Goal: Task Accomplishment & Management: Manage account settings

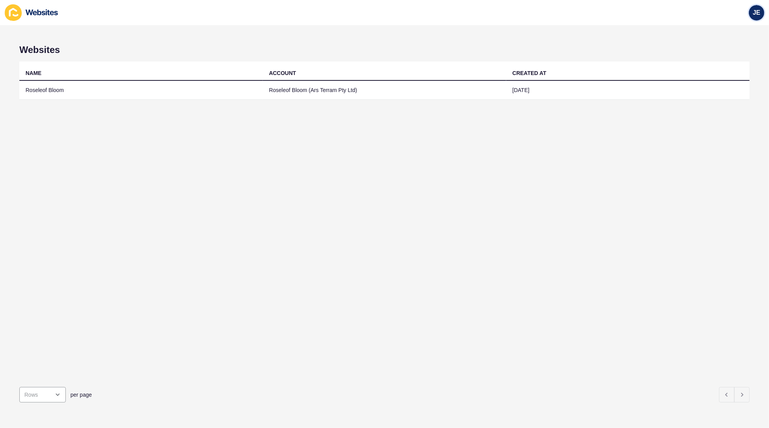
click at [760, 12] on span "JE" at bounding box center [757, 13] width 8 height 8
click at [723, 60] on link "Logout" at bounding box center [738, 64] width 57 height 17
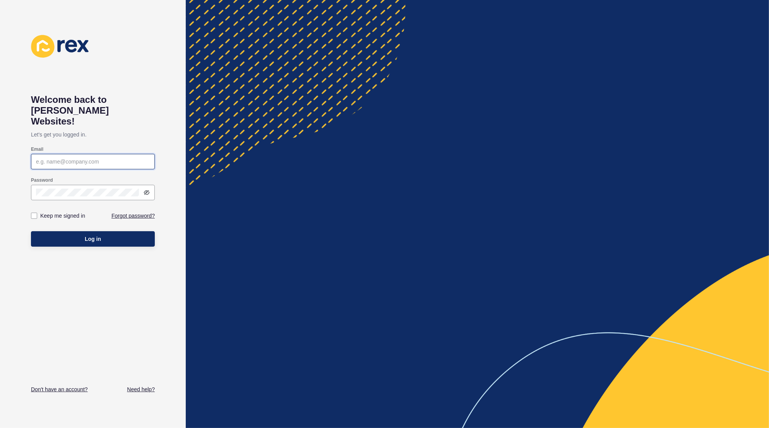
type input "[EMAIL_ADDRESS][PERSON_NAME][DOMAIN_NAME]"
click at [119, 231] on button "Log in" at bounding box center [93, 238] width 124 height 15
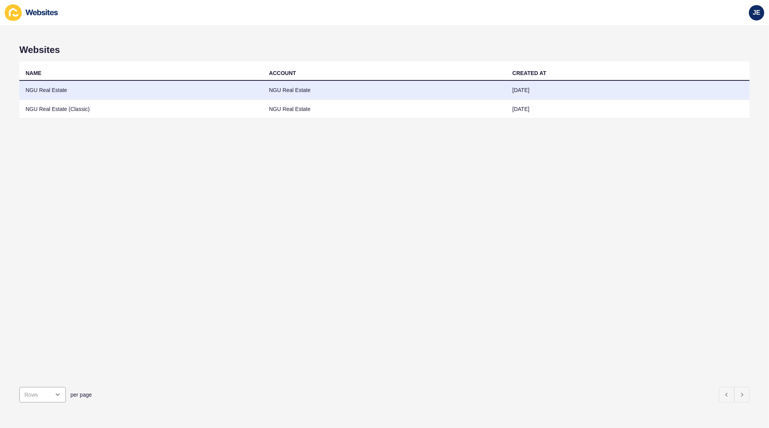
click at [119, 89] on td "NGU Real Estate" at bounding box center [140, 90] width 243 height 19
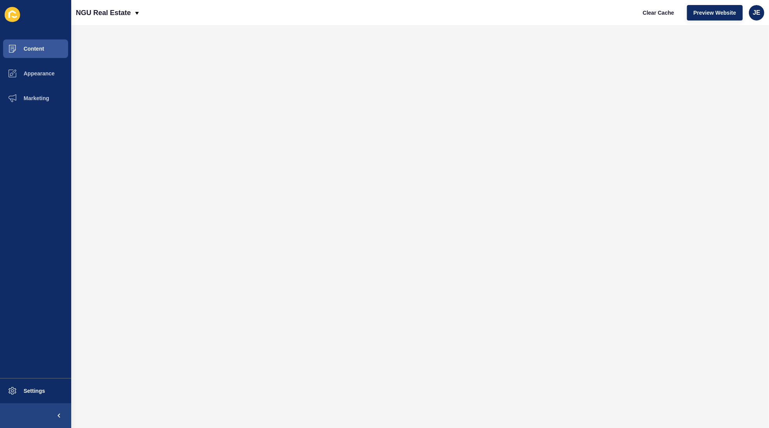
click at [699, 21] on div "Clear Cache Preview Website JE" at bounding box center [700, 13] width 134 height 22
click at [702, 17] on button "Preview Website" at bounding box center [715, 12] width 56 height 15
click at [44, 391] on span "Settings" at bounding box center [22, 391] width 46 height 6
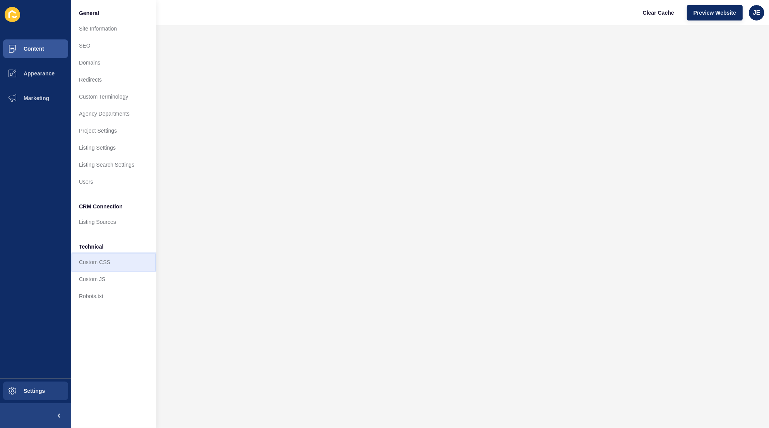
click at [107, 269] on link "Custom CSS" at bounding box center [113, 262] width 85 height 17
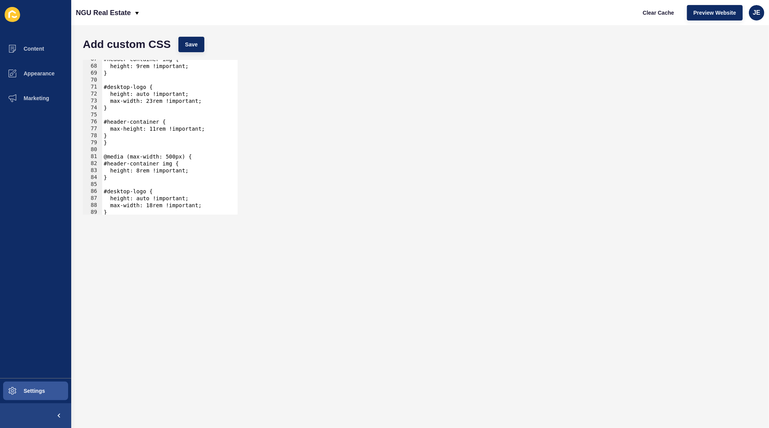
scroll to position [568, 0]
type textarea "}"
click at [149, 207] on div "#header-container img { height: 8rem !important; } #desktop-logo { height: auto…" at bounding box center [202, 137] width 195 height 163
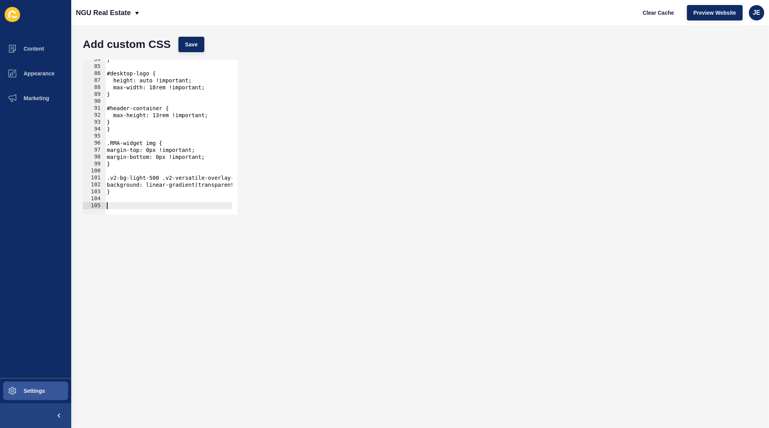
scroll to position [589, 0]
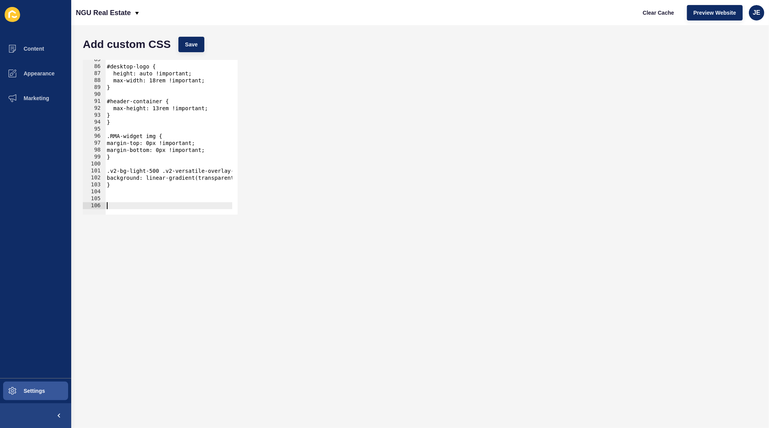
type textarea "#"
paste textarea "primary-button"
type textarea "}"
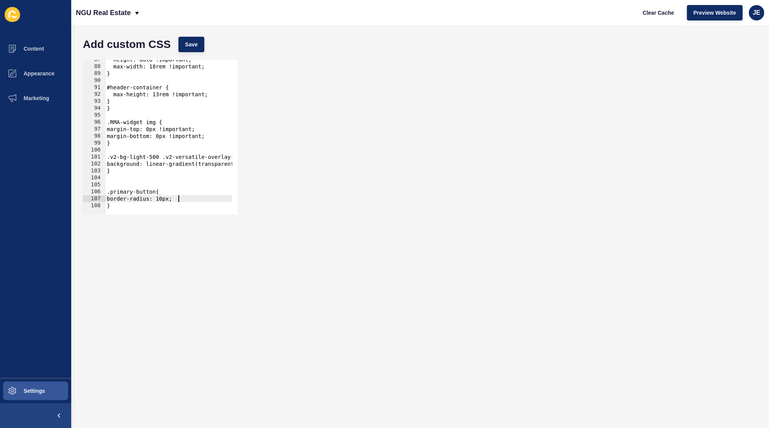
scroll to position [0, 5]
click at [186, 43] on span "Save" at bounding box center [191, 45] width 13 height 8
click at [175, 199] on div "height: auto !important; max-width: 18rem !important; } #header-container { max…" at bounding box center [202, 137] width 195 height 163
click at [196, 46] on span "Save" at bounding box center [191, 45] width 13 height 8
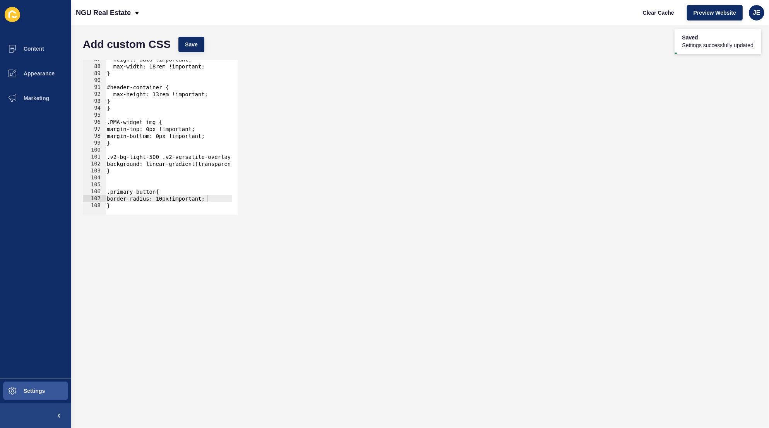
click at [166, 200] on div "height: auto !important; max-width: 18rem !important; } #header-container { max…" at bounding box center [202, 137] width 195 height 163
click at [163, 201] on div "height: auto !important; max-width: 18rem !important; } #header-container { max…" at bounding box center [202, 137] width 195 height 163
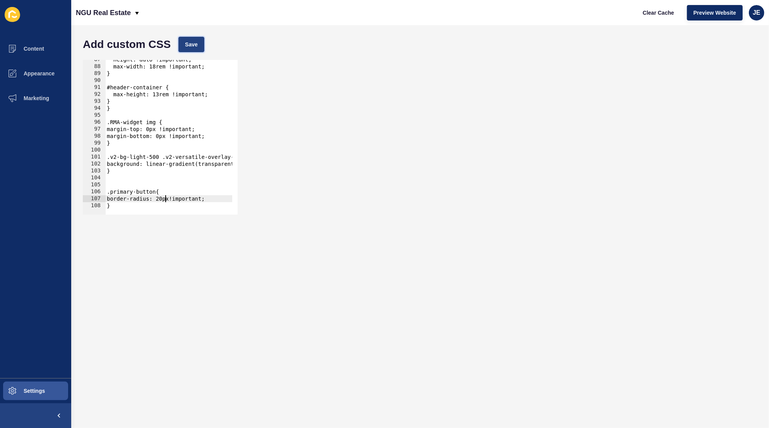
click at [198, 49] on button "Save" at bounding box center [191, 44] width 26 height 15
click at [661, 14] on span "Clear Cache" at bounding box center [658, 13] width 31 height 8
drag, startPoint x: 169, startPoint y: 198, endPoint x: 164, endPoint y: 200, distance: 4.7
click at [164, 200] on div "height: auto !important; max-width: 18rem !important; } #header-container { max…" at bounding box center [202, 137] width 195 height 163
click at [195, 45] on span "Save" at bounding box center [191, 45] width 13 height 8
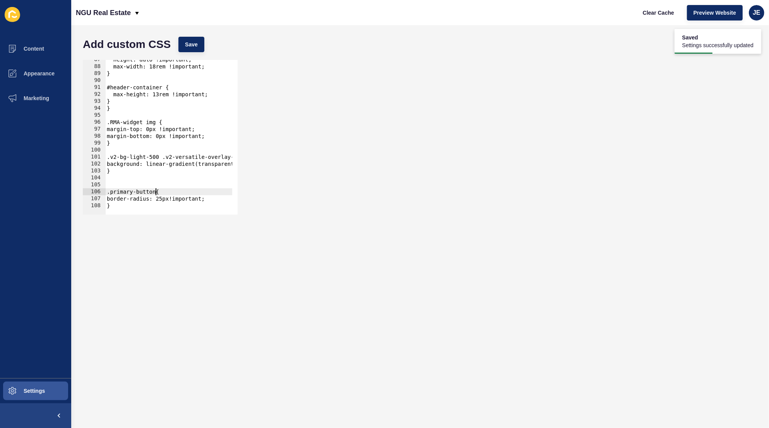
click at [155, 193] on div "height: auto !important; max-width: 18rem !important; } #header-container { max…" at bounding box center [202, 137] width 195 height 163
paste textarea "outline-button"
click at [162, 197] on div "height: auto !important; max-width: 18rem !important; } #header-container { max…" at bounding box center [202, 137] width 195 height 163
click at [162, 195] on div "height: auto !important; max-width: 18rem !important; } #header-container { max…" at bounding box center [202, 137] width 195 height 163
click at [162, 194] on div "height: auto !important; max-width: 18rem !important; } #header-container { max…" at bounding box center [202, 137] width 195 height 163
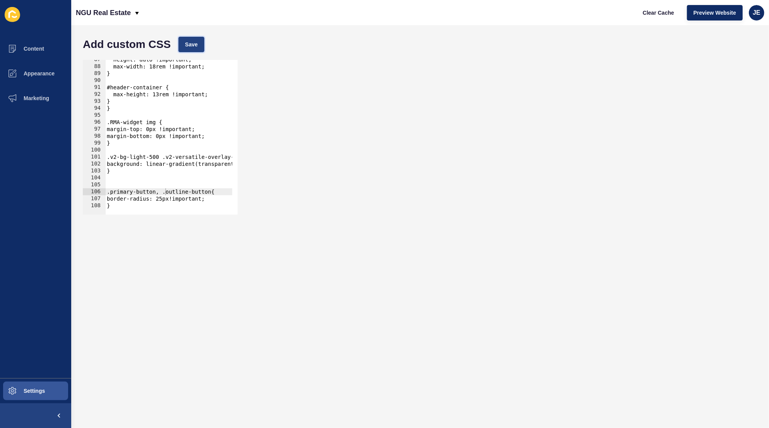
click at [197, 38] on button "Save" at bounding box center [191, 44] width 26 height 15
type textarea "}"
click at [135, 207] on div "height: auto !important; max-width: 18rem !important; } #header-container { max…" at bounding box center [202, 137] width 195 height 163
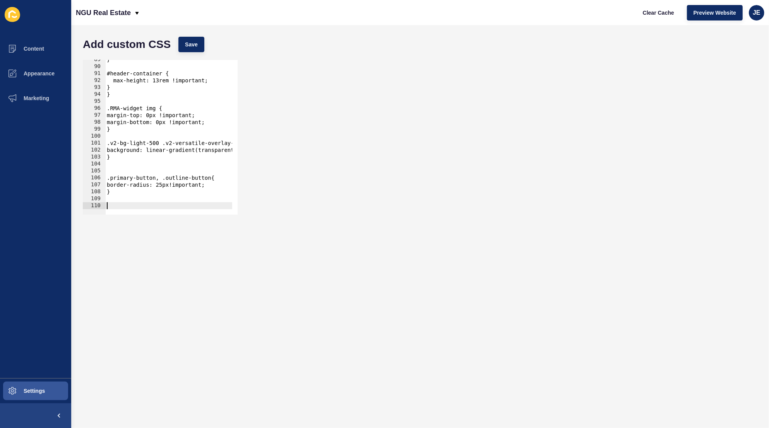
paste textarea "}"
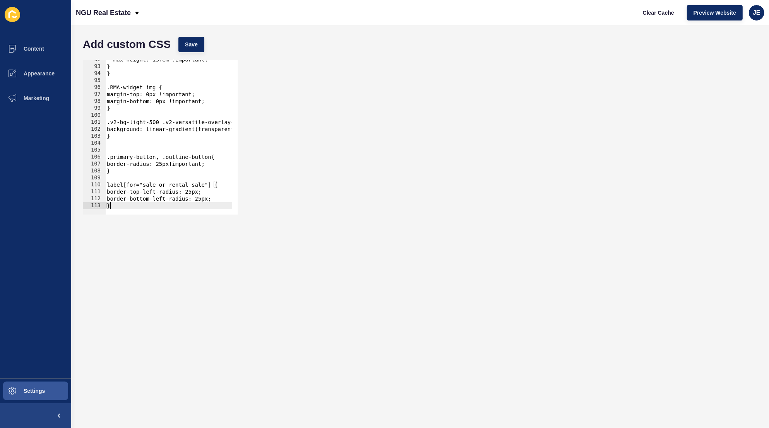
click at [159, 150] on div "max-height: 13rem !important; } } .RMA-widget img { margin-top: 0px !important;…" at bounding box center [202, 137] width 195 height 163
type textarea "background: linear-gradient(transparent 30%, #F3F2F2 70%) }"
click at [137, 209] on div at bounding box center [202, 210] width 195 height 7
type textarea "}"
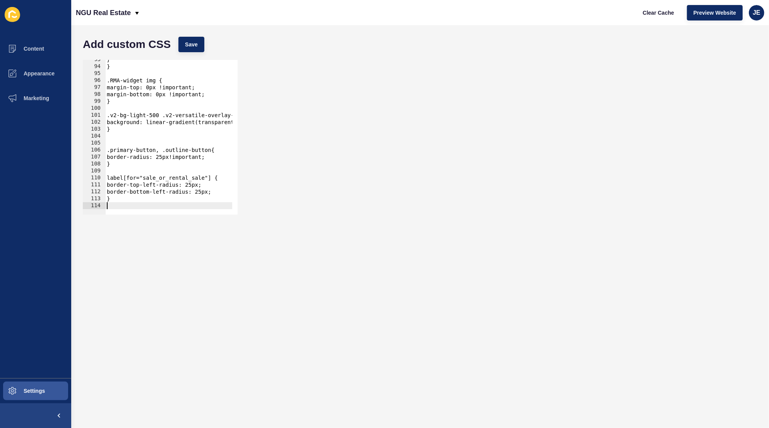
paste textarea "}"
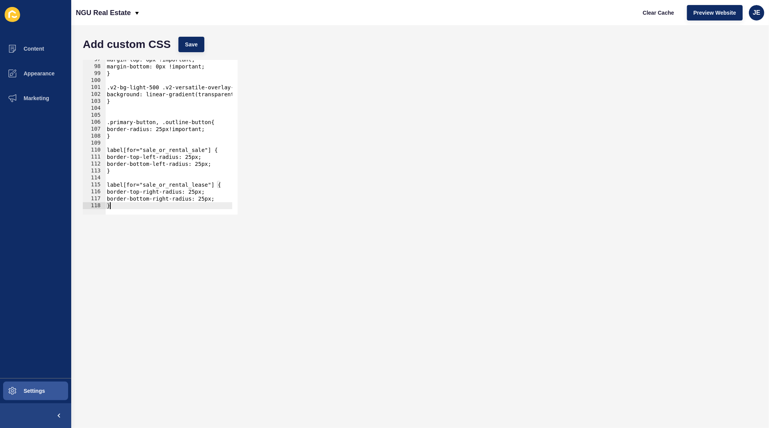
scroll to position [672, 0]
click at [197, 50] on button "Save" at bounding box center [191, 44] width 26 height 15
click at [211, 123] on div "margin-top: 0px !important; margin-bottom: 0px !important; } .v2-bg-light-500 .…" at bounding box center [202, 137] width 195 height 163
paste textarea "more-filters-action-button"
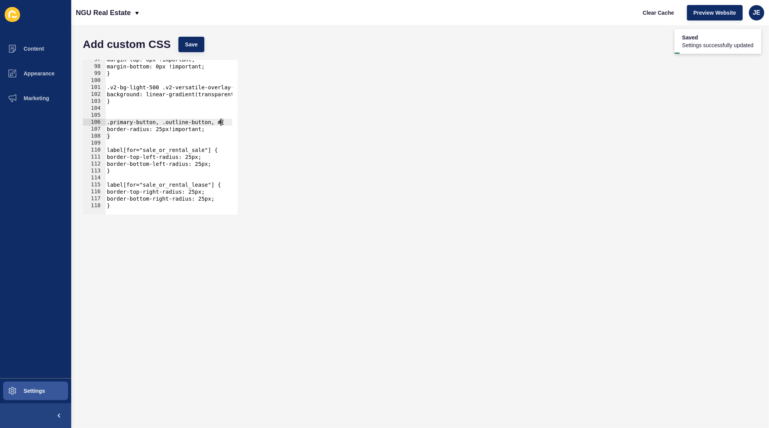
scroll to position [0, 76]
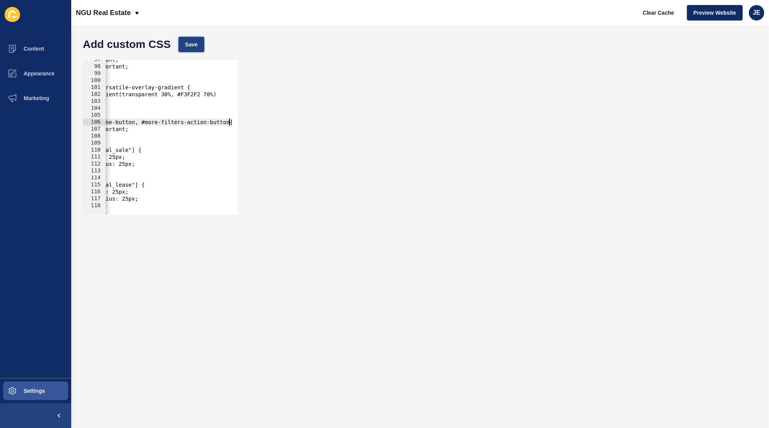
click at [198, 45] on button "Save" at bounding box center [191, 44] width 26 height 15
click at [661, 12] on span "Clear Cache" at bounding box center [658, 13] width 31 height 8
drag, startPoint x: 140, startPoint y: 123, endPoint x: 73, endPoint y: 122, distance: 67.4
click at [66, 121] on div "Content Appearance Marketing Settings NGU Real Estate Clear Cache Preview Websi…" at bounding box center [384, 214] width 769 height 428
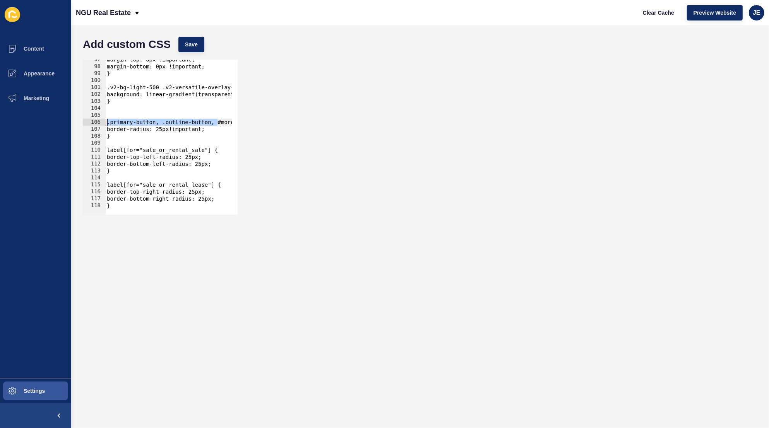
click at [154, 137] on div "margin-top: 0px !important; margin-bottom: 0px !important; } .v2-bg-light-500 .…" at bounding box center [207, 137] width 205 height 163
click at [107, 151] on div "margin-top: 0px !important; margin-bottom: 0px !important; } .v2-bg-light-500 .…" at bounding box center [207, 137] width 205 height 163
paste textarea "search-form"
drag, startPoint x: 146, startPoint y: 151, endPoint x: 80, endPoint y: 152, distance: 66.6
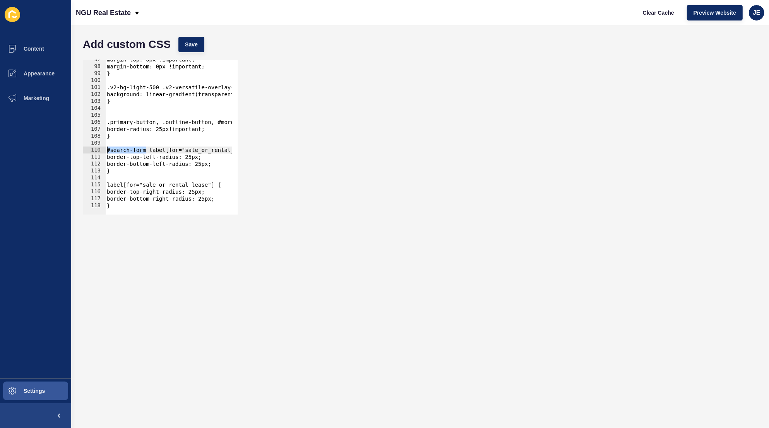
click at [80, 152] on div "#search-form label[for="sale_or_rental_sale"] { 97 98 99 100 101 102 103 104 10…" at bounding box center [420, 137] width 682 height 163
click at [106, 184] on div "margin-top: 0px !important; margin-bottom: 0px !important; } .v2-bg-light-500 .…" at bounding box center [207, 137] width 205 height 163
paste textarea "#search-form"
click at [201, 46] on button "Save" at bounding box center [191, 44] width 26 height 15
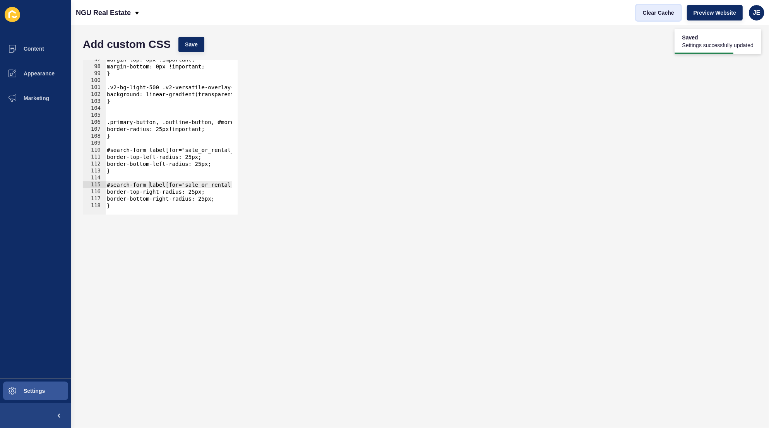
click at [653, 14] on span "Clear Cache" at bounding box center [658, 13] width 31 height 8
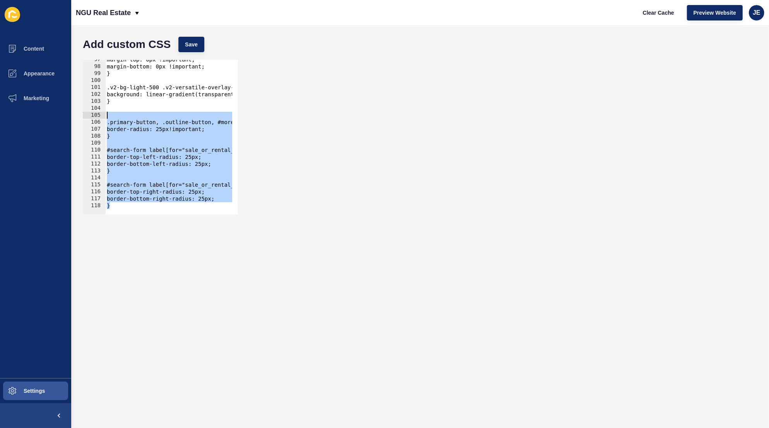
drag, startPoint x: 116, startPoint y: 206, endPoint x: 96, endPoint y: 118, distance: 90.9
click at [96, 118] on div "} 97 98 99 100 101 102 103 104 105 106 107 108 109 110 111 112 113 114 115 116 …" at bounding box center [160, 137] width 155 height 155
type textarea ".primary-button, .outline-button, #more-filters-action-button{"
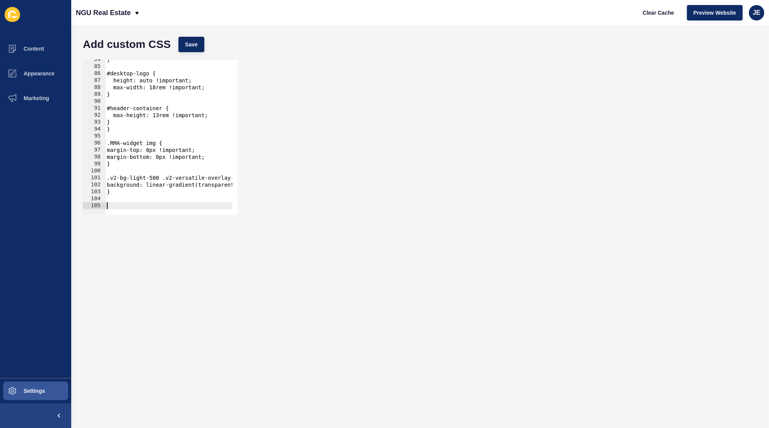
scroll to position [582, 0]
click at [195, 43] on span "Save" at bounding box center [191, 45] width 13 height 8
click at [752, 13] on div "JE" at bounding box center [756, 12] width 15 height 15
click at [734, 60] on link "Logout" at bounding box center [738, 64] width 57 height 17
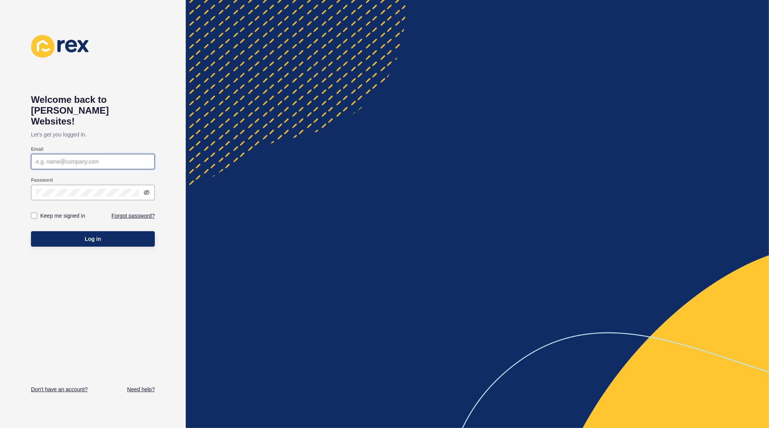
type input "justine.espinosa@rexsoftware.com.au"
type input "[EMAIL_ADDRESS][PERSON_NAME][DOMAIN_NAME]"
click at [85, 233] on button "Log in" at bounding box center [93, 238] width 124 height 15
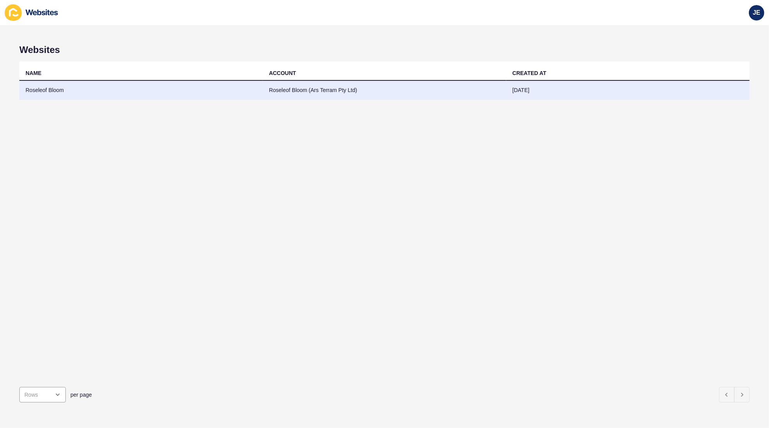
click at [263, 90] on td "Roseleof Bloom (Ars Terram Pty Ltd)" at bounding box center [384, 90] width 243 height 19
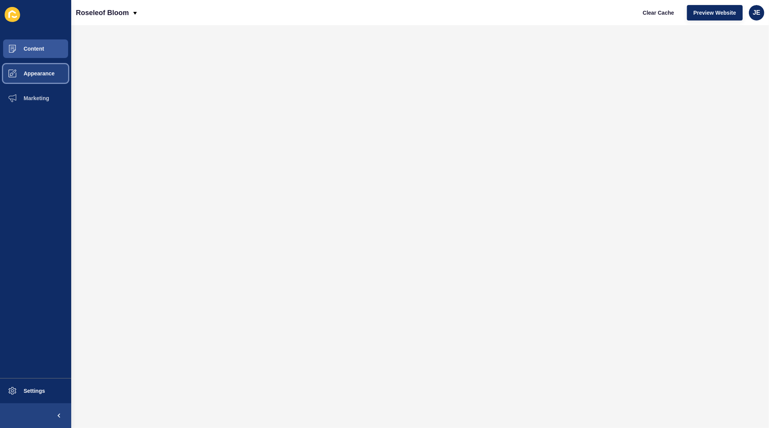
click at [58, 74] on button "Appearance" at bounding box center [35, 73] width 71 height 25
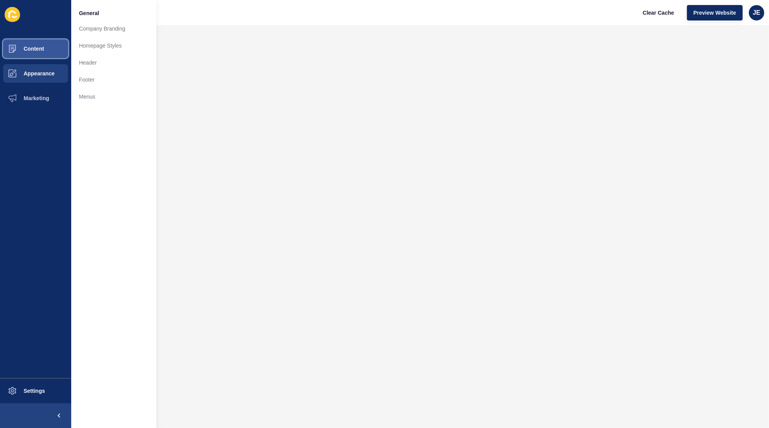
click at [41, 48] on span "Content" at bounding box center [21, 49] width 45 height 6
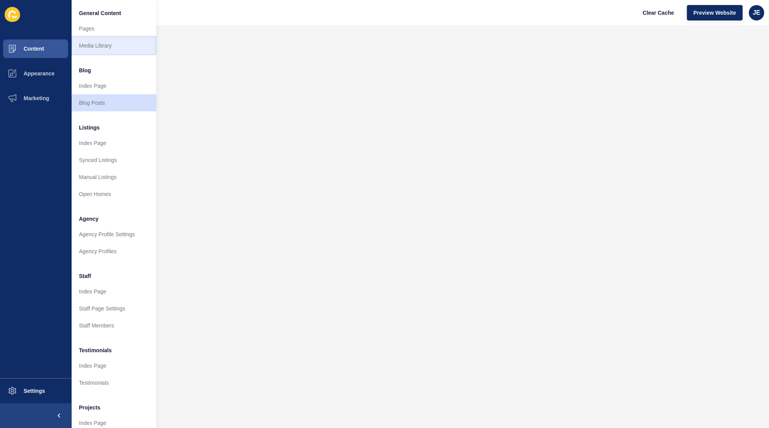
click at [96, 43] on link "Media Library" at bounding box center [113, 45] width 85 height 17
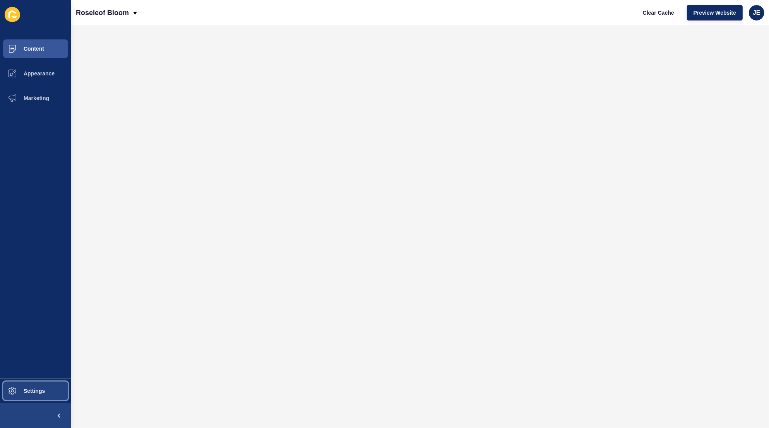
click at [31, 391] on span "Settings" at bounding box center [22, 391] width 46 height 6
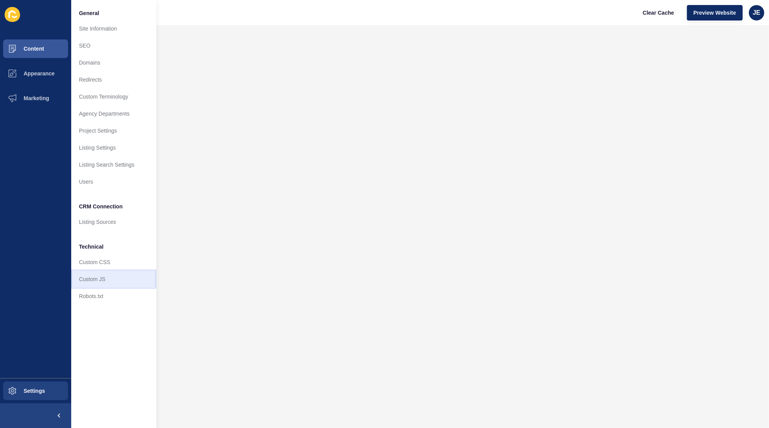
click at [90, 284] on link "Custom JS" at bounding box center [113, 279] width 85 height 17
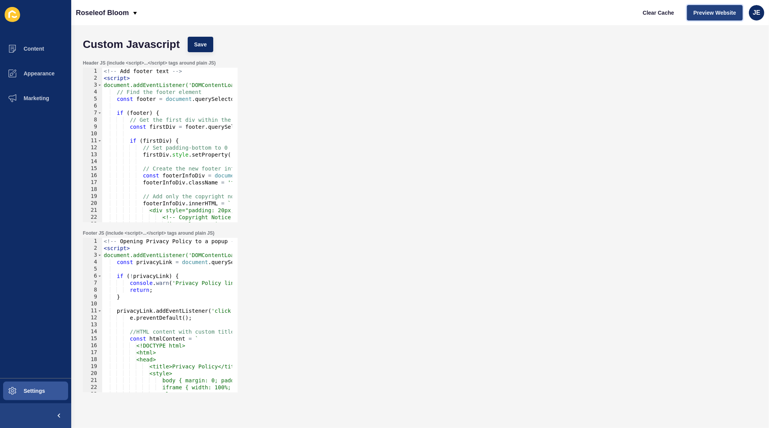
click at [702, 16] on span "Preview Website" at bounding box center [715, 13] width 43 height 8
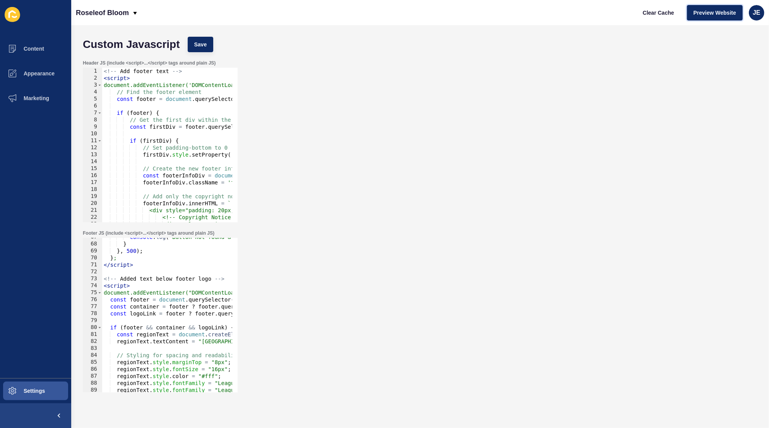
scroll to position [860, 0]
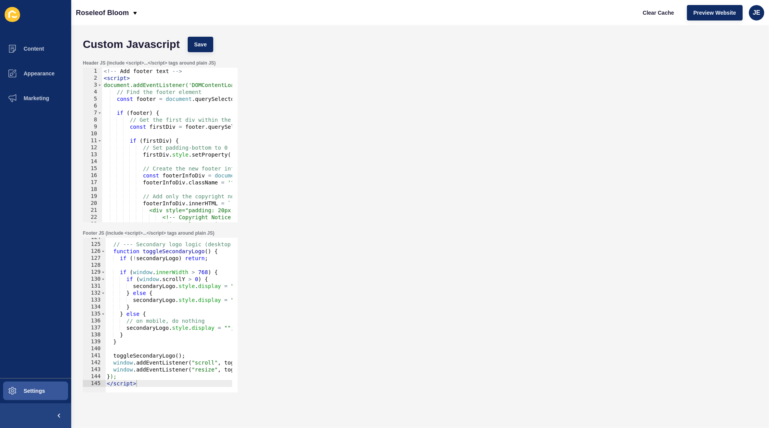
click at [156, 379] on div "// --- Secondary logo logic (desktop only) --- function toggleSecondaryLogo ( )…" at bounding box center [285, 315] width 361 height 163
click at [159, 385] on div at bounding box center [285, 388] width 361 height 7
type textarea "</script>"
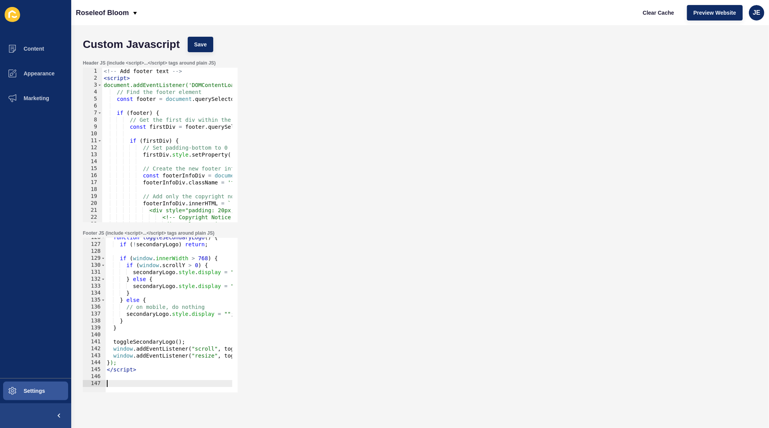
paste textarea
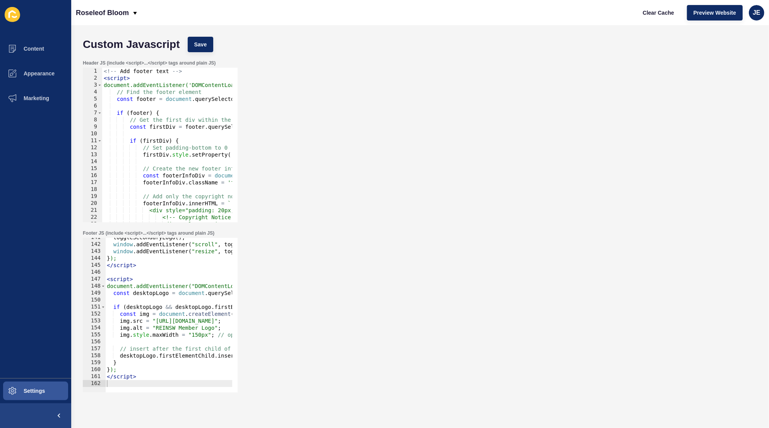
click at [208, 53] on div "Custom Javascript Save" at bounding box center [420, 44] width 682 height 23
click at [206, 45] on span "Save" at bounding box center [200, 45] width 13 height 8
click at [652, 14] on span "Clear Cache" at bounding box center [658, 13] width 31 height 8
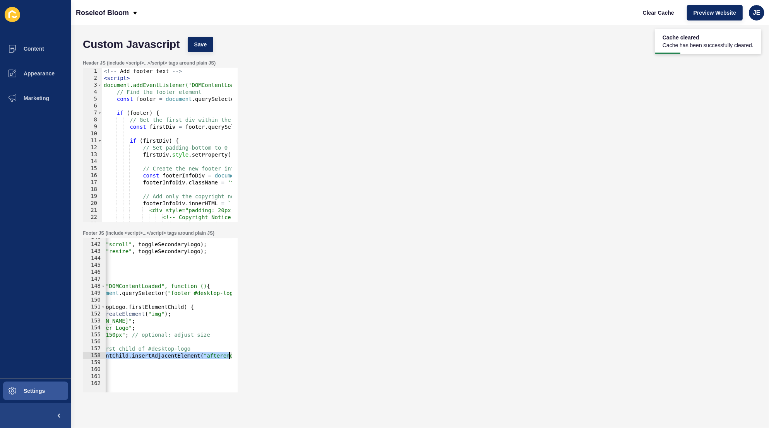
click at [234, 356] on div "desktopLogo.firstElementChild.insertAdjacentElement("afterend", img); 141 142 1…" at bounding box center [160, 315] width 155 height 155
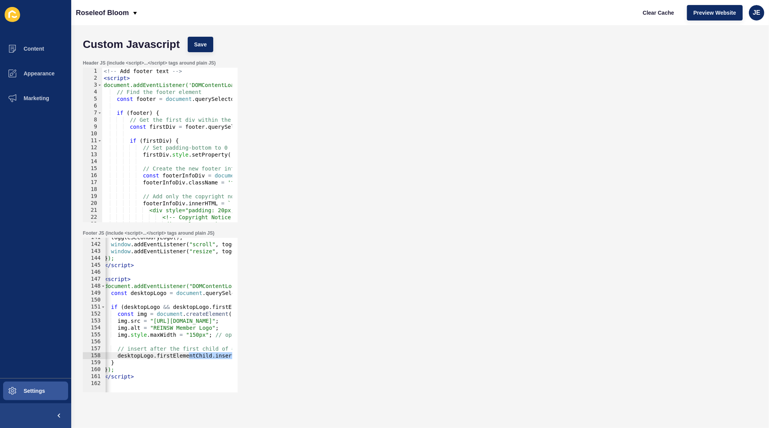
scroll to position [0, 0]
click at [175, 358] on div "toggleSecondaryLogo ( ) ; window . addEventListener ( "scroll" , toggleSecondar…" at bounding box center [331, 315] width 452 height 163
drag, startPoint x: 174, startPoint y: 358, endPoint x: 160, endPoint y: 359, distance: 14.4
click at [159, 358] on div "toggleSecondaryLogo ( ) ; window . addEventListener ( "scroll" , toggleSecondar…" at bounding box center [331, 315] width 452 height 163
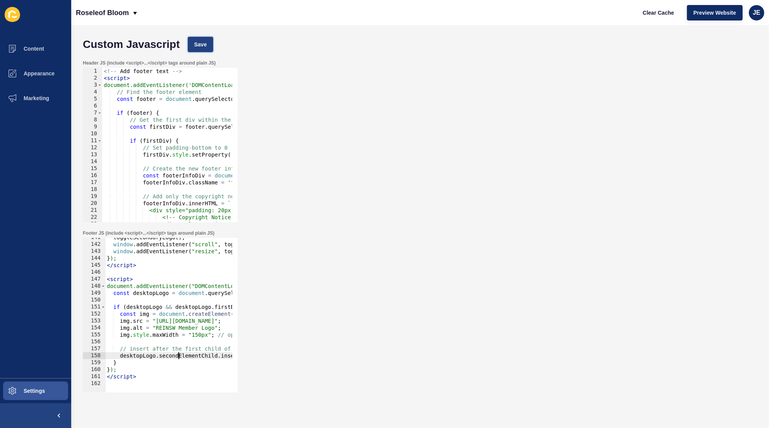
click at [196, 47] on span "Save" at bounding box center [200, 45] width 13 height 8
click at [640, 11] on button "Clear Cache" at bounding box center [658, 12] width 45 height 15
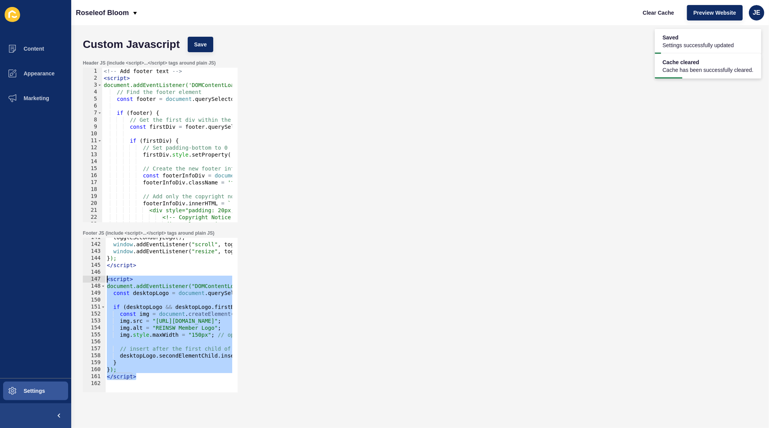
drag, startPoint x: 136, startPoint y: 376, endPoint x: 77, endPoint y: 279, distance: 113.9
click at [77, 279] on div "Custom Javascript Save Header JS (include <script>...</script> tags around plai…" at bounding box center [420, 226] width 698 height 403
type textarea "<script> document.addEventListener("DOMContentLoaded", function () {"
paste textarea
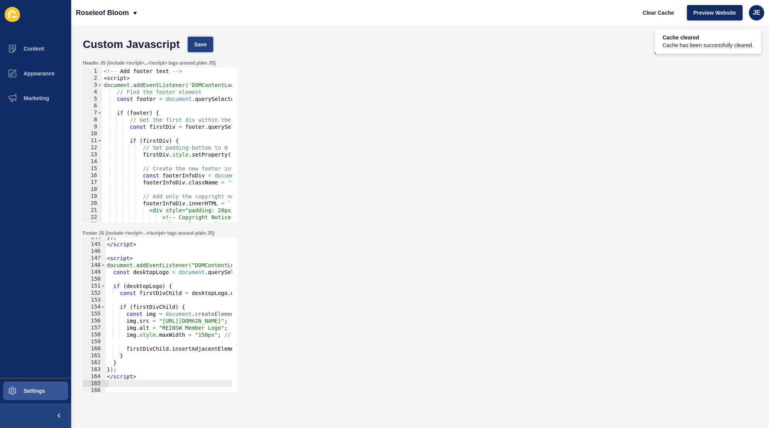
click at [206, 41] on span "Save" at bounding box center [200, 45] width 13 height 8
click at [43, 387] on button "Settings" at bounding box center [35, 391] width 71 height 25
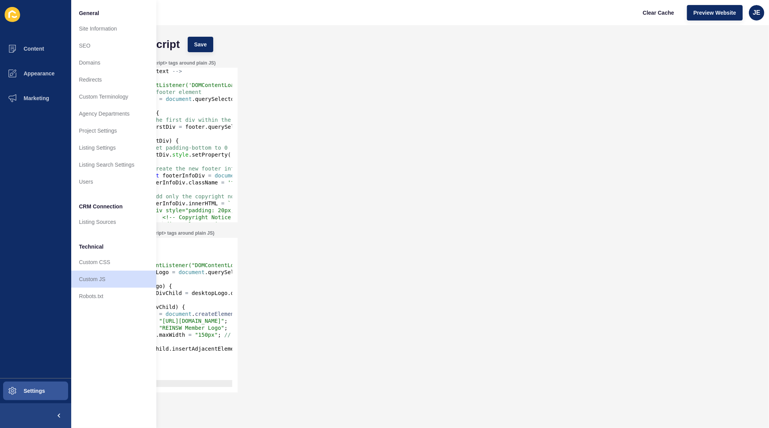
click at [290, 61] on div "Header JS (include <script>...</script> tags around plain JS) 1 2 3 4 5 6 7 8 9…" at bounding box center [420, 141] width 682 height 170
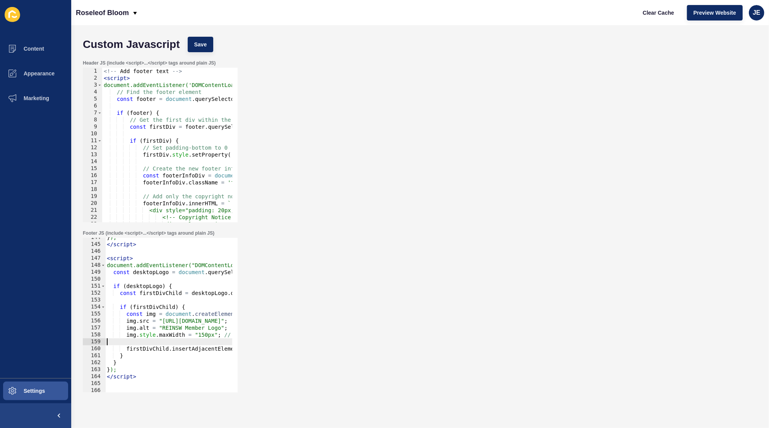
click at [146, 340] on div "} ); </ script > < script > document.addEventListener("DOMContentLoaded", funct…" at bounding box center [334, 315] width 458 height 163
paste textarea "img.style.maxWidth = "150px"; // optional size"
click at [177, 336] on div "} ); </ script > < script > document.addEventListener("DOMContentLoaded", funct…" at bounding box center [334, 315] width 458 height 163
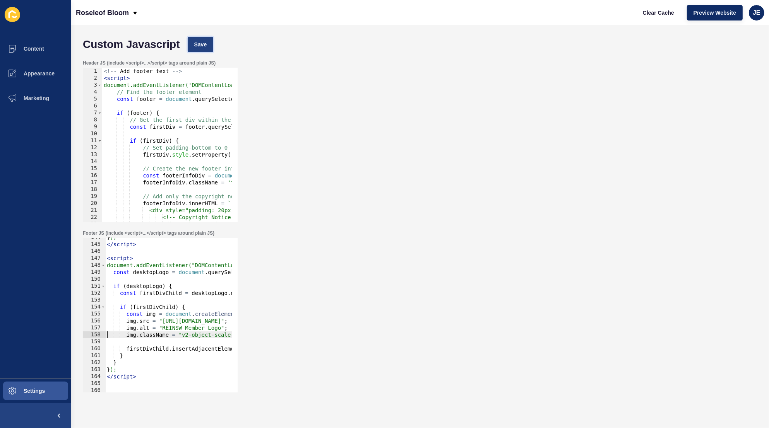
click at [188, 39] on button "Save" at bounding box center [201, 44] width 26 height 15
click at [180, 335] on div "} ); </ script > < script > document.addEventListener("DOMContentLoaded", funct…" at bounding box center [334, 315] width 458 height 163
drag, startPoint x: 226, startPoint y: 336, endPoint x: 182, endPoint y: 336, distance: 44.1
click at [182, 336] on div "} ); </ script > < script > document.addEventListener("DOMContentLoaded", funct…" at bounding box center [333, 315] width 458 height 163
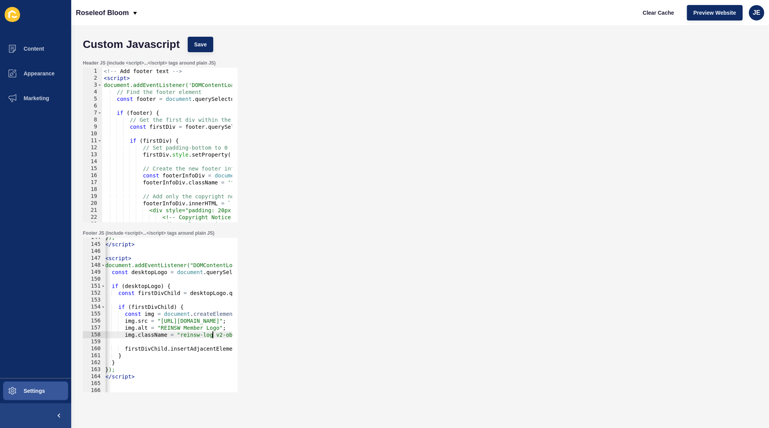
scroll to position [0, 8]
drag, startPoint x: 215, startPoint y: 336, endPoint x: 178, endPoint y: 336, distance: 36.8
click at [178, 336] on div "} ); </ script > < script > document.addEventListener("DOMContentLoaded", funct…" at bounding box center [333, 315] width 458 height 163
click at [178, 337] on div "} ); </ script > < script > document.addEventListener("DOMContentLoaded", funct…" at bounding box center [333, 315] width 458 height 163
drag, startPoint x: 180, startPoint y: 336, endPoint x: 216, endPoint y: 335, distance: 36.0
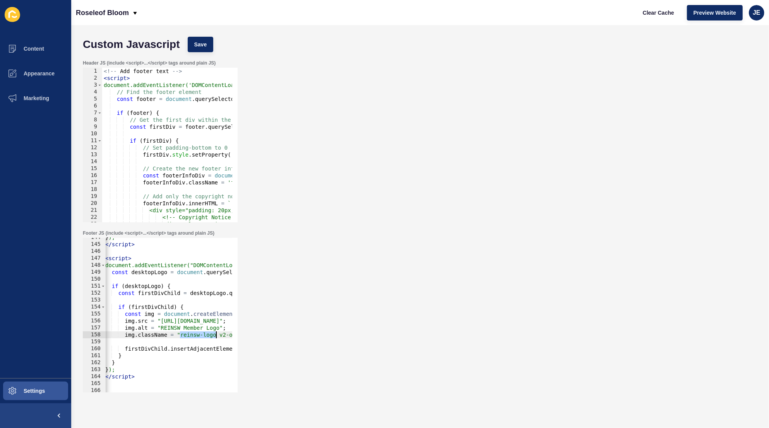
click at [216, 335] on div "} ); </ script > < script > document.addEventListener("DOMContentLoaded", funct…" at bounding box center [333, 315] width 458 height 163
click at [203, 45] on span "Save" at bounding box center [200, 45] width 13 height 8
click at [199, 331] on div "} ); </ script > < script > document.addEventListener("DOMContentLoaded", funct…" at bounding box center [333, 315] width 458 height 163
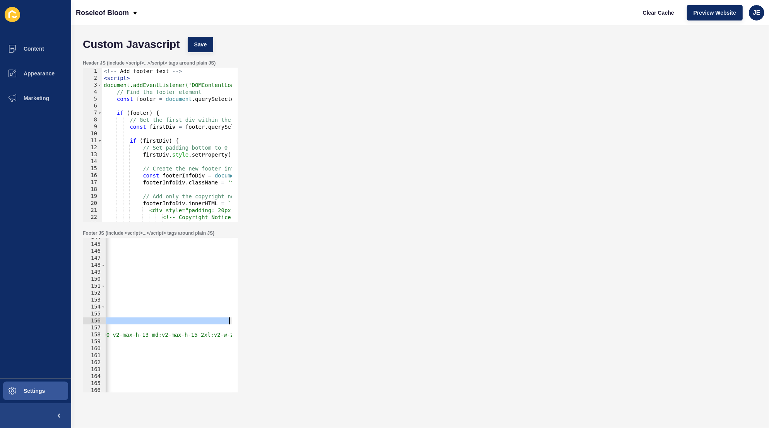
scroll to position [0, 331]
drag, startPoint x: 160, startPoint y: 322, endPoint x: 223, endPoint y: 321, distance: 63.1
click at [223, 321] on div "} ); </ script > < script > document.addEventListener("DOMContentLoaded", funct…" at bounding box center [3, 315] width 458 height 163
paste textarea "1"
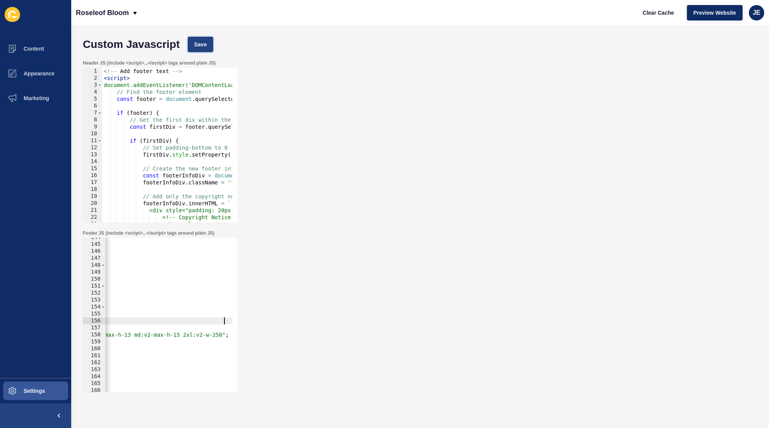
click at [197, 41] on span "Save" at bounding box center [200, 45] width 13 height 8
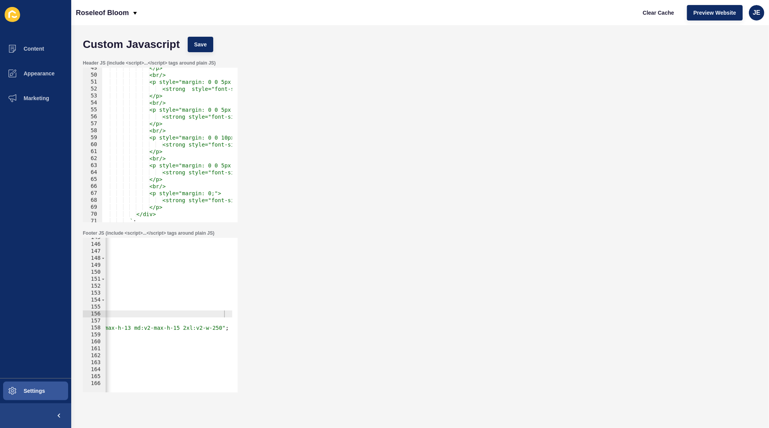
scroll to position [1007, 0]
click at [168, 331] on div "</ script > < script > document.addEventListener("DOMContentLoaded", function (…" at bounding box center [24, 315] width 416 height 163
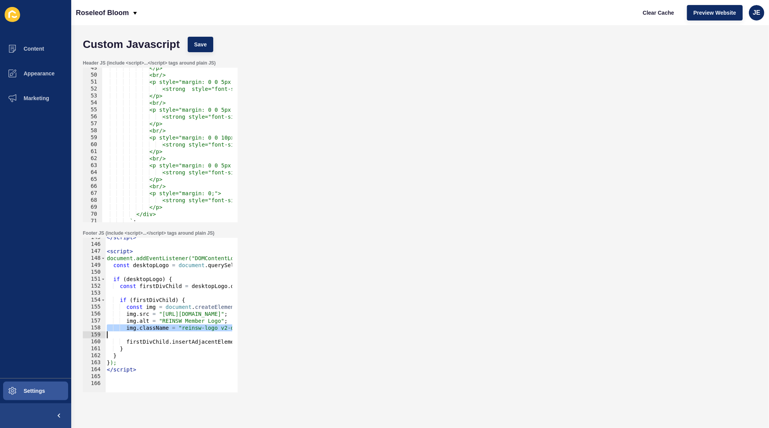
scroll to position [0, 0]
click at [168, 331] on div "</ script > < script > document.addEventListener("DOMContentLoaded", function (…" at bounding box center [313, 315] width 416 height 163
type textarea "img.className = "reinsw-logo v2-object-scale-down v2-h-auto v2-w-auto v2-w-200 …"
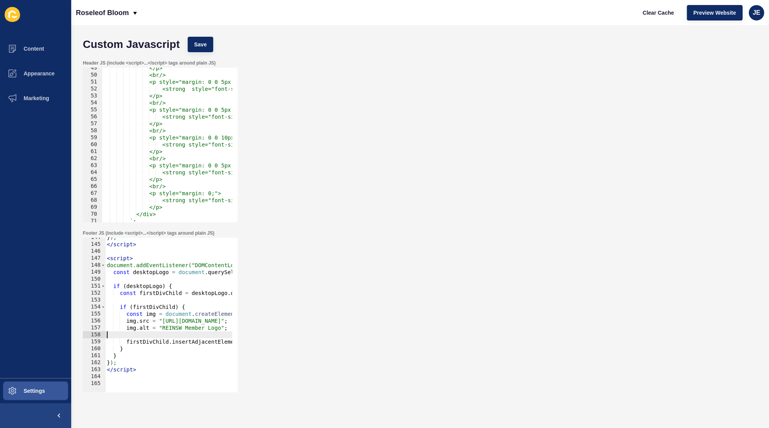
scroll to position [1000, 0]
click at [204, 40] on button "Save" at bounding box center [201, 44] width 26 height 15
click at [668, 14] on span "Clear Cache" at bounding box center [658, 13] width 31 height 8
click at [161, 336] on div "} ); </ script > < script > document.addEventListener("DOMContentLoaded", funct…" at bounding box center [313, 315] width 416 height 163
type textarea "img.className = "reinsw-logo v2-object-scale-down v2-h-auto v2-w-auto v2-w-200 …"
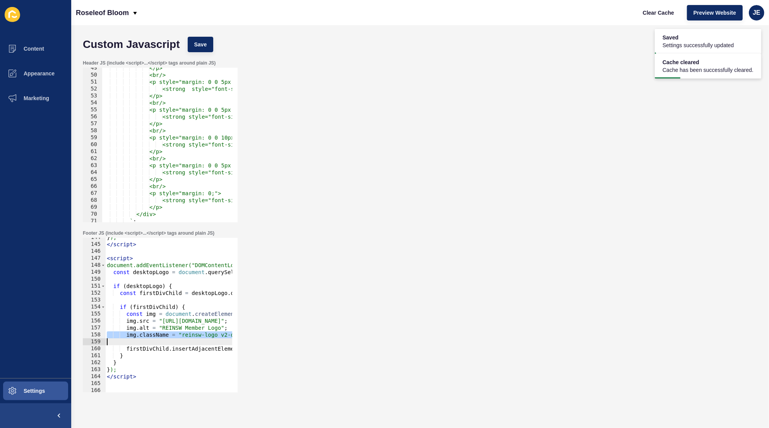
click at [194, 342] on div "} ); </ script > < script > document.addEventListener("DOMContentLoaded", funct…" at bounding box center [313, 315] width 416 height 163
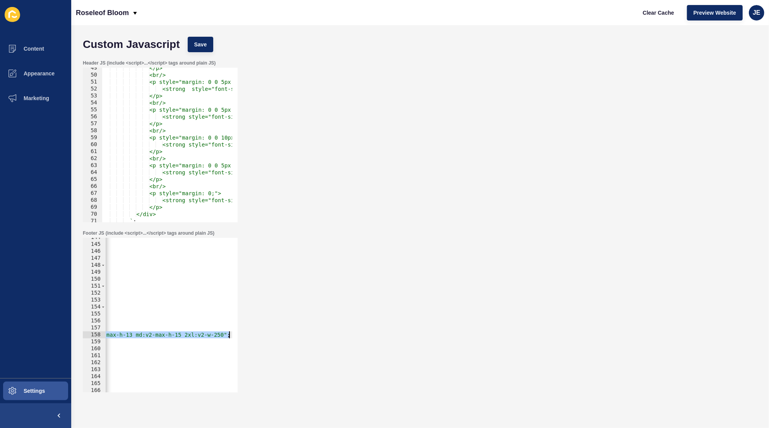
scroll to position [0, 287]
drag, startPoint x: 219, startPoint y: 337, endPoint x: 222, endPoint y: 336, distance: 4.0
click at [222, 336] on div "} ); </ script > < script > document.addEventListener("DOMContentLoaded", funct…" at bounding box center [26, 315] width 416 height 163
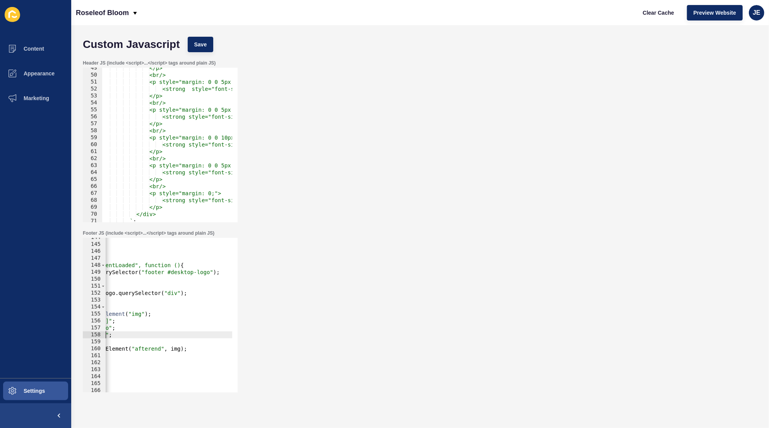
scroll to position [0, 108]
click at [209, 46] on button "Save" at bounding box center [201, 44] width 26 height 15
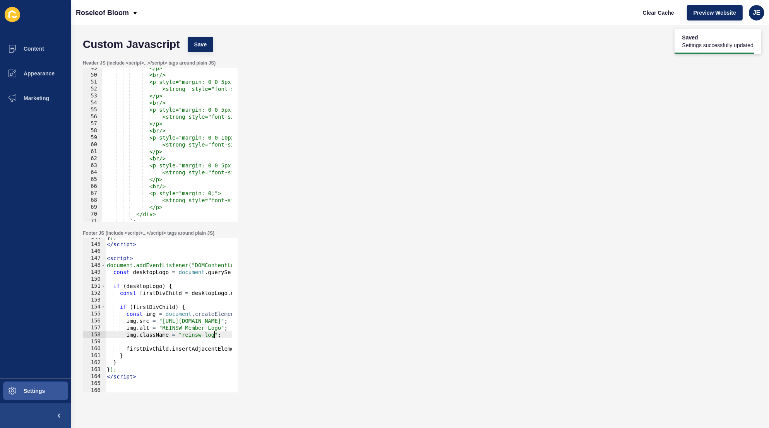
click at [215, 336] on div "} ); </ script > < script > document.addEventListener("DOMContentLoaded", funct…" at bounding box center [313, 315] width 416 height 163
click at [203, 48] on button "Save" at bounding box center [201, 44] width 26 height 15
click at [194, 49] on button "Save" at bounding box center [201, 44] width 26 height 15
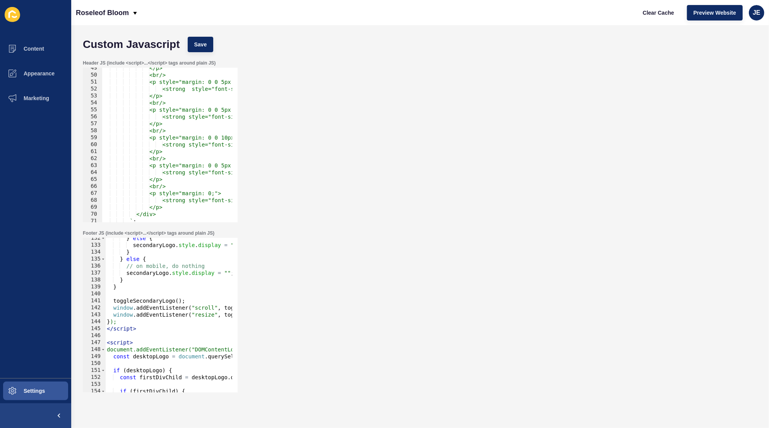
scroll to position [874, 0]
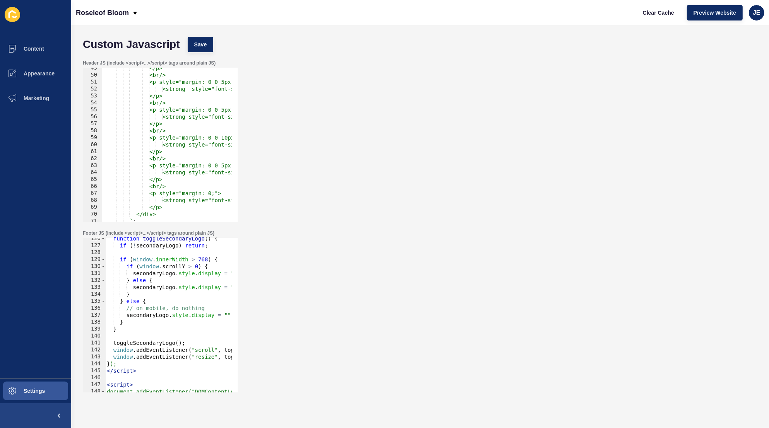
click at [165, 310] on div "function toggleSecondaryLogo ( ) { if ( ! secondaryLogo ) return ; if ( window …" at bounding box center [313, 316] width 416 height 163
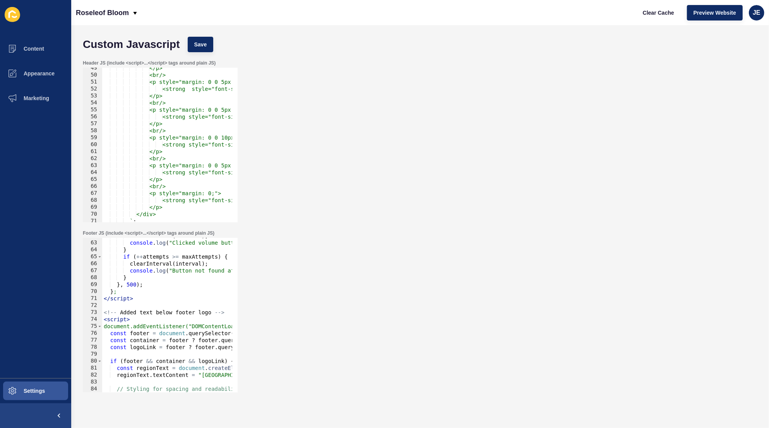
scroll to position [367, 0]
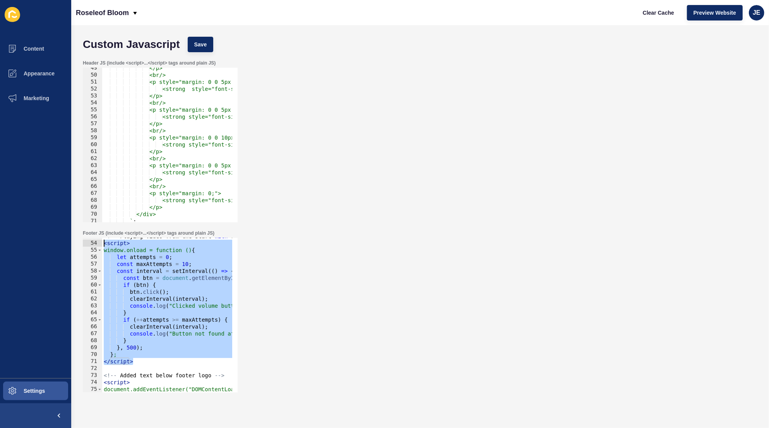
drag, startPoint x: 146, startPoint y: 365, endPoint x: 98, endPoint y: 246, distance: 127.5
click at [98, 246] on div "// on mobile, do nothing secondaryLogo.style.display = ""; 53 54 55 56 57 58 59…" at bounding box center [160, 315] width 155 height 155
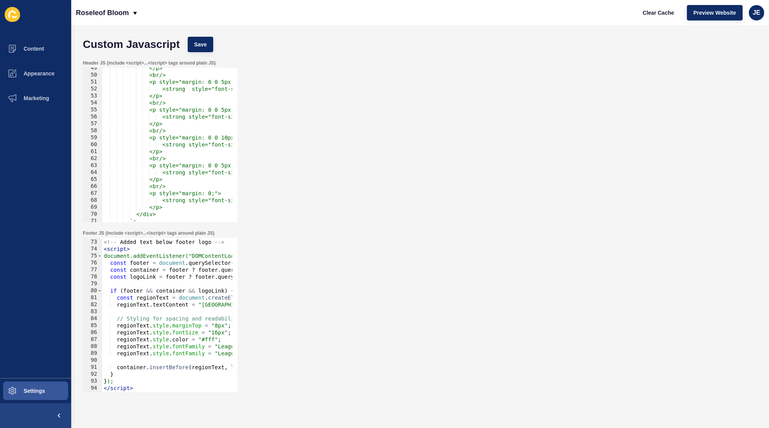
scroll to position [437, 0]
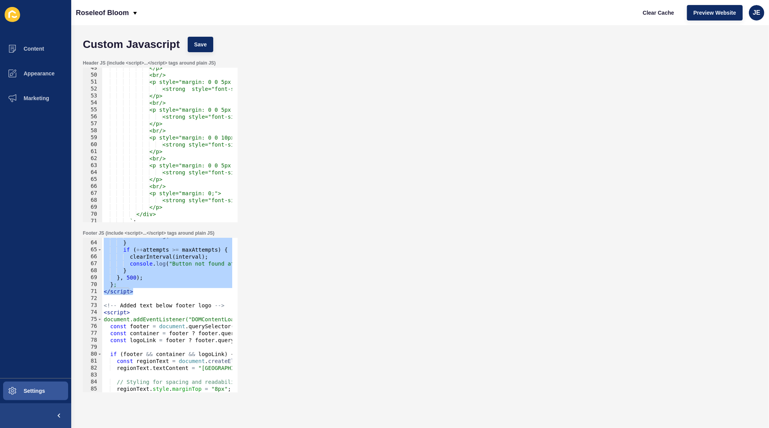
click at [151, 292] on div "console . log ( "Clicked volume button" ) ; } if ( ++ attempts >= maxAttempts )…" at bounding box center [310, 314] width 416 height 163
type textarea "</script>"
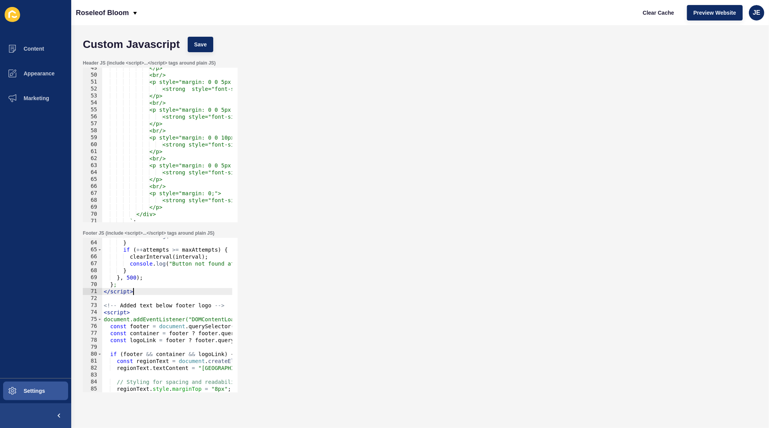
scroll to position [0, 0]
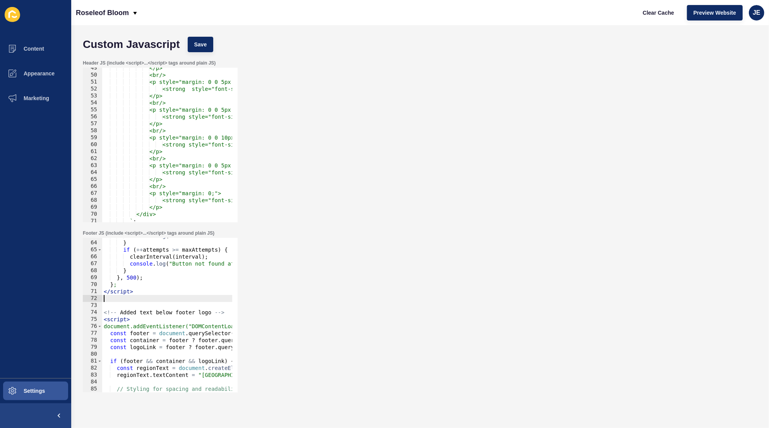
paste textarea "});"
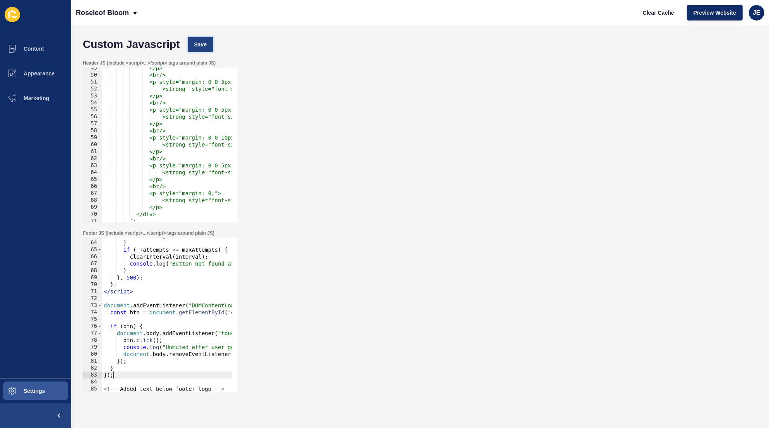
click at [196, 38] on button "Save" at bounding box center [201, 44] width 26 height 15
click at [646, 9] on span "Clear Cache" at bounding box center [658, 13] width 31 height 8
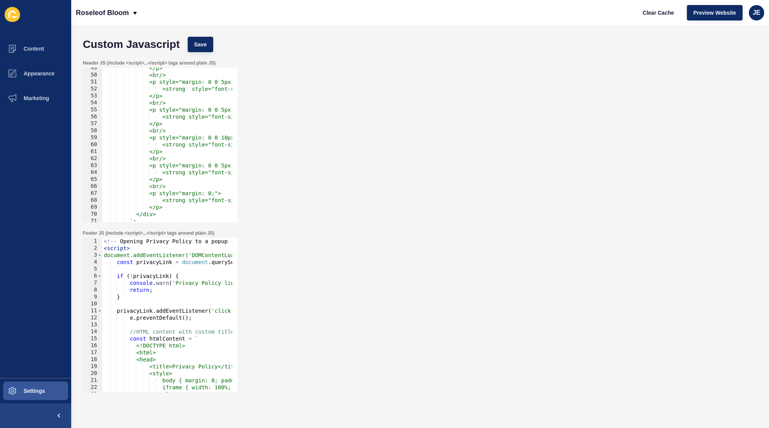
type textarea "<!-- Opening Privacy Policy to a popup -->"
click at [105, 241] on div "<!-- Opening Privacy Policy to a popup --> < script > document.addEventListener…" at bounding box center [310, 319] width 416 height 163
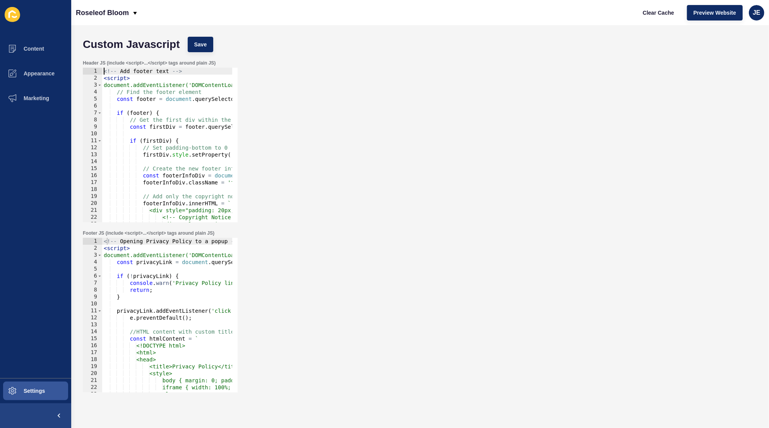
click at [103, 74] on div "<!-- Add footer text --> < script > document.addEventListener('DOMContentLoaded…" at bounding box center [565, 149] width 927 height 163
type textarea "<!-- Add footer text -->"
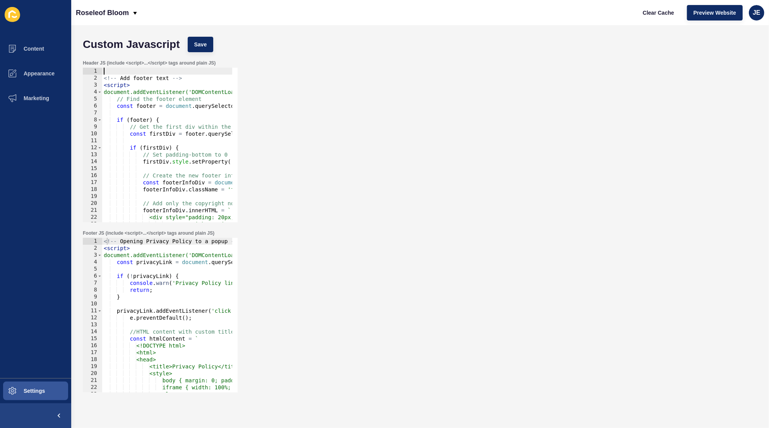
paste textarea
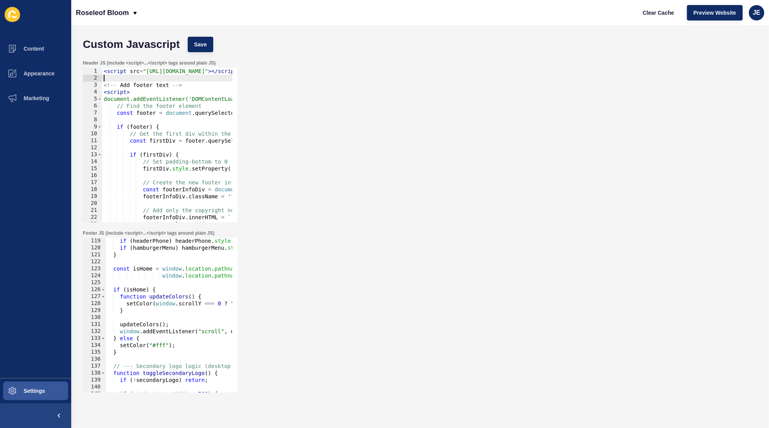
scroll to position [1090, 0]
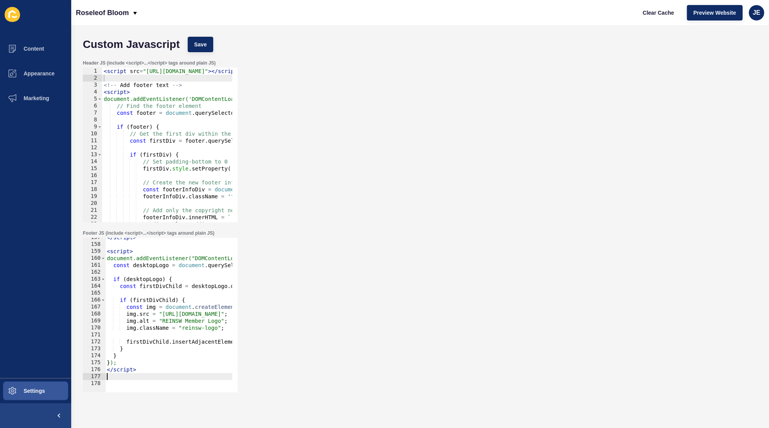
click at [147, 380] on div "</ script > < script > document.addEventListener("DOMContentLoaded", function (…" at bounding box center [313, 315] width 416 height 163
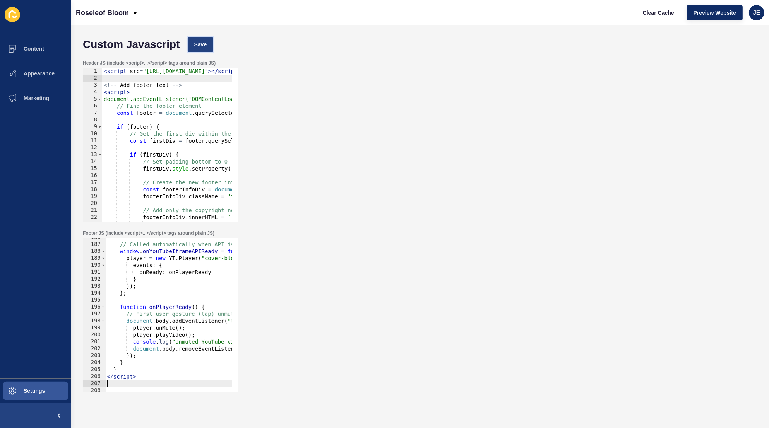
click at [188, 39] on button "Save" at bounding box center [201, 44] width 26 height 15
click at [653, 14] on span "Clear Cache" at bounding box center [658, 13] width 31 height 8
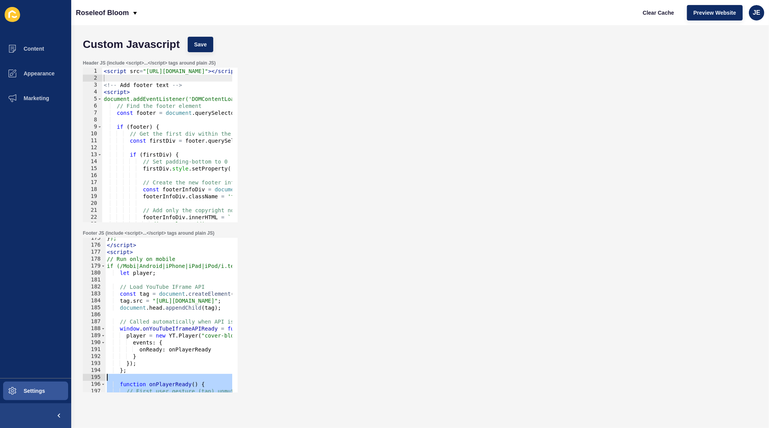
scroll to position [1215, 0]
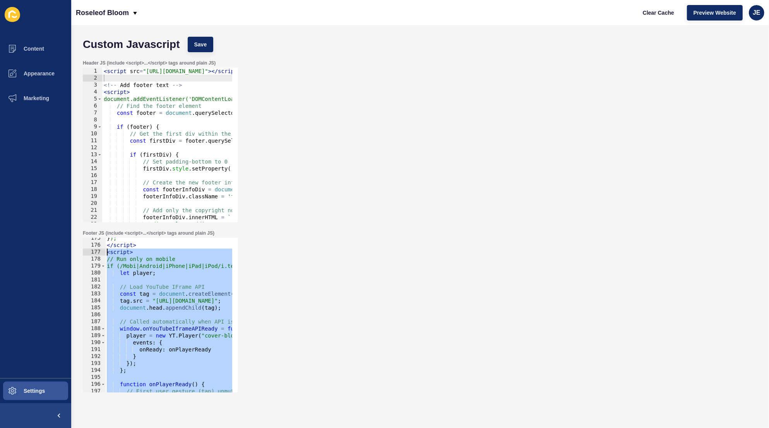
drag, startPoint x: 135, startPoint y: 364, endPoint x: 96, endPoint y: 253, distance: 117.9
click at [96, 253] on div "</script> 175 176 177 178 179 180 181 182 183 184 185 186 187 188 189 190 191 1…" at bounding box center [160, 315] width 155 height 155
type textarea "<script> // Run only on mobile"
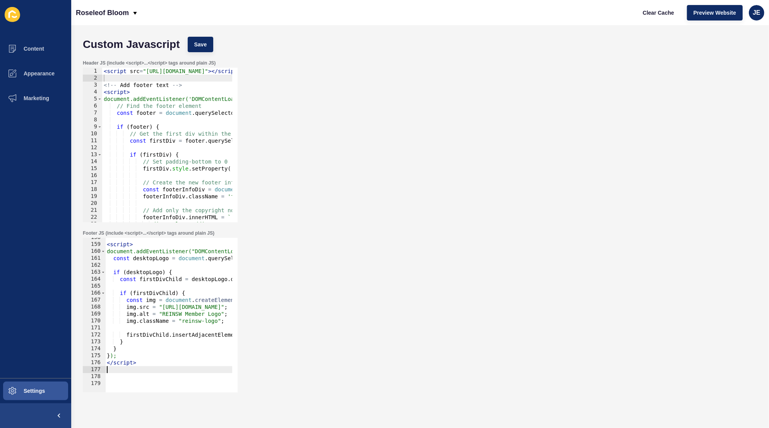
scroll to position [1097, 0]
click at [166, 80] on div "< script src = "https://www.youtube.com/iframe_api" > </ script > <!-- Add foot…" at bounding box center [565, 149] width 927 height 163
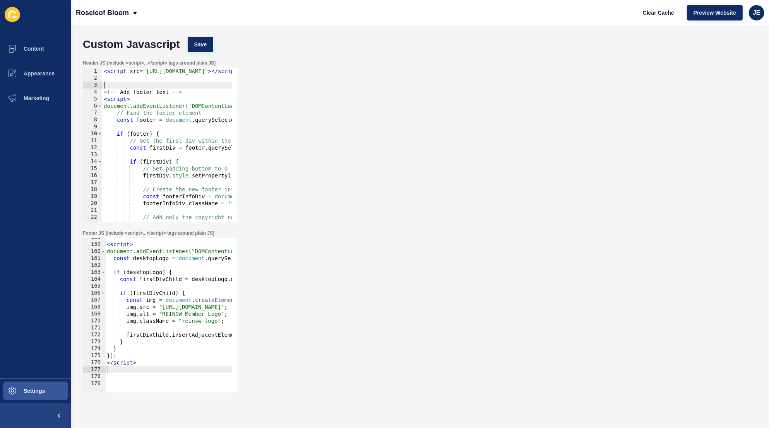
paste textarea "</script>"
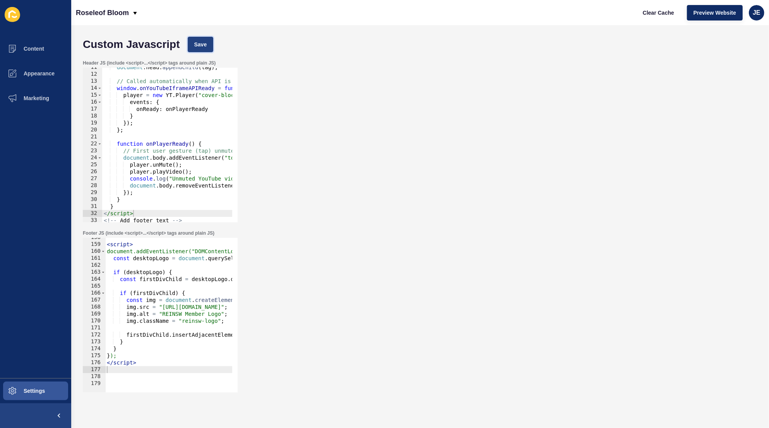
click at [194, 51] on button "Save" at bounding box center [201, 44] width 26 height 15
click at [646, 13] on span "Clear Cache" at bounding box center [658, 13] width 31 height 8
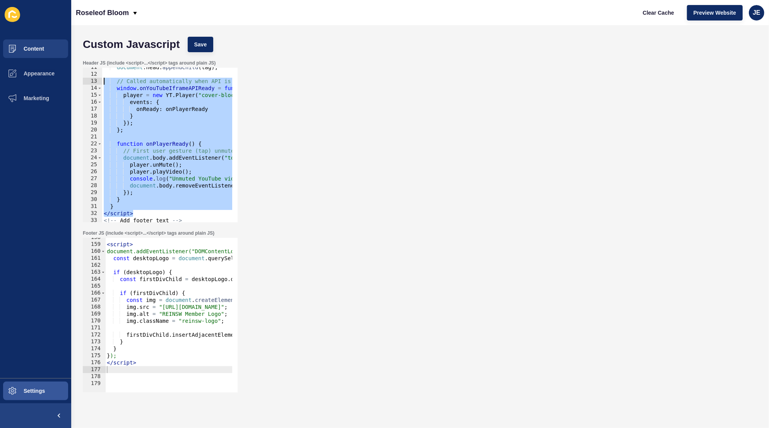
scroll to position [0, 0]
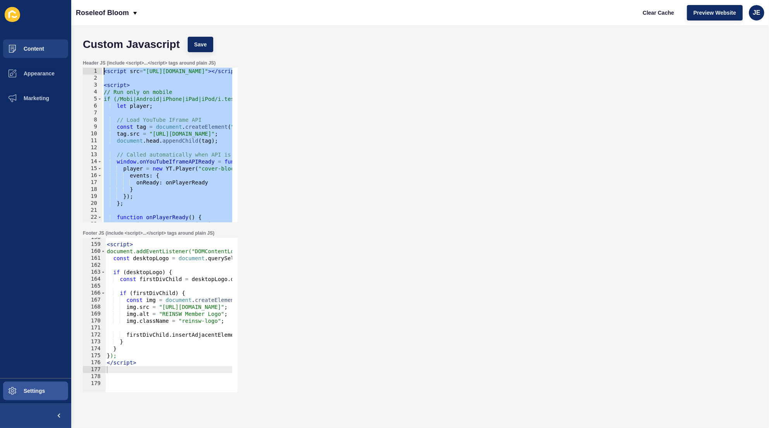
drag, startPoint x: 136, startPoint y: 214, endPoint x: 56, endPoint y: 47, distance: 185.8
click at [56, 47] on div "Content Appearance Marketing Settings Roseleof Bloom Clear Cache Preview Websit…" at bounding box center [384, 214] width 769 height 428
type textarea "<script src="https://www.youtube.com/iframe_api"></script>"
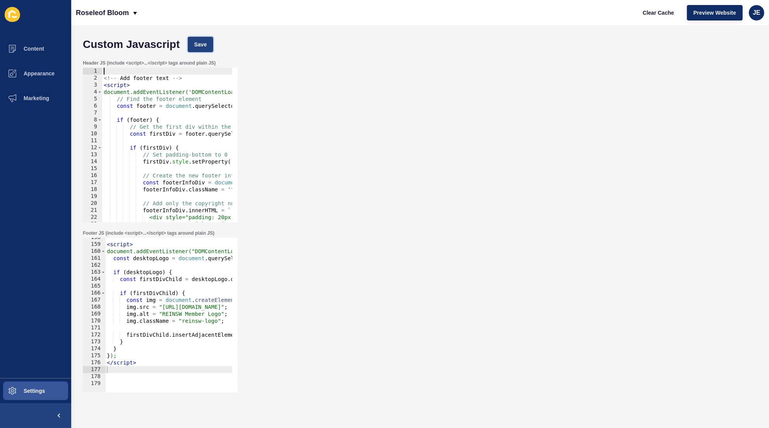
click at [207, 43] on button "Save" at bounding box center [201, 44] width 26 height 15
click at [650, 13] on span "Clear Cache" at bounding box center [658, 13] width 31 height 8
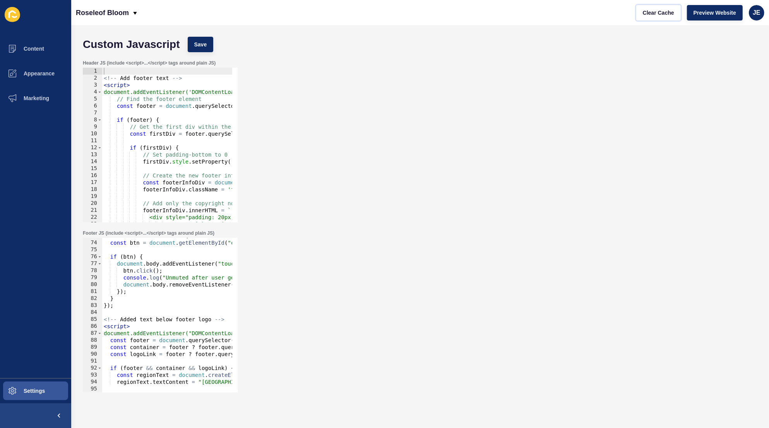
scroll to position [507, 0]
type textarea "});"
click at [144, 305] on div "document . addEventListener ( "DOMContentLoaded" , function ( ) { const btn = d…" at bounding box center [310, 314] width 416 height 163
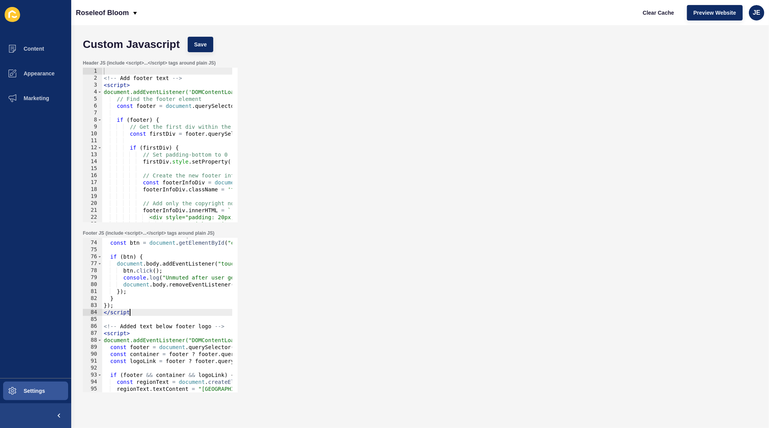
scroll to position [0, 1]
click at [206, 44] on span "Save" at bounding box center [200, 45] width 13 height 8
click at [665, 14] on span "Clear Cache" at bounding box center [658, 13] width 31 height 8
click at [663, 15] on span "Clear Cache" at bounding box center [658, 13] width 31 height 8
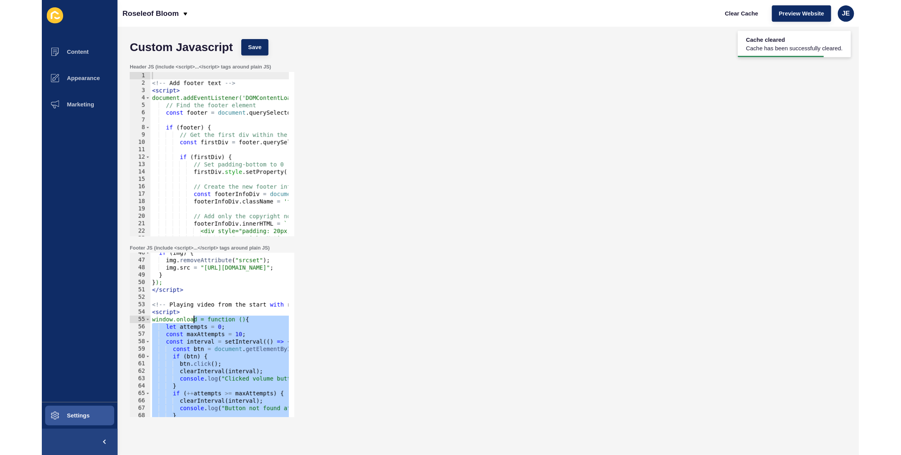
scroll to position [317, 0]
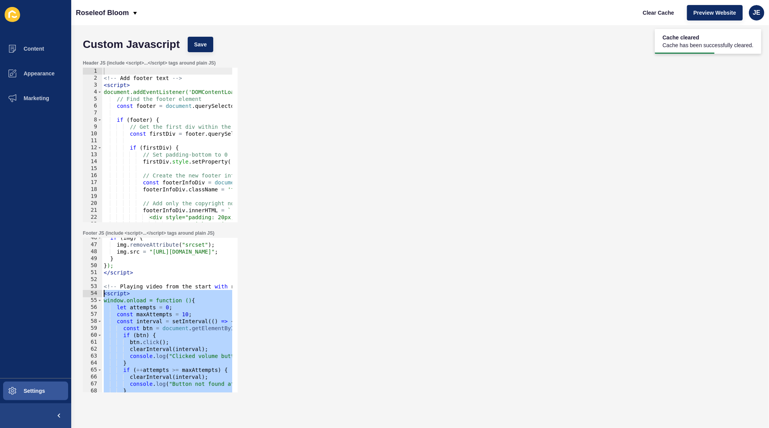
drag, startPoint x: 147, startPoint y: 308, endPoint x: 101, endPoint y: 290, distance: 48.8
click at [101, 290] on div "</script> 46 47 48 49 50 51 52 53 54 55 56 57 58 59 60 61 62 63 64 65 66 67 68 …" at bounding box center [160, 315] width 155 height 155
type textarea "<script> window.onload = function () {"
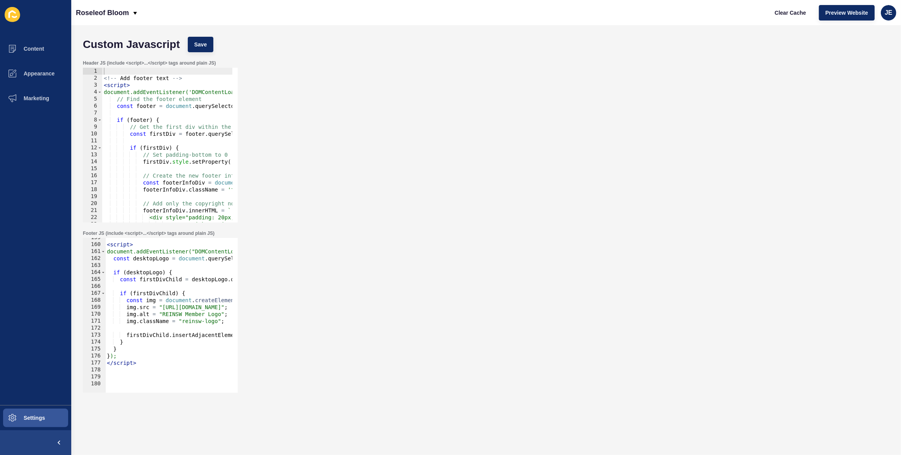
scroll to position [1104, 0]
click at [152, 373] on div "< script > document.addEventListener("DOMContentLoaded", function () { const de…" at bounding box center [313, 315] width 416 height 163
type textarea "<script>"
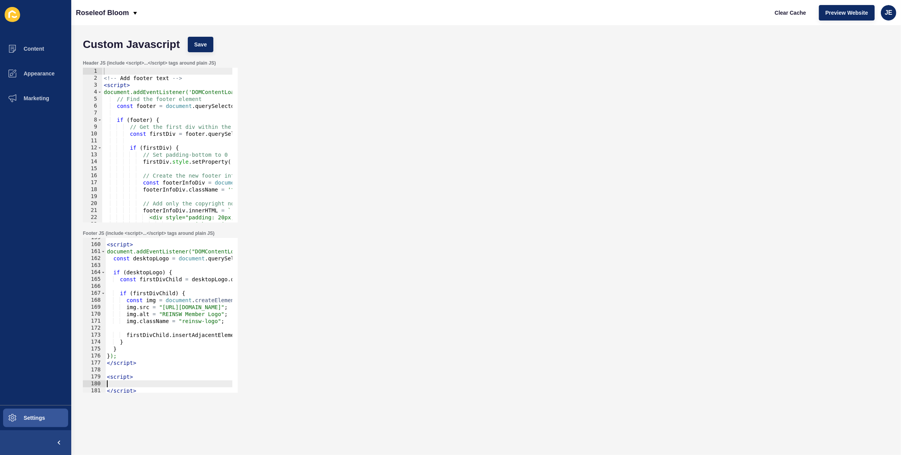
paste textarea "};"
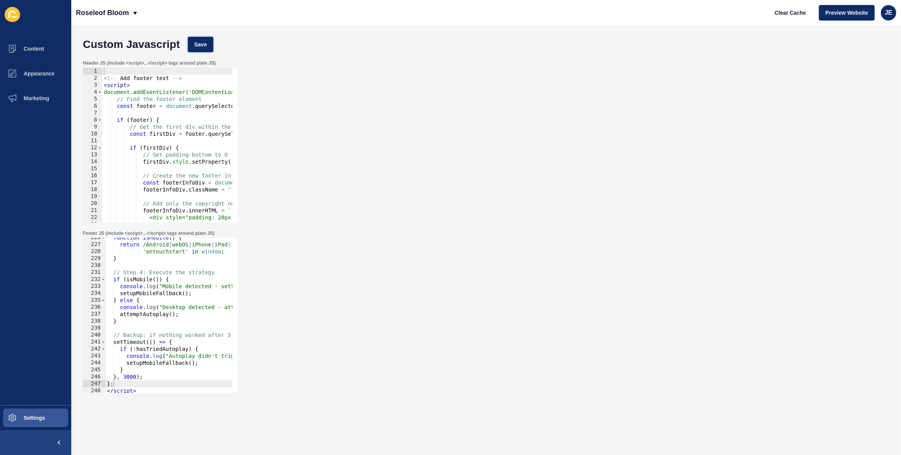
drag, startPoint x: 207, startPoint y: 43, endPoint x: 226, endPoint y: 45, distance: 18.7
click at [207, 43] on button "Save" at bounding box center [201, 44] width 26 height 15
click at [769, 14] on span "Clear Cache" at bounding box center [789, 13] width 31 height 8
click at [769, 12] on span "Clear Cache" at bounding box center [789, 13] width 31 height 8
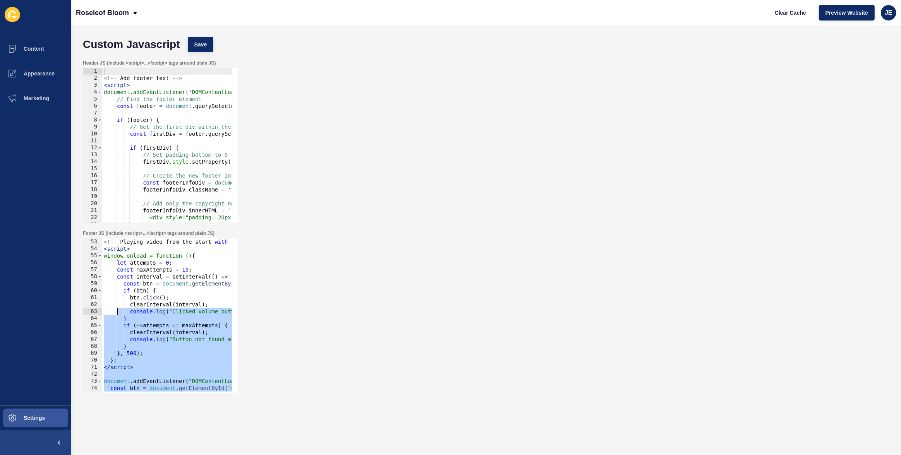
scroll to position [320, 0]
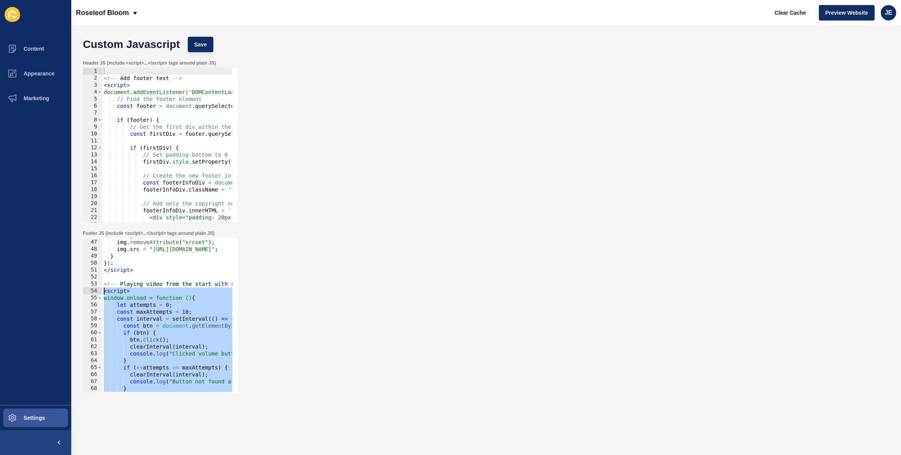
drag, startPoint x: 127, startPoint y: 321, endPoint x: 103, endPoint y: 290, distance: 39.2
click at [103, 290] on div "if ( img ) { img . removeAttribute ( "srcset" ) ; img . src = "https://app-spok…" at bounding box center [310, 313] width 416 height 163
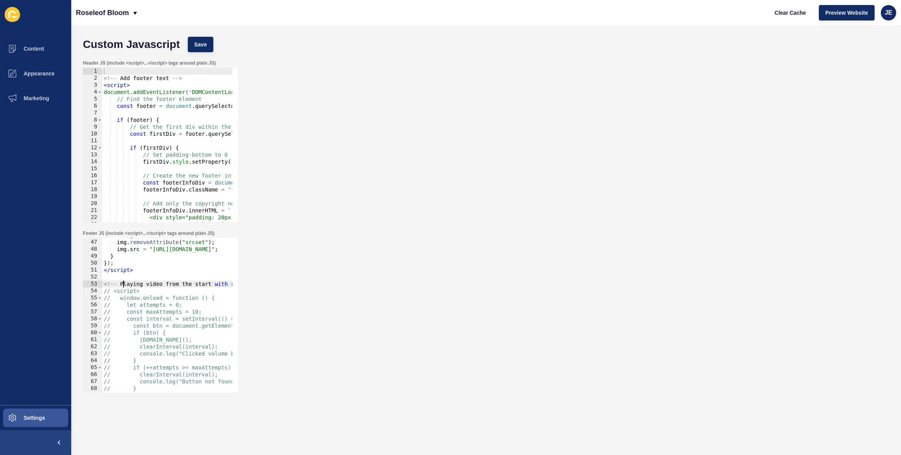
click at [123, 284] on div "if ( img ) { img . removeAttribute ( "srcset" ) ; img . src = "https://app-spok…" at bounding box center [310, 313] width 416 height 163
type textarea "// <script>"
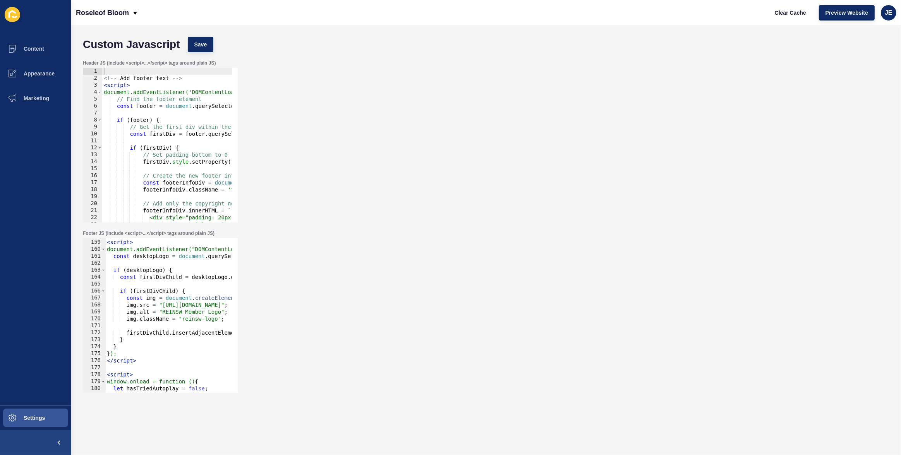
scroll to position [1058, 0]
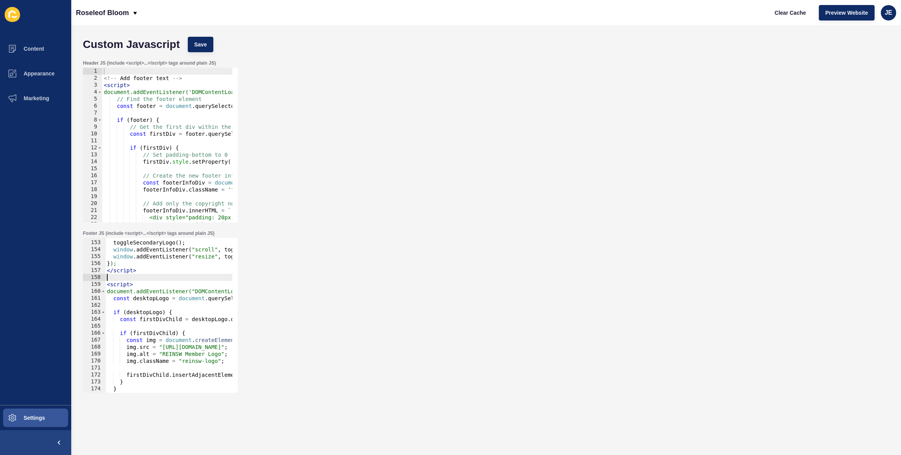
click at [152, 278] on div "toggleSecondaryLogo ( ) ; window . addEventListener ( "scroll" , toggleSecondar…" at bounding box center [313, 313] width 416 height 163
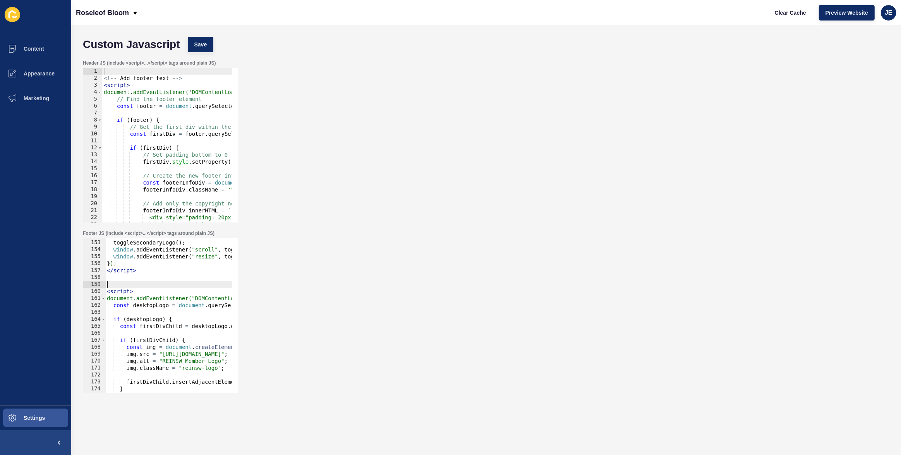
paste textarea "<!-- Playing video from the start with retries -->"
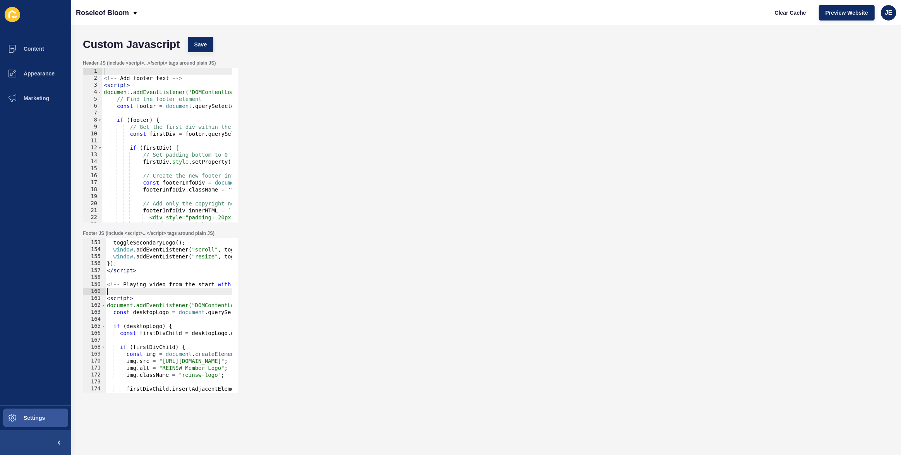
scroll to position [0, 41]
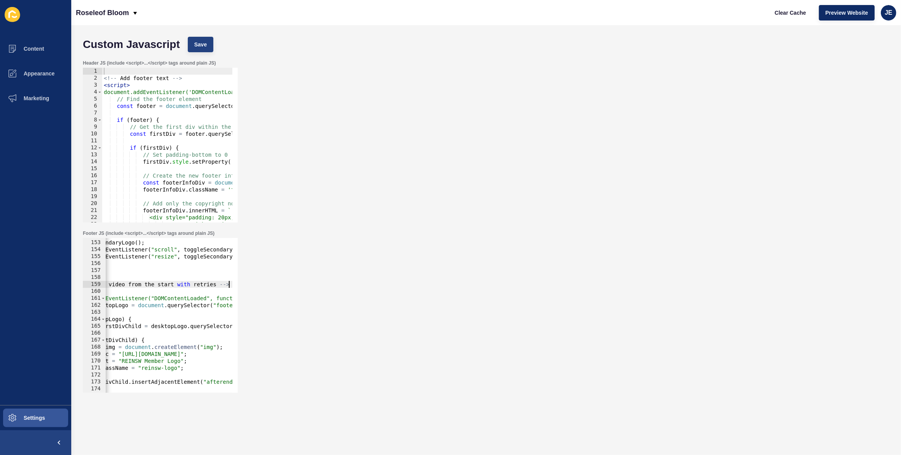
type textarea "<!-- Playing video from the start with retries -->"
click at [200, 46] on span "Save" at bounding box center [200, 45] width 13 height 8
click at [769, 17] on button "Clear Cache" at bounding box center [790, 12] width 45 height 15
click at [385, 124] on div "Header JS (include <script>...</script> tags around plain JS) 1 2 3 4 5 6 7 8 9…" at bounding box center [486, 141] width 814 height 170
click at [769, 15] on span "JE" at bounding box center [888, 13] width 8 height 8
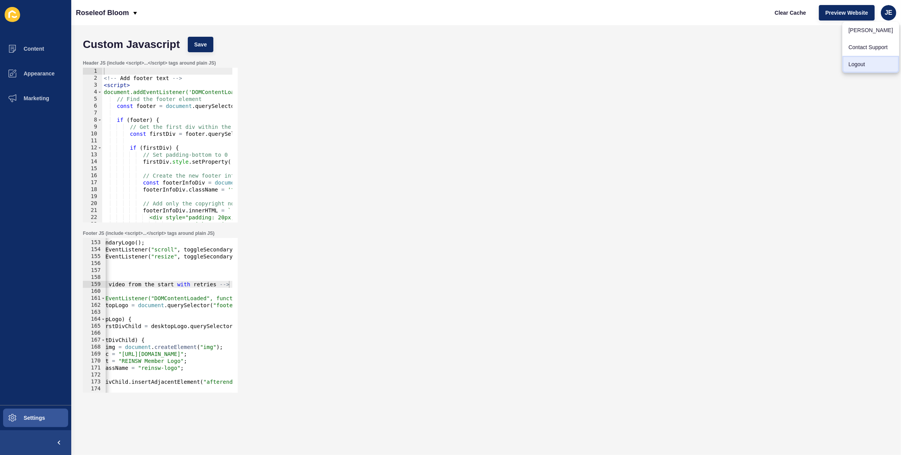
click at [769, 61] on link "Logout" at bounding box center [870, 64] width 57 height 17
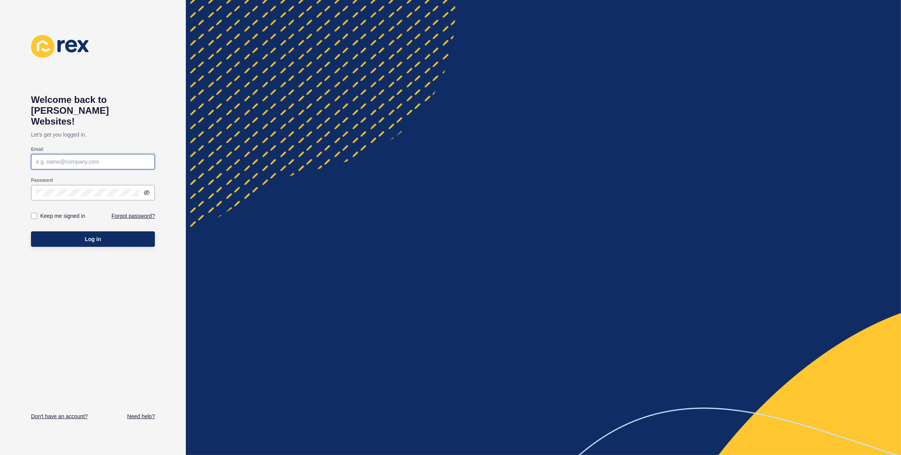
type input "justine.espinosa@rexsoftware.com.au"
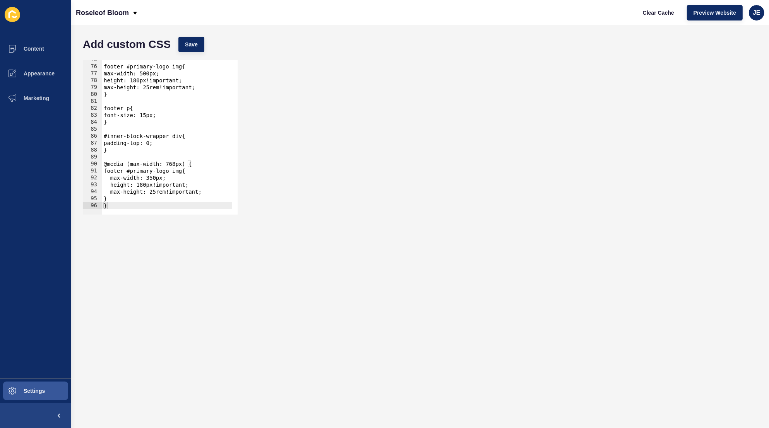
scroll to position [519, 0]
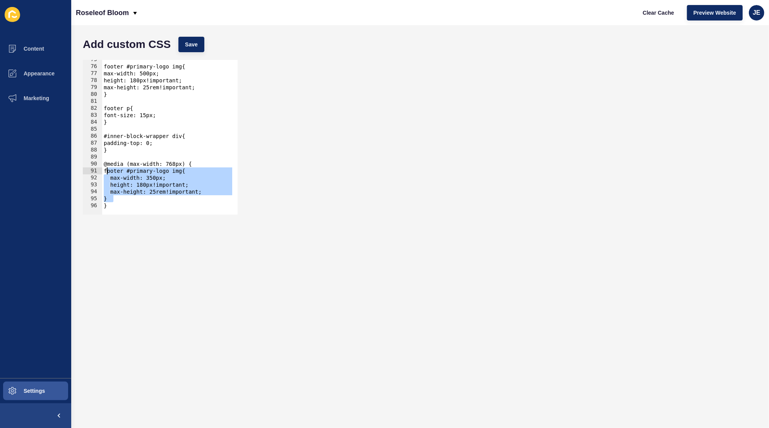
drag, startPoint x: 122, startPoint y: 200, endPoint x: 107, endPoint y: 173, distance: 31.0
click at [107, 173] on div "footer #primary-logo img{ max-width: 500px; height: 180px!important; max-height…" at bounding box center [263, 137] width 322 height 163
click at [159, 178] on div "footer #primary-logo img{ max-width: 500px; height: 180px!important; max-height…" at bounding box center [263, 137] width 322 height 163
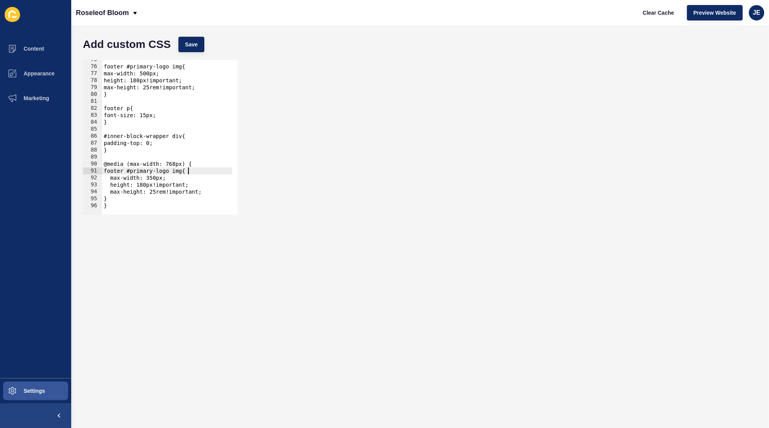
click at [188, 172] on div "footer #primary-logo img{ max-width: 500px; height: 180px!important; max-height…" at bounding box center [263, 137] width 322 height 163
paste textarea "reinsw-logo"
click at [113, 172] on div "footer #primary-logo img{ max-width: 500px; height: 180px!important; max-height…" at bounding box center [262, 137] width 322 height 163
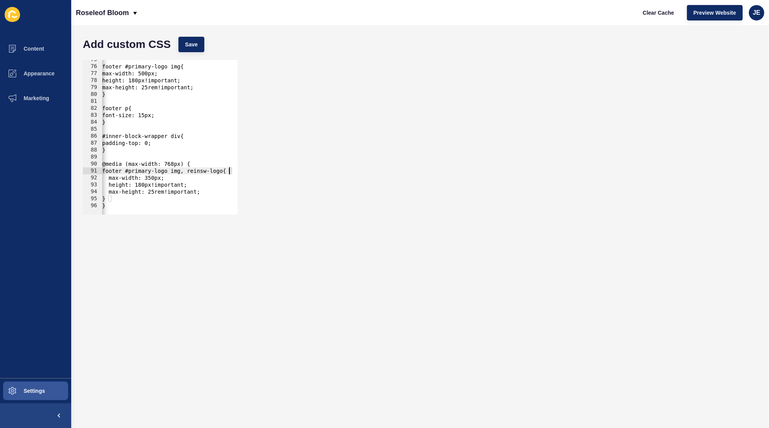
click at [113, 172] on div "footer #primary-logo img{ max-width: 500px; height: 180px!important; max-height…" at bounding box center [262, 137] width 322 height 163
click at [192, 173] on div "footer #primary-logo img{ max-width: 500px; height: 180px!important; max-height…" at bounding box center [262, 137] width 322 height 163
paste textarea "footer"
type textarea "footer #primary-logo img, footer .reinsw-logo{"
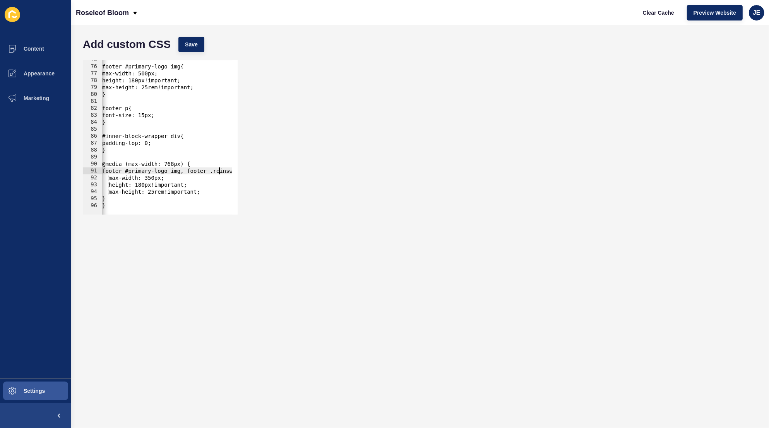
click at [183, 172] on div "footer #primary-logo img{ max-width: 500px; height: 180px!important; max-height…" at bounding box center [262, 137] width 322 height 163
click at [198, 172] on div "footer #primary-logo img{ max-width: 500px; height: 180px!important; max-height…" at bounding box center [262, 137] width 322 height 163
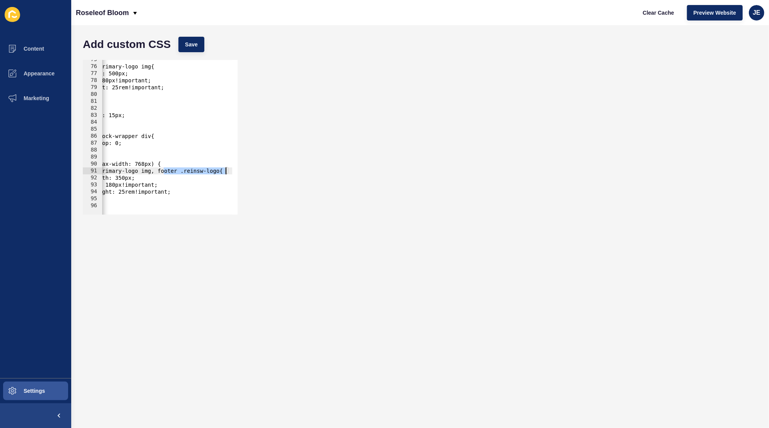
drag, startPoint x: 192, startPoint y: 172, endPoint x: 226, endPoint y: 172, distance: 34.1
click at [226, 172] on div "footer #primary-logo img{ max-width: 500px; height: 180px!important; max-height…" at bounding box center [232, 137] width 322 height 163
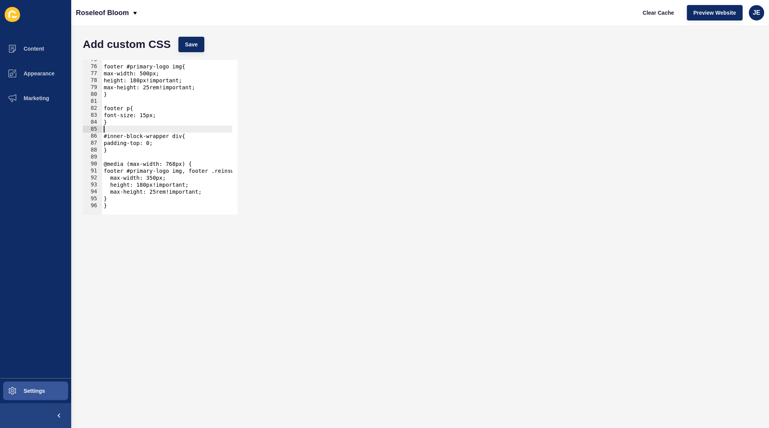
scroll to position [0, 0]
drag, startPoint x: 164, startPoint y: 132, endPoint x: 103, endPoint y: 128, distance: 61.3
click at [103, 128] on div "footer #primary-logo img{ max-width: 500px; height: 180px!important; max-height…" at bounding box center [263, 137] width 322 height 163
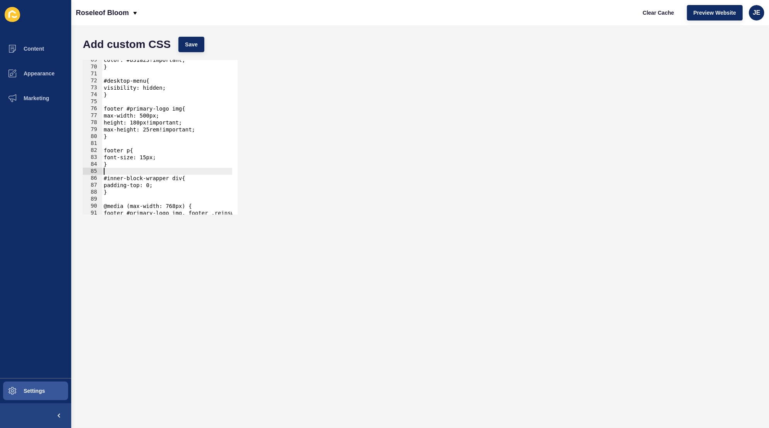
click at [180, 111] on div "color: #b31a23!important; } #desktop-menu{ visibility: hidden; } footer #primar…" at bounding box center [263, 138] width 322 height 163
click at [181, 111] on div "color: #b31a23!important; } #desktop-menu{ visibility: hidden; } footer #primar…" at bounding box center [263, 138] width 322 height 163
paste textarea "footer .reinsw-logo"
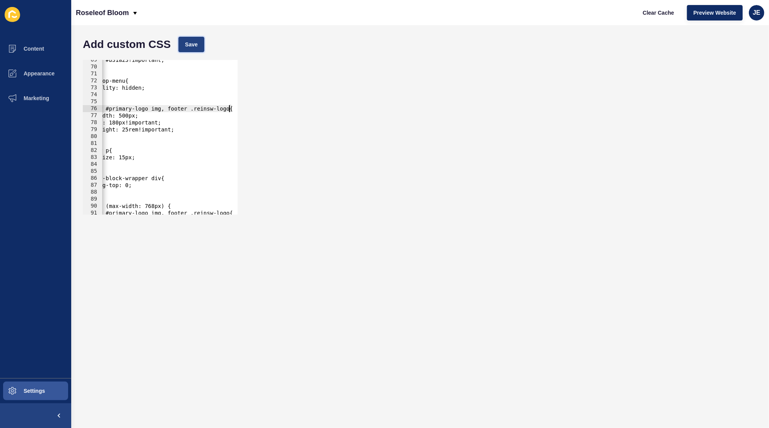
click at [190, 51] on button "Save" at bounding box center [191, 44] width 26 height 15
click at [637, 13] on button "Clear Cache" at bounding box center [658, 12] width 45 height 15
click at [39, 53] on button "Content" at bounding box center [35, 48] width 71 height 25
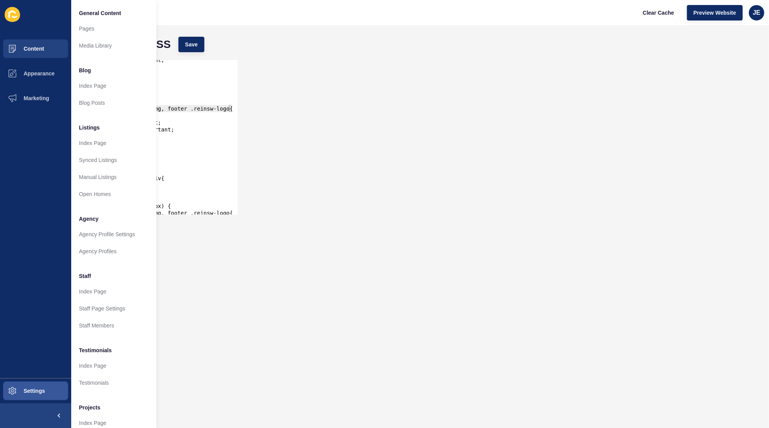
click at [181, 180] on div "color: #b31a23!important; } #desktop-menu{ visibility: hidden; } footer #primar…" at bounding box center [242, 138] width 322 height 163
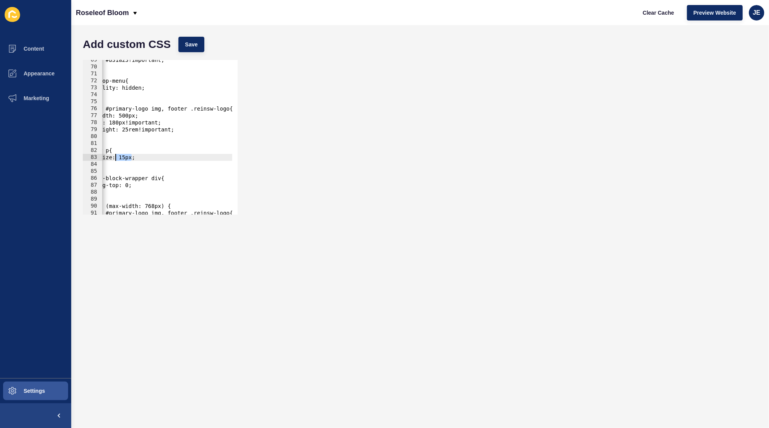
scroll to position [0, 0]
drag, startPoint x: 133, startPoint y: 158, endPoint x: 64, endPoint y: 160, distance: 69.3
click at [64, 160] on div "Content Appearance Marketing Settings Roseleof Bloom Clear Cache Preview Websit…" at bounding box center [384, 214] width 769 height 428
click at [159, 132] on div "color: #b31a23!important; } #desktop-menu{ visibility: hidden; } footer #primar…" at bounding box center [263, 138] width 322 height 163
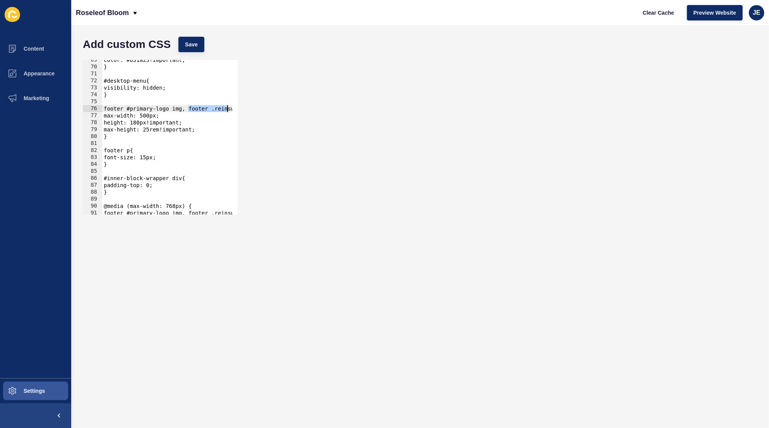
scroll to position [0, 24]
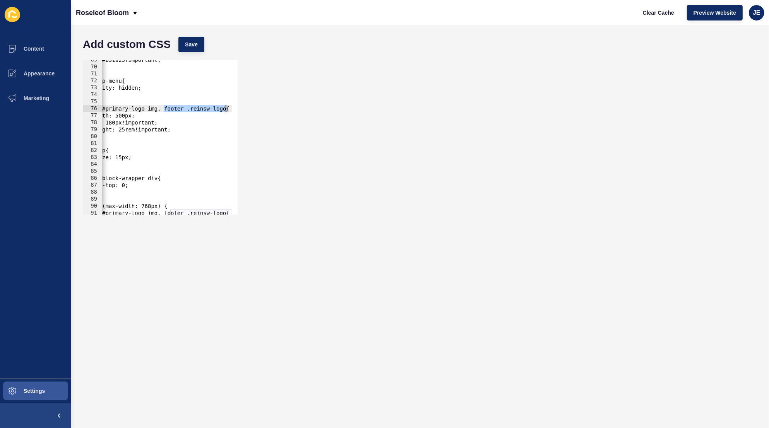
drag, startPoint x: 188, startPoint y: 110, endPoint x: 226, endPoint y: 110, distance: 37.6
click at [226, 110] on div "color: #b31a23!important; } #desktop-menu{ visibility: hidden; } footer #primar…" at bounding box center [239, 138] width 322 height 163
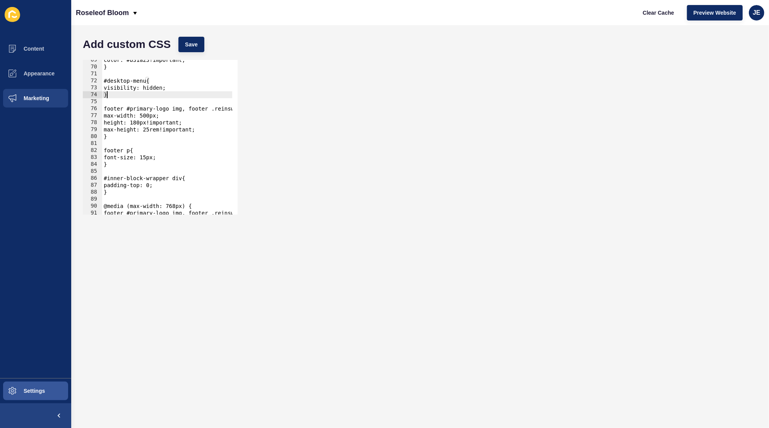
drag, startPoint x: 152, startPoint y: 98, endPoint x: 44, endPoint y: 96, distance: 107.6
click at [44, 96] on div "Content Appearance Marketing Settings Roseleof Bloom Clear Cache Preview Websit…" at bounding box center [384, 214] width 769 height 428
type textarea "}"
click at [139, 95] on div "color: #b31a23!important; } #desktop-menu{ visibility: hidden; } footer #primar…" at bounding box center [263, 138] width 322 height 163
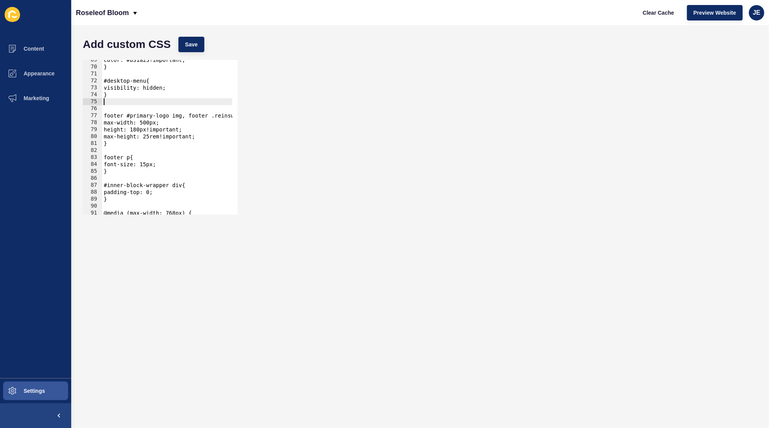
paste textarea "footer .reinsw-logo"
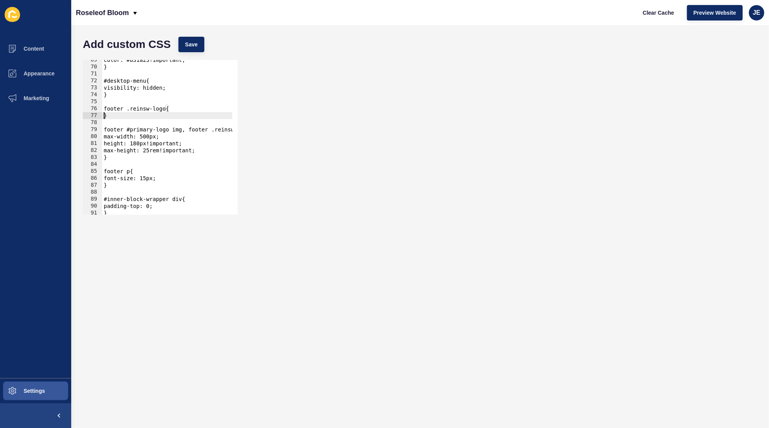
type textarea "}"
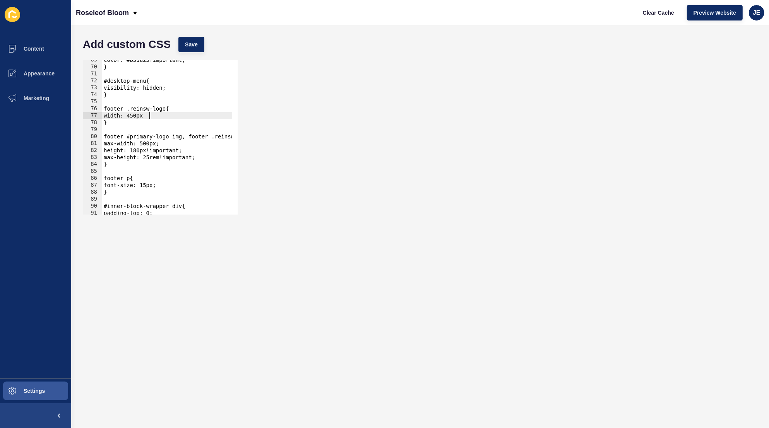
scroll to position [0, 3]
click at [194, 42] on span "Save" at bounding box center [191, 45] width 13 height 8
drag, startPoint x: 140, startPoint y: 115, endPoint x: 133, endPoint y: 115, distance: 7.0
click at [133, 115] on div "color: #b31a23!important; } #desktop-menu{ visibility: hidden; } footer .reinsw…" at bounding box center [263, 138] width 322 height 163
click at [191, 45] on span "Save" at bounding box center [191, 45] width 13 height 8
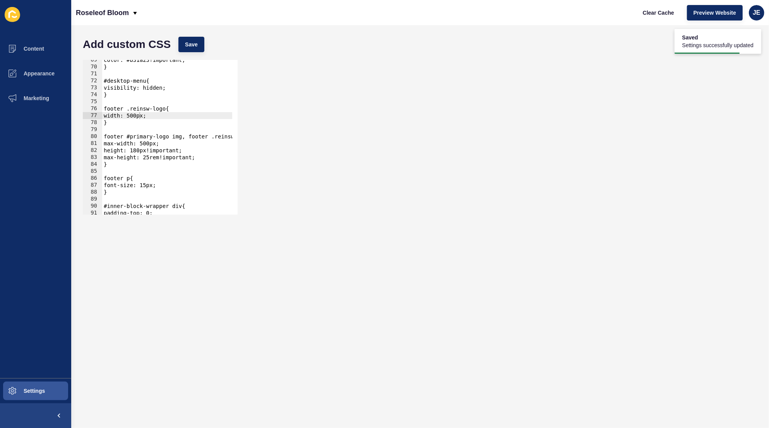
click at [155, 115] on div "color: #b31a23!important; } #desktop-menu{ visibility: hidden; } footer .reinsw…" at bounding box center [263, 138] width 322 height 163
click at [156, 152] on div "color: #b31a23!important; } #desktop-menu{ visibility: hidden; } footer .reinsw…" at bounding box center [263, 138] width 322 height 163
click at [167, 118] on div "color: #b31a23!important; } #desktop-menu{ visibility: hidden; } footer .reinsw…" at bounding box center [263, 138] width 322 height 163
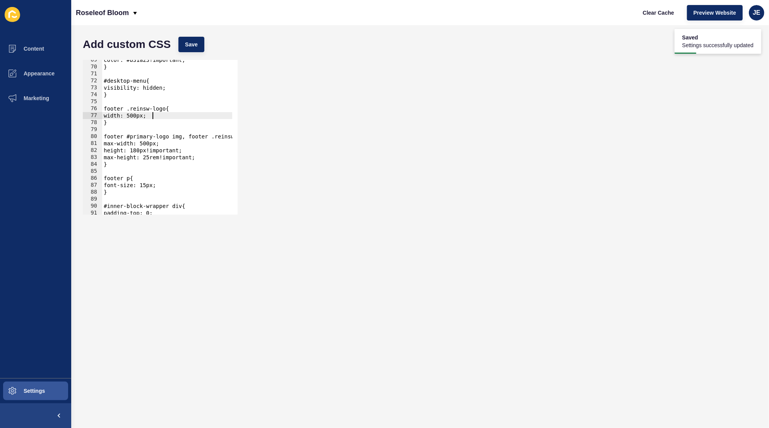
type textarea "width: 500px;"
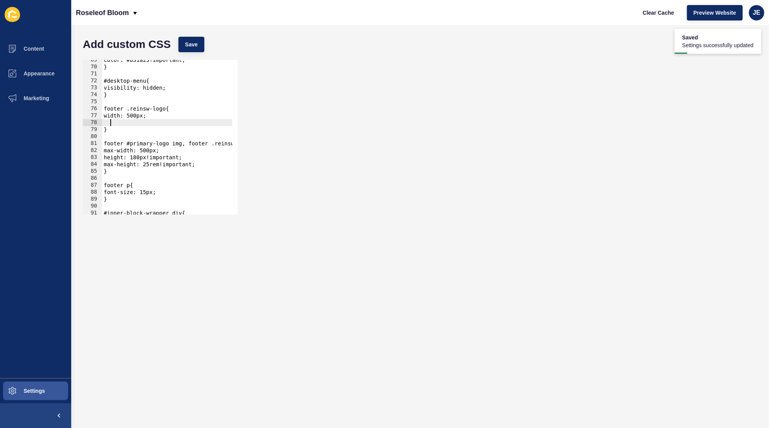
paste textarea
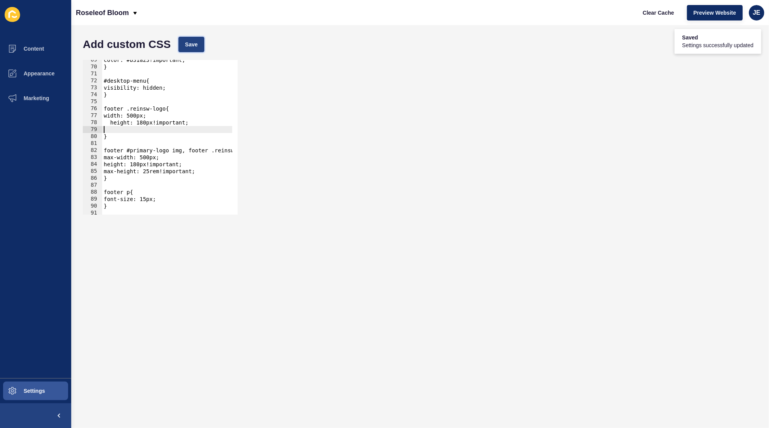
click at [187, 46] on span "Save" at bounding box center [191, 45] width 13 height 8
click at [133, 115] on div "color: #b31a23!important; } #desktop-menu{ visibility: hidden; } footer .reinsw…" at bounding box center [263, 138] width 322 height 163
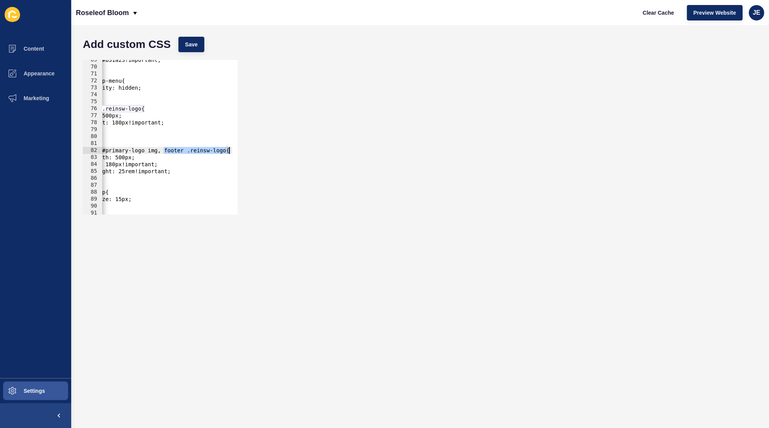
scroll to position [0, 24]
drag, startPoint x: 188, startPoint y: 153, endPoint x: 225, endPoint y: 152, distance: 36.8
click at [225, 152] on div "color: #b31a23!important; } #desktop-menu{ visibility: hidden; } footer .reinsw…" at bounding box center [239, 138] width 322 height 163
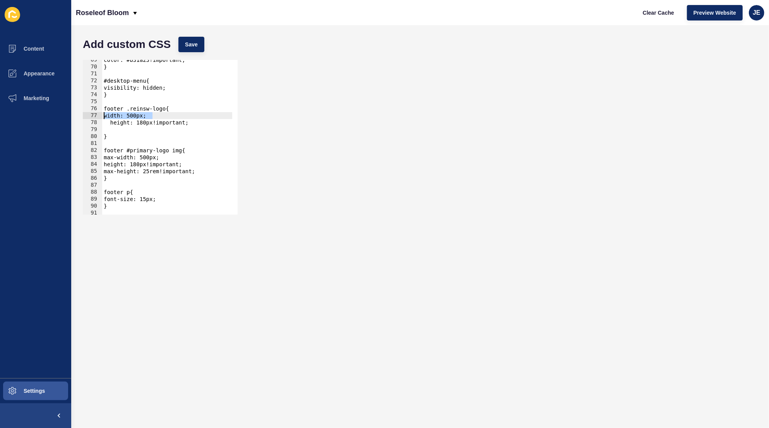
scroll to position [0, 0]
drag, startPoint x: 133, startPoint y: 118, endPoint x: 145, endPoint y: 122, distance: 12.4
click at [88, 117] on div "footer #primary-logo img{ 69 70 71 72 73 74 75 76 77 78 79 80 81 82 83 84 85 86…" at bounding box center [160, 137] width 155 height 155
drag, startPoint x: 149, startPoint y: 125, endPoint x: 144, endPoint y: 123, distance: 5.4
click at [144, 123] on div "color: #b31a23!important; } #desktop-menu{ visibility: hidden; } footer .reinsw…" at bounding box center [263, 138] width 322 height 163
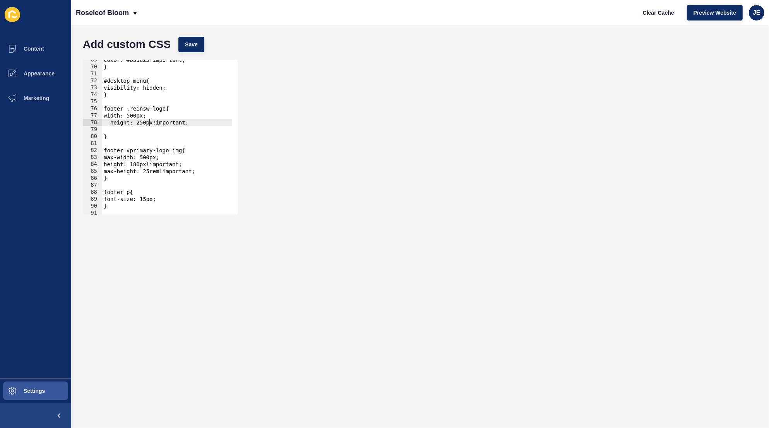
scroll to position [0, 3]
type textarea "height: 250px!important;"
click at [193, 48] on span "Save" at bounding box center [191, 45] width 13 height 8
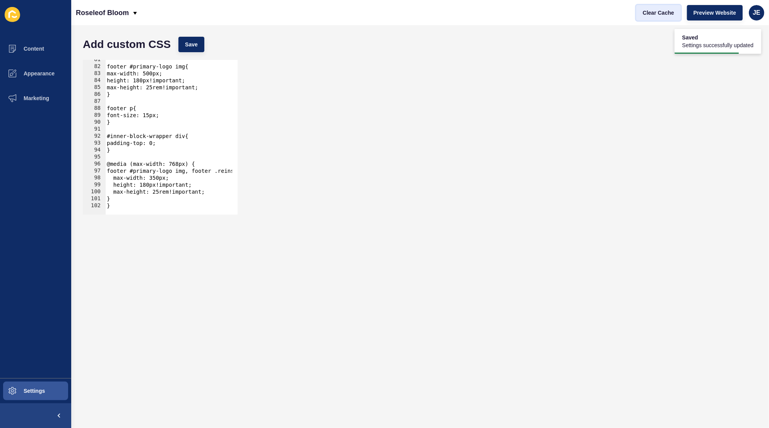
click at [677, 15] on button "Clear Cache" at bounding box center [658, 12] width 45 height 15
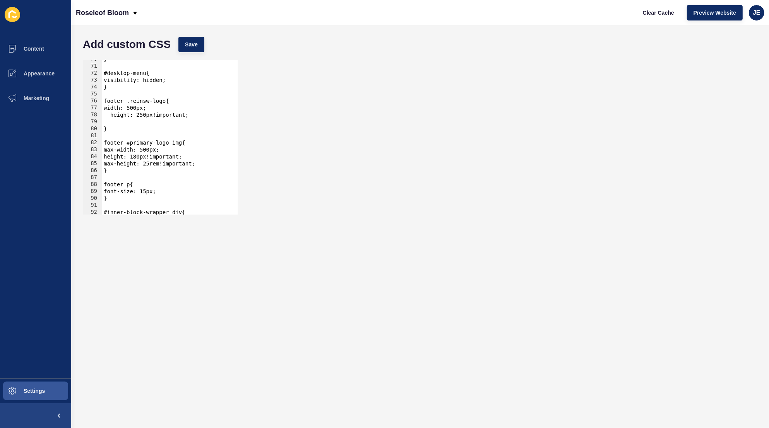
scroll to position [561, 0]
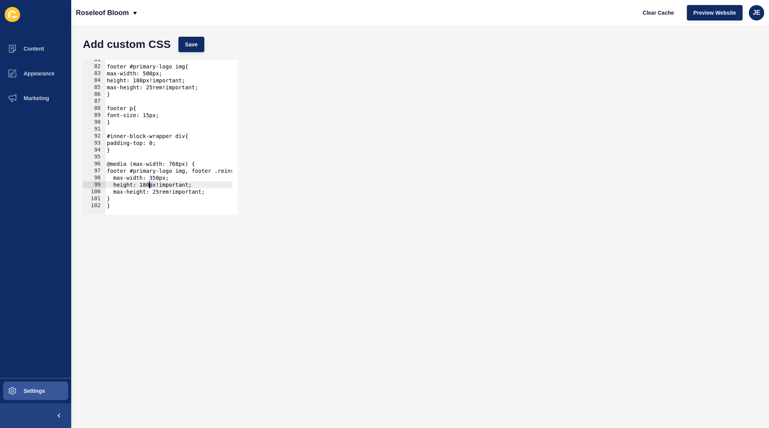
drag, startPoint x: 152, startPoint y: 185, endPoint x: 146, endPoint y: 183, distance: 6.4
click at [146, 183] on div "footer #primary-logo img{ max-width: 500px; height: 180px!important; max-height…" at bounding box center [266, 137] width 322 height 163
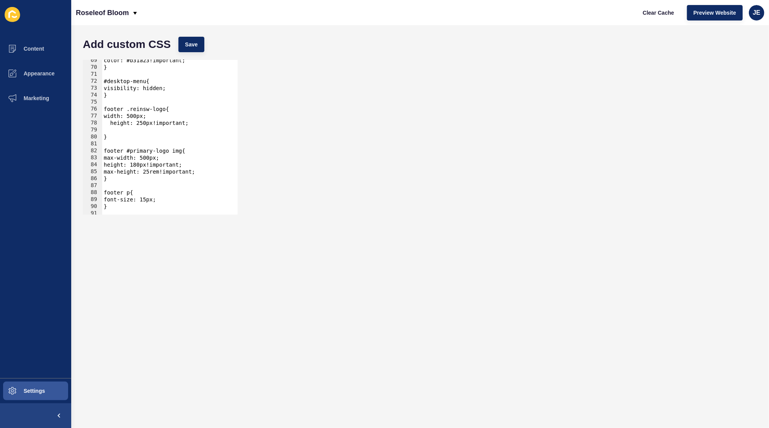
scroll to position [476, 0]
drag, startPoint x: 116, startPoint y: 125, endPoint x: 115, endPoint y: 131, distance: 5.9
click at [116, 125] on div "color: #b31a23!important; } #desktop-menu{ visibility: hidden; } footer .reinsw…" at bounding box center [263, 138] width 322 height 163
type textarea "height: 250px!important;"
click at [115, 129] on div "color: #b31a23!important; } #desktop-menu{ visibility: hidden; } footer .reinsw…" at bounding box center [263, 138] width 322 height 163
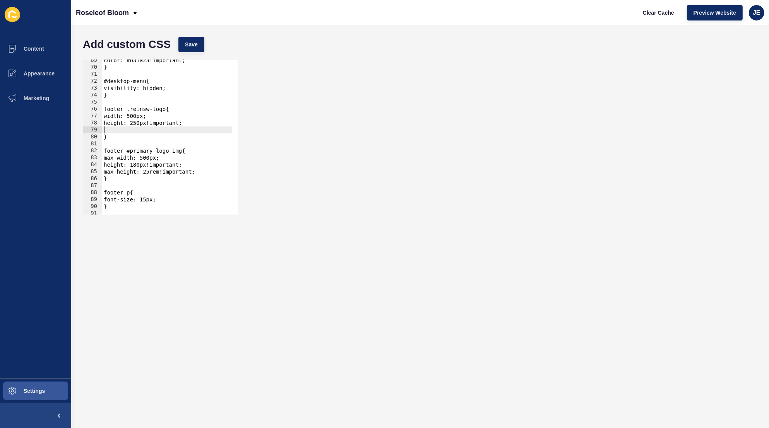
scroll to position [0, 0]
click at [140, 124] on div "color: #b31a23!important; } #desktop-menu{ visibility: hidden; } footer .reinsw…" at bounding box center [263, 138] width 322 height 163
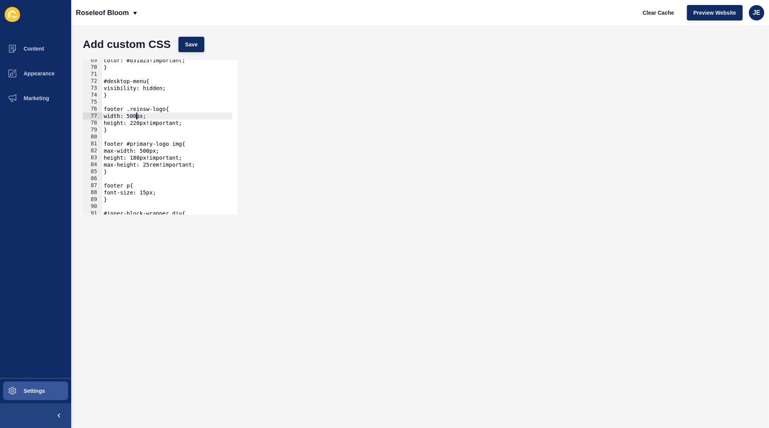
drag, startPoint x: 138, startPoint y: 116, endPoint x: 134, endPoint y: 118, distance: 4.4
click at [133, 117] on div "color: #b31a23!important; } #desktop-menu{ visibility: hidden; } footer .reinsw…" at bounding box center [263, 138] width 322 height 163
click at [190, 48] on button "Save" at bounding box center [191, 44] width 26 height 15
drag, startPoint x: 142, startPoint y: 158, endPoint x: 137, endPoint y: 158, distance: 5.4
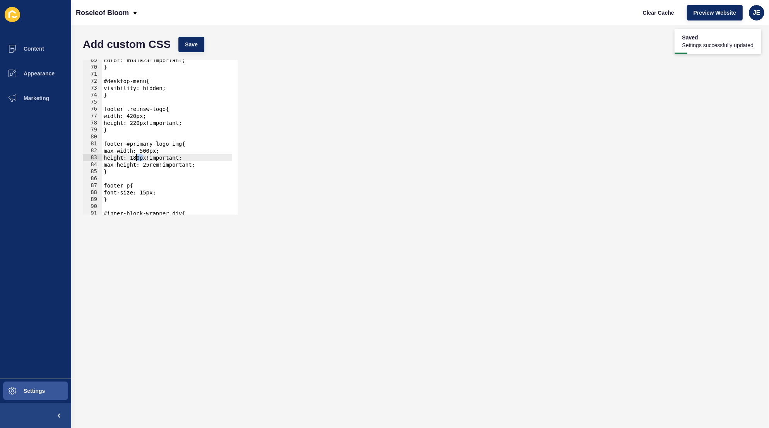
click at [137, 158] on div "color: #b31a23!important; } #desktop-menu{ visibility: hidden; } footer .reinsw…" at bounding box center [263, 138] width 322 height 163
click at [140, 124] on div "color: #b31a23!important; } #desktop-menu{ visibility: hidden; } footer .reinsw…" at bounding box center [263, 138] width 322 height 163
type textarea "height: 250px!important;"
click at [189, 53] on div "Add custom CSS Save" at bounding box center [420, 44] width 682 height 23
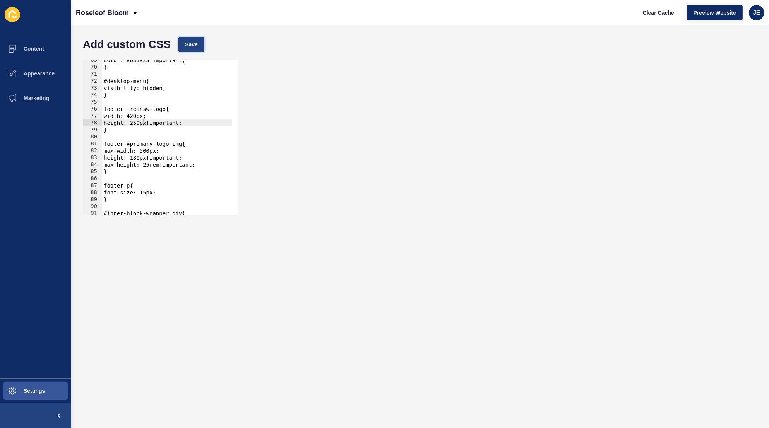
click at [190, 48] on span "Save" at bounding box center [191, 45] width 13 height 8
click at [193, 122] on div "color: #b31a23!important; } #desktop-menu{ visibility: hidden; } footer .reinsw…" at bounding box center [263, 138] width 322 height 163
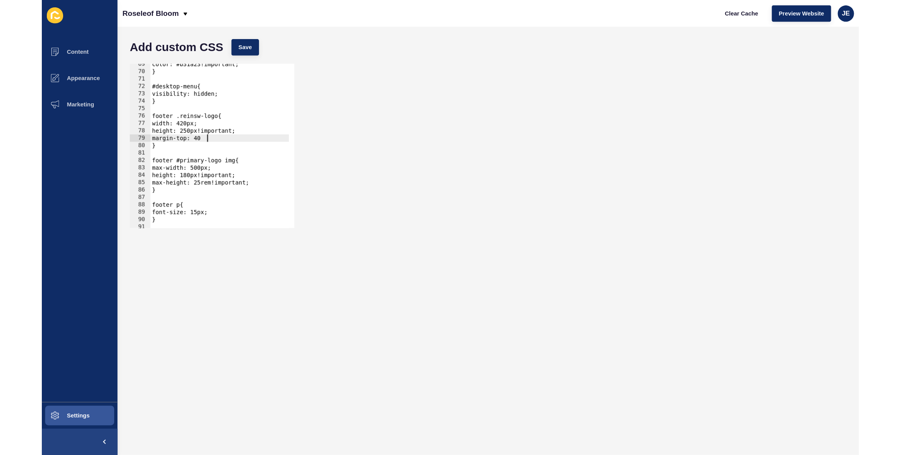
scroll to position [0, 4]
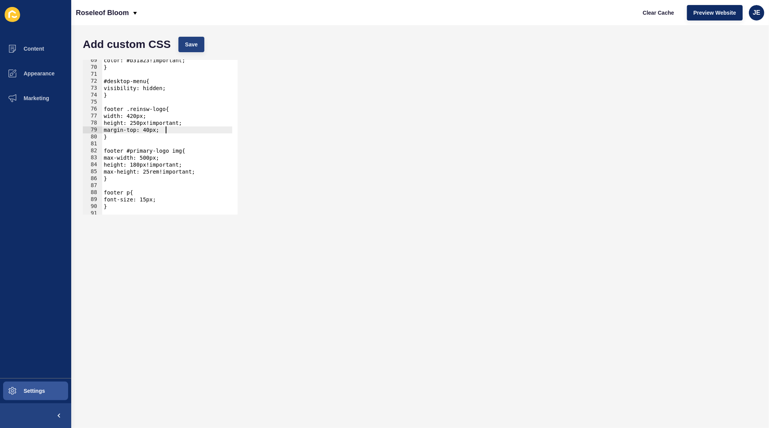
type textarea "margin-top: 40px;"
click at [192, 49] on button "Save" at bounding box center [191, 44] width 26 height 15
click at [641, 10] on button "Clear Cache" at bounding box center [658, 12] width 45 height 15
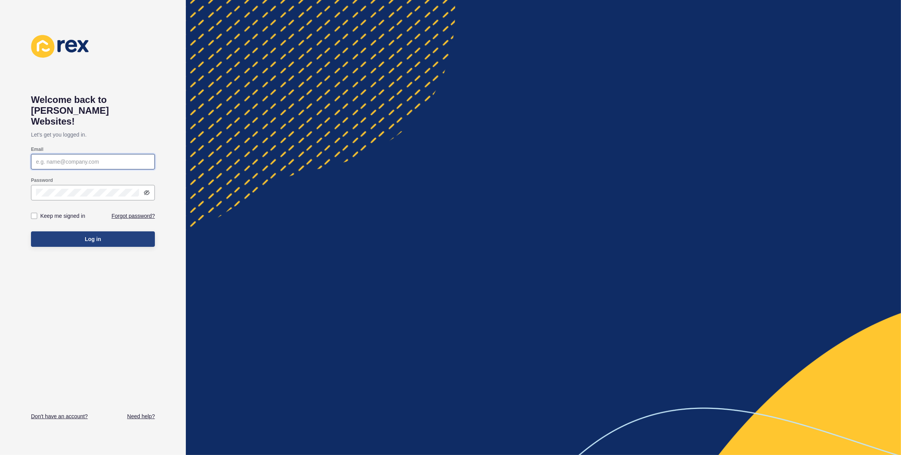
type input "[EMAIL_ADDRESS][PERSON_NAME][DOMAIN_NAME]"
click at [129, 231] on button "Log in" at bounding box center [93, 238] width 124 height 15
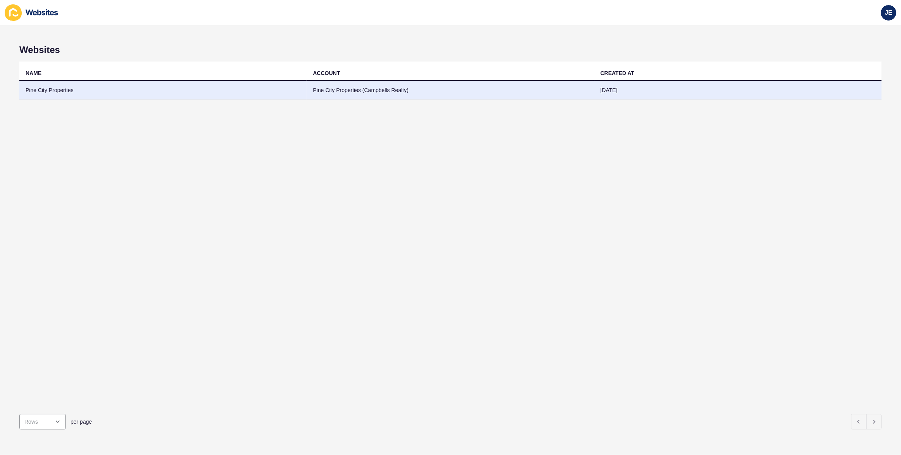
click at [389, 91] on td "Pine City Properties (Campbells Realty)" at bounding box center [450, 90] width 287 height 19
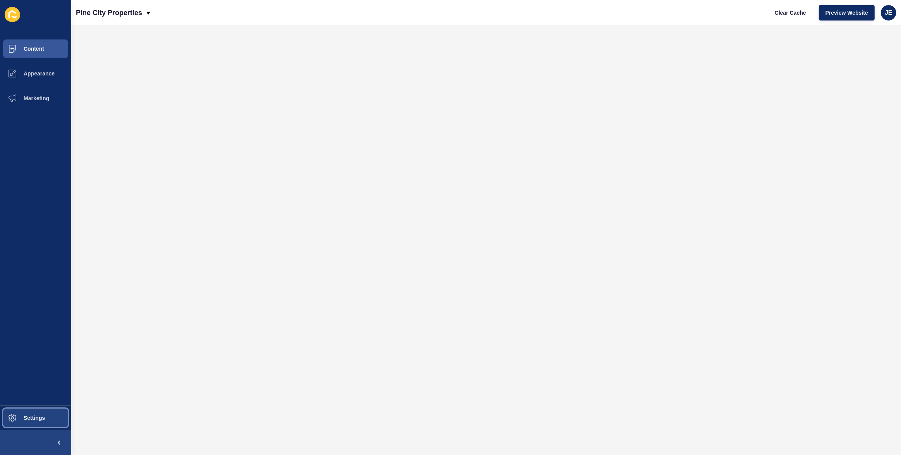
click at [23, 420] on span "Settings" at bounding box center [22, 418] width 46 height 6
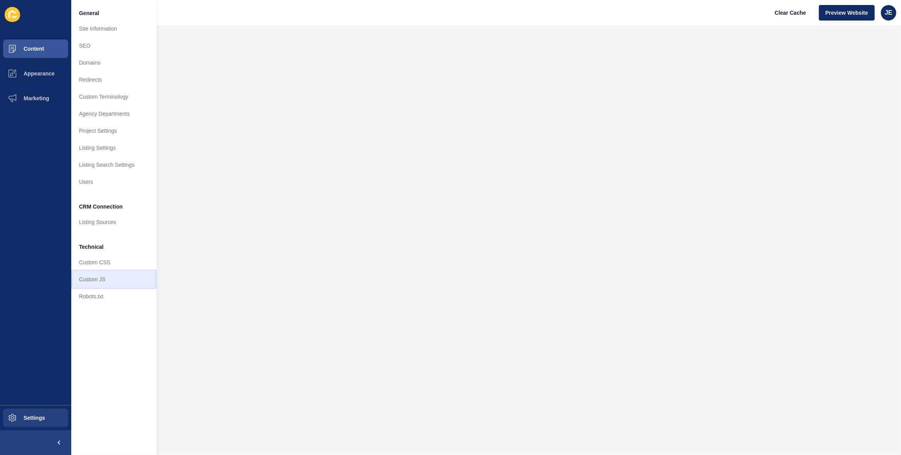
click at [96, 284] on link "Custom JS" at bounding box center [113, 279] width 85 height 17
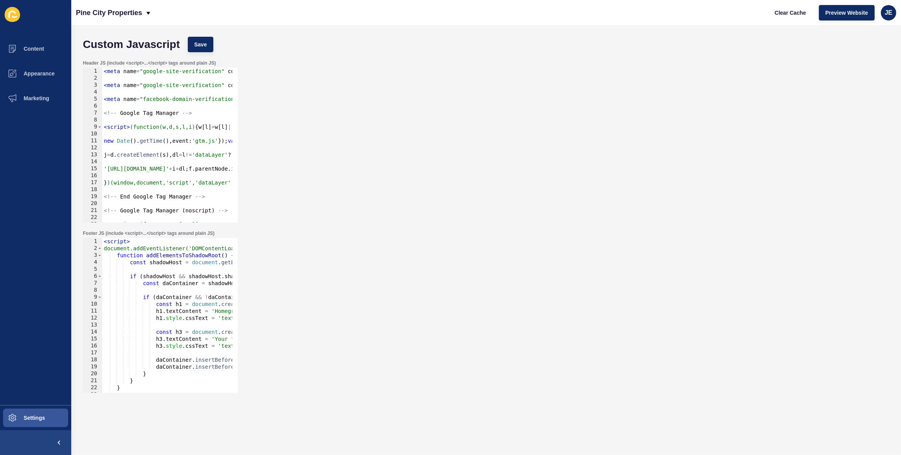
type textarea "<script>(function(w,d,s,l,i){w[l]=w[l]||[];w[l].push({'gtm.start':"
drag, startPoint x: 165, startPoint y: 126, endPoint x: 64, endPoint y: 127, distance: 100.6
click at [64, 127] on div "Content Appearance Marketing Settings Pine City Properties Clear Cache Preview …" at bounding box center [450, 227] width 901 height 455
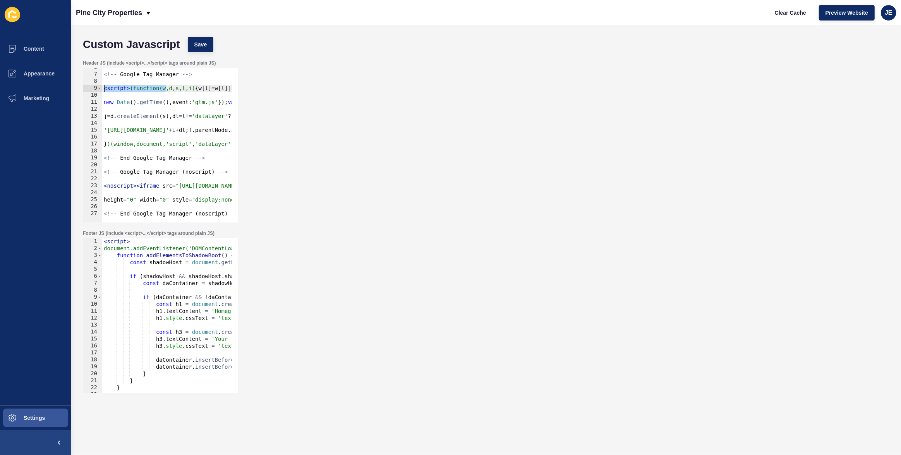
scroll to position [45, 0]
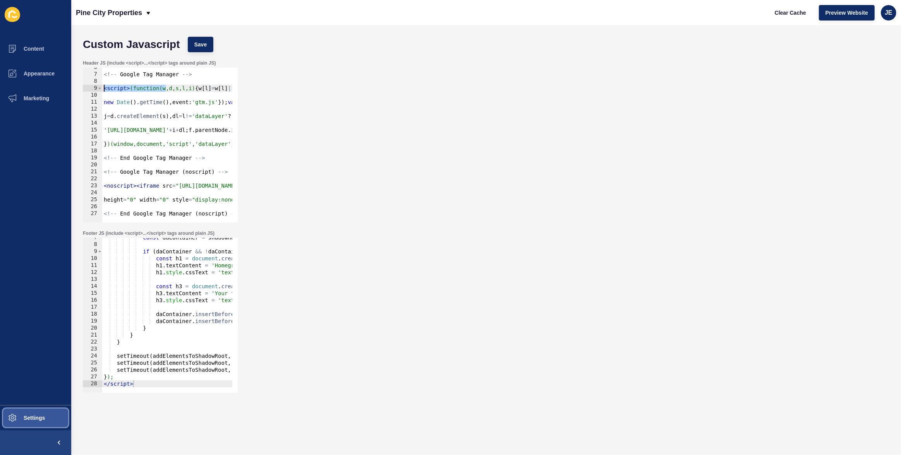
click at [31, 427] on button "Settings" at bounding box center [35, 418] width 71 height 25
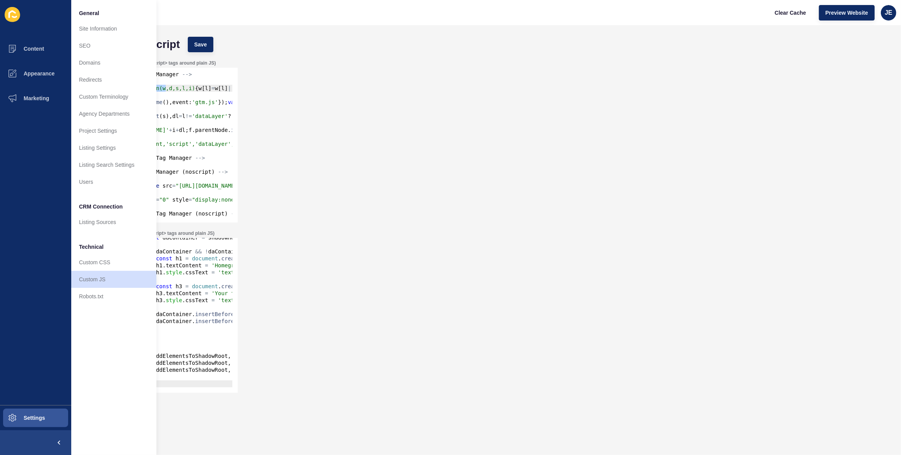
click at [197, 300] on div "const daContainer = shadowHost . shadowRoot . querySelector ( '.da-container' )…" at bounding box center [406, 315] width 608 height 163
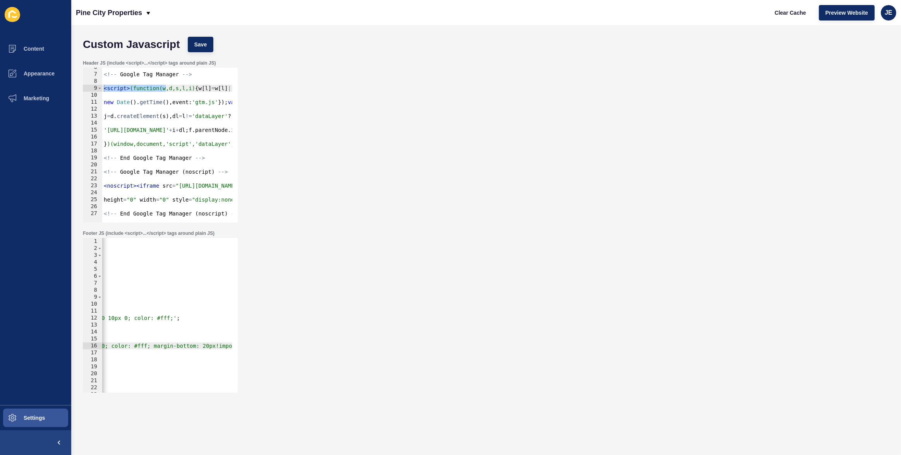
scroll to position [0, 0]
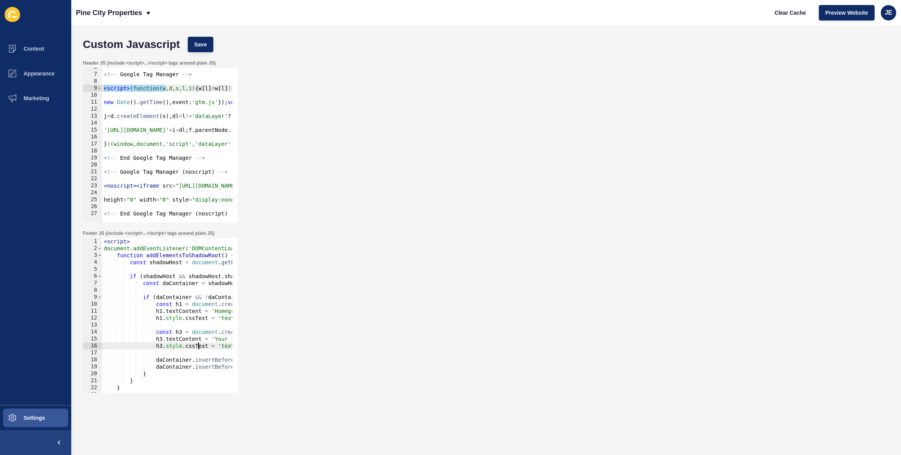
click at [227, 311] on div "< script > document.addEventListener('DOMContentLoaded', function() { function …" at bounding box center [406, 319] width 608 height 163
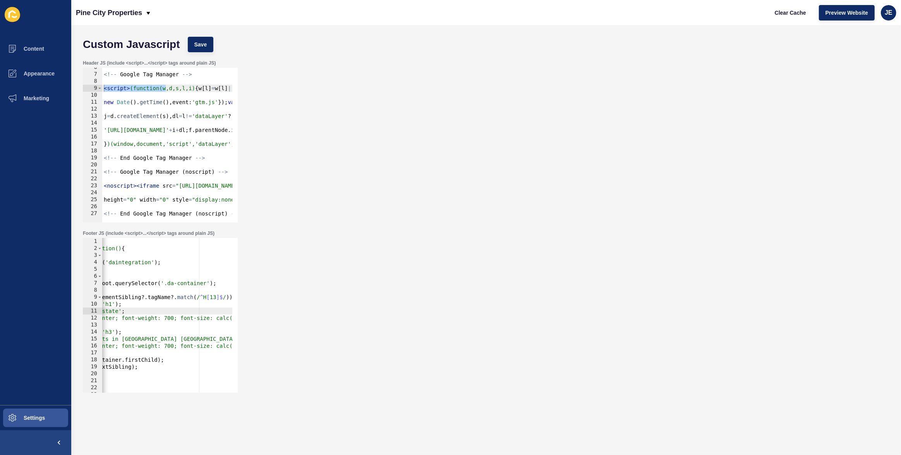
scroll to position [0, 166]
drag, startPoint x: 205, startPoint y: 284, endPoint x: 164, endPoint y: 286, distance: 40.7
click at [164, 286] on div "< script > document.addEventListener('DOMContentLoaded', function() { function …" at bounding box center [240, 319] width 608 height 163
paste textarea "module-in"
click at [208, 47] on button "Save" at bounding box center [201, 44] width 26 height 15
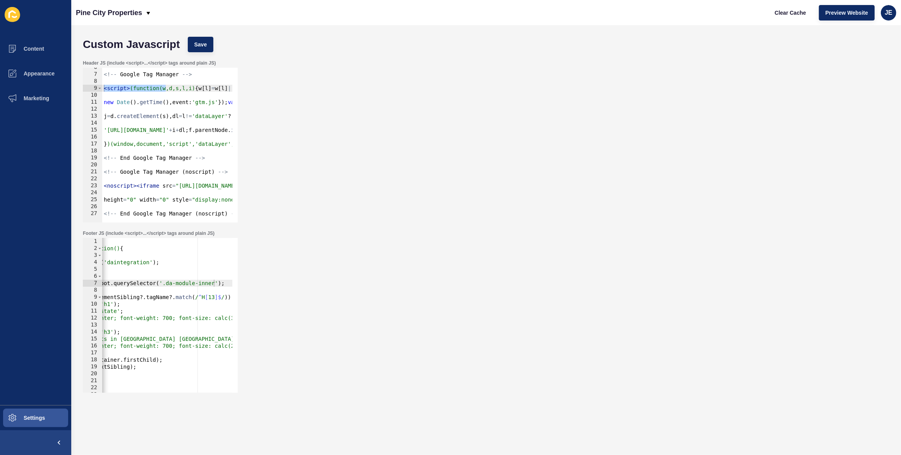
click at [212, 284] on div "< script > document.addEventListener('DOMContentLoaded', function() { function …" at bounding box center [240, 319] width 608 height 163
paste textarea "da-module-header"
type textarea "const daContainer = shadowHost.shadowRoot.querySelector('.da-module-inner .da-m…"
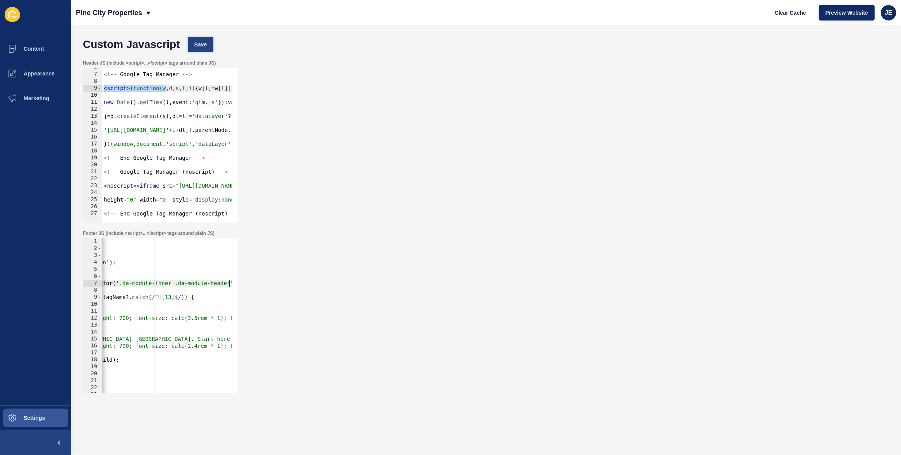
click at [196, 49] on button "Save" at bounding box center [201, 44] width 26 height 15
click at [780, 14] on span "Clear Cache" at bounding box center [789, 13] width 31 height 8
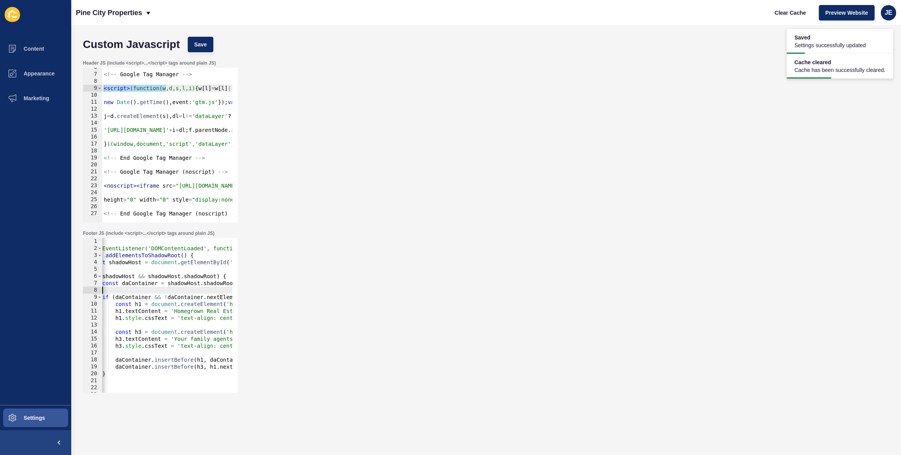
drag, startPoint x: 160, startPoint y: 292, endPoint x: 115, endPoint y: 290, distance: 44.9
click at [114, 290] on div "< script > document.addEventListener('DOMContentLoaded', function() { function …" at bounding box center [366, 319] width 608 height 163
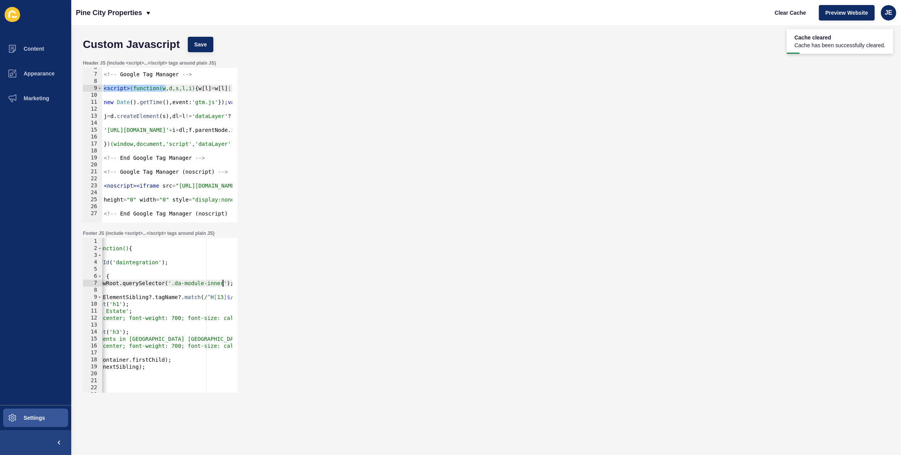
type textarea "const daContainer = shadowHost.shadowRoot.querySelector('.da-container');"
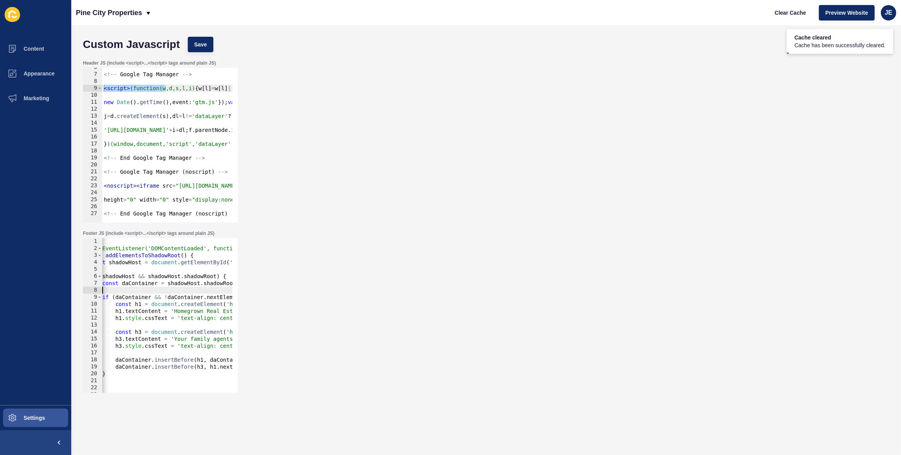
scroll to position [0, 0]
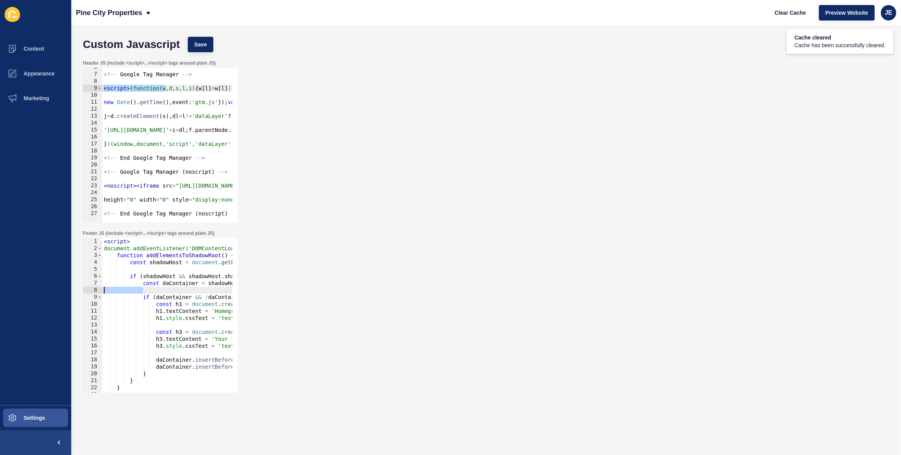
drag, startPoint x: 154, startPoint y: 293, endPoint x: 76, endPoint y: 290, distance: 78.2
click at [76, 290] on div "Custom Javascript Save Header JS (include <script>...</script> tags around plai…" at bounding box center [485, 240] width 829 height 430
type textarea "}); </script>"
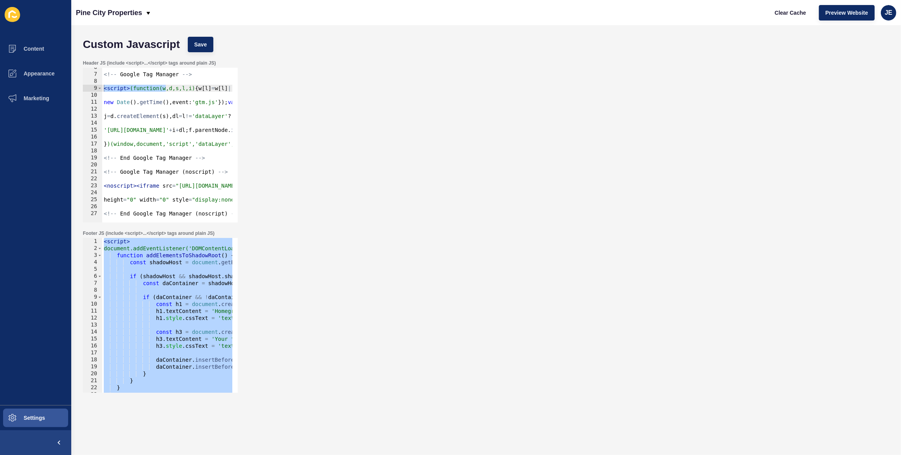
scroll to position [45, 0]
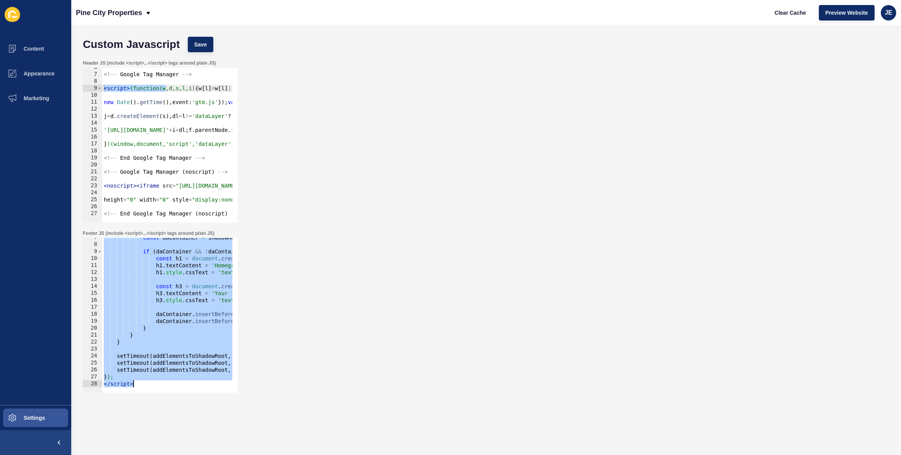
click at [155, 281] on div "const daContainer = shadowHost . shadowRoot . querySelector ( '.da-container' )…" at bounding box center [406, 315] width 608 height 163
type textarea "}); </script>"
paste textarea
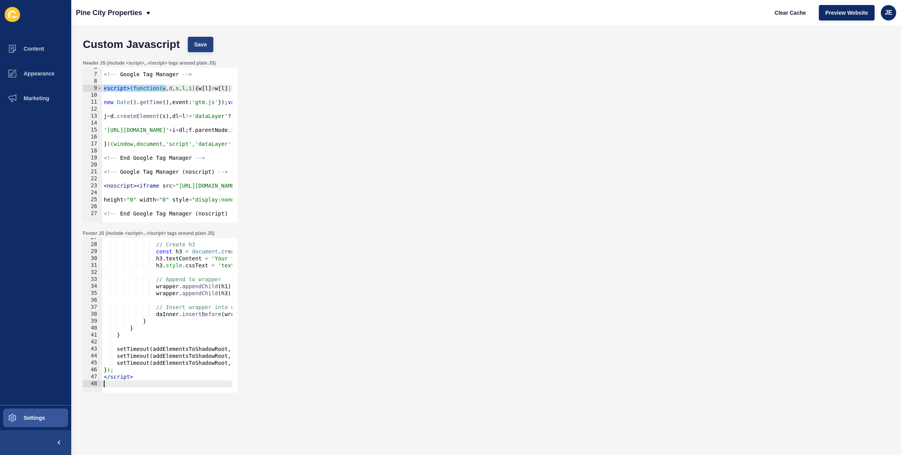
drag, startPoint x: 188, startPoint y: 33, endPoint x: 195, endPoint y: 45, distance: 14.3
click at [192, 41] on div "Custom Javascript Save Header JS (include <script>...</script> tags around plai…" at bounding box center [485, 240] width 829 height 430
click at [195, 45] on span "Save" at bounding box center [200, 45] width 13 height 8
click at [791, 15] on span "Clear Cache" at bounding box center [789, 13] width 31 height 8
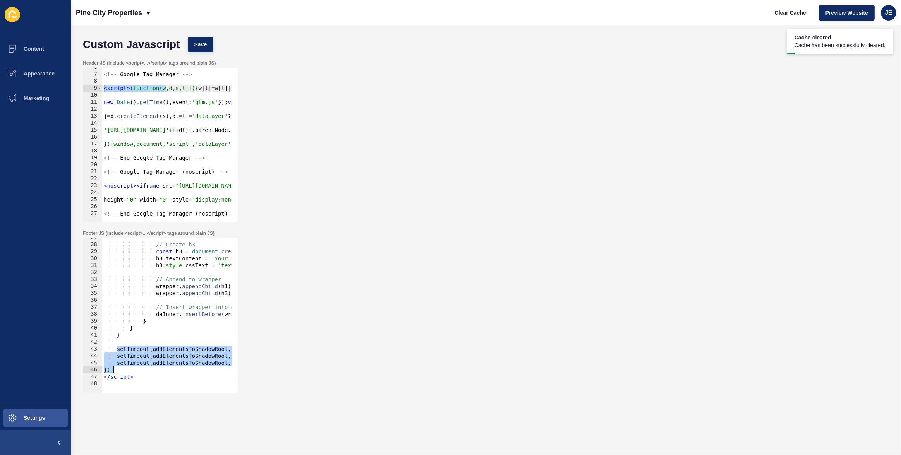
scroll to position [0, 24]
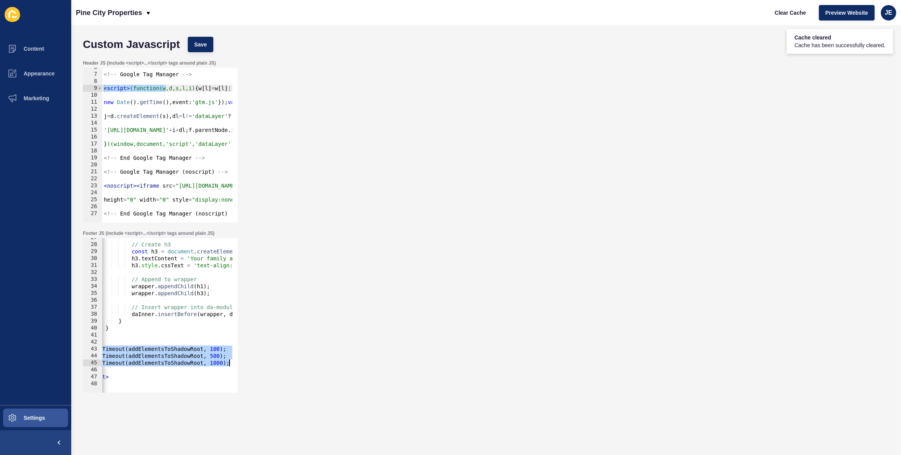
drag, startPoint x: 115, startPoint y: 350, endPoint x: 249, endPoint y: 363, distance: 134.2
click at [249, 363] on div "Footer JS (include <script>...</script> tags around plain JS) setTimeout(addEle…" at bounding box center [486, 311] width 814 height 170
paste textarea "}"
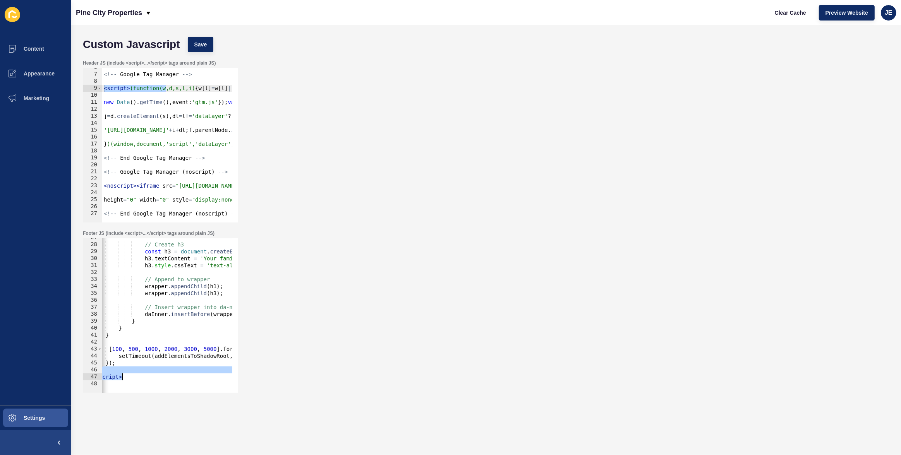
drag, startPoint x: 164, startPoint y: 374, endPoint x: 133, endPoint y: 374, distance: 31.0
click at [133, 374] on div "// Create h3 const h3 = document . createElement ( 'h3' ) ; h3 . textContent = …" at bounding box center [356, 315] width 530 height 163
click at [205, 47] on span "Save" at bounding box center [200, 45] width 13 height 8
type textarea "}"
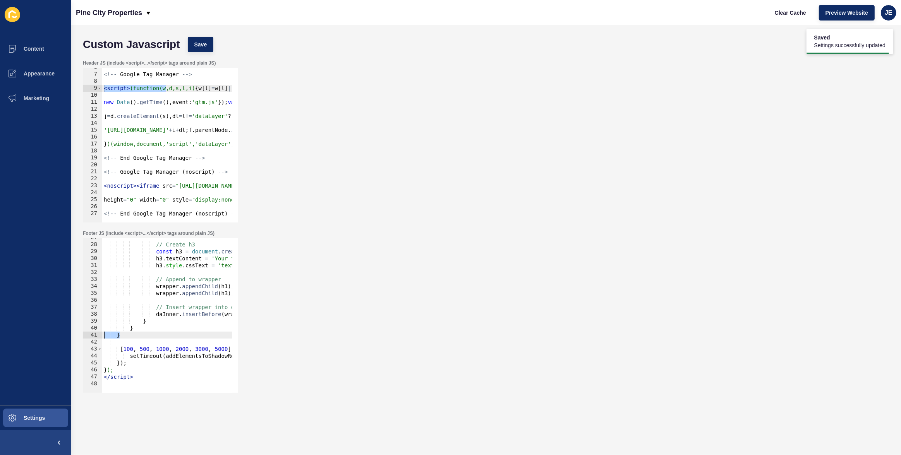
scroll to position [0, 0]
drag, startPoint x: 127, startPoint y: 332, endPoint x: 87, endPoint y: 332, distance: 40.6
click at [86, 332] on div "} 27 28 29 30 31 32 33 34 35 36 37 38 39 40 41 42 43 44 45 46 47 48 // Create h…" at bounding box center [160, 315] width 155 height 155
click at [782, 12] on span "Clear Cache" at bounding box center [789, 13] width 31 height 8
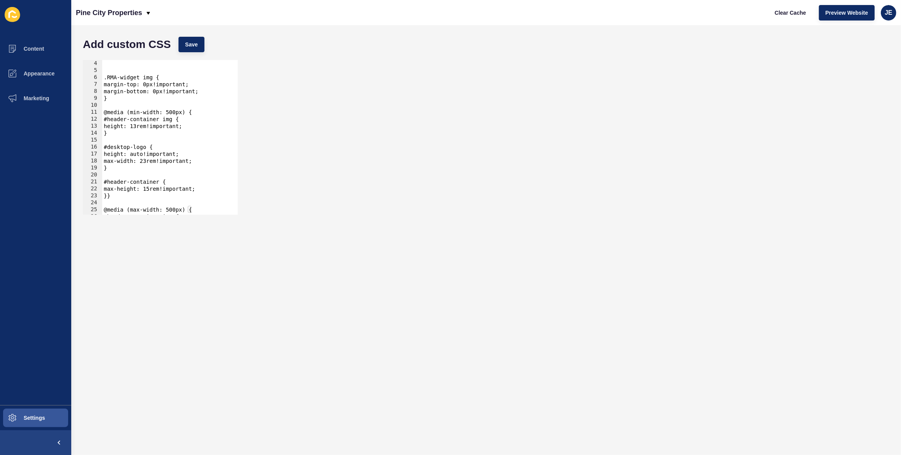
scroll to position [103, 0]
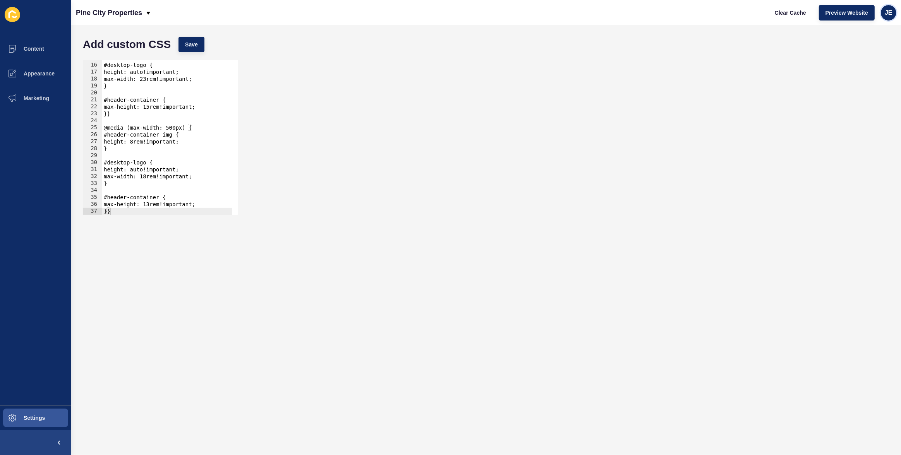
click at [886, 11] on span "JE" at bounding box center [888, 13] width 8 height 8
click at [843, 63] on link "Logout" at bounding box center [870, 64] width 57 height 17
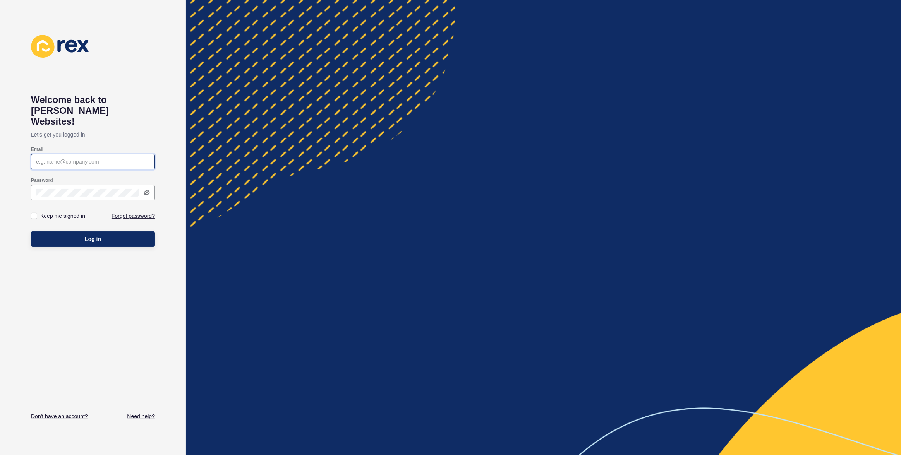
type input "[EMAIL_ADDRESS][PERSON_NAME][DOMAIN_NAME]"
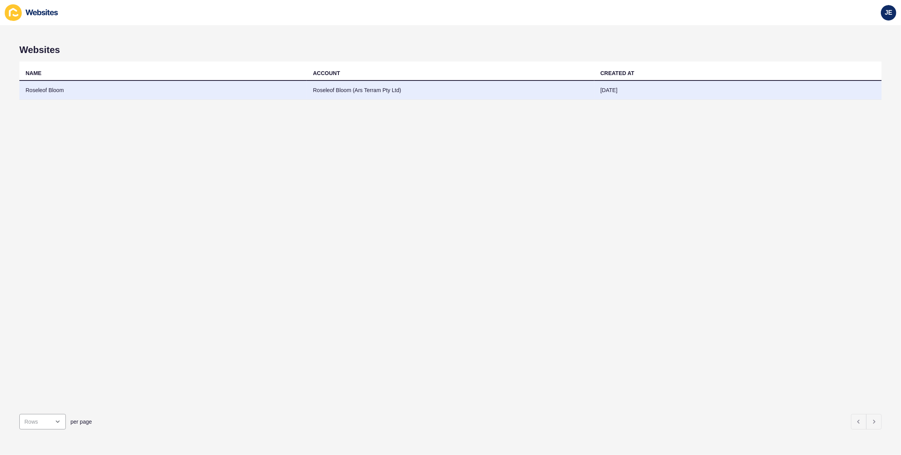
click at [161, 97] on td "Roseleof Bloom" at bounding box center [162, 90] width 287 height 19
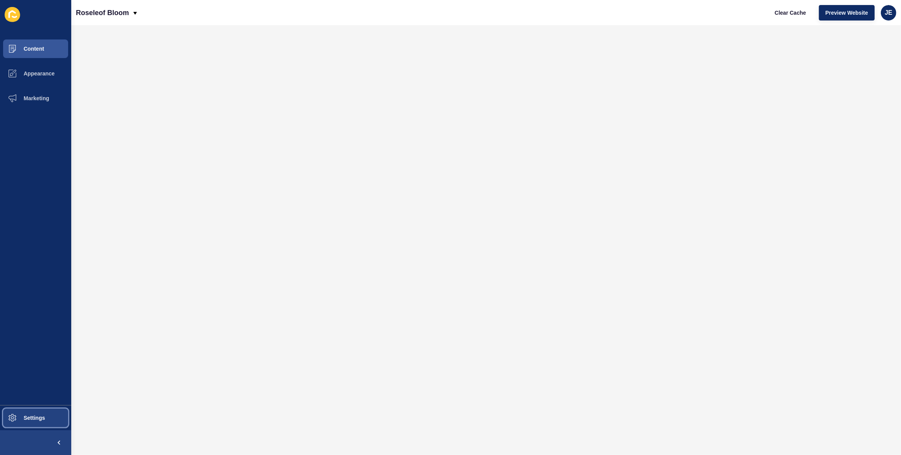
click at [35, 417] on span "Settings" at bounding box center [22, 418] width 46 height 6
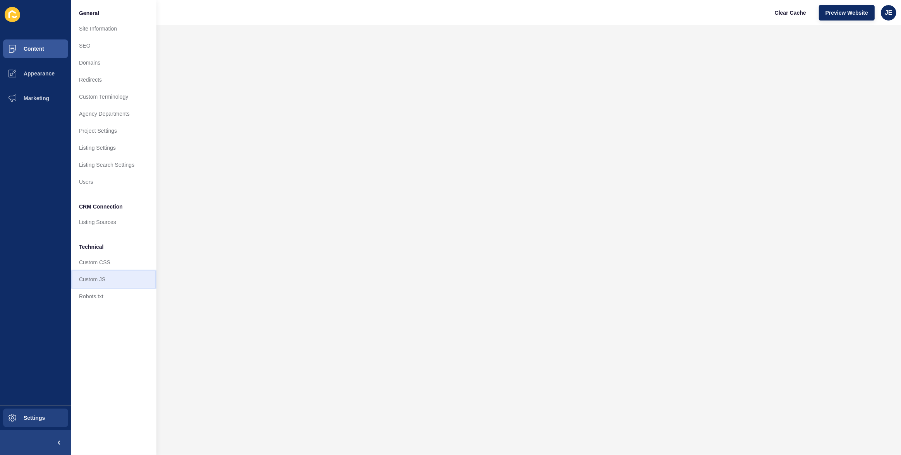
click at [110, 283] on link "Custom JS" at bounding box center [113, 279] width 85 height 17
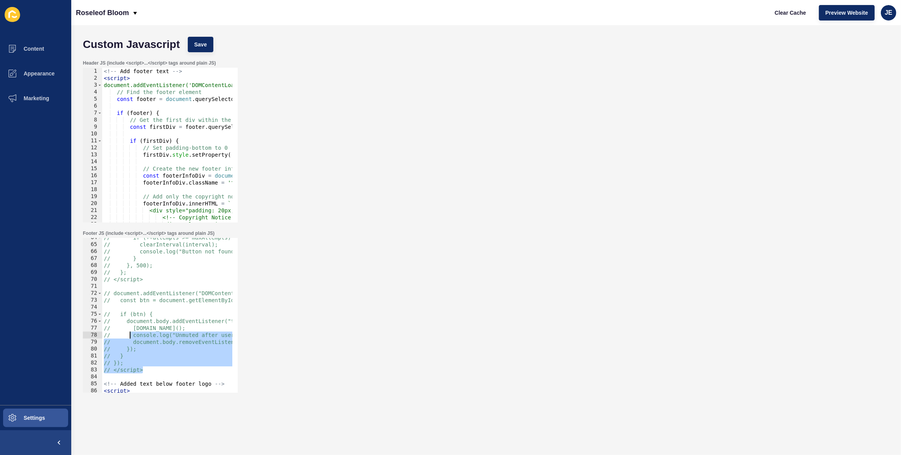
scroll to position [443, 0]
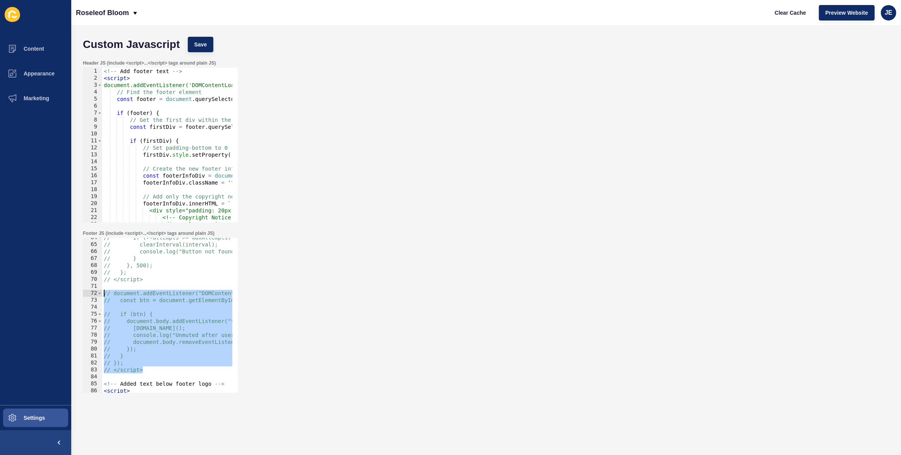
drag, startPoint x: 152, startPoint y: 330, endPoint x: 94, endPoint y: 292, distance: 69.0
click at [94, 292] on div "// </script> 64 65 66 67 68 69 70 71 72 73 74 75 76 77 78 79 80 81 82 83 84 85 …" at bounding box center [160, 315] width 155 height 155
click at [202, 34] on div "Custom Javascript Save" at bounding box center [486, 44] width 814 height 23
click at [201, 46] on span "Save" at bounding box center [200, 45] width 13 height 8
click at [784, 14] on span "Clear Cache" at bounding box center [789, 13] width 31 height 8
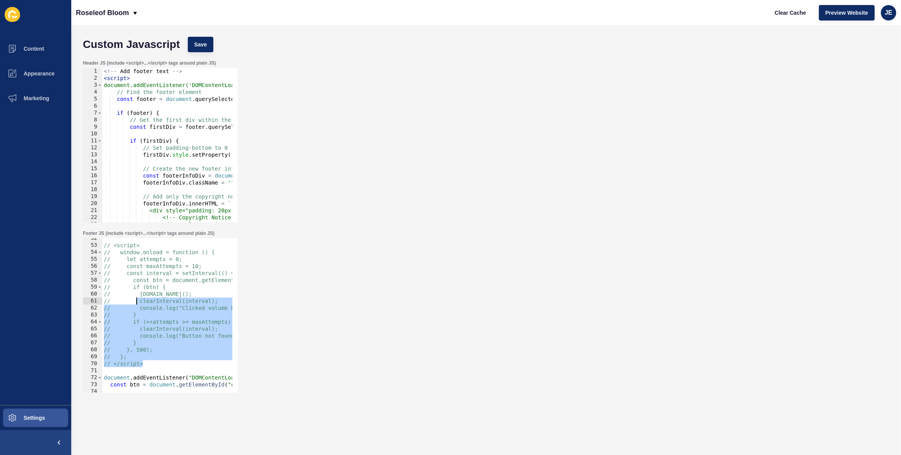
scroll to position [337, 0]
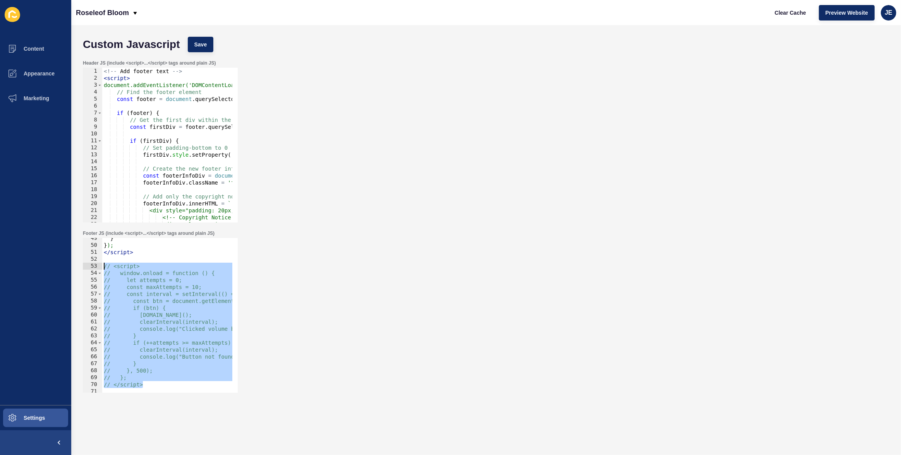
drag, startPoint x: 175, startPoint y: 280, endPoint x: 92, endPoint y: 266, distance: 84.0
click at [91, 266] on div "// </script> 49 50 51 52 53 54 55 56 57 58 59 60 61 62 63 64 65 66 67 68 69 70 …" at bounding box center [160, 315] width 155 height 155
type textarea "<script> window.onload = function () {"
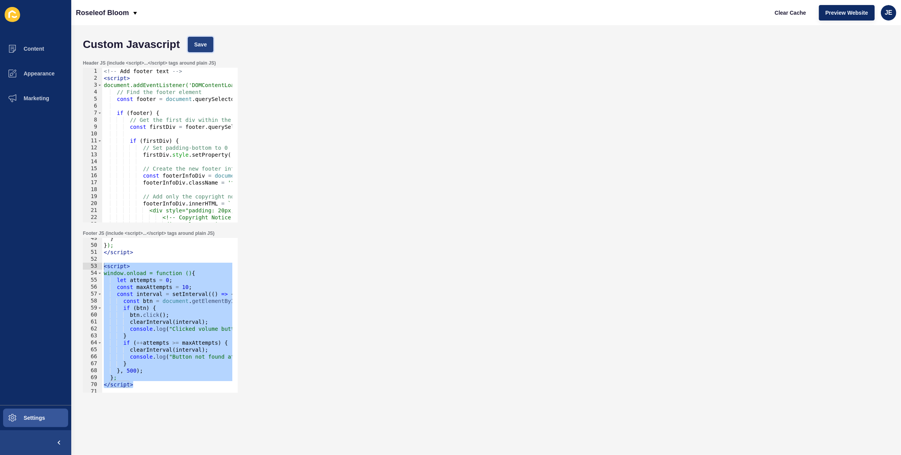
click at [207, 50] on button "Save" at bounding box center [201, 44] width 26 height 15
click at [781, 15] on span "Clear Cache" at bounding box center [789, 13] width 31 height 8
click at [202, 288] on div "} } ); </ script > < script > window.onload = function () { let attempts = 0 ; …" at bounding box center [310, 316] width 416 height 163
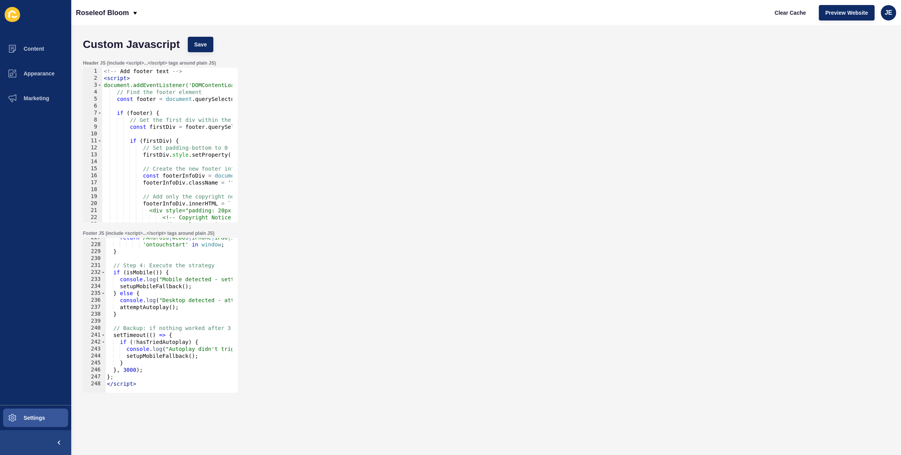
scroll to position [1578, 0]
click at [212, 41] on button "Save" at bounding box center [201, 44] width 26 height 15
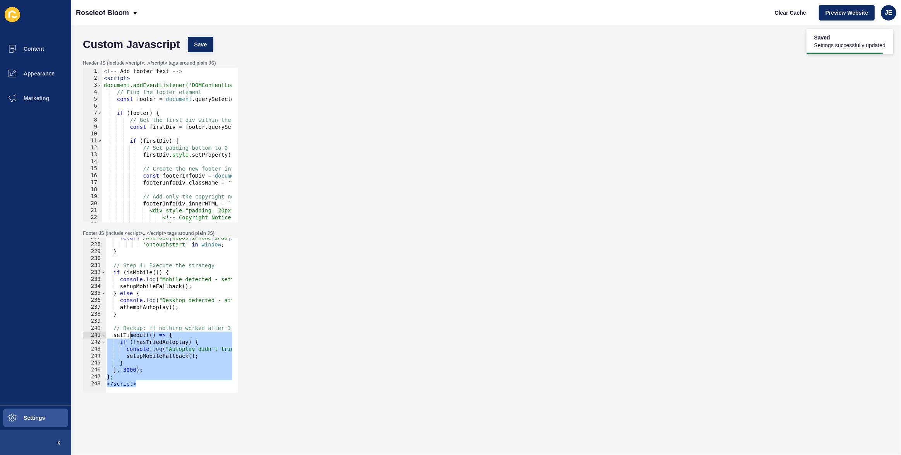
drag, startPoint x: 140, startPoint y: 383, endPoint x: 130, endPoint y: 334, distance: 49.5
click at [129, 334] on div "return /Android | webOS | iPhone | iPad | iPod | BlackBerry | IEMobile | Opera …" at bounding box center [313, 315] width 416 height 163
drag, startPoint x: 147, startPoint y: 370, endPoint x: 144, endPoint y: 376, distance: 6.3
click at [147, 370] on div "return /Android | webOS | iPhone | iPad | iPod | BlackBerry | IEMobile | Opera …" at bounding box center [313, 315] width 416 height 163
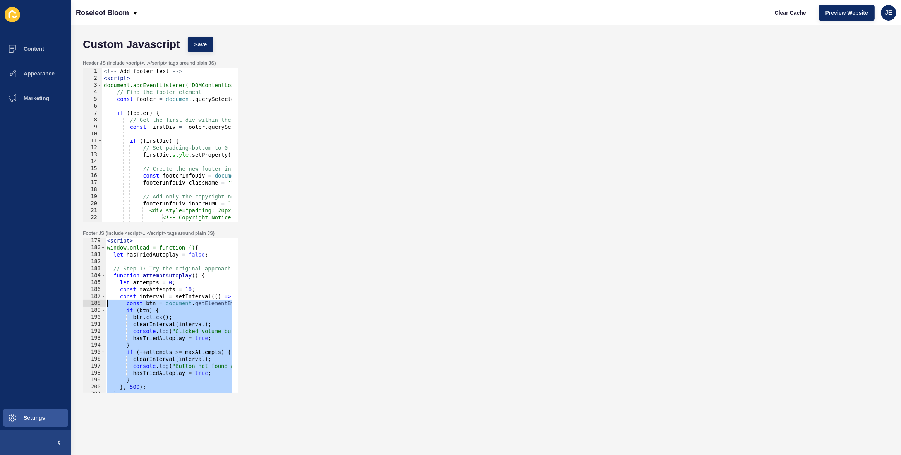
scroll to position [1199, 0]
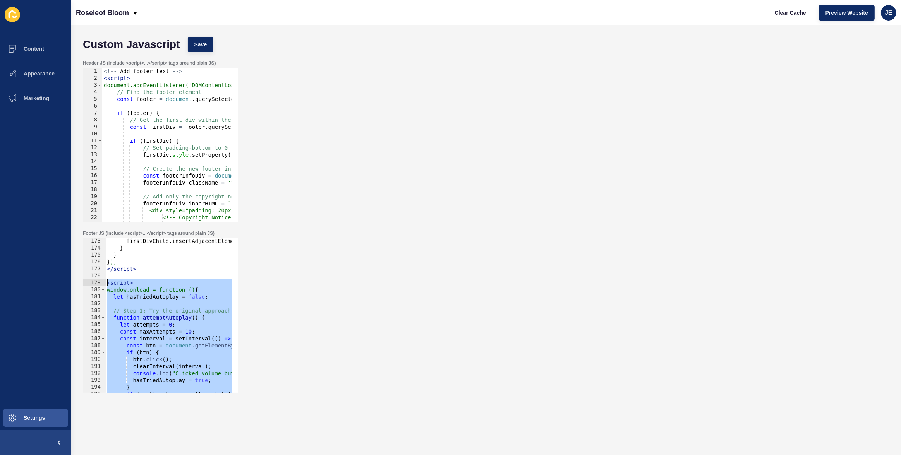
drag, startPoint x: 140, startPoint y: 381, endPoint x: 89, endPoint y: 284, distance: 109.8
click at [89, 284] on div "}, 3000); 173 174 175 176 177 178 179 180 181 182 183 184 185 186 187 188 189 1…" at bounding box center [160, 315] width 155 height 155
paste textarea "};"
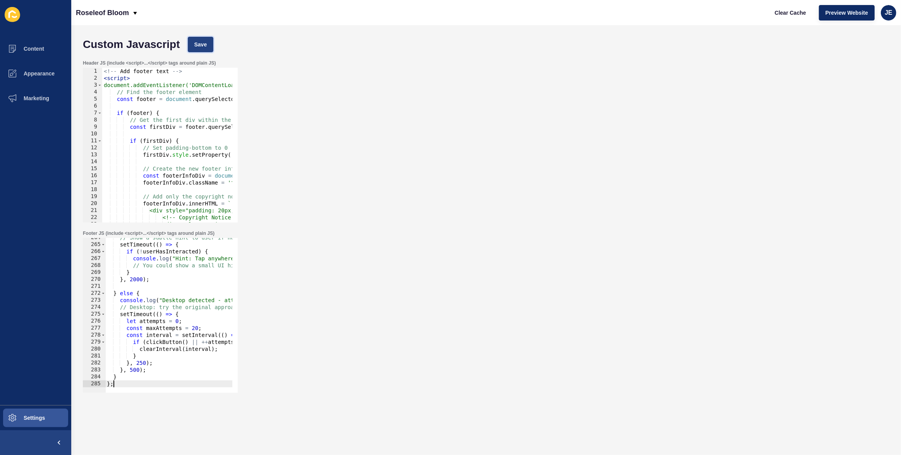
click at [206, 42] on span "Save" at bounding box center [200, 45] width 13 height 8
click at [791, 14] on span "Clear Cache" at bounding box center [789, 13] width 31 height 8
click at [127, 383] on div "// Show a subtle hint to user if needed setTimeout (( ) => { if ( ! userHasInte…" at bounding box center [313, 315] width 416 height 163
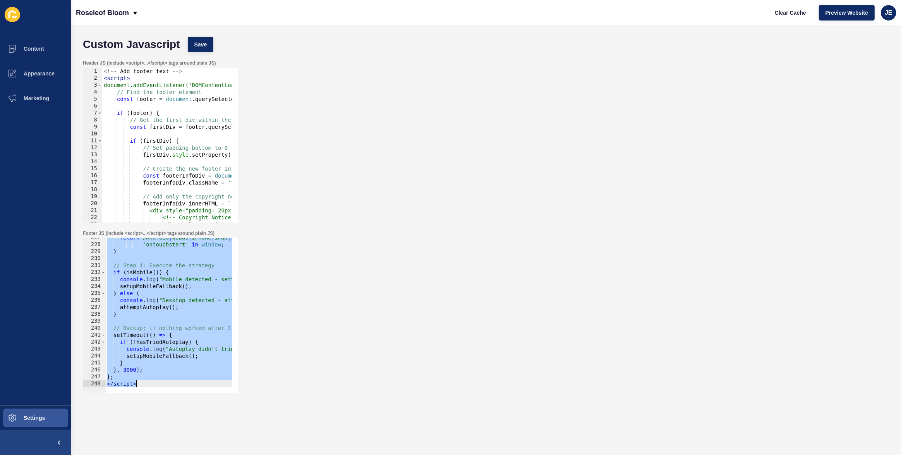
paste textarea
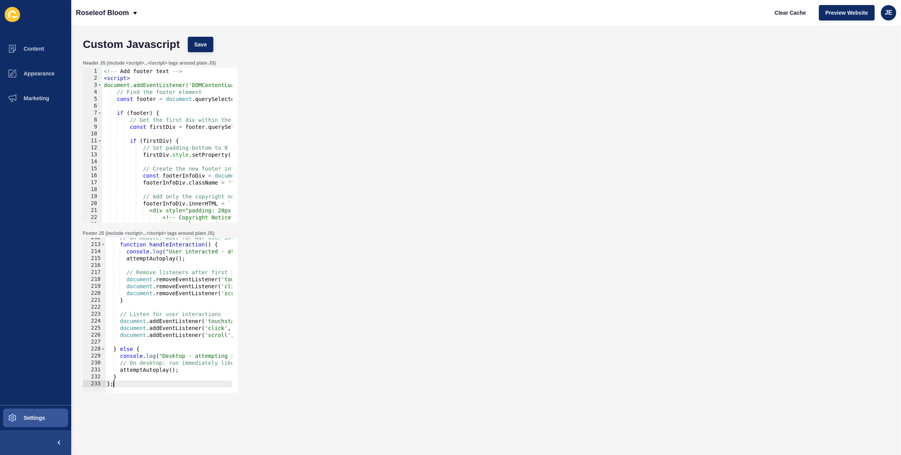
scroll to position [1473, 0]
click at [207, 46] on button "Save" at bounding box center [201, 44] width 26 height 15
click at [788, 15] on span "Clear Cache" at bounding box center [789, 13] width 31 height 8
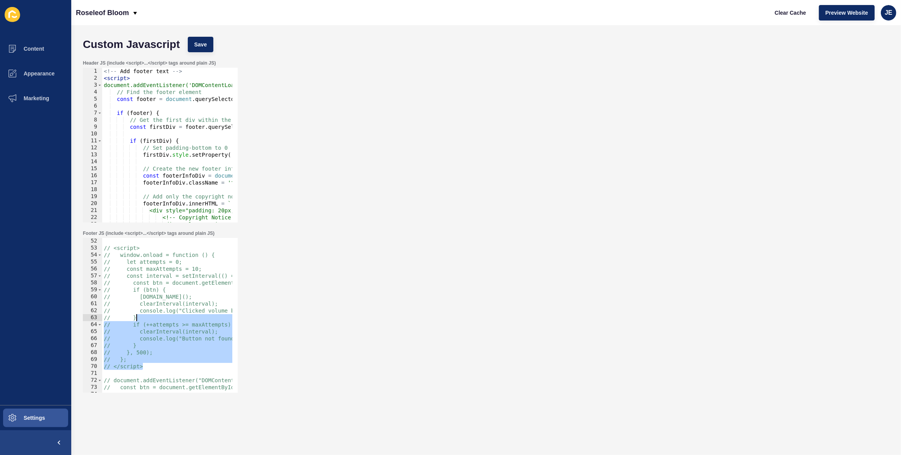
scroll to position [356, 0]
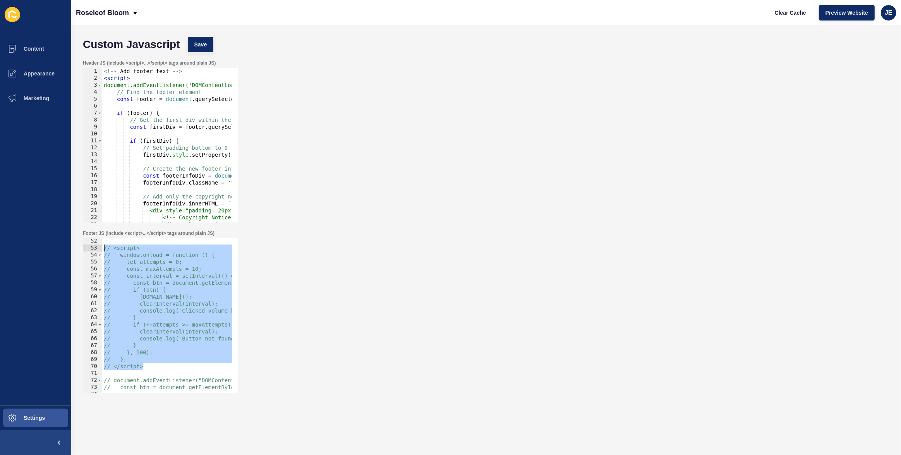
drag, startPoint x: 151, startPoint y: 324, endPoint x: 101, endPoint y: 246, distance: 92.6
click at [101, 246] on div "// </script> 52 53 54 55 56 57 58 59 60 61 62 63 64 65 66 67 68 69 70 71 72 73 …" at bounding box center [160, 315] width 155 height 155
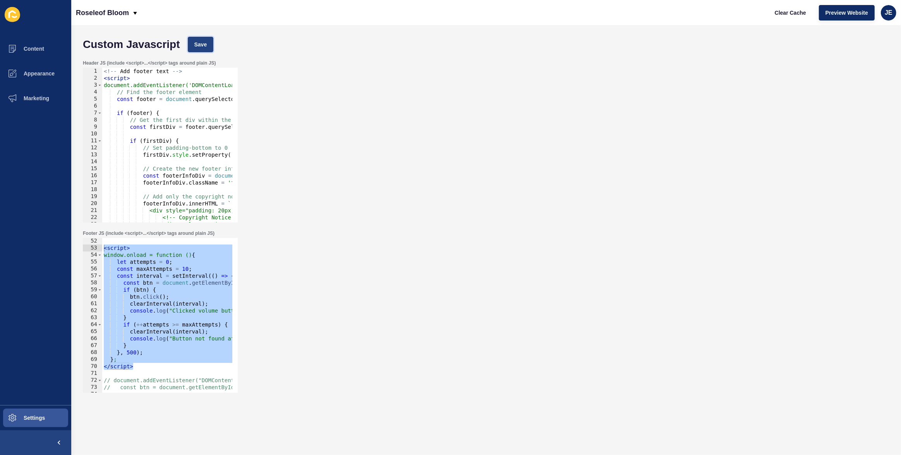
click at [205, 46] on span "Save" at bounding box center [200, 45] width 13 height 8
click at [790, 14] on span "Clear Cache" at bounding box center [789, 13] width 31 height 8
click at [136, 366] on div "< script > window.onload = function () { let attempts = 0 ; const maxAttempts =…" at bounding box center [310, 319] width 416 height 163
drag, startPoint x: 139, startPoint y: 367, endPoint x: 94, endPoint y: 247, distance: 128.0
click at [94, 247] on div "</script> 52 53 54 55 56 57 58 59 60 61 62 63 64 65 66 67 68 69 70 71 72 73 74 …" at bounding box center [160, 315] width 155 height 155
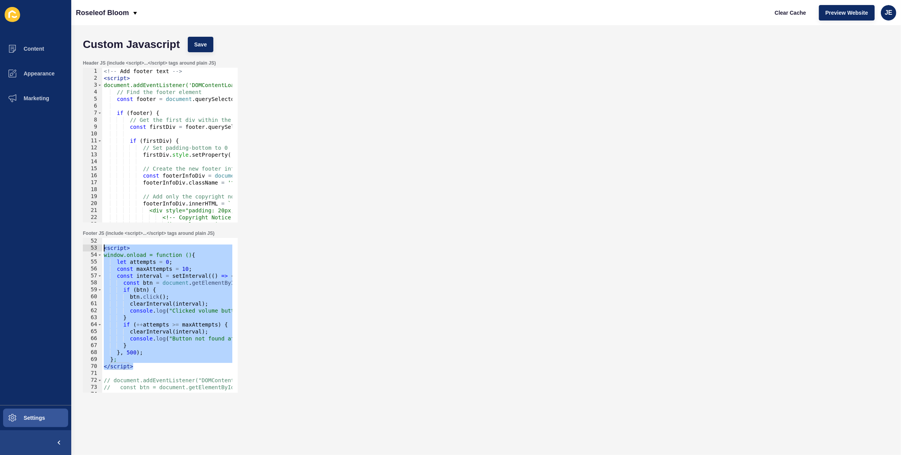
click at [132, 364] on div "< script > window.onload = function () { let attempts = 0 ; const maxAttempts =…" at bounding box center [310, 319] width 416 height 163
drag, startPoint x: 135, startPoint y: 366, endPoint x: 79, endPoint y: 250, distance: 129.1
click at [79, 250] on div "Footer JS (include <script>...</script> tags around plain JS) </script> 52 53 5…" at bounding box center [486, 311] width 814 height 170
paste textarea "/script>"
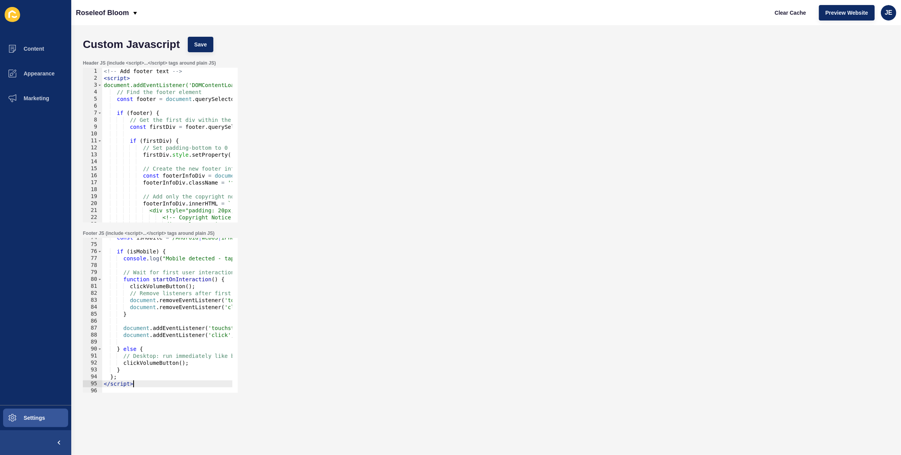
scroll to position [512, 0]
click at [197, 43] on span "Save" at bounding box center [200, 45] width 13 height 8
click at [787, 8] on button "Clear Cache" at bounding box center [790, 12] width 45 height 15
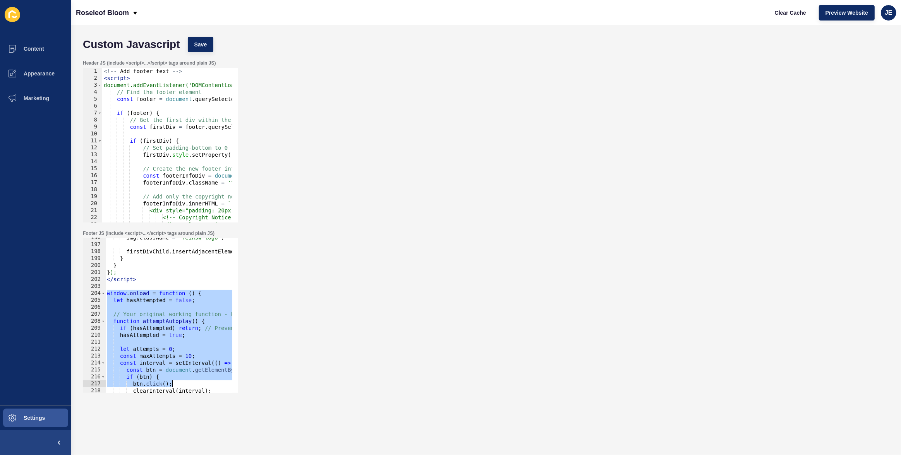
scroll to position [1648, 0]
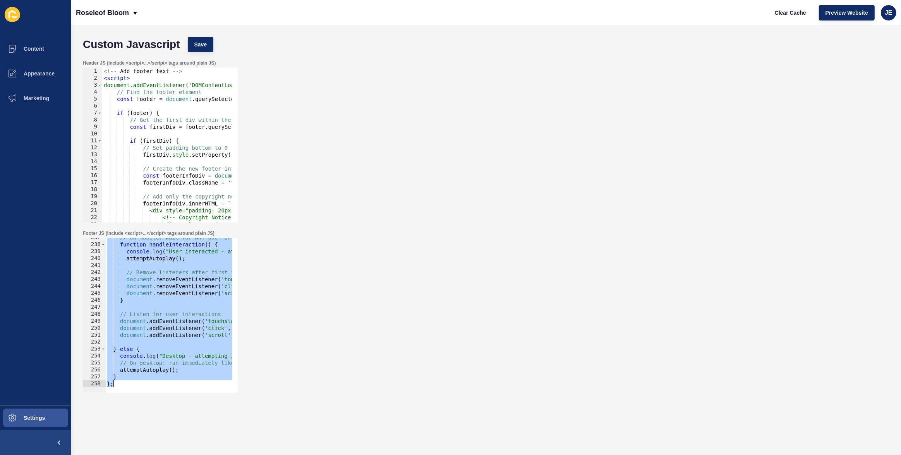
drag, startPoint x: 106, startPoint y: 301, endPoint x: 240, endPoint y: 455, distance: 204.6
click at [240, 455] on div "Custom Javascript Save Header JS (include <script>...</script> tags around plai…" at bounding box center [485, 240] width 829 height 430
type textarea "} };"
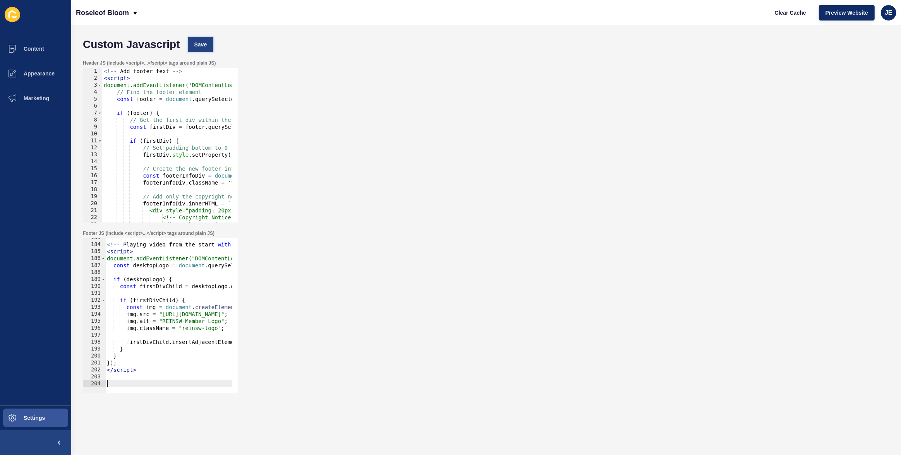
click at [195, 45] on span "Save" at bounding box center [200, 45] width 13 height 8
click at [792, 14] on span "Clear Cache" at bounding box center [789, 13] width 31 height 8
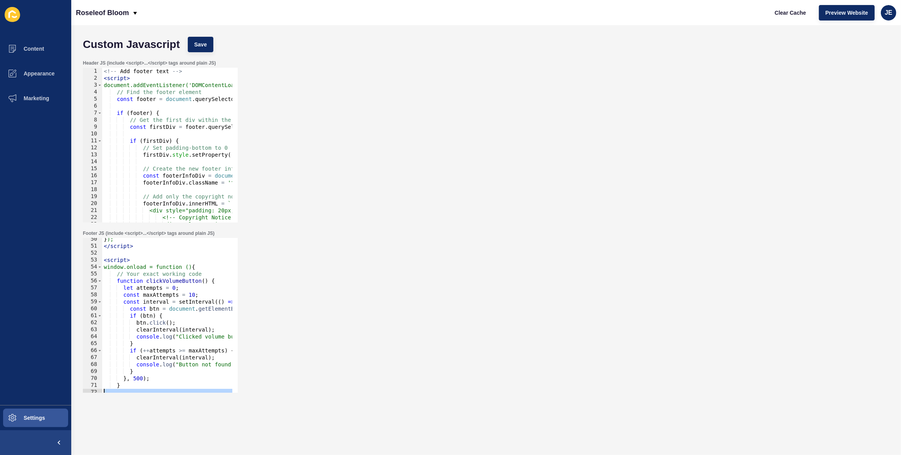
scroll to position [280, 0]
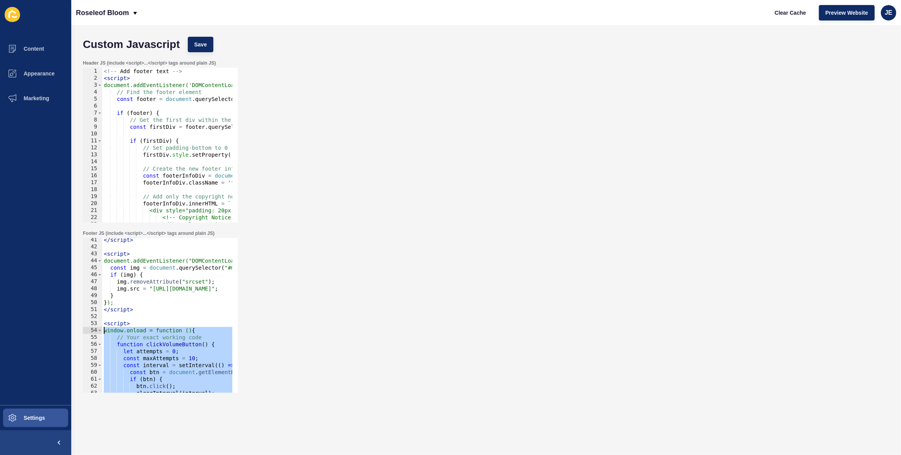
drag, startPoint x: 126, startPoint y: 375, endPoint x: 102, endPoint y: 331, distance: 49.9
click at [101, 331] on div "}; 41 42 43 44 45 46 47 48 49 50 51 52 53 54 55 56 57 58 59 60 61 62 63 64 65 <…" at bounding box center [160, 315] width 155 height 155
paste textarea "};"
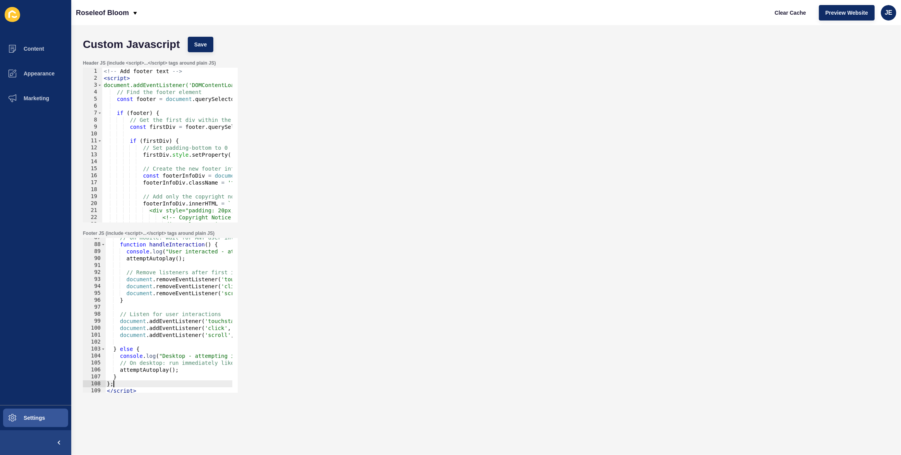
scroll to position [603, 0]
click at [194, 43] on span "Save" at bounding box center [200, 45] width 13 height 8
click at [784, 14] on span "Clear Cache" at bounding box center [789, 13] width 31 height 8
click at [859, 13] on span "Preview Website" at bounding box center [846, 13] width 43 height 8
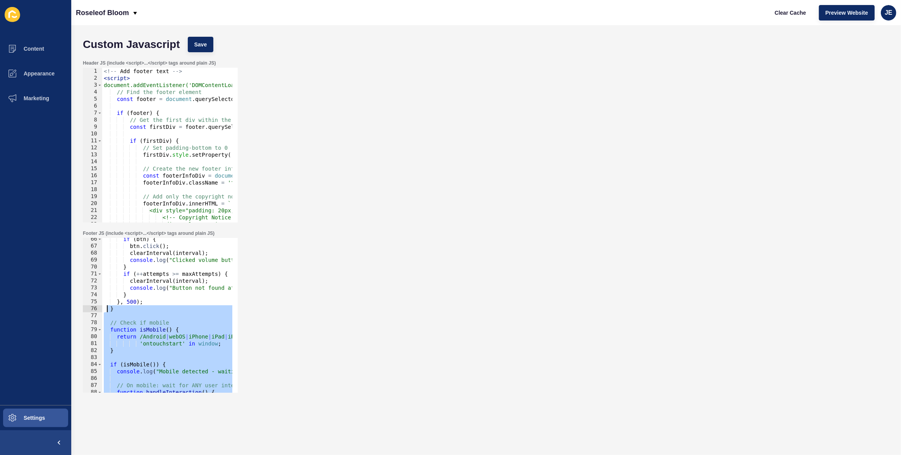
scroll to position [329, 0]
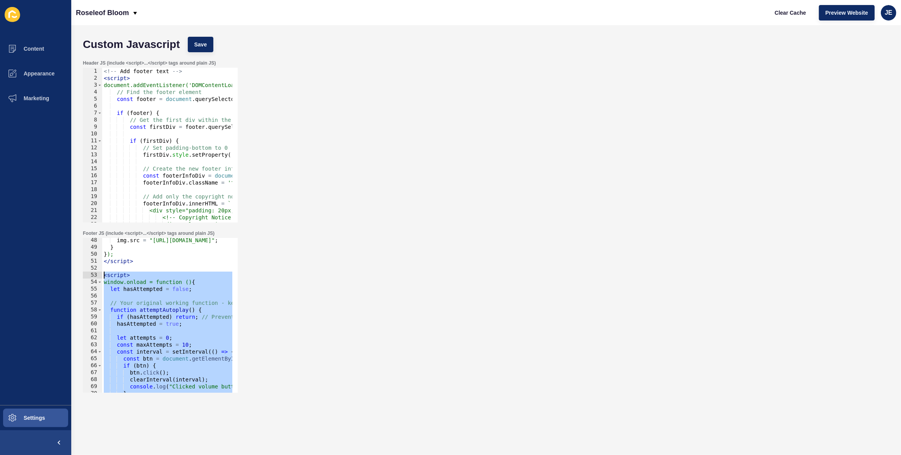
drag, startPoint x: 144, startPoint y: 266, endPoint x: 97, endPoint y: 277, distance: 47.8
click at [97, 277] on div "</script> 48 49 50 51 52 53 54 55 56 57 58 59 60 61 62 63 64 65 66 67 68 69 70 …" at bounding box center [160, 315] width 155 height 155
type textarea "// <script> // window.onload = function () {"
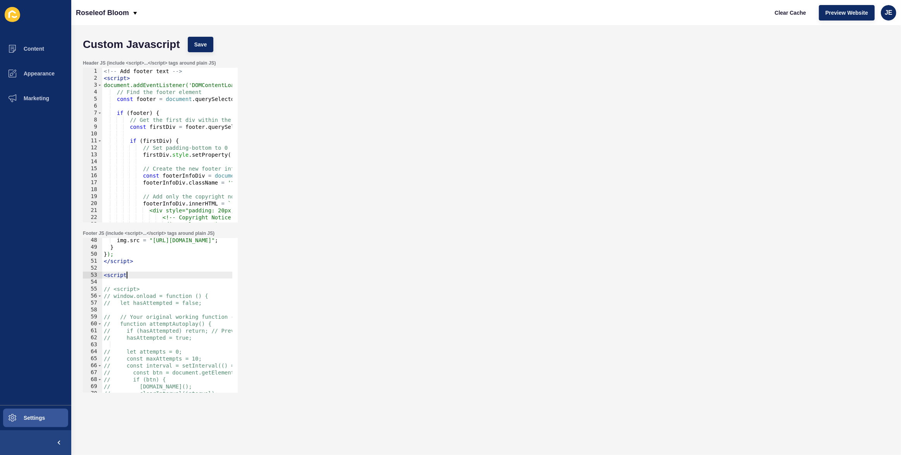
type textarea "<script>"
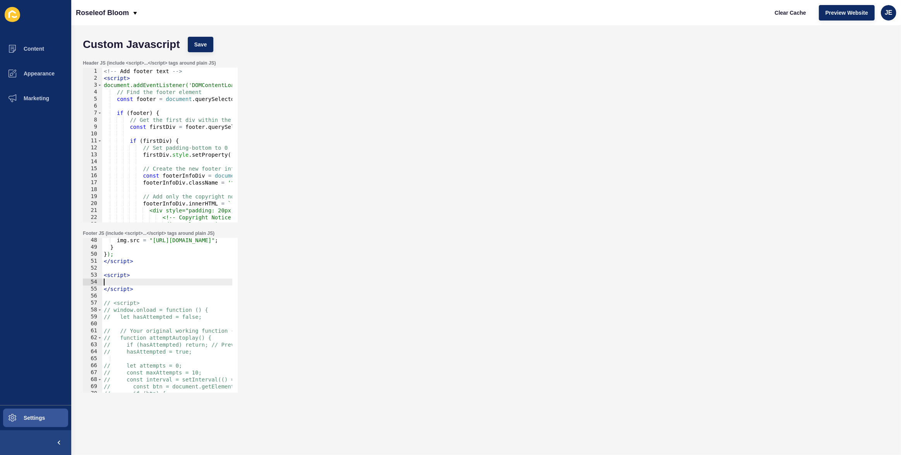
scroll to position [0, 0]
paste textarea "</script>"
type textarea "</script>"
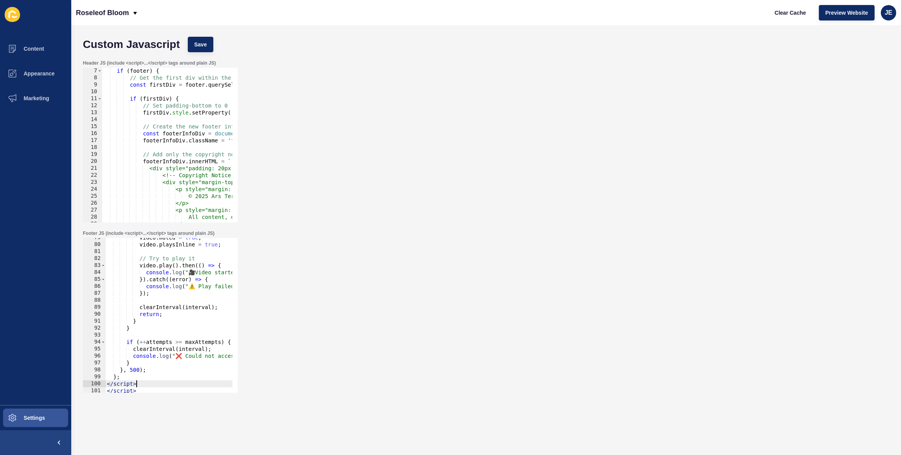
scroll to position [568, 0]
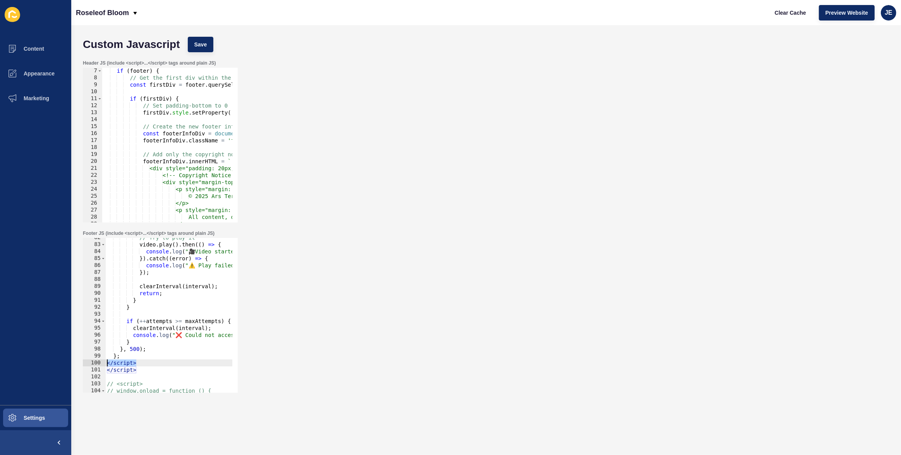
drag, startPoint x: 126, startPoint y: 363, endPoint x: 105, endPoint y: 364, distance: 21.7
click at [105, 364] on div "</script> 82 83 84 85 86 87 88 89 90 91 92 93 94 95 96 97 98 99 100 101 102 103…" at bounding box center [160, 315] width 155 height 155
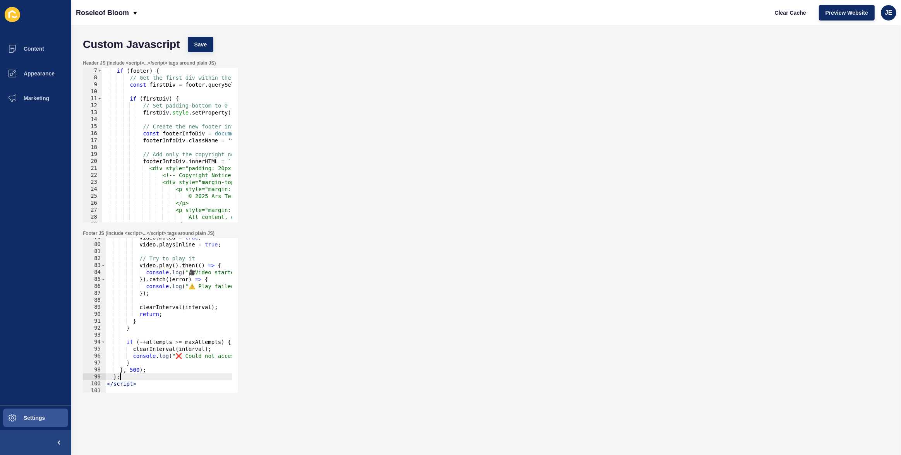
scroll to position [357, 0]
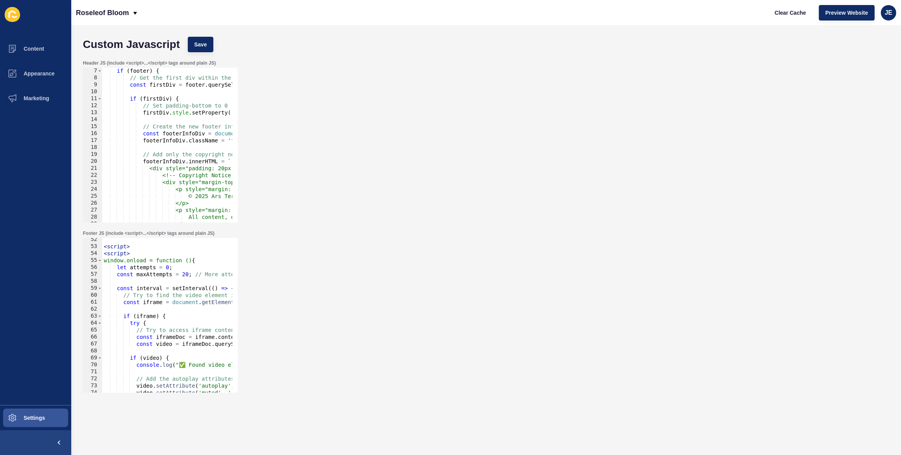
click at [123, 255] on div "< script > < script > window.onload = function () { let attempts = 0 ; const ma…" at bounding box center [310, 317] width 416 height 163
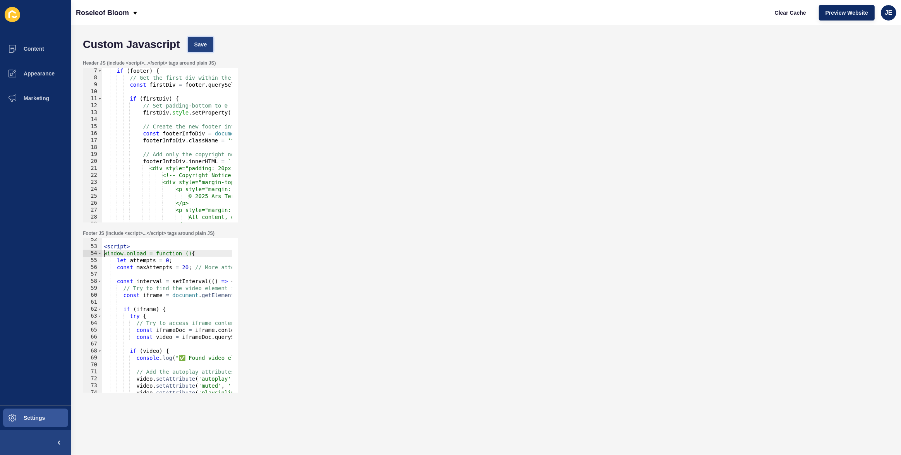
click at [209, 41] on button "Save" at bounding box center [201, 44] width 26 height 15
click at [784, 13] on span "Clear Cache" at bounding box center [789, 13] width 31 height 8
click at [836, 10] on span "Preview Website" at bounding box center [846, 13] width 43 height 8
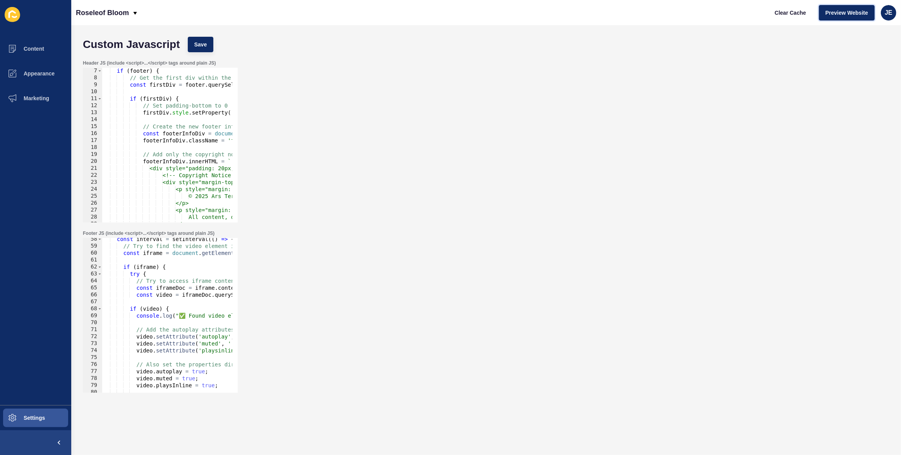
scroll to position [379, 0]
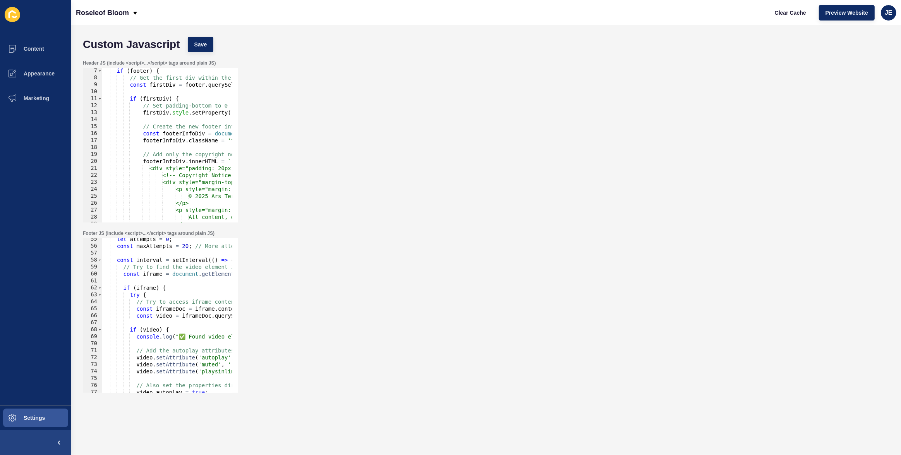
click at [216, 335] on div "let attempts = 0 ; const maxAttempts = 20 ; // More attempts since we're lookin…" at bounding box center [310, 317] width 416 height 163
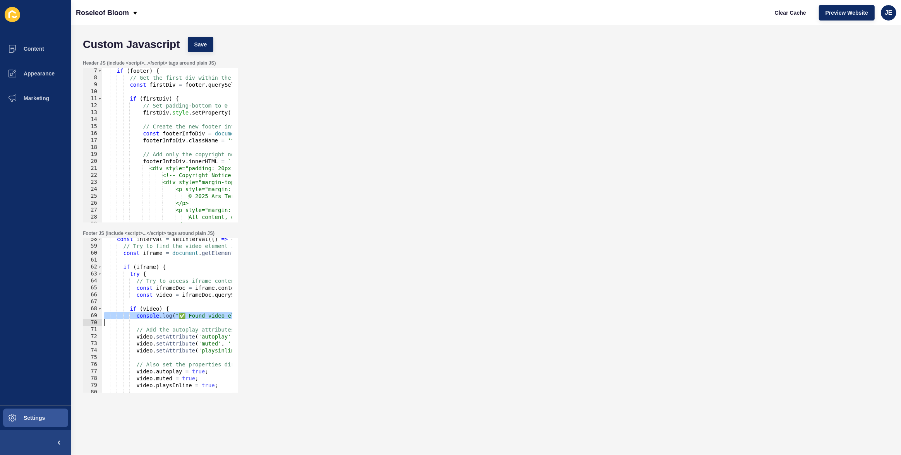
scroll to position [610, 0]
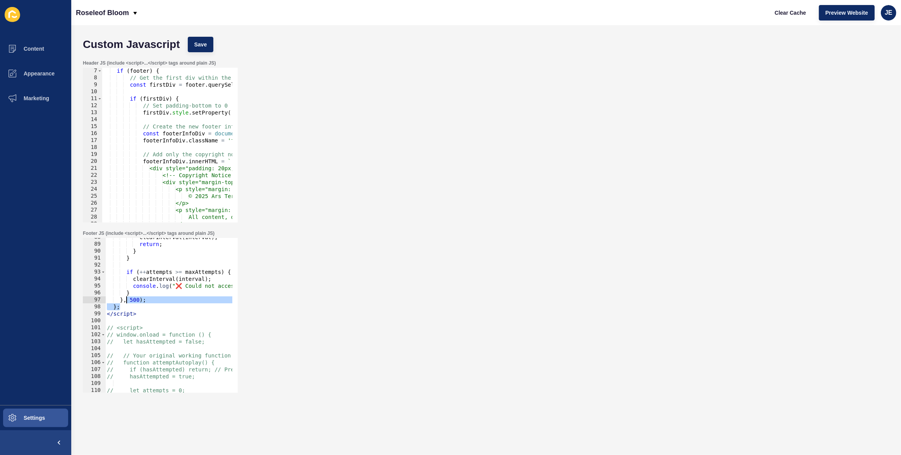
drag, startPoint x: 139, startPoint y: 310, endPoint x: 125, endPoint y: 300, distance: 17.2
click at [125, 300] on div "clearInterval ( interval ) ; return ; } } if ( ++ attempts >= maxAttempts ) { c…" at bounding box center [313, 315] width 416 height 163
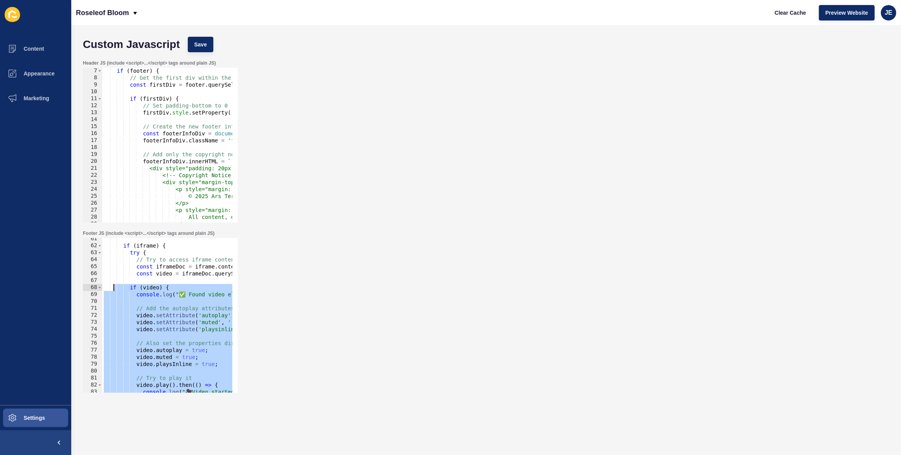
scroll to position [357, 0]
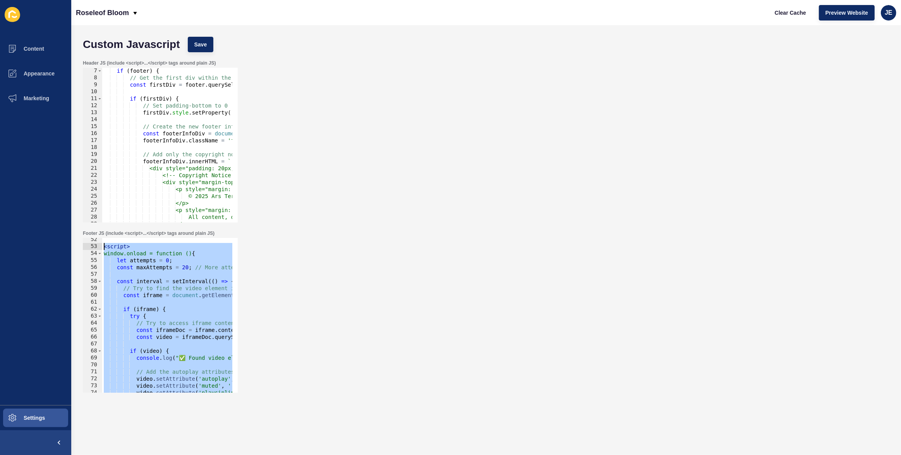
drag, startPoint x: 139, startPoint y: 314, endPoint x: 104, endPoint y: 246, distance: 76.2
click at [104, 246] on div "< script > window.onload = function () { let attempts = 0 ; const maxAttempts =…" at bounding box center [310, 317] width 416 height 163
paste textarea "/script>"
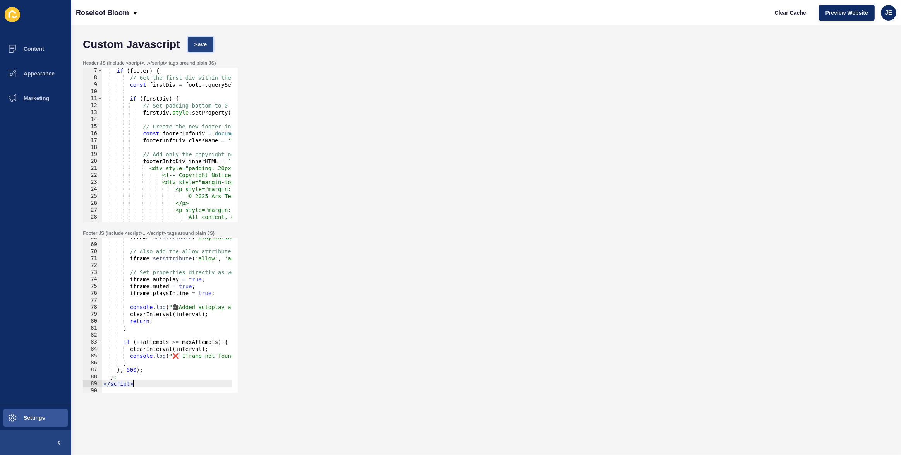
click at [202, 48] on button "Save" at bounding box center [201, 44] width 26 height 15
click at [792, 14] on span "Clear Cache" at bounding box center [789, 13] width 31 height 8
click at [835, 13] on span "Preview Website" at bounding box center [846, 13] width 43 height 8
click at [176, 287] on div "iframe . setAttribute ( 'playsinline' , '' ) ; // Also add the allow attribute …" at bounding box center [310, 315] width 416 height 163
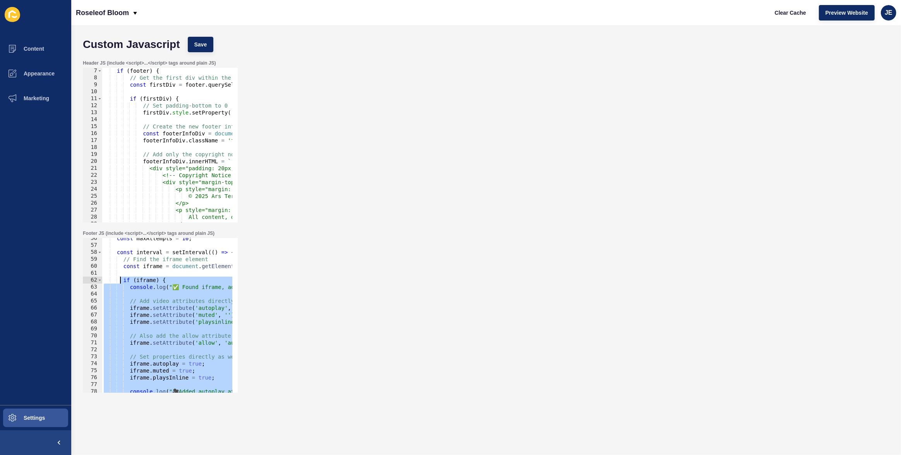
scroll to position [323, 0]
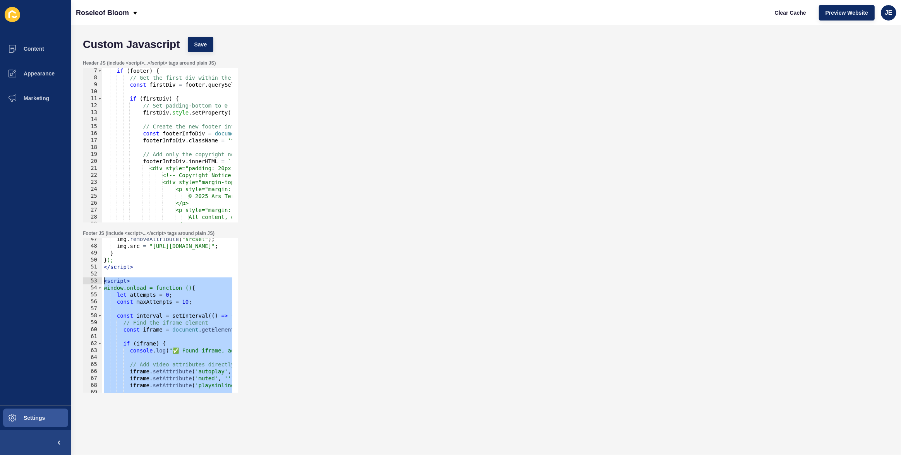
drag, startPoint x: 162, startPoint y: 300, endPoint x: 100, endPoint y: 278, distance: 65.6
click at [100, 278] on div "iframe.muted = true; 47 48 49 50 51 52 53 54 55 56 57 58 59 60 61 62 63 64 65 6…" at bounding box center [160, 315] width 155 height 155
type textarea "<script> window.onload = function () {"
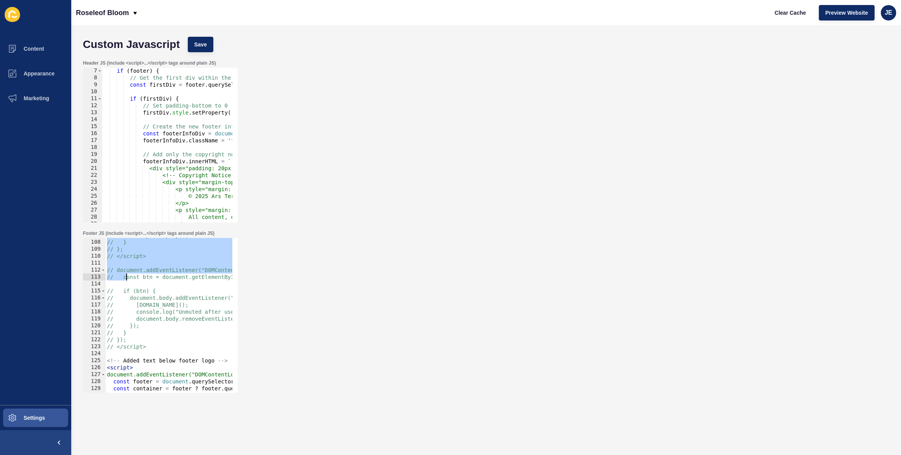
scroll to position [745, 0]
drag, startPoint x: 105, startPoint y: 286, endPoint x: 145, endPoint y: 257, distance: 49.5
click at [145, 257] on div "// attemptAutoplay(); // } // }; // </script> // document.addEventListener("DOM…" at bounding box center [313, 313] width 416 height 163
drag, startPoint x: 195, startPoint y: 56, endPoint x: 199, endPoint y: 53, distance: 4.7
click at [196, 56] on div "Header JS (include <script>...</script> tags around plain JS) 7 8 9 10 11 12 13…" at bounding box center [486, 141] width 814 height 170
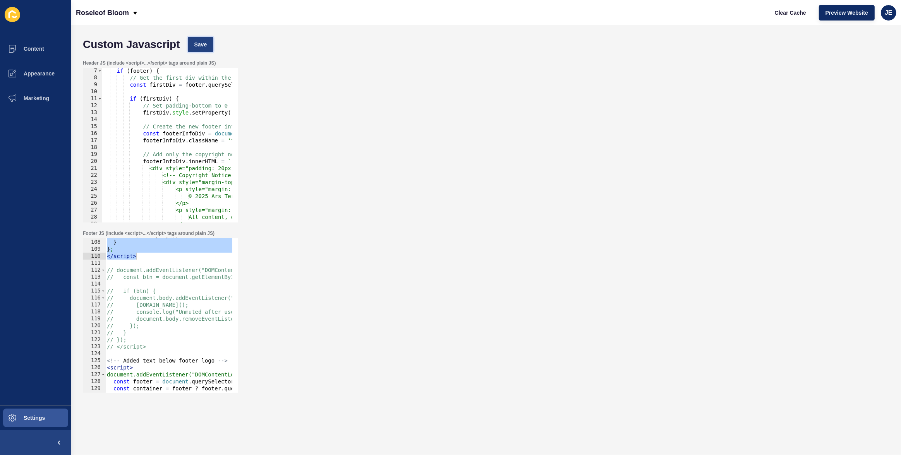
click at [200, 51] on button "Save" at bounding box center [201, 44] width 26 height 15
click at [786, 15] on span "Clear Cache" at bounding box center [789, 13] width 31 height 8
click at [834, 15] on span "Preview Website" at bounding box center [846, 13] width 43 height 8
click at [197, 55] on div "Custom Javascript Save" at bounding box center [486, 44] width 814 height 23
click at [199, 48] on span "Save" at bounding box center [200, 45] width 13 height 8
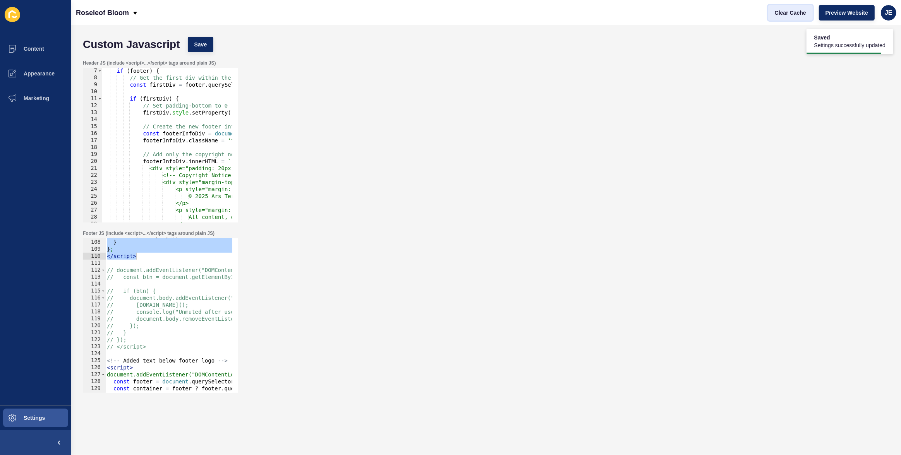
click at [790, 10] on span "Clear Cache" at bounding box center [789, 13] width 31 height 8
click at [858, 20] on div "Clear Cache Preview Website JE" at bounding box center [832, 13] width 134 height 22
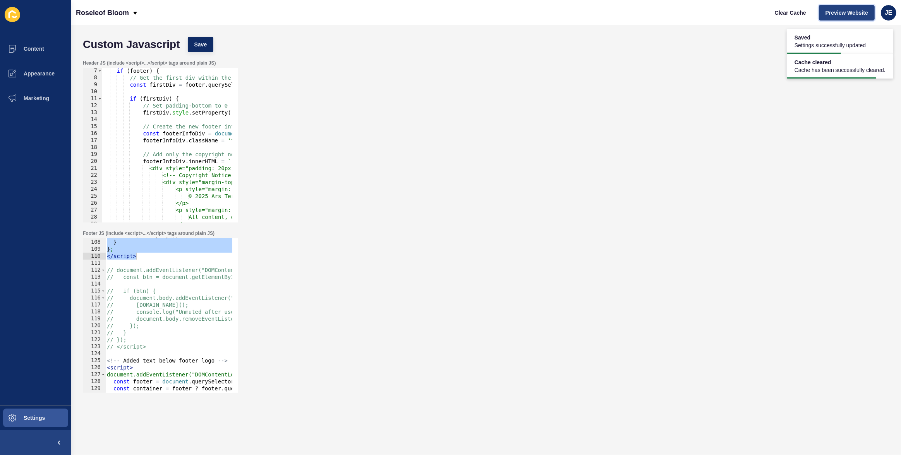
click at [856, 18] on button "Preview Website" at bounding box center [847, 12] width 56 height 15
click at [195, 43] on span "Save" at bounding box center [200, 45] width 13 height 8
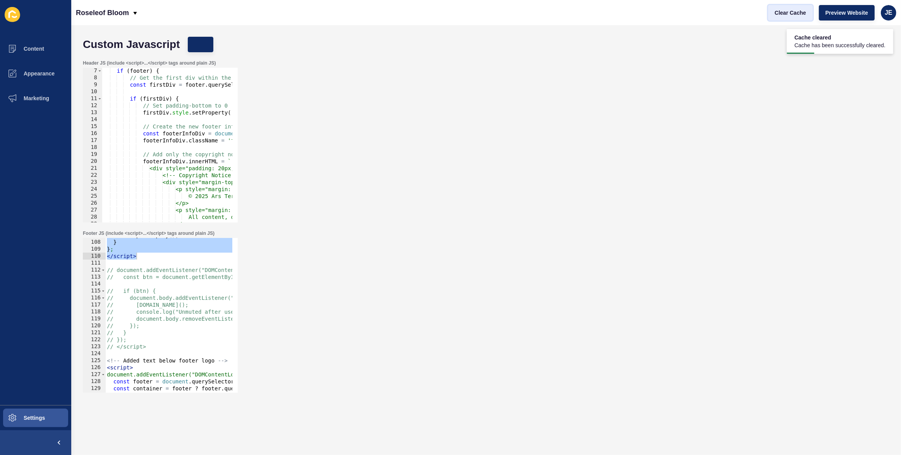
click at [789, 14] on span "Clear Cache" at bounding box center [789, 13] width 31 height 8
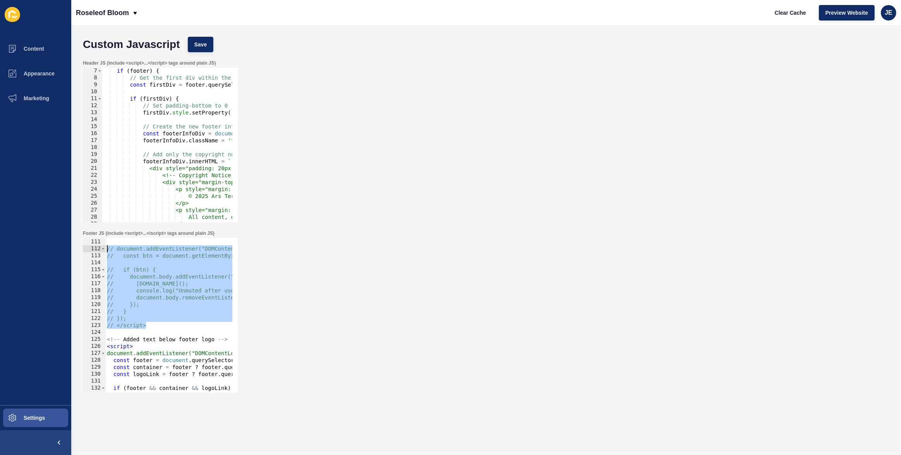
drag, startPoint x: 161, startPoint y: 326, endPoint x: 92, endPoint y: 250, distance: 102.7
click at [92, 250] on div "// </script> 110 111 112 113 114 115 116 117 118 119 120 121 122 123 124 125 12…" at bounding box center [160, 315] width 155 height 155
type textarea "// document.addEventListener("DOMContentLoaded", function () { // const btn = d…"
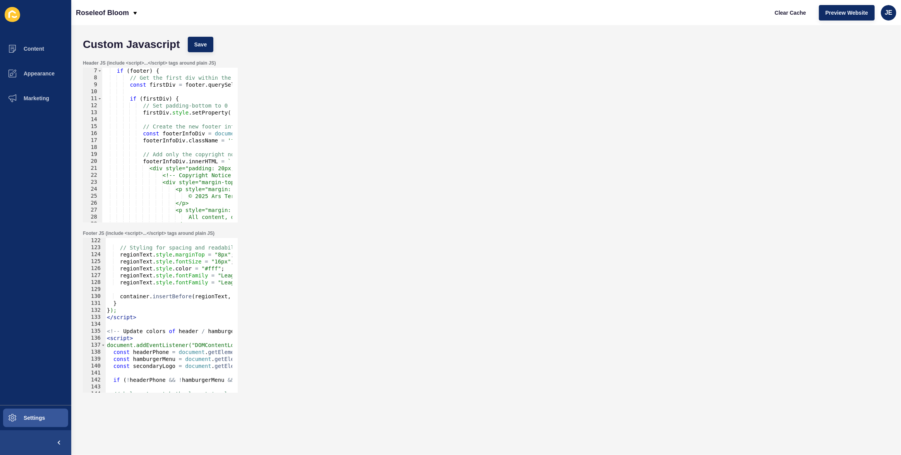
scroll to position [822, 0]
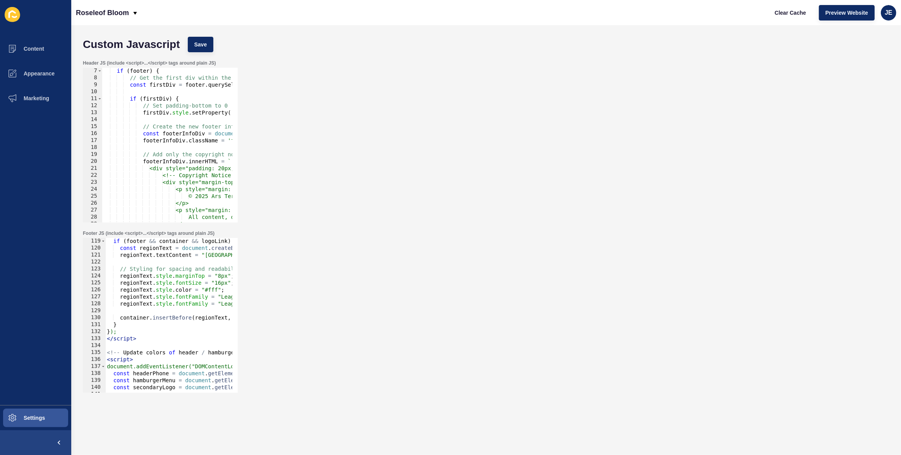
click at [187, 277] on div "if ( footer && container && logoLink ) { const regionText = document . createEl…" at bounding box center [313, 319] width 416 height 163
click at [220, 285] on div "if ( footer && container && logoLink ) { const regionText = document . createEl…" at bounding box center [313, 319] width 416 height 163
click at [197, 283] on div "if ( footer && container && logoLink ) { const regionText = document . createEl…" at bounding box center [313, 319] width 416 height 163
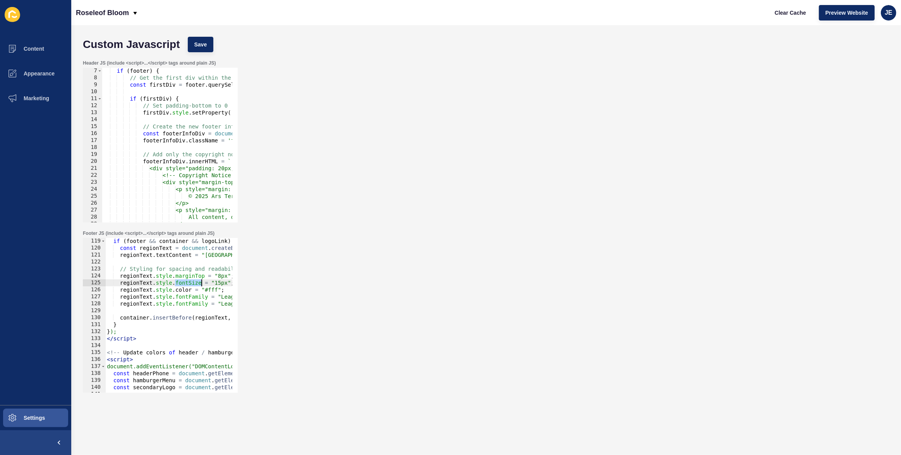
click at [197, 283] on div "if ( footer && container && logoLink ) { const regionText = document . createEl…" at bounding box center [313, 319] width 416 height 163
type textarea "regionText.style.fontSize = "15px"; regionText.style.color = "#fff";"
click at [164, 312] on div "if ( footer && container && logoLink ) { const regionText = document . createEl…" at bounding box center [313, 319] width 416 height 163
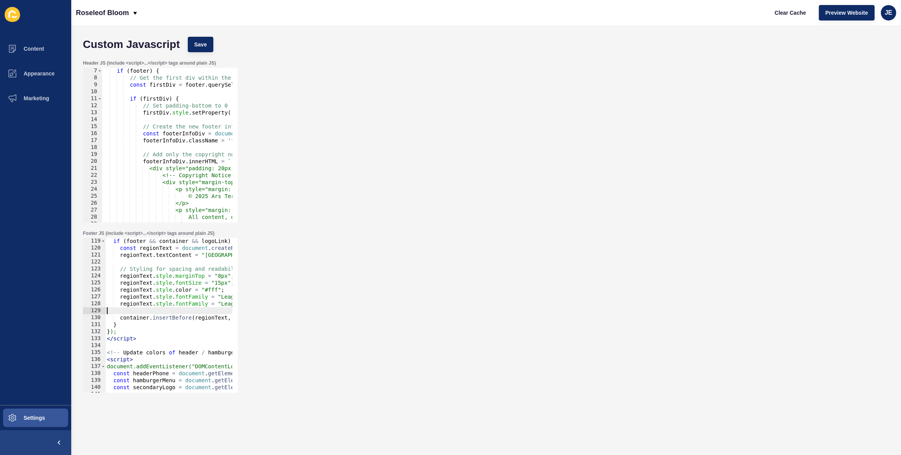
paste textarea "regionText.style.fontSize = "15px";"
click at [179, 312] on div "if ( footer && container && logoLink ) { const regionText = document . createEl…" at bounding box center [313, 319] width 416 height 163
click at [199, 51] on button "Save" at bounding box center [201, 44] width 26 height 15
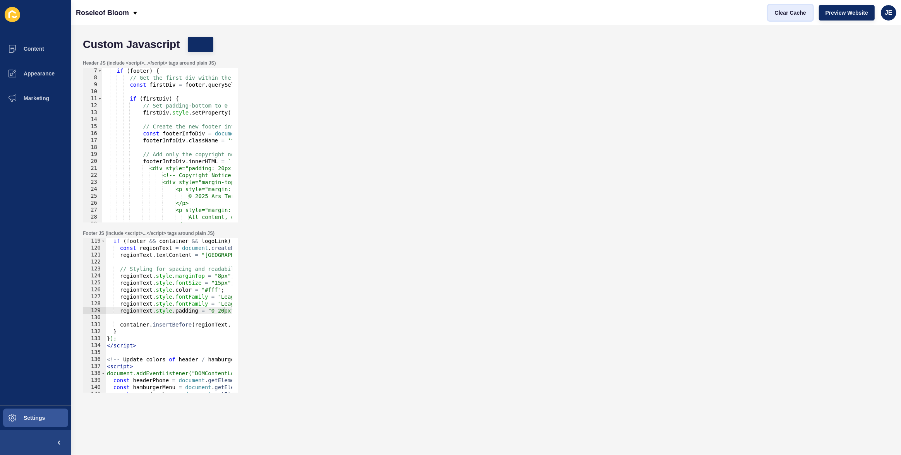
click at [775, 17] on button "Clear Cache" at bounding box center [790, 12] width 45 height 15
click at [223, 312] on div "if ( footer && container && logoLink ) { const regionText = document . createEl…" at bounding box center [313, 319] width 416 height 163
click at [209, 40] on button "Save" at bounding box center [201, 44] width 26 height 15
click at [774, 14] on span "Clear Cache" at bounding box center [789, 13] width 31 height 8
click at [397, 105] on div "Header JS (include <script>...</script> tags around plain JS) 7 8 9 10 11 12 13…" at bounding box center [486, 141] width 814 height 170
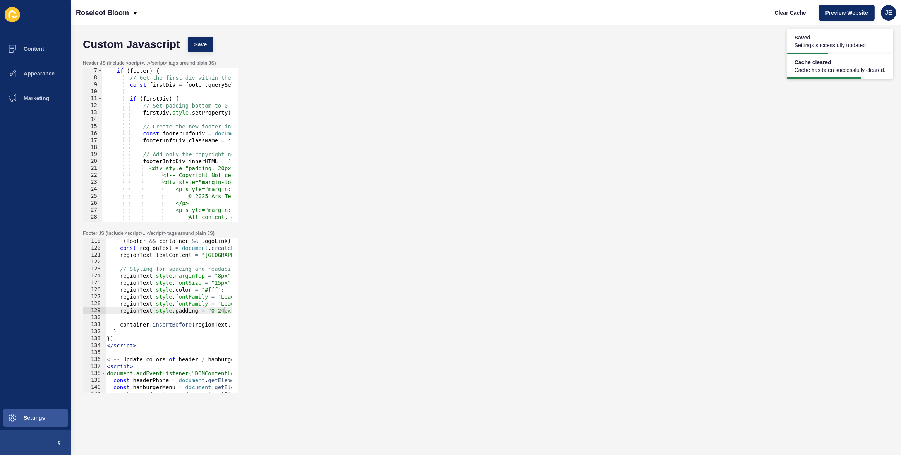
click at [397, 105] on div "Header JS (include <script>...</script> tags around plain JS) 7 8 9 10 11 12 13…" at bounding box center [486, 141] width 814 height 170
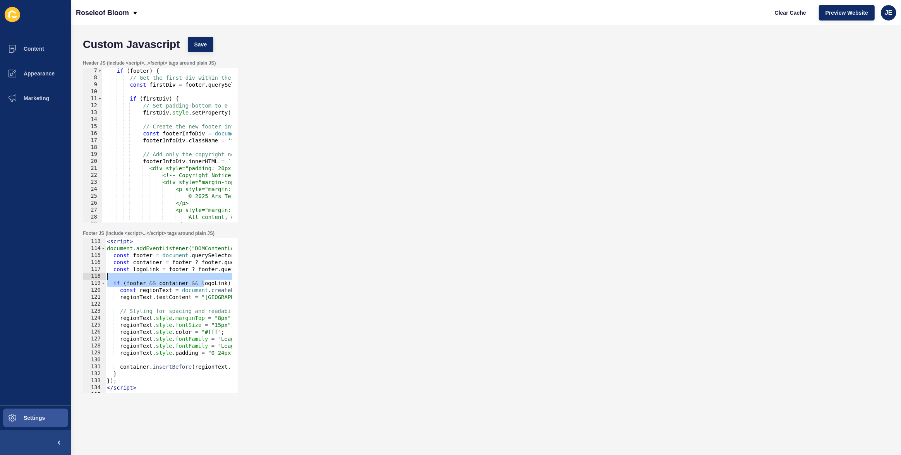
scroll to position [0, 177]
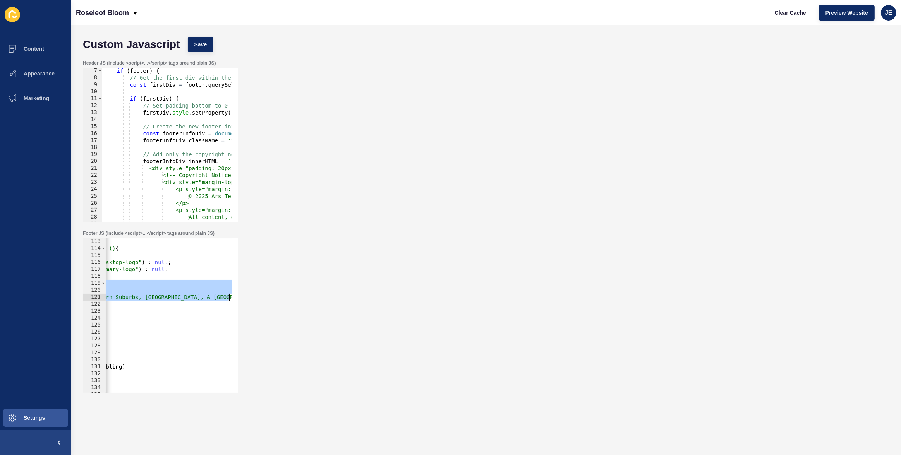
drag, startPoint x: 247, startPoint y: 278, endPoint x: 295, endPoint y: 296, distance: 51.2
click at [295, 296] on div "Footer JS (include <script>...</script> tags around plain JS) if (footer && con…" at bounding box center [486, 311] width 814 height 170
type textarea "const regionText = document.createElement("div"); regionText.textContent = "Inn…"
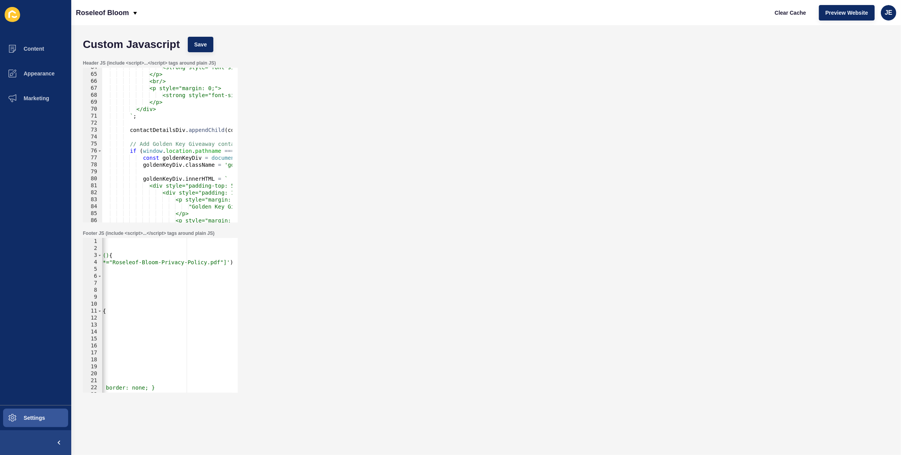
scroll to position [617, 0]
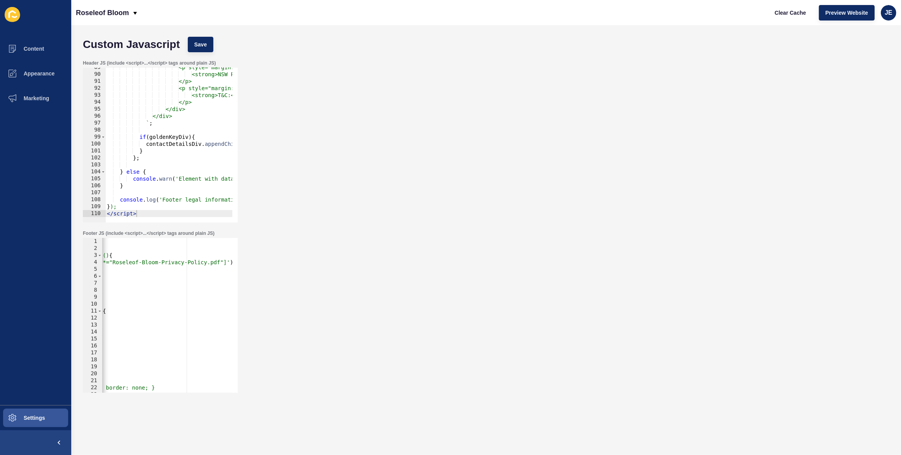
type textarea "};"
click at [183, 161] on div "<p style="margin: 0 0 5px 0;"> <strong>NSW Permit No:</strong> TP/04523 </p> <p…" at bounding box center [568, 145] width 927 height 163
click at [182, 163] on div "<p style="margin: 0 0 5px 0;"> <strong>NSW Permit No:</strong> TP/04523 </p> <p…" at bounding box center [568, 145] width 927 height 163
click at [196, 38] on button "Save" at bounding box center [201, 44] width 26 height 15
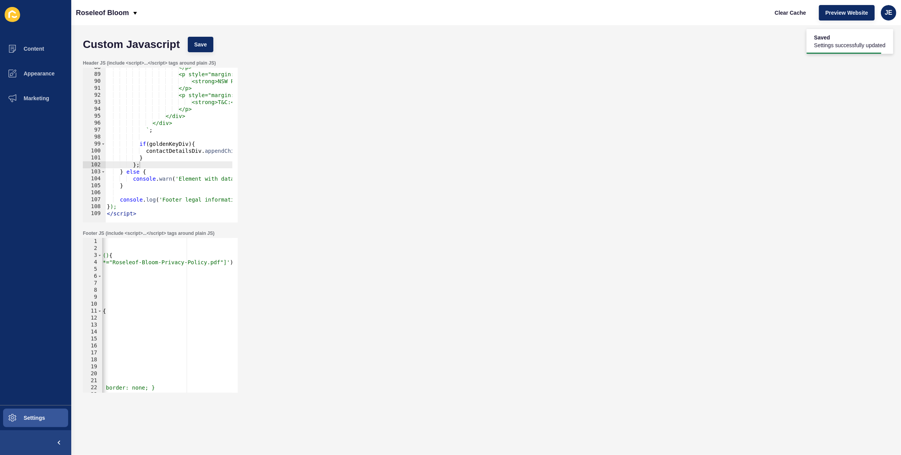
click at [168, 199] on div "</p> <p style="margin: 0 0 5px 0;"> <strong>NSW Permit No:</strong> TP/04523 </…" at bounding box center [568, 145] width 927 height 163
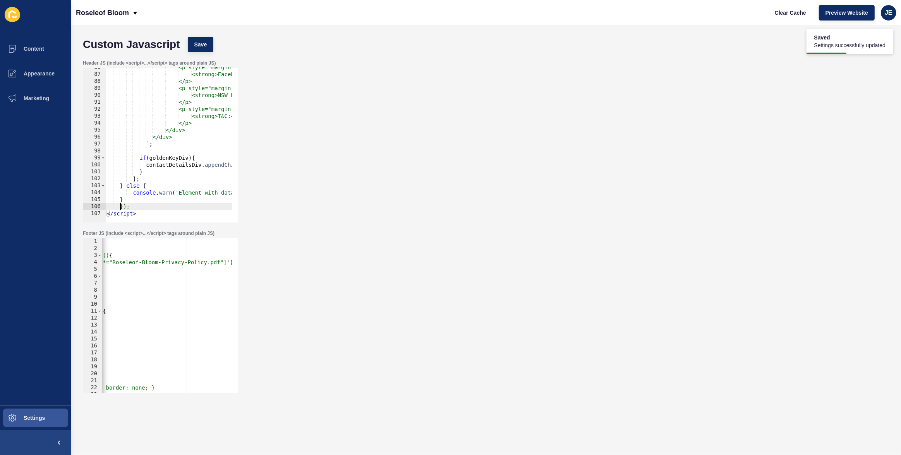
scroll to position [596, 0]
type textarea "});"
click at [209, 41] on button "Save" at bounding box center [201, 44] width 26 height 15
click at [389, 80] on div "Header JS (include <script>...</script> tags around plain JS) }); 86 87 88 89 9…" at bounding box center [486, 141] width 814 height 170
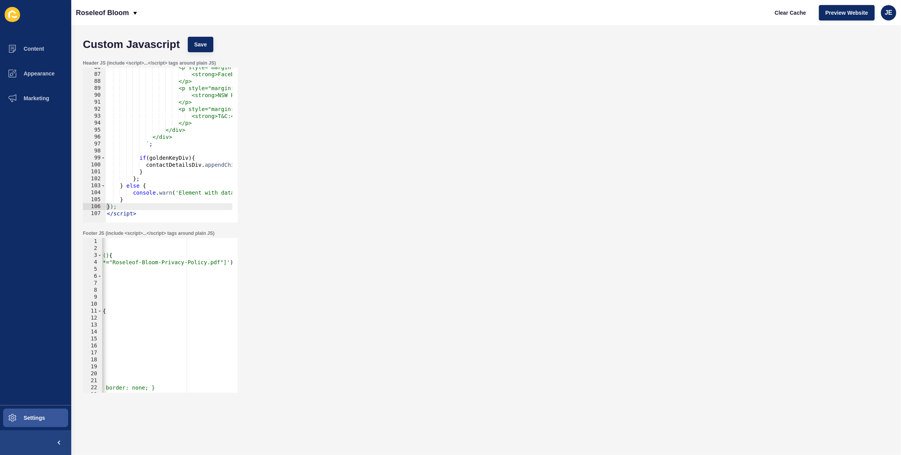
click at [389, 80] on div "Header JS (include <script>...</script> tags around plain JS) }); 86 87 88 89 9…" at bounding box center [486, 141] width 814 height 170
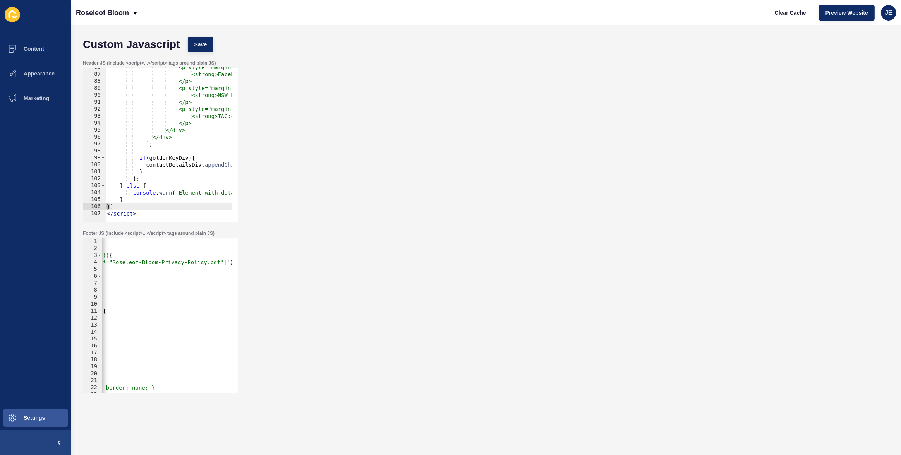
click at [389, 80] on div "Header JS (include <script>...</script> tags around plain JS) }); 86 87 88 89 9…" at bounding box center [486, 141] width 814 height 170
click at [333, 88] on div "Header JS (include <script>...</script> tags around plain JS) }); 86 87 88 89 9…" at bounding box center [486, 141] width 814 height 170
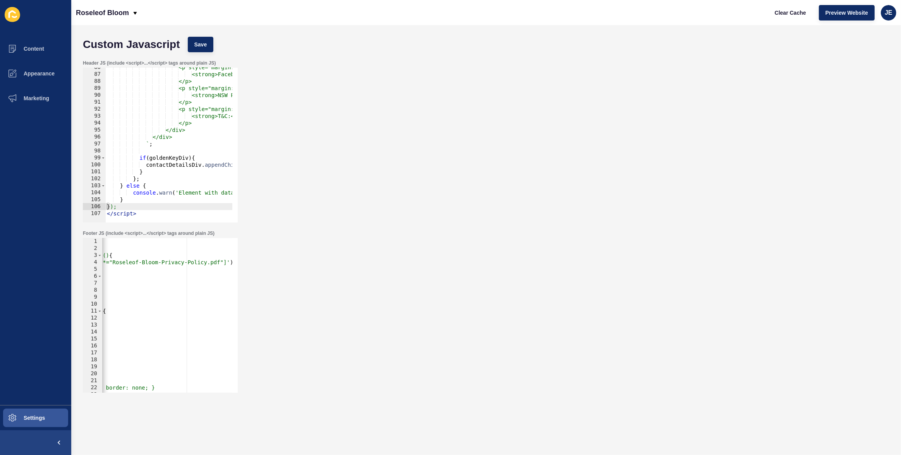
click at [333, 88] on div "Header JS (include <script>...</script> tags around plain JS) }); 86 87 88 89 9…" at bounding box center [486, 141] width 814 height 170
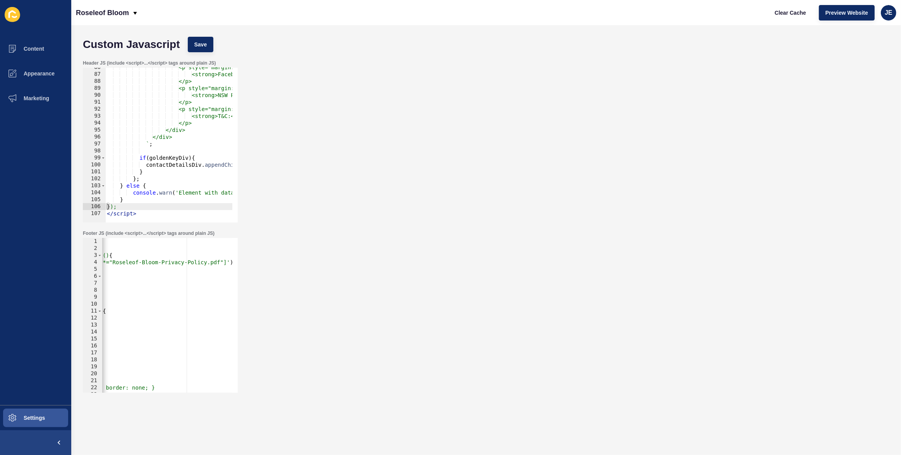
click at [337, 75] on div "Header JS (include <script>...</script> tags around plain JS) }); 86 87 88 89 9…" at bounding box center [486, 141] width 814 height 170
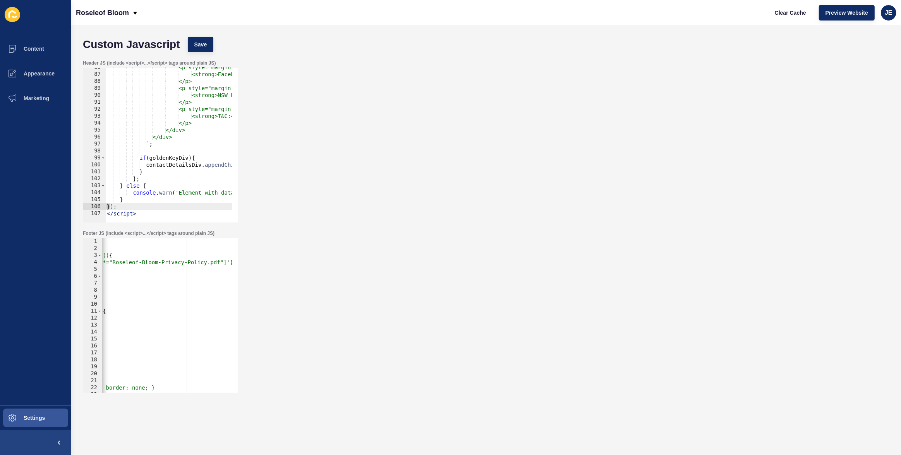
click at [337, 75] on div "Header JS (include <script>...</script> tags around plain JS) }); 86 87 88 89 9…" at bounding box center [486, 141] width 814 height 170
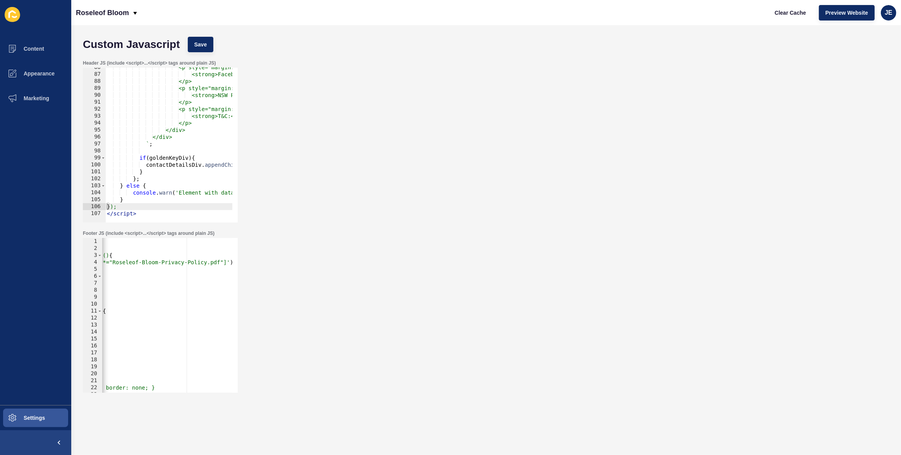
click at [337, 75] on div "Header JS (include <script>...</script> tags around plain JS) }); 86 87 88 89 9…" at bounding box center [486, 141] width 814 height 170
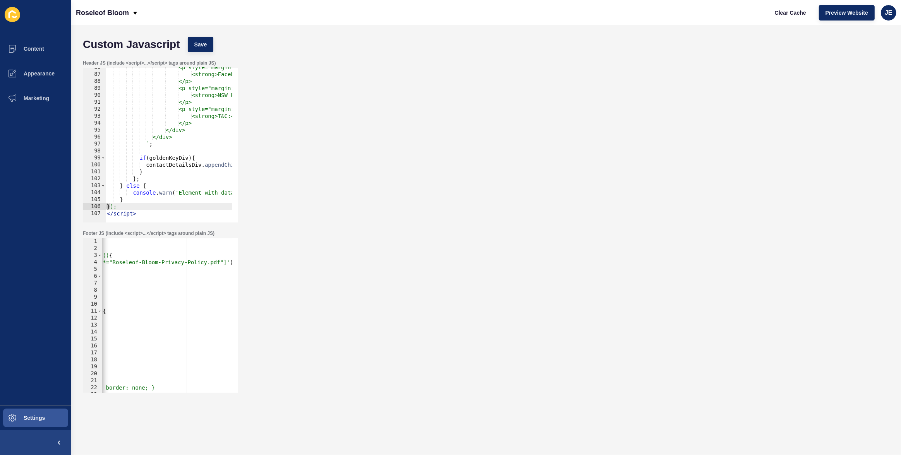
click at [345, 145] on div "Header JS (include <script>...</script> tags around plain JS) }); 86 87 88 89 9…" at bounding box center [486, 141] width 814 height 170
click at [342, 182] on div "Header JS (include <script>...</script> tags around plain JS) }); 86 87 88 89 9…" at bounding box center [486, 141] width 814 height 170
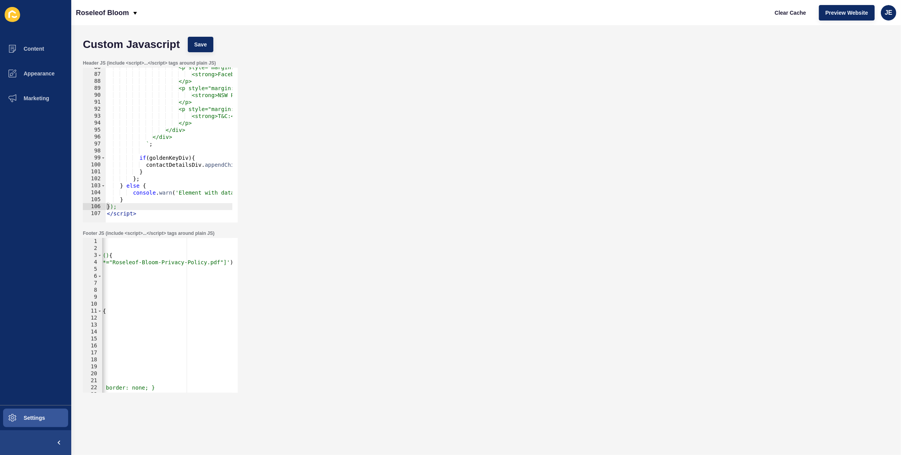
click at [342, 182] on div "Header JS (include <script>...</script> tags around plain JS) }); 86 87 88 89 9…" at bounding box center [486, 141] width 814 height 170
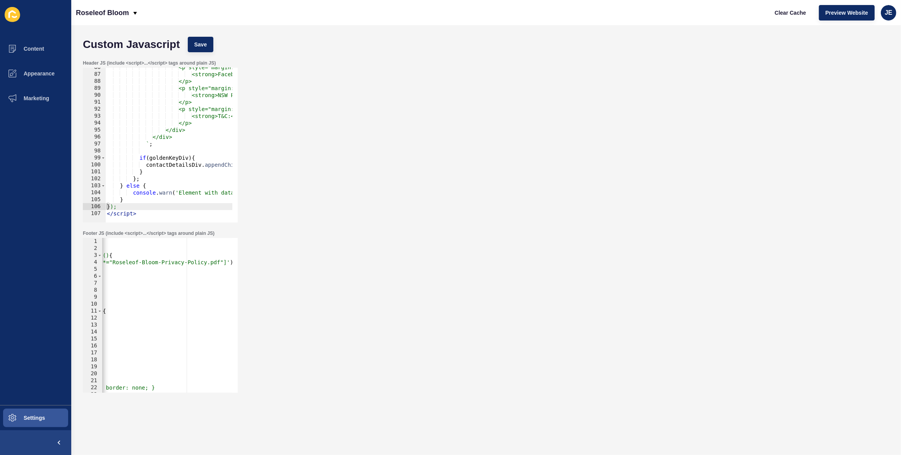
click at [342, 182] on div "Header JS (include <script>...</script> tags around plain JS) }); 86 87 88 89 9…" at bounding box center [486, 141] width 814 height 170
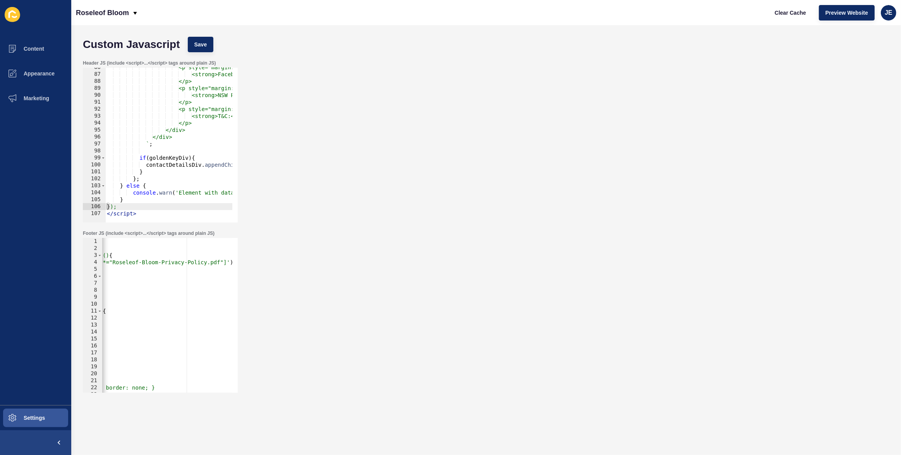
click at [684, 120] on div "Header JS (include <script>...</script> tags around plain JS) }); 86 87 88 89 9…" at bounding box center [486, 141] width 814 height 170
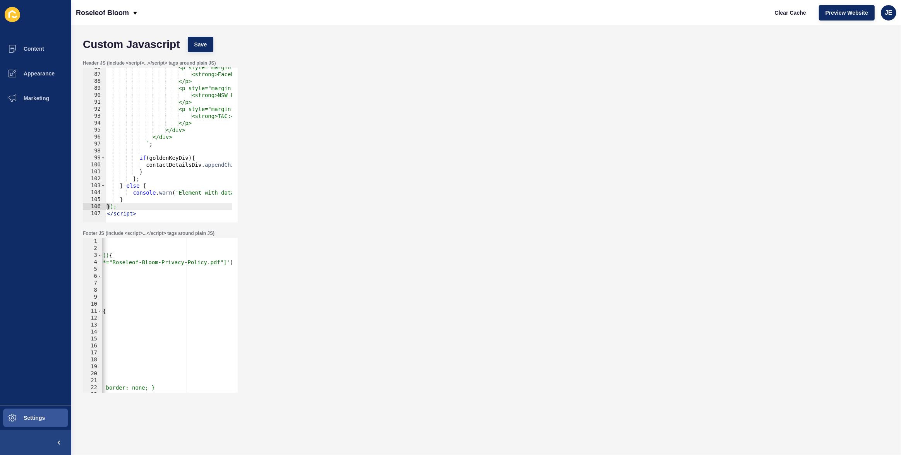
click at [684, 120] on div "Header JS (include <script>...</script> tags around plain JS) }); 86 87 88 89 9…" at bounding box center [486, 141] width 814 height 170
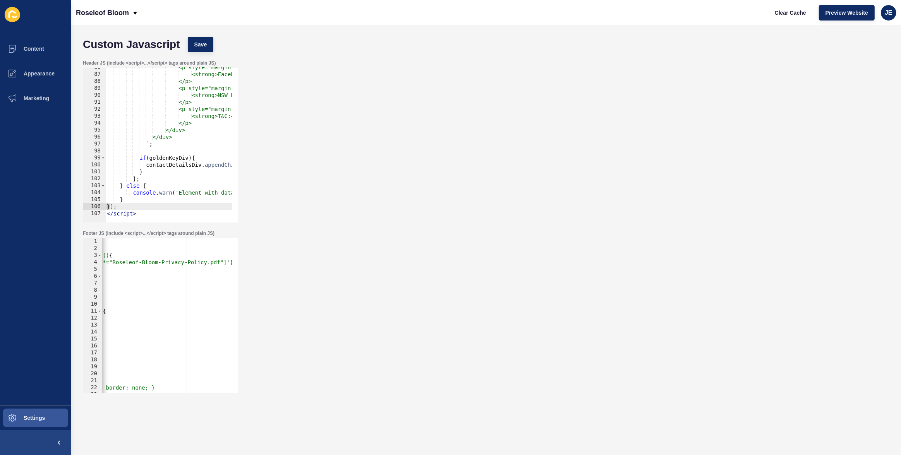
click at [684, 120] on div "Header JS (include <script>...</script> tags around plain JS) }); 86 87 88 89 9…" at bounding box center [486, 141] width 814 height 170
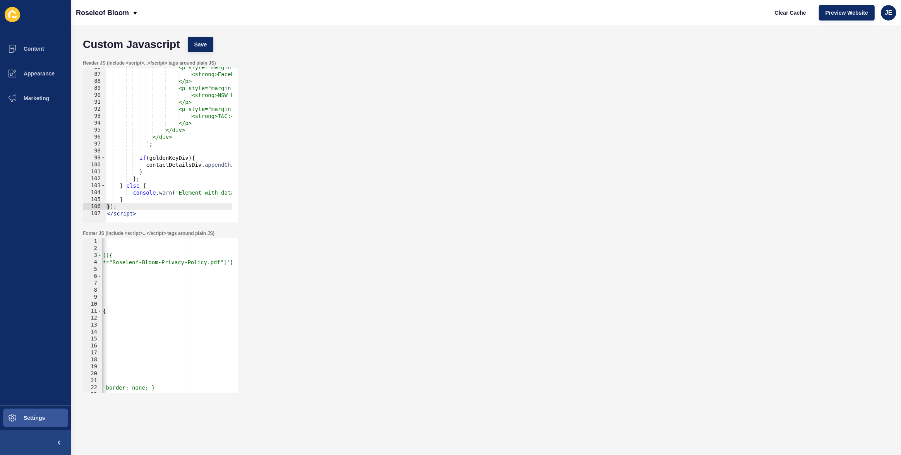
click at [684, 120] on div "Header JS (include <script>...</script> tags around plain JS) }); 86 87 88 89 9…" at bounding box center [486, 141] width 814 height 170
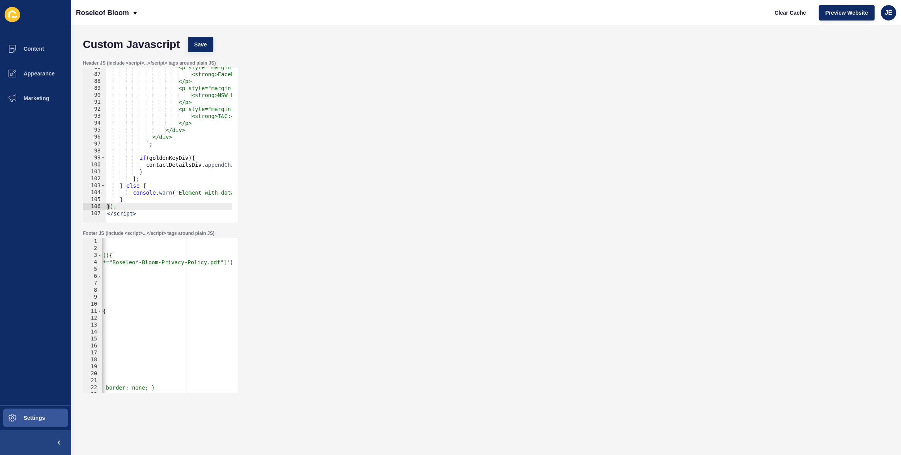
click at [684, 120] on div "Header JS (include <script>...</script> tags around plain JS) }); 86 87 88 89 9…" at bounding box center [486, 141] width 814 height 170
click at [656, 165] on div "Header JS (include <script>...</script> tags around plain JS) }); 86 87 88 89 9…" at bounding box center [486, 141] width 814 height 170
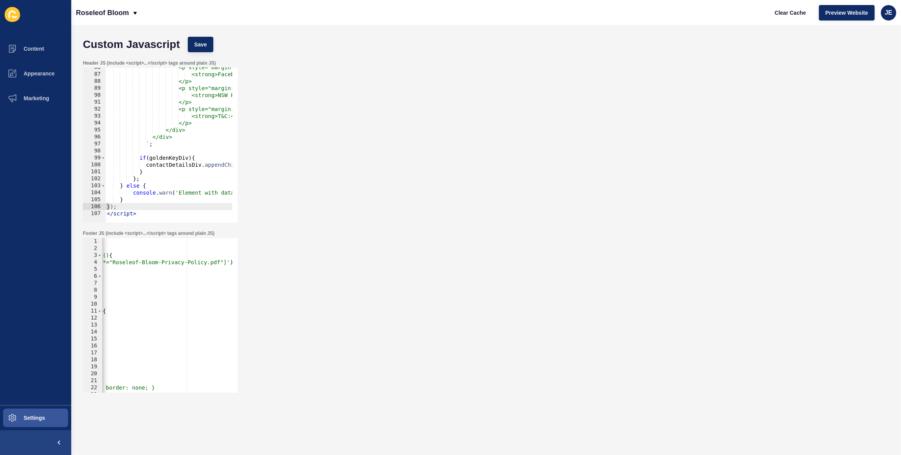
click at [656, 165] on div "Header JS (include <script>...</script> tags around plain JS) }); 86 87 88 89 9…" at bounding box center [486, 141] width 814 height 170
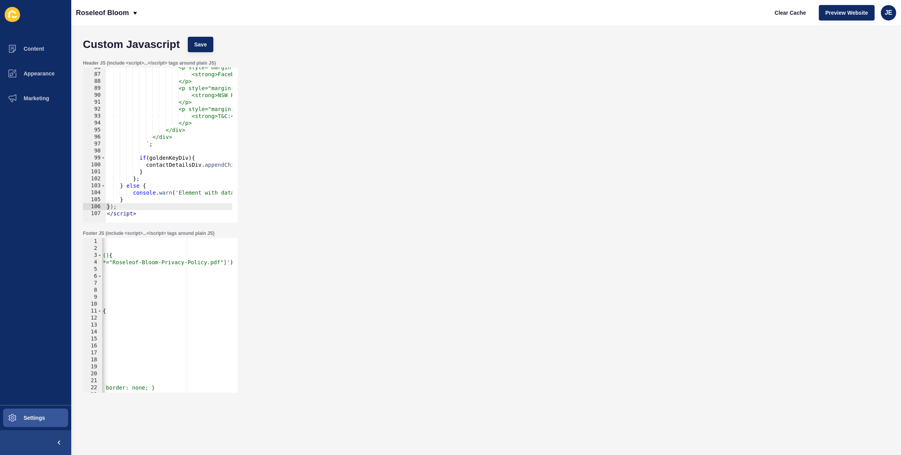
click at [656, 165] on div "Header JS (include <script>...</script> tags around plain JS) }); 86 87 88 89 9…" at bounding box center [486, 141] width 814 height 170
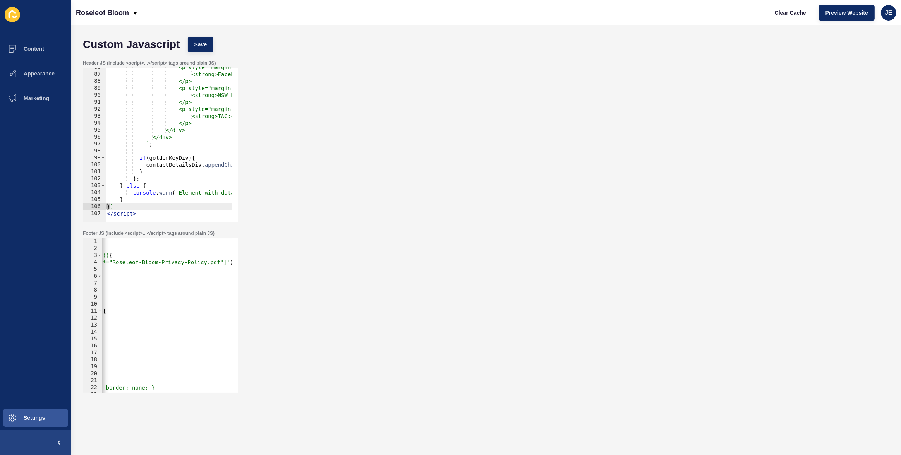
click at [656, 165] on div "Header JS (include <script>...</script> tags around plain JS) }); 86 87 88 89 9…" at bounding box center [486, 141] width 814 height 170
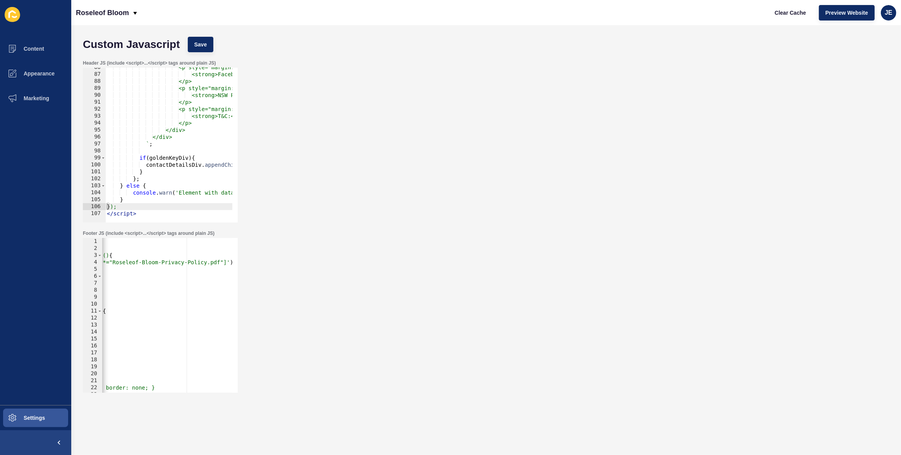
click at [656, 165] on div "Header JS (include <script>...</script> tags around plain JS) }); 86 87 88 89 9…" at bounding box center [486, 141] width 814 height 170
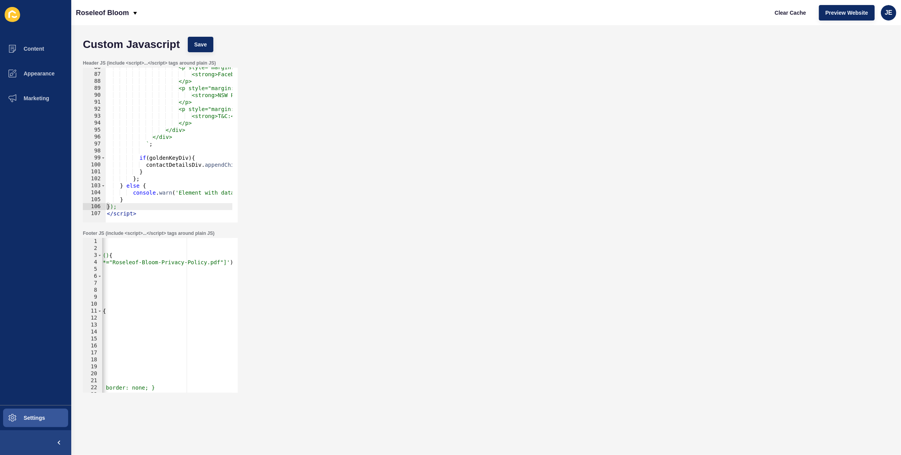
click at [656, 165] on div "Header JS (include <script>...</script> tags around plain JS) }); 86 87 88 89 9…" at bounding box center [486, 141] width 814 height 170
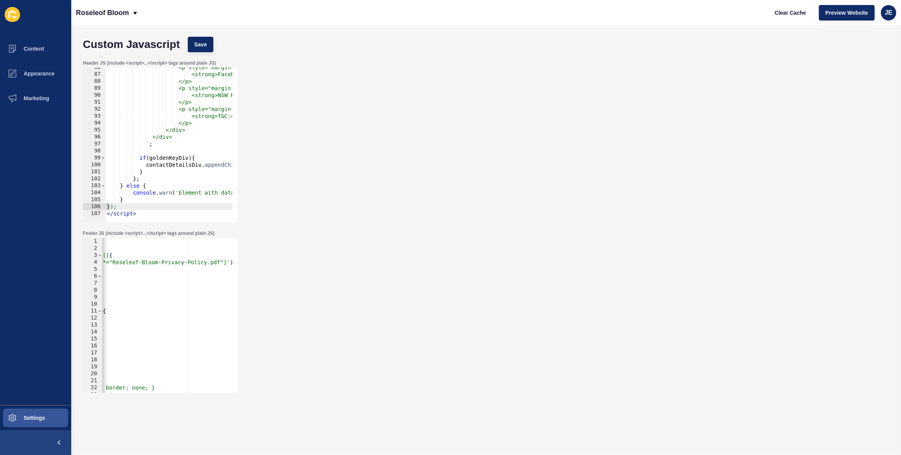
click at [656, 165] on div "Header JS (include <script>...</script> tags around plain JS) }); 86 87 88 89 9…" at bounding box center [486, 141] width 814 height 170
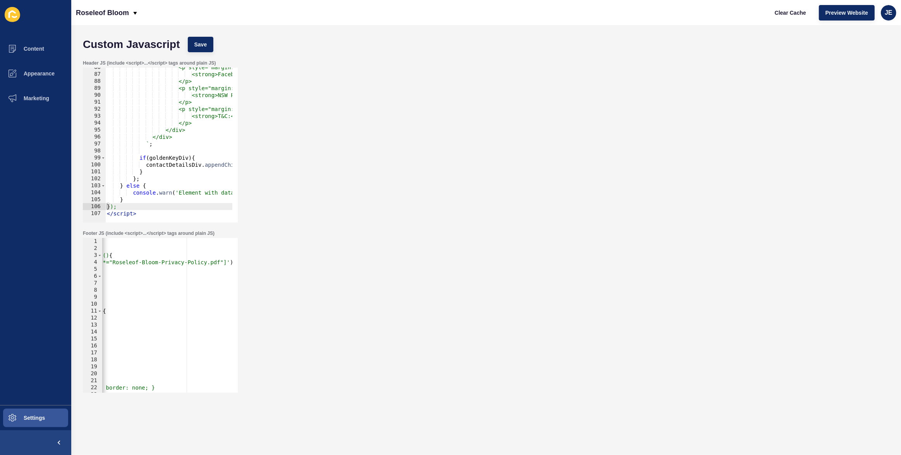
click at [656, 165] on div "Header JS (include <script>...</script> tags around plain JS) }); 86 87 88 89 9…" at bounding box center [486, 141] width 814 height 170
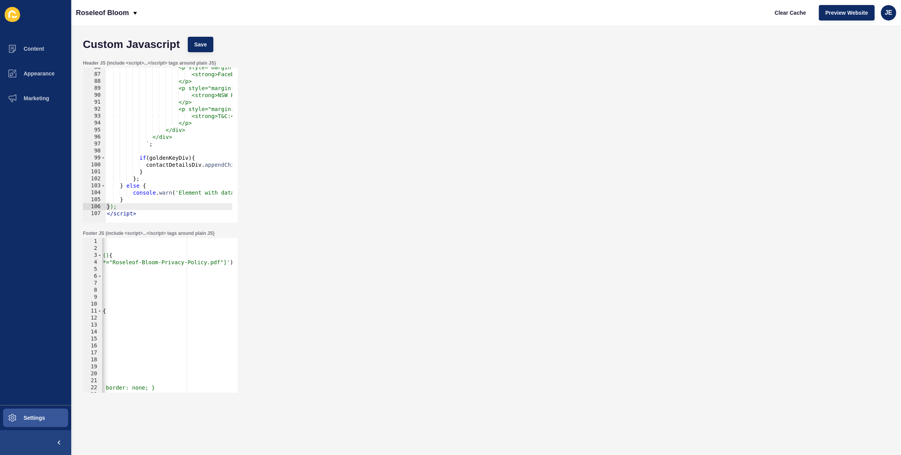
click at [656, 165] on div "Header JS (include <script>...</script> tags around plain JS) }); 86 87 88 89 9…" at bounding box center [486, 141] width 814 height 170
click at [615, 211] on div "Header JS (include <script>...</script> tags around plain JS) }); 86 87 88 89 9…" at bounding box center [486, 141] width 814 height 170
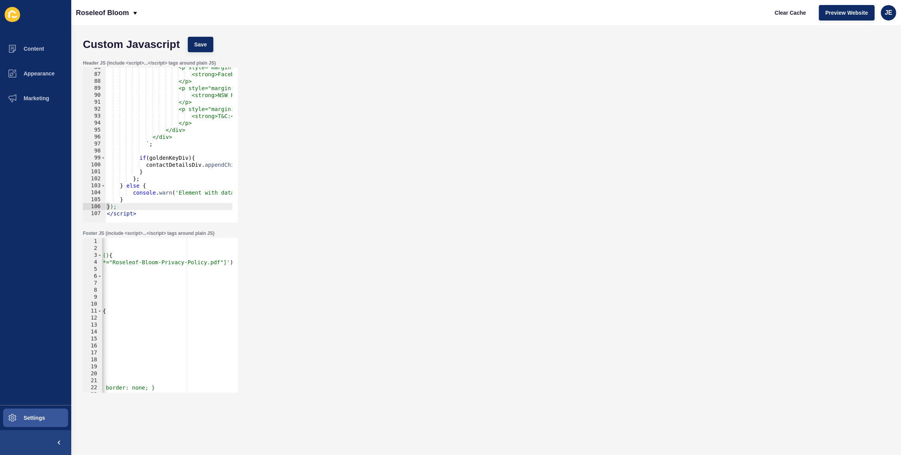
click at [615, 211] on div "Header JS (include <script>...</script> tags around plain JS) }); 86 87 88 89 9…" at bounding box center [486, 141] width 814 height 170
click at [715, 229] on div "Footer JS (include <script>...</script> tags around plain JS) const regionText …" at bounding box center [486, 311] width 814 height 170
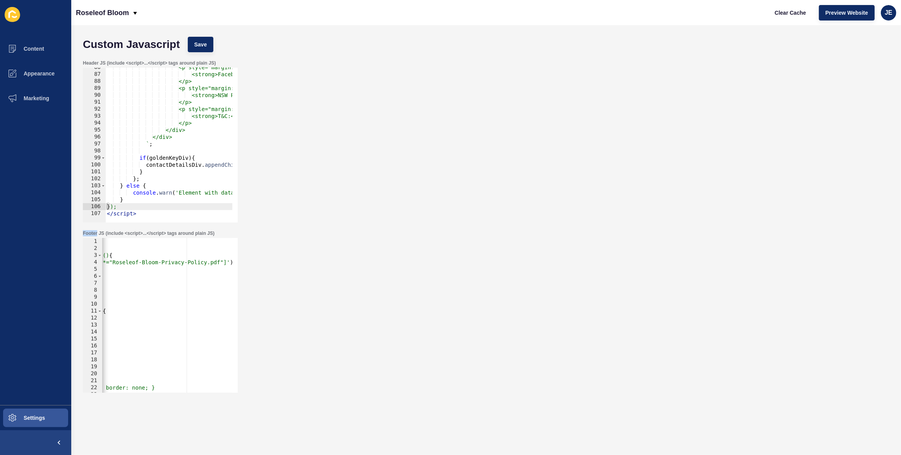
click at [715, 229] on div "Footer JS (include <script>...</script> tags around plain JS) const regionText …" at bounding box center [486, 311] width 814 height 170
click at [757, 160] on div "Header JS (include <script>...</script> tags around plain JS) }); 86 87 88 89 9…" at bounding box center [486, 141] width 814 height 170
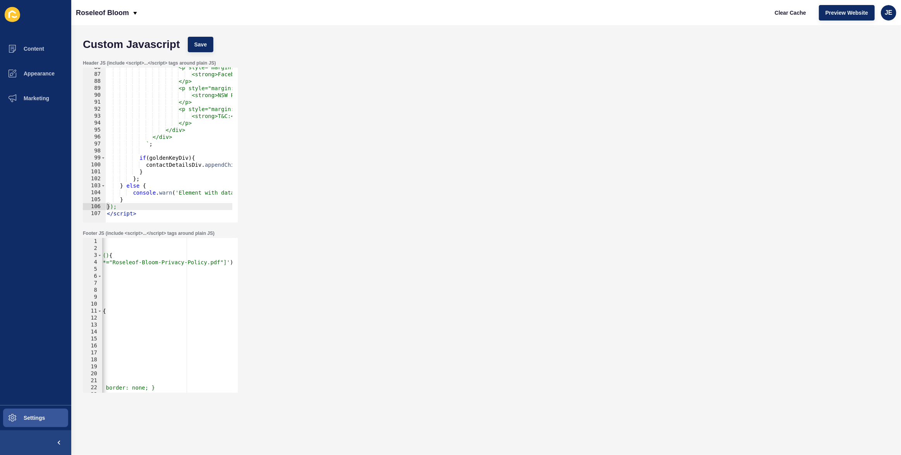
click at [757, 160] on div "Header JS (include <script>...</script> tags around plain JS) }); 86 87 88 89 9…" at bounding box center [486, 141] width 814 height 170
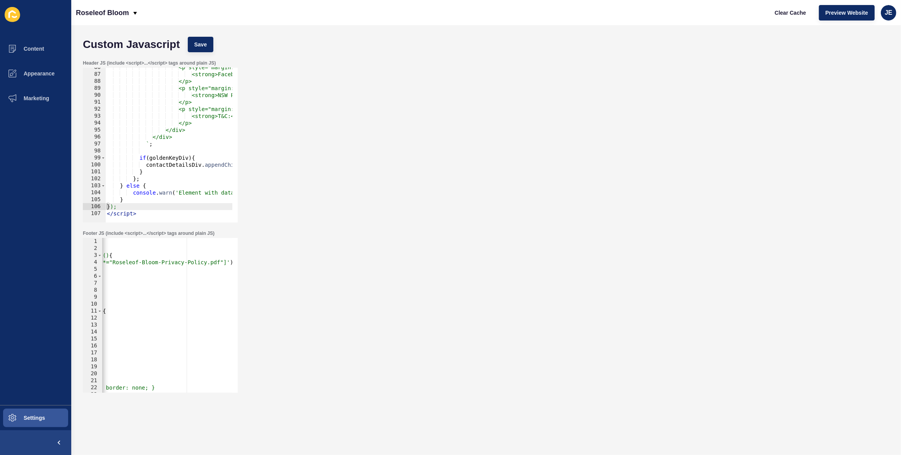
click at [757, 160] on div "Header JS (include <script>...</script> tags around plain JS) }); 86 87 88 89 9…" at bounding box center [486, 141] width 814 height 170
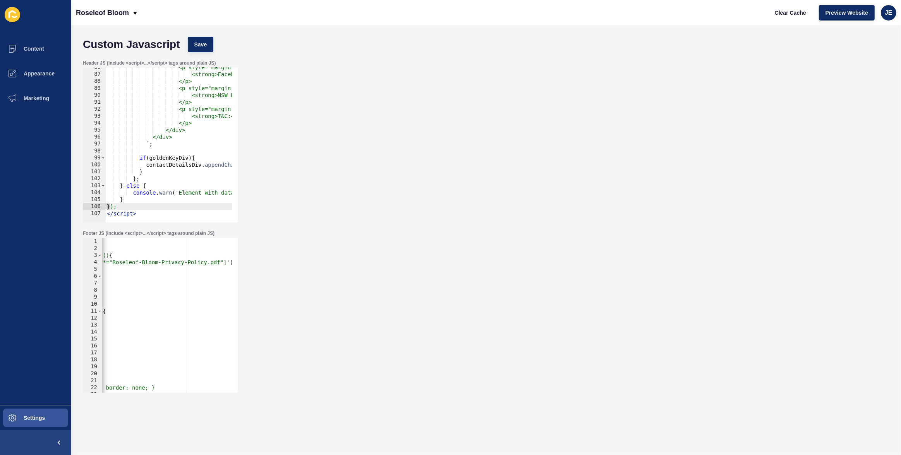
click at [757, 160] on div "Header JS (include <script>...</script> tags around plain JS) }); 86 87 88 89 9…" at bounding box center [486, 141] width 814 height 170
click at [370, 84] on div "Header JS (include <script>...</script> tags around plain JS) }); 86 87 88 89 9…" at bounding box center [486, 141] width 814 height 170
click at [359, 101] on div "Header JS (include <script>...</script> tags around plain JS) }); 86 87 88 89 9…" at bounding box center [486, 141] width 814 height 170
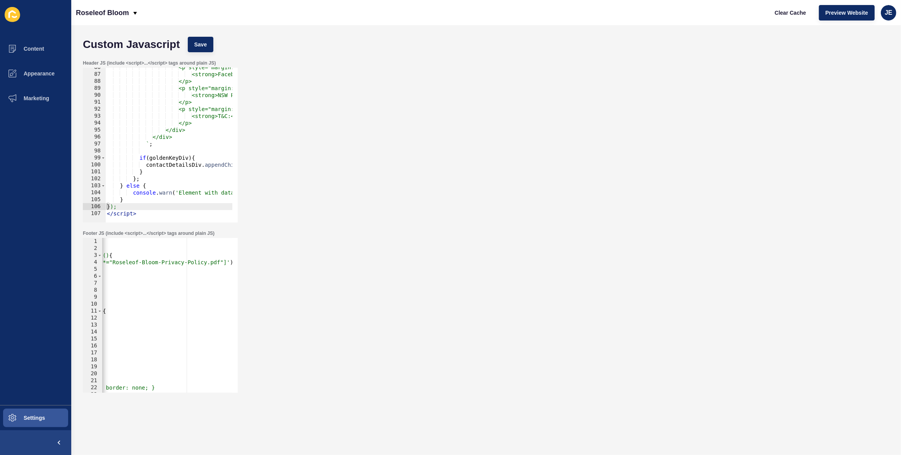
click at [359, 101] on div "Header JS (include <script>...</script> tags around plain JS) }); 86 87 88 89 9…" at bounding box center [486, 141] width 814 height 170
click at [391, 165] on div "Header JS (include <script>...</script> tags around plain JS) }); 86 87 88 89 9…" at bounding box center [486, 141] width 814 height 170
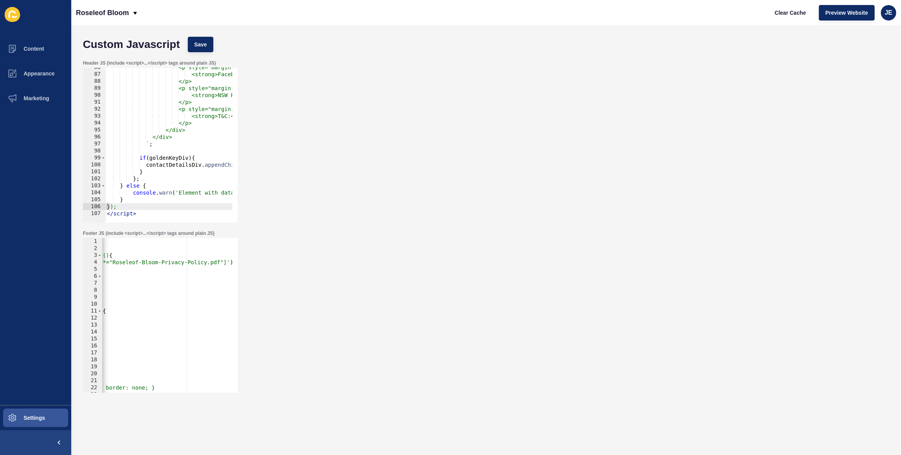
click at [391, 165] on div "Header JS (include <script>...</script> tags around plain JS) }); 86 87 88 89 9…" at bounding box center [486, 141] width 814 height 170
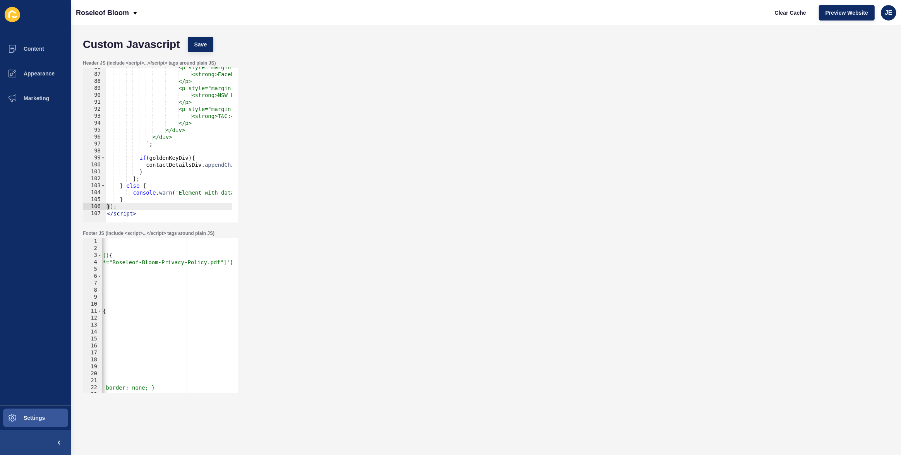
click at [391, 165] on div "Header JS (include <script>...</script> tags around plain JS) }); 86 87 88 89 9…" at bounding box center [486, 141] width 814 height 170
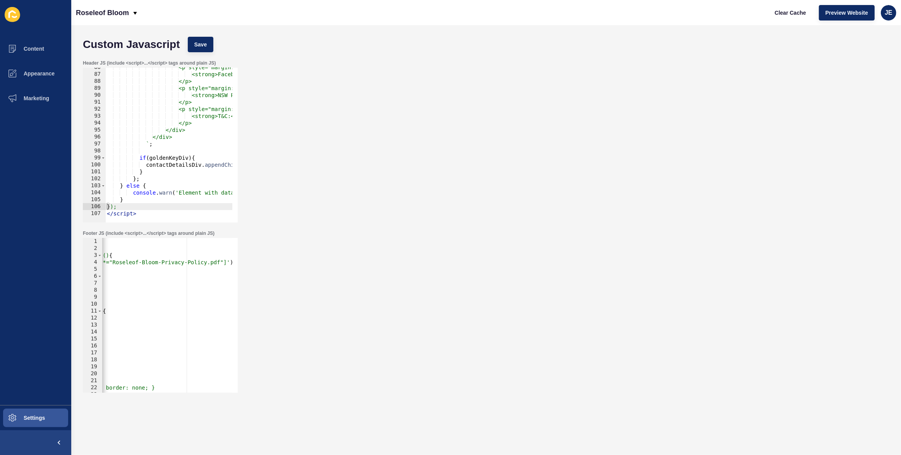
click at [391, 165] on div "Header JS (include <script>...</script> tags around plain JS) }); 86 87 88 89 9…" at bounding box center [486, 141] width 814 height 170
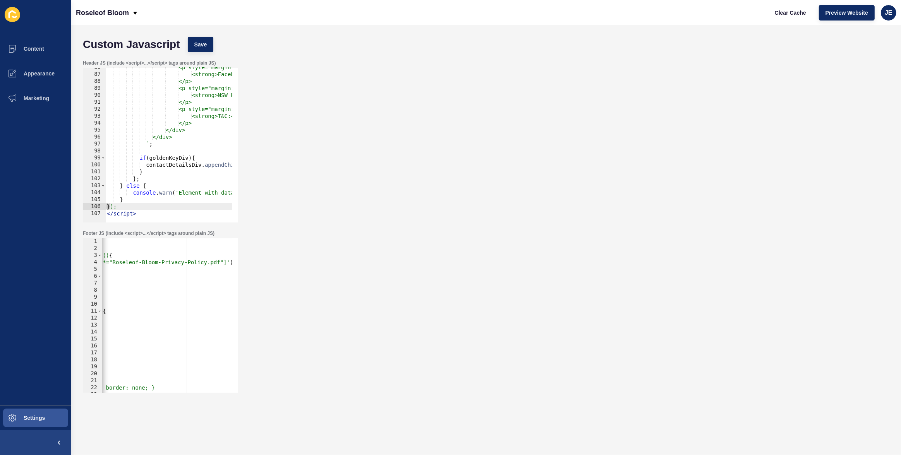
click at [391, 165] on div "Header JS (include <script>...</script> tags around plain JS) }); 86 87 88 89 9…" at bounding box center [486, 141] width 814 height 170
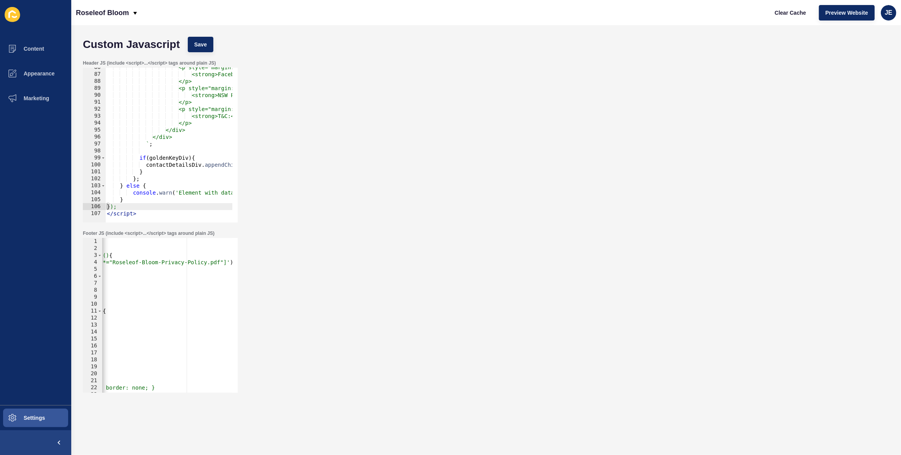
click at [391, 165] on div "Header JS (include <script>...</script> tags around plain JS) }); 86 87 88 89 9…" at bounding box center [486, 141] width 814 height 170
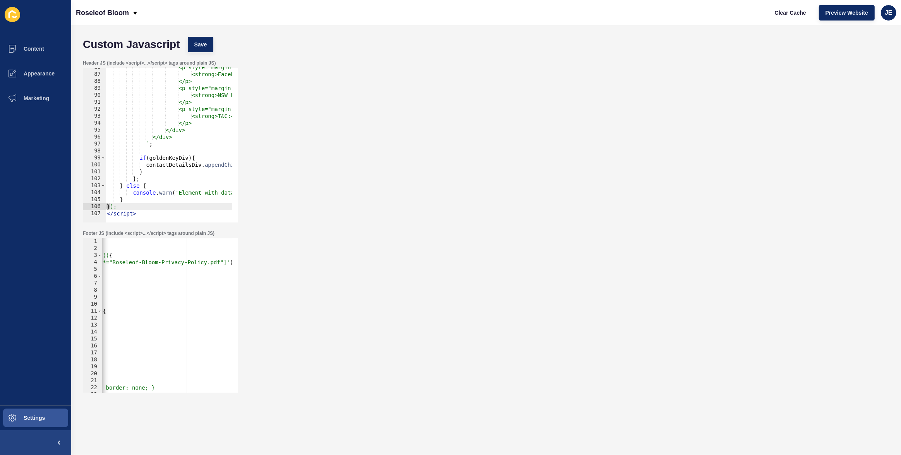
click at [391, 165] on div "Header JS (include <script>...</script> tags around plain JS) }); 86 87 88 89 9…" at bounding box center [486, 141] width 814 height 170
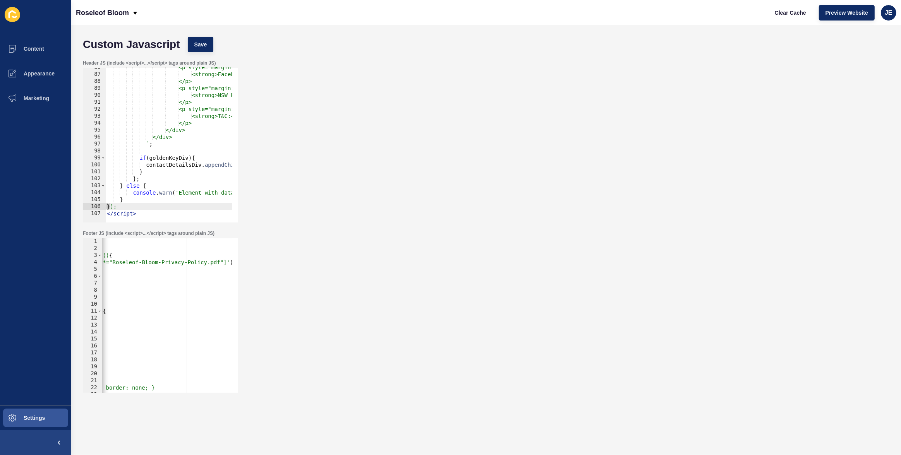
click at [391, 165] on div "Header JS (include <script>...</script> tags around plain JS) }); 86 87 88 89 9…" at bounding box center [486, 141] width 814 height 170
click at [367, 106] on div "Header JS (include <script>...</script> tags around plain JS) }); 86 87 88 89 9…" at bounding box center [486, 141] width 814 height 170
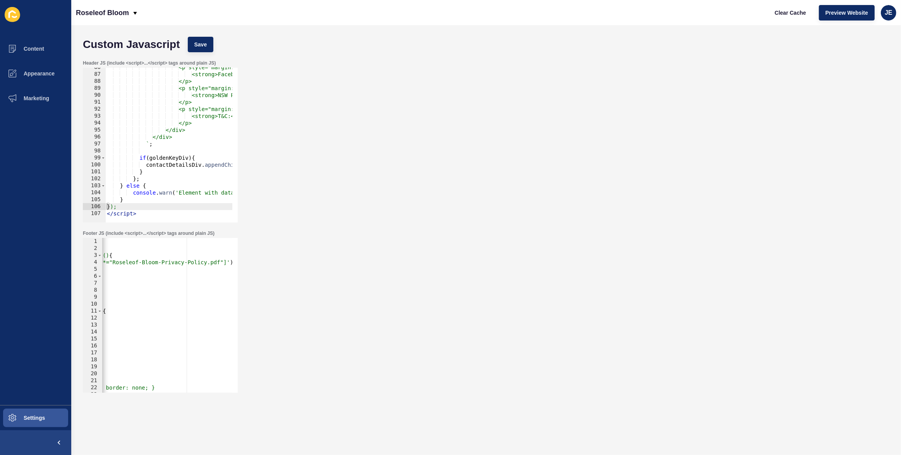
click at [367, 106] on div "Header JS (include <script>...</script> tags around plain JS) }); 86 87 88 89 9…" at bounding box center [486, 141] width 814 height 170
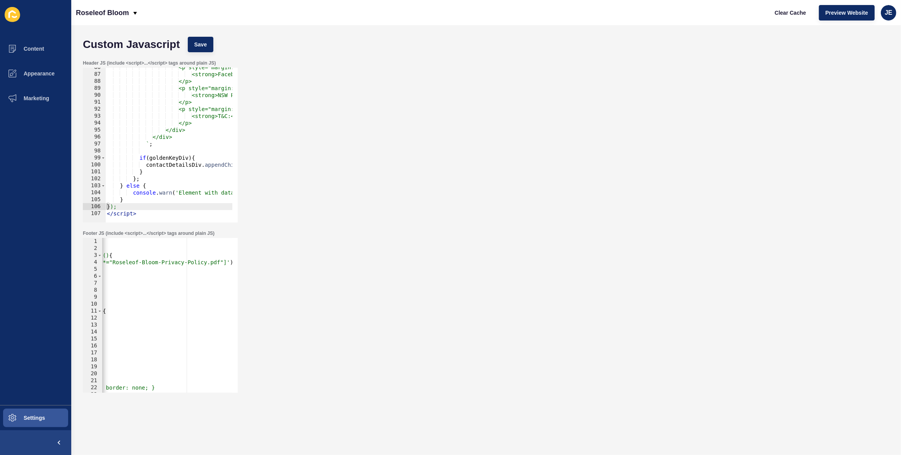
click at [367, 106] on div "Header JS (include <script>...</script> tags around plain JS) }); 86 87 88 89 9…" at bounding box center [486, 141] width 814 height 170
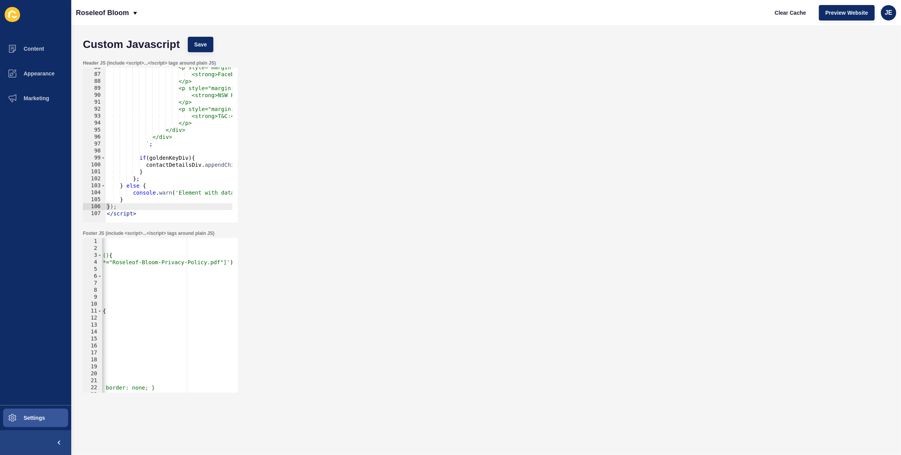
click at [367, 106] on div "Header JS (include <script>...</script> tags around plain JS) }); 86 87 88 89 9…" at bounding box center [486, 141] width 814 height 170
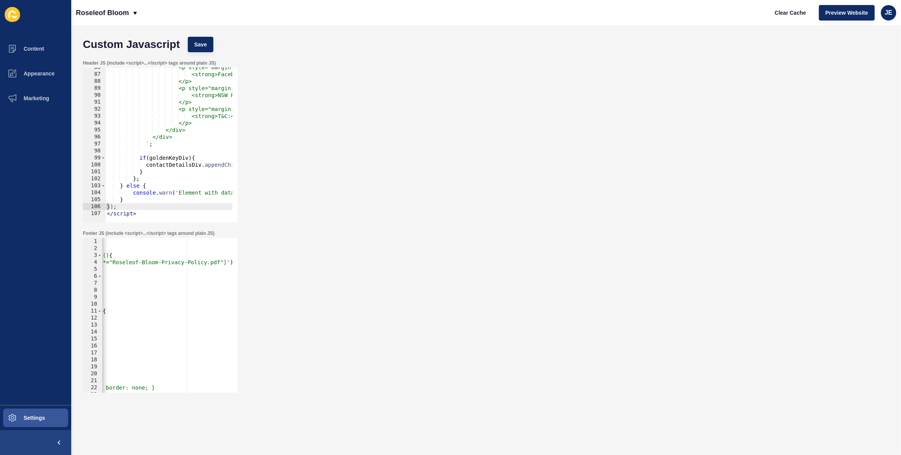
click at [367, 106] on div "Header JS (include <script>...</script> tags around plain JS) }); 86 87 88 89 9…" at bounding box center [486, 141] width 814 height 170
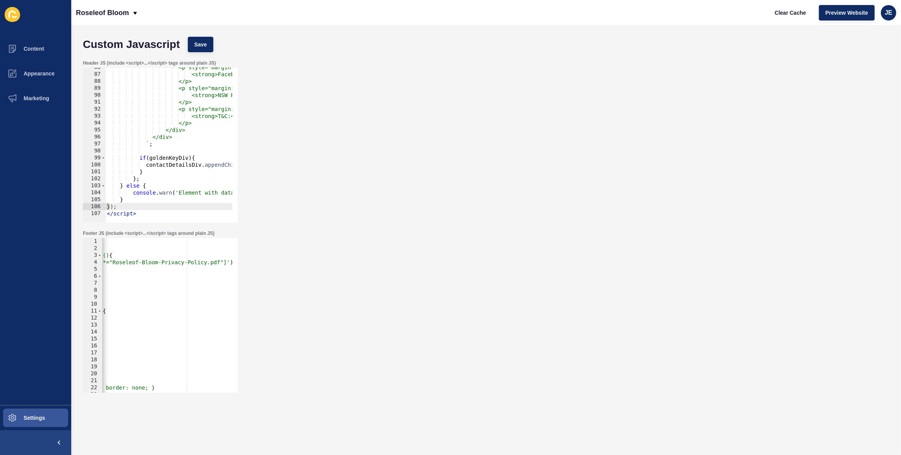
click at [367, 106] on div "Header JS (include <script>...</script> tags around plain JS) }); 86 87 88 89 9…" at bounding box center [486, 141] width 814 height 170
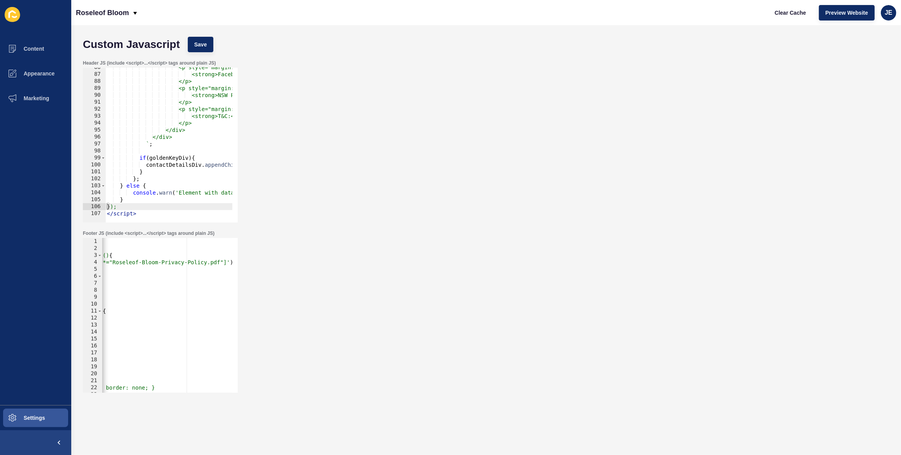
click at [367, 106] on div "Header JS (include <script>...</script> tags around plain JS) }); 86 87 88 89 9…" at bounding box center [486, 141] width 814 height 170
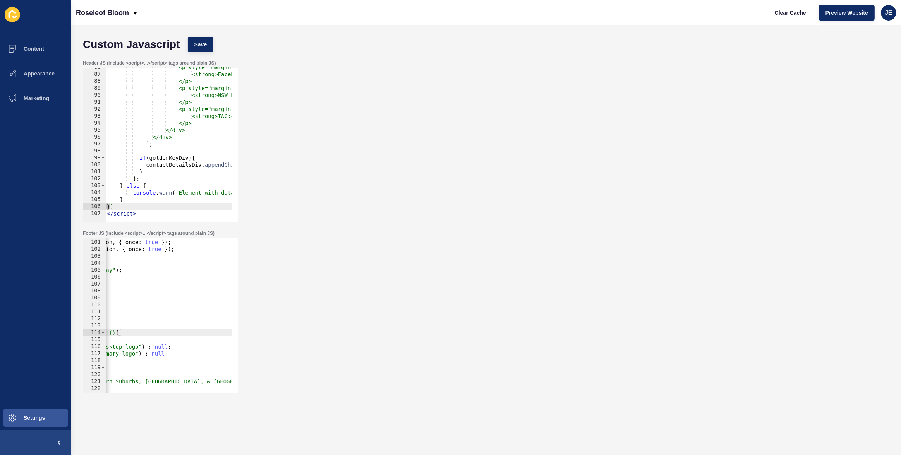
scroll to position [0, 0]
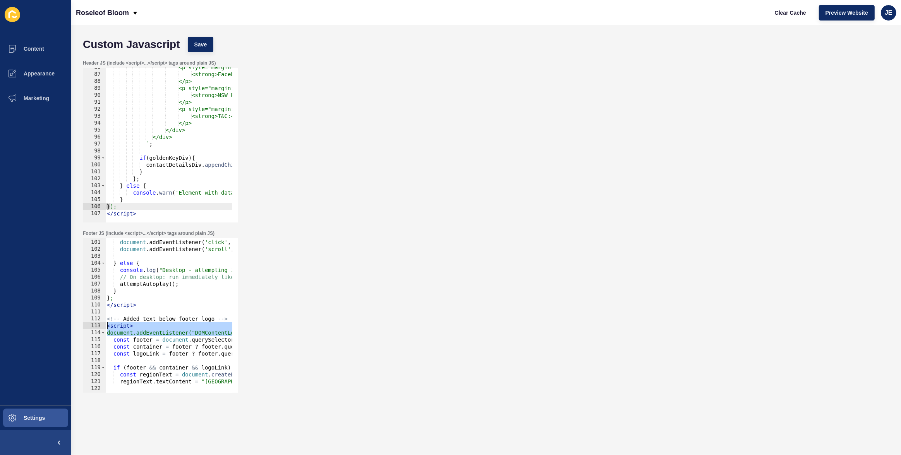
drag, startPoint x: 163, startPoint y: 330, endPoint x: 87, endPoint y: 329, distance: 75.5
click at [87, 329] on div "document.addEventListener("DOMContentLoaded", function () { 100 101 102 103 104…" at bounding box center [160, 315] width 155 height 155
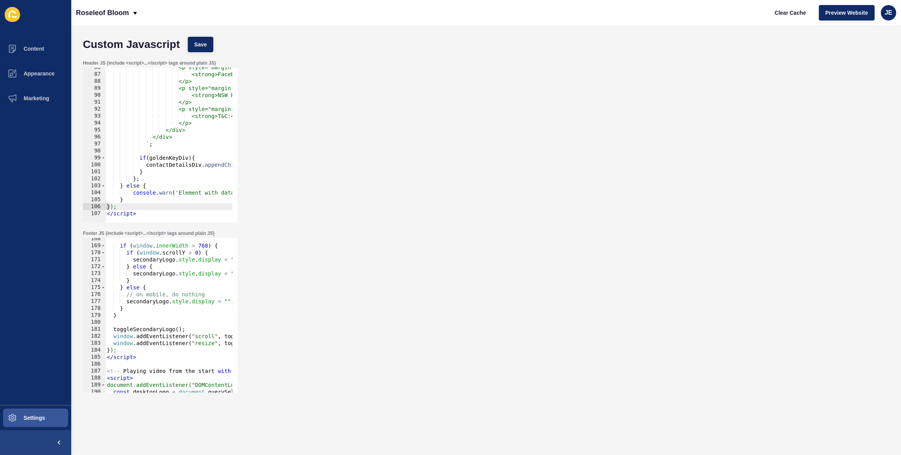
scroll to position [1166, 0]
click at [158, 332] on div "if ( window . innerWidth > 768 ) { if ( window . scrollY > 0 ) { secondaryLogo …" at bounding box center [313, 316] width 416 height 163
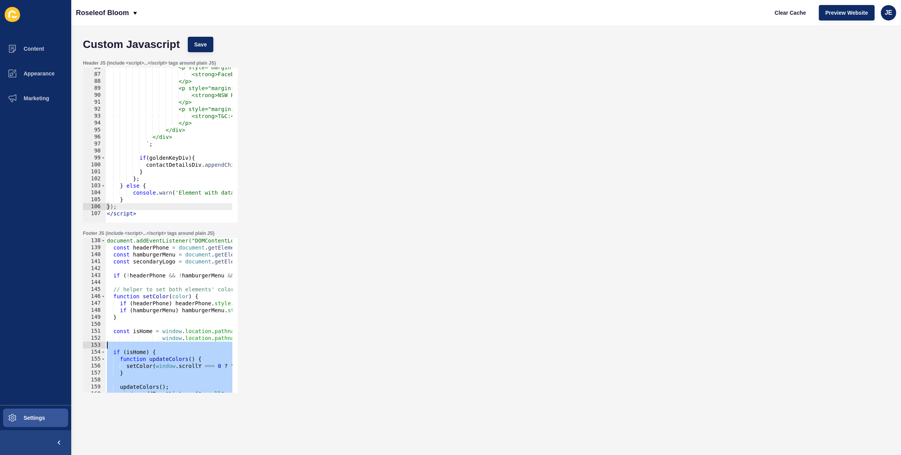
scroll to position [913, 0]
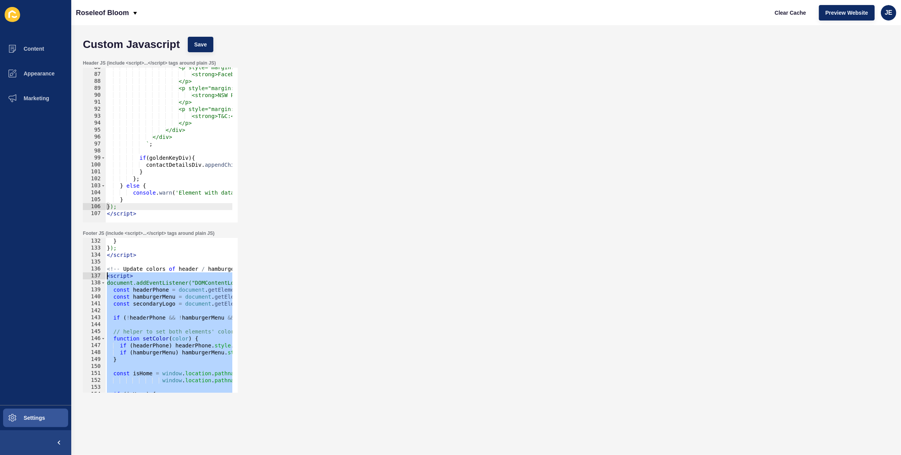
drag, startPoint x: 140, startPoint y: 357, endPoint x: 84, endPoint y: 273, distance: 101.0
click at [84, 273] on div "toggleSecondaryLogo(); 132 133 134 135 136 137 138 139 140 141 142 143 144 145 …" at bounding box center [160, 315] width 155 height 155
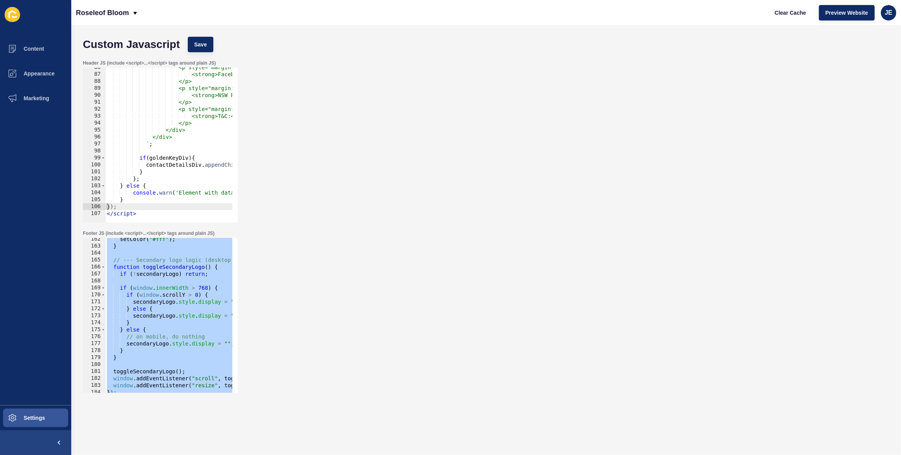
scroll to position [1145, 0]
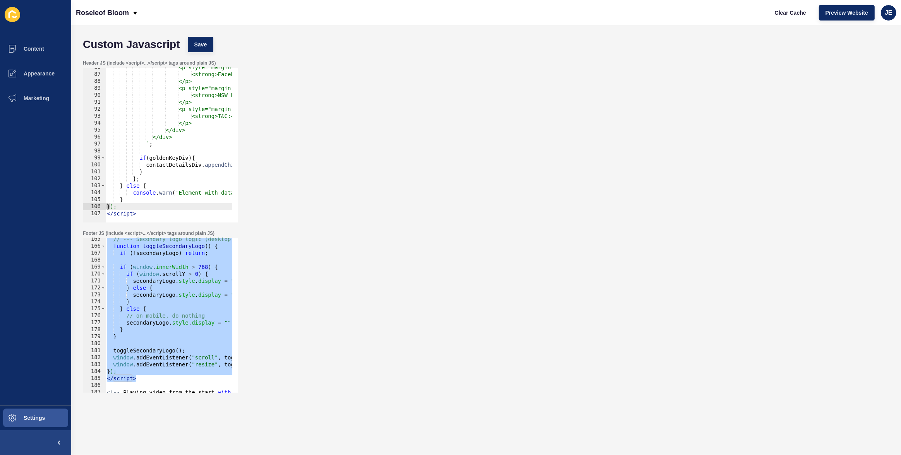
click at [141, 334] on div "// --- Secondary logo logic (desktop only) --- function toggleSecondaryLogo ( )…" at bounding box center [313, 317] width 416 height 163
type textarea "}"
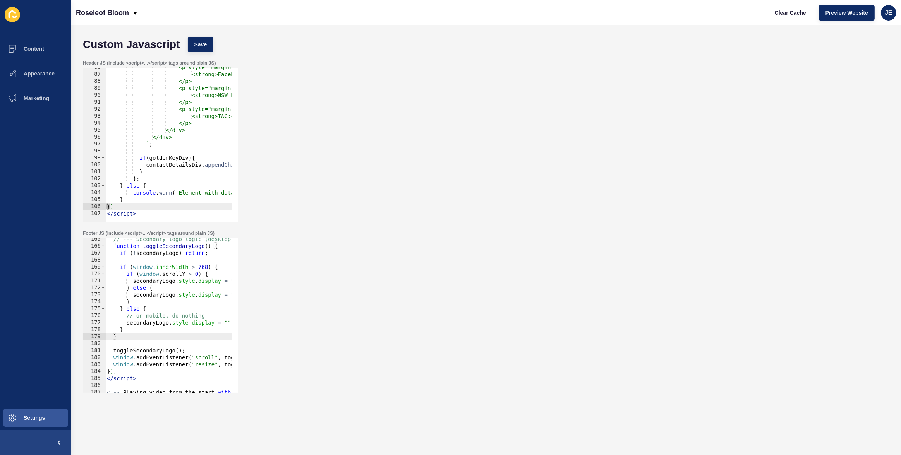
scroll to position [0, 0]
paste textarea "}"
type textarea "}"
click at [203, 45] on span "Save" at bounding box center [200, 45] width 13 height 8
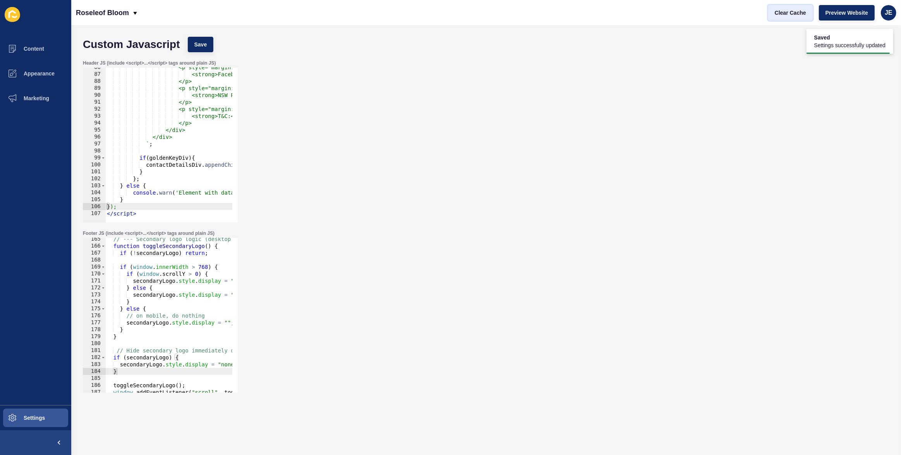
click at [801, 14] on span "Clear Cache" at bounding box center [789, 13] width 31 height 8
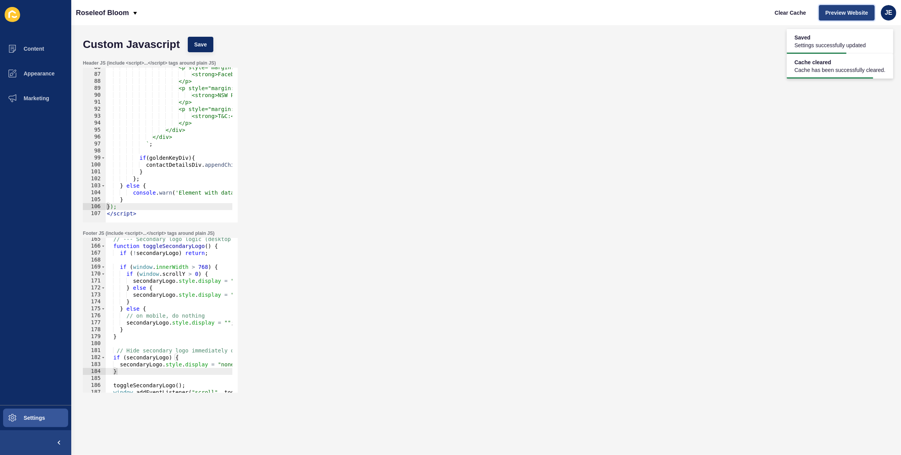
click at [837, 11] on span "Preview Website" at bounding box center [846, 13] width 43 height 8
click at [39, 416] on span "Settings" at bounding box center [22, 418] width 46 height 6
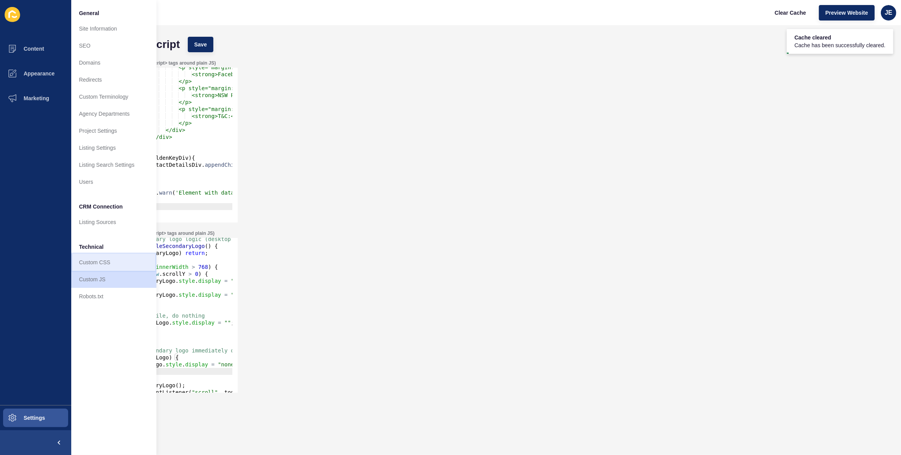
click at [101, 259] on link "Custom CSS" at bounding box center [113, 262] width 85 height 17
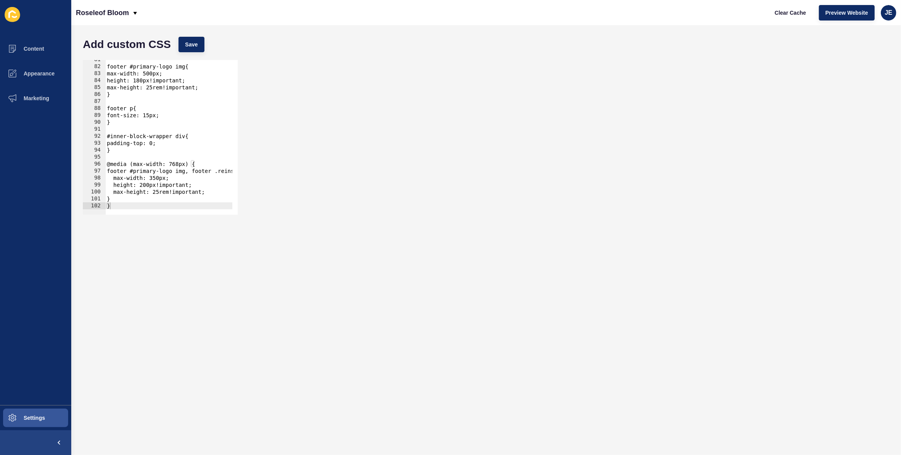
scroll to position [561, 0]
click at [166, 201] on div "footer #primary-logo img{ max-width: 500px; height: 180px!important; max-height…" at bounding box center [266, 137] width 322 height 163
type textarea "}"
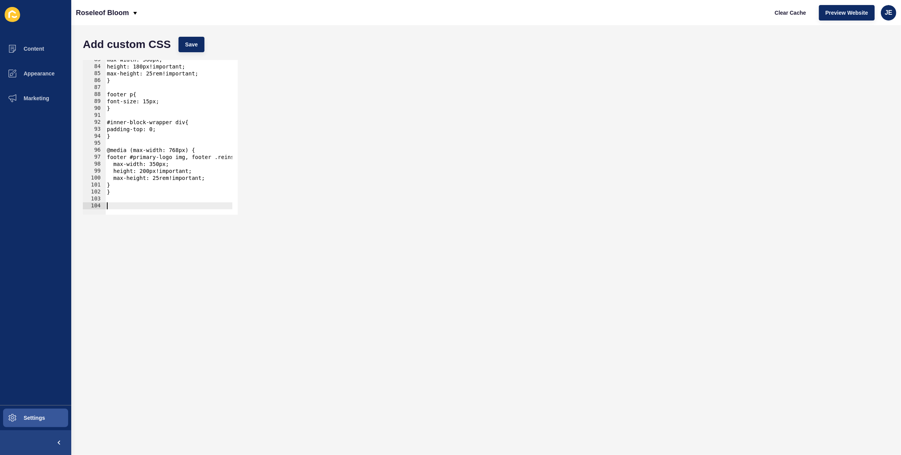
paste textarea "}"
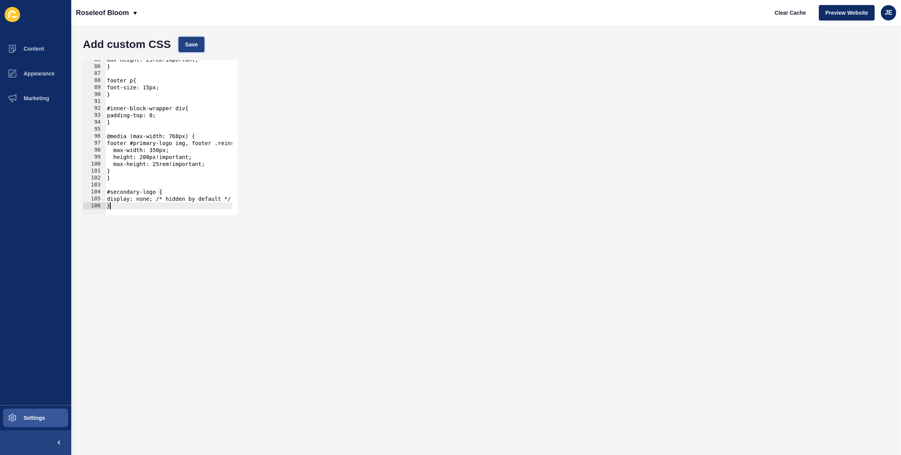
click at [197, 43] on span "Save" at bounding box center [191, 45] width 13 height 8
click at [790, 12] on span "Clear Cache" at bounding box center [789, 13] width 31 height 8
click at [40, 424] on button "Settings" at bounding box center [35, 418] width 71 height 25
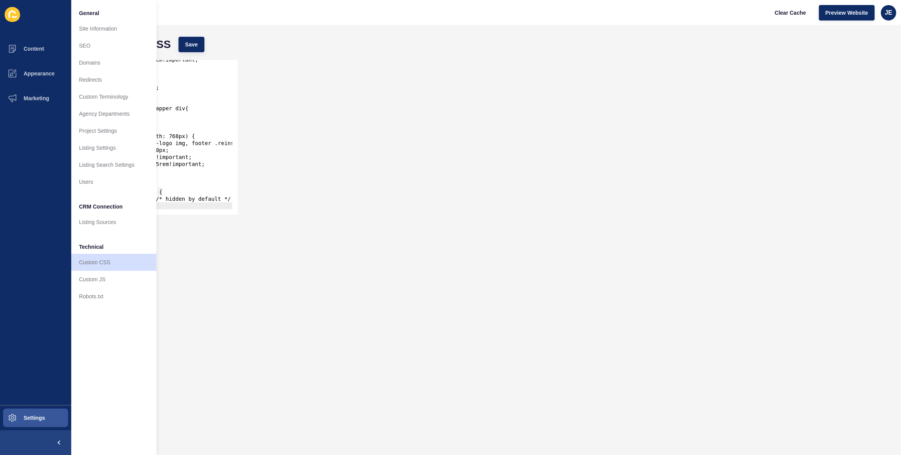
click at [278, 42] on div "Add custom CSS Save" at bounding box center [486, 44] width 814 height 23
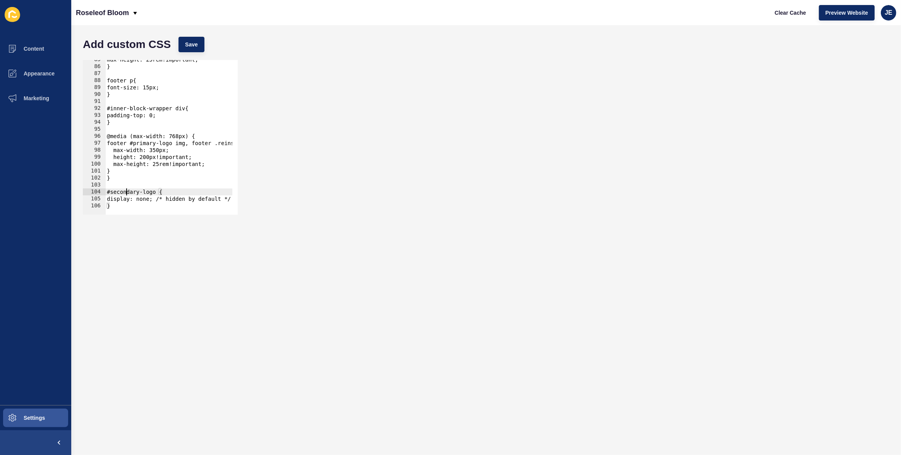
click at [125, 189] on div "max-height: 25rem!important; } footer p{ font-size: 15px; } #inner-block-wrappe…" at bounding box center [266, 137] width 322 height 163
paste textarea "primary-logo"
click at [180, 48] on button "Save" at bounding box center [191, 44] width 26 height 15
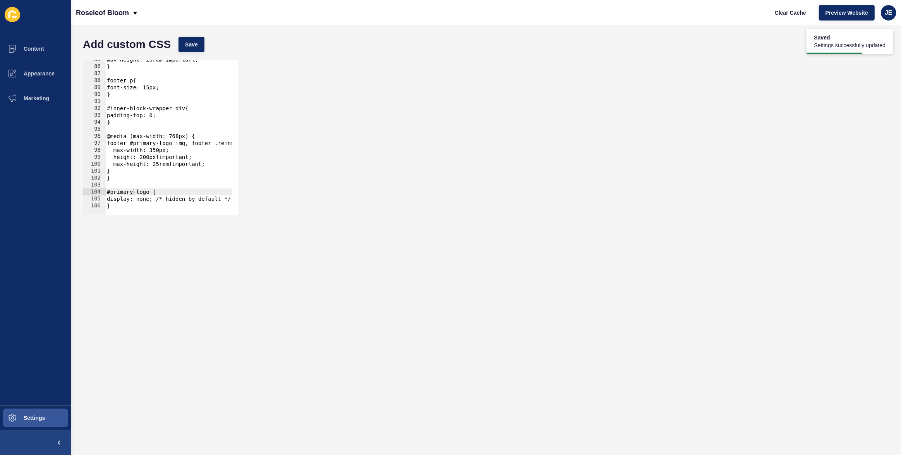
click at [140, 144] on div "max-height: 25rem!important; } footer p{ font-size: 15px; } #inner-block-wrappe…" at bounding box center [266, 137] width 322 height 163
click at [192, 48] on span "Save" at bounding box center [191, 45] width 13 height 8
click at [778, 12] on span "Clear Cache" at bounding box center [789, 13] width 31 height 8
click at [122, 192] on div "max-height: 25rem!important; } footer p{ font-size: 15px; } #inner-block-wrappe…" at bounding box center [266, 137] width 322 height 163
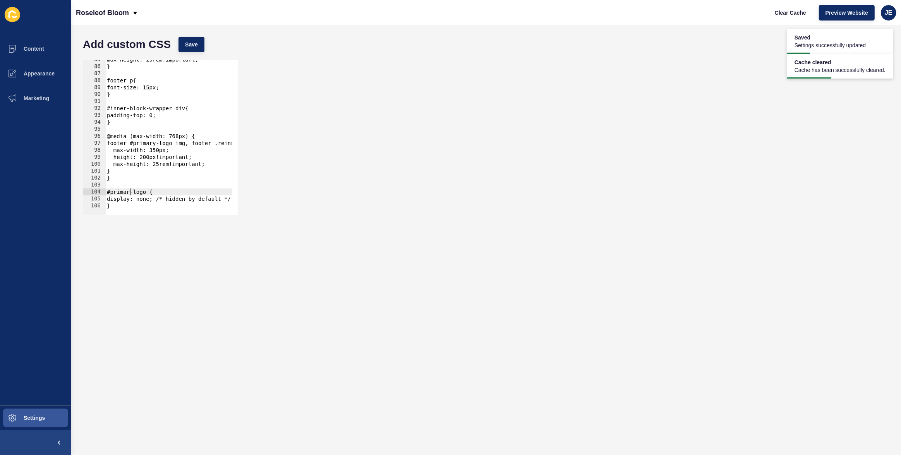
scroll to position [0, 2]
click at [194, 44] on span "Save" at bounding box center [191, 45] width 13 height 8
click at [779, 15] on span "Clear Cache" at bounding box center [789, 13] width 31 height 8
drag, startPoint x: 122, startPoint y: 208, endPoint x: 105, endPoint y: 193, distance: 22.5
click at [105, 193] on div "#primary-logo { 85 86 87 88 89 90 91 92 93 94 95 96 97 98 99 100 101 102 103 10…" at bounding box center [160, 137] width 155 height 155
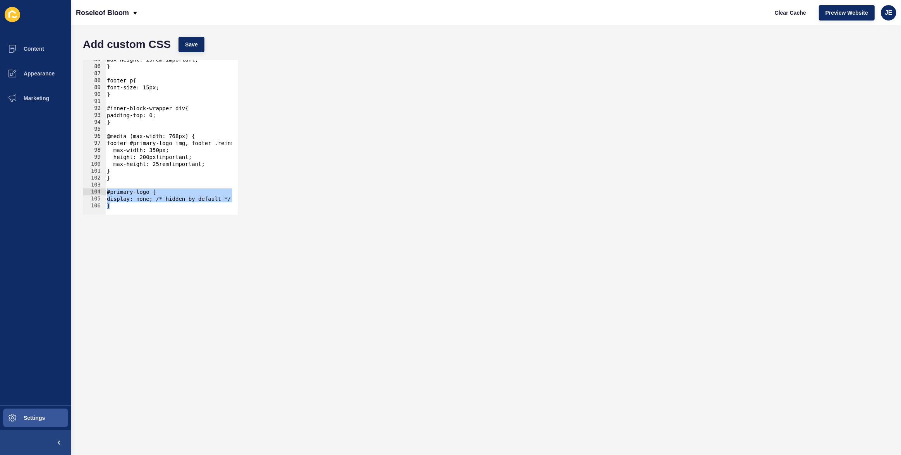
click at [137, 167] on div "max-height: 25rem!important; } footer p{ font-size: 15px; } #inner-block-wrappe…" at bounding box center [266, 137] width 322 height 163
type textarea "}"
paste textarea "}"
click at [127, 199] on div "max-height: 25rem!important; } footer p{ font-size: 15px; } #inner-block-wrappe…" at bounding box center [266, 137] width 322 height 163
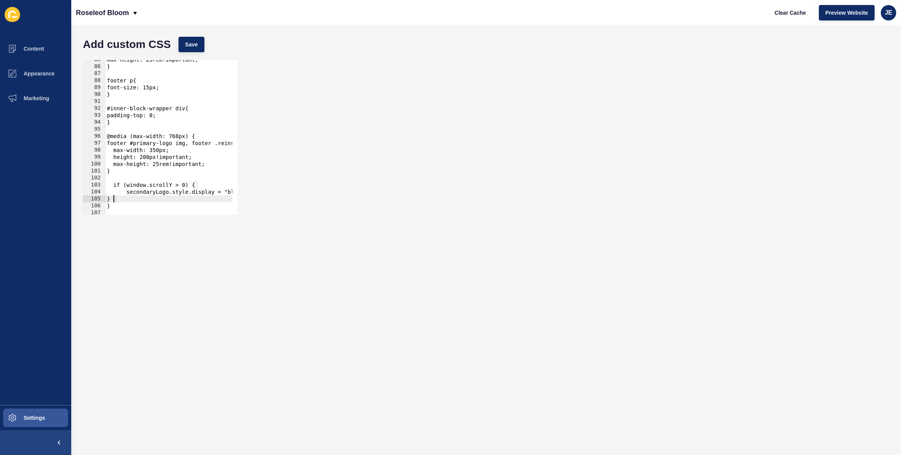
scroll to position [0, 0]
click at [117, 187] on div "max-height: 25rem!important; } footer p{ font-size: 15px; } #inner-block-wrappe…" at bounding box center [266, 137] width 322 height 163
drag, startPoint x: 128, startPoint y: 198, endPoint x: 114, endPoint y: 185, distance: 19.2
click at [114, 185] on div "max-height: 25rem!important; } footer p{ font-size: 15px; } #inner-block-wrappe…" at bounding box center [266, 137] width 322 height 163
type textarea "if (window.scrollY > 0) { secondaryLogo.style.display = "block";"
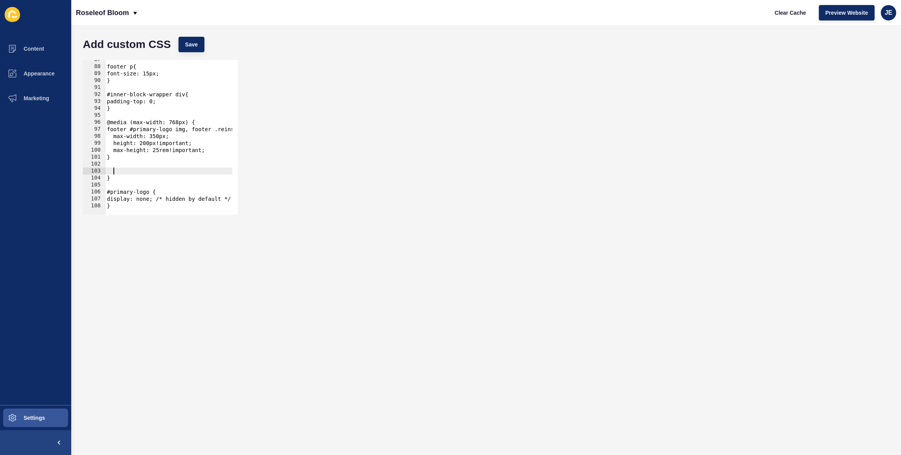
scroll to position [603, 0]
drag, startPoint x: 123, startPoint y: 204, endPoint x: 94, endPoint y: 188, distance: 32.7
click at [94, 188] on div "87 88 89 90 91 92 93 94 95 96 97 98 99 100 101 102 103 104 105 106 107 108 foot…" at bounding box center [160, 137] width 155 height 155
type textarea "#primary-logo { display: none; /* hidden by default */"
click at [122, 166] on div "footer p{ font-size: 15px; } #inner-block-wrapper div{ padding-top: 0; } @media…" at bounding box center [266, 137] width 322 height 163
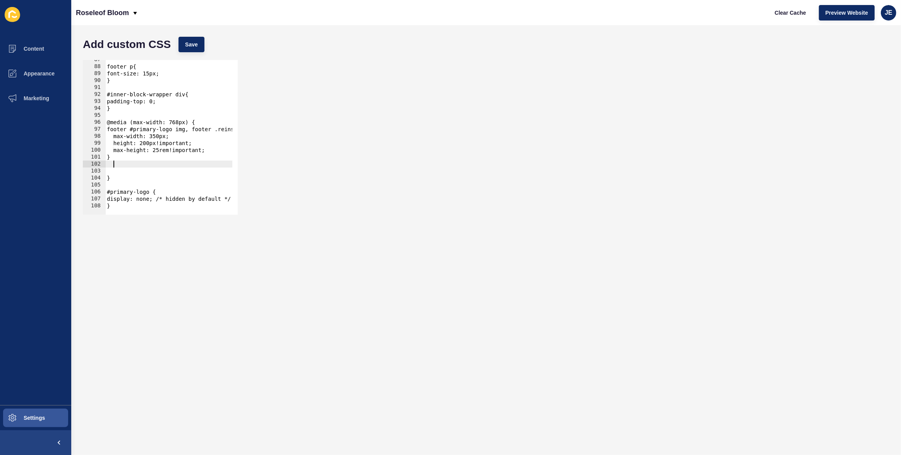
paste textarea "}"
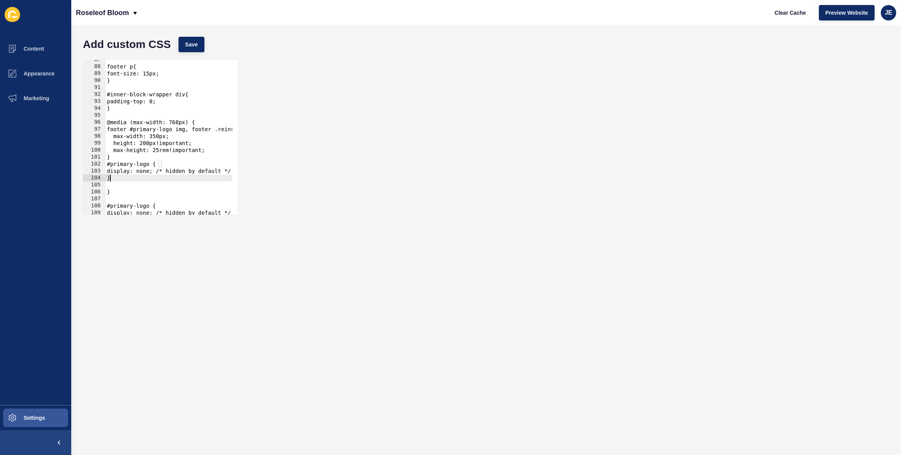
click at [124, 163] on div "footer p{ font-size: 15px; } #inner-block-wrapper div{ padding-top: 0; } @media…" at bounding box center [266, 137] width 322 height 163
drag, startPoint x: 111, startPoint y: 172, endPoint x: 240, endPoint y: 171, distance: 128.9
click at [240, 171] on div "#secondary-logo { 87 88 89 90 91 92 93 94 95 96 97 98 99 100 101 102 103 104 10…" at bounding box center [486, 137] width 814 height 163
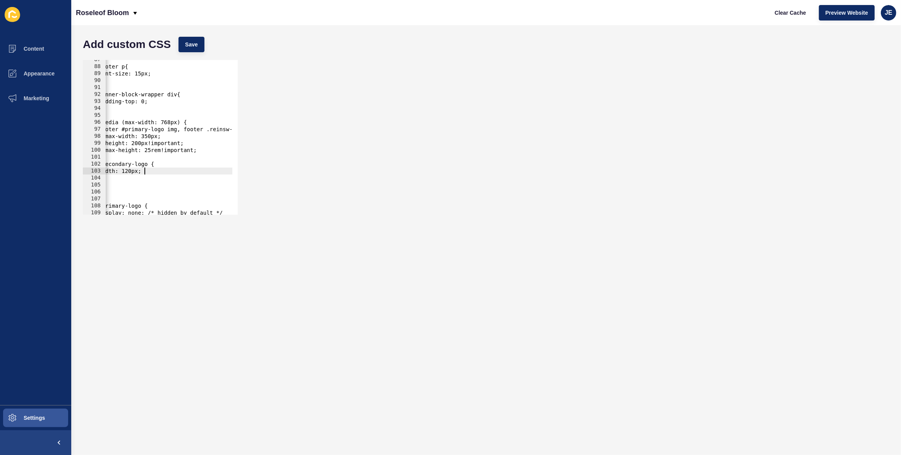
scroll to position [0, 0]
drag, startPoint x: 94, startPoint y: 178, endPoint x: 99, endPoint y: 168, distance: 11.3
click at [77, 176] on div "Add custom CSS Save width: 120px; 87 88 89 90 91 92 93 94 95 96 97 98 99 100 10…" at bounding box center [485, 240] width 829 height 430
click at [106, 175] on div "} 87 88 89 90 91 92 93 94 95 96 97 98 99 100 101 102 103 104 105 106 107 108 10…" at bounding box center [160, 137] width 155 height 155
click at [107, 176] on div "footer p{ font-size: 15px; } #inner-block-wrapper div{ padding-top: 0; } @media…" at bounding box center [266, 137] width 322 height 163
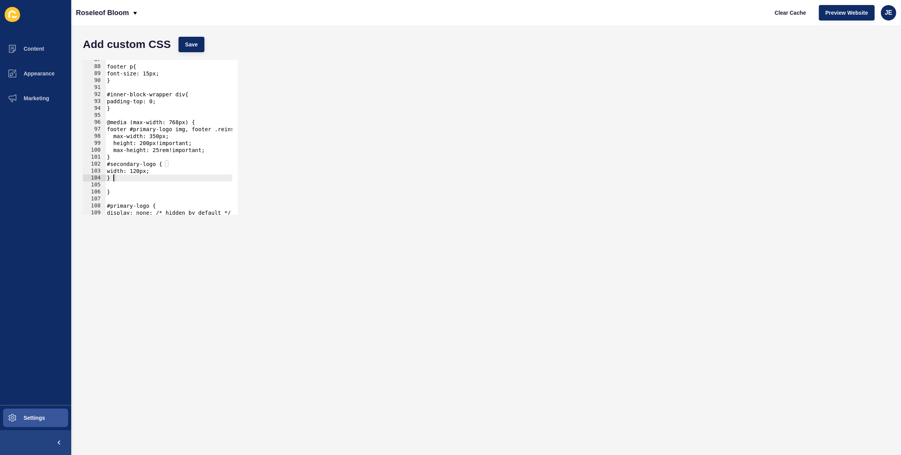
click at [107, 173] on div "footer p{ font-size: 15px; } #inner-block-wrapper div{ padding-top: 0; } @media…" at bounding box center [266, 137] width 322 height 163
click at [115, 164] on div "footer p{ font-size: 15px; } #inner-block-wrapper div{ padding-top: 0; } @media…" at bounding box center [266, 137] width 322 height 163
type textarea "#secondary-logo {"
click at [118, 191] on div "footer p{ font-size: 15px; } #inner-block-wrapper div{ padding-top: 0; } @media…" at bounding box center [266, 137] width 322 height 163
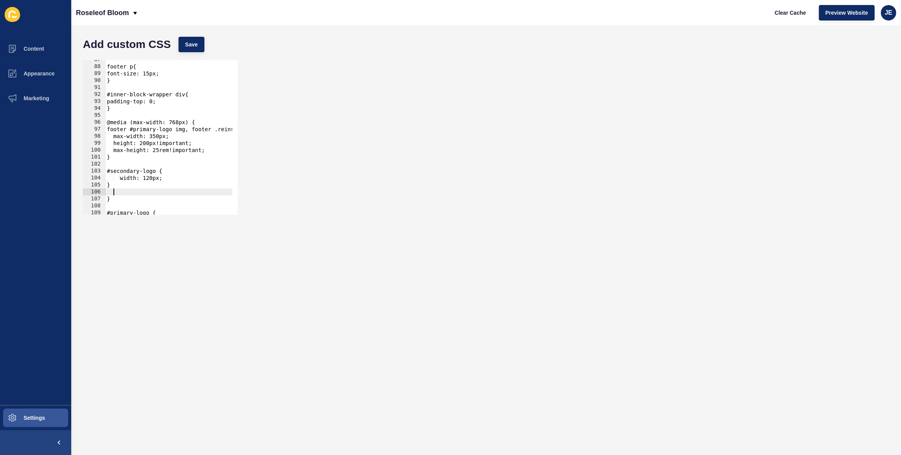
scroll to position [0, 0]
click at [197, 43] on span "Save" at bounding box center [191, 45] width 13 height 8
click at [771, 13] on button "Clear Cache" at bounding box center [790, 12] width 45 height 15
click at [152, 179] on div "footer p{ font-size: 15px; } #inner-block-wrapper div{ padding-top: 0; } @media…" at bounding box center [266, 137] width 322 height 163
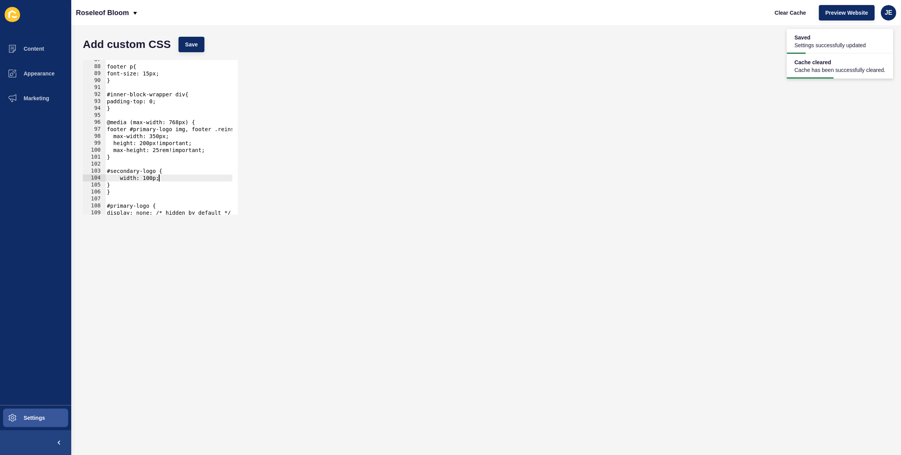
scroll to position [0, 4]
click at [192, 49] on button "Save" at bounding box center [191, 44] width 26 height 15
click at [164, 173] on div "footer p{ font-size: 15px; } #inner-block-wrapper div{ padding-top: 0; } @media…" at bounding box center [266, 137] width 322 height 163
click at [190, 49] on button "Save" at bounding box center [191, 44] width 26 height 15
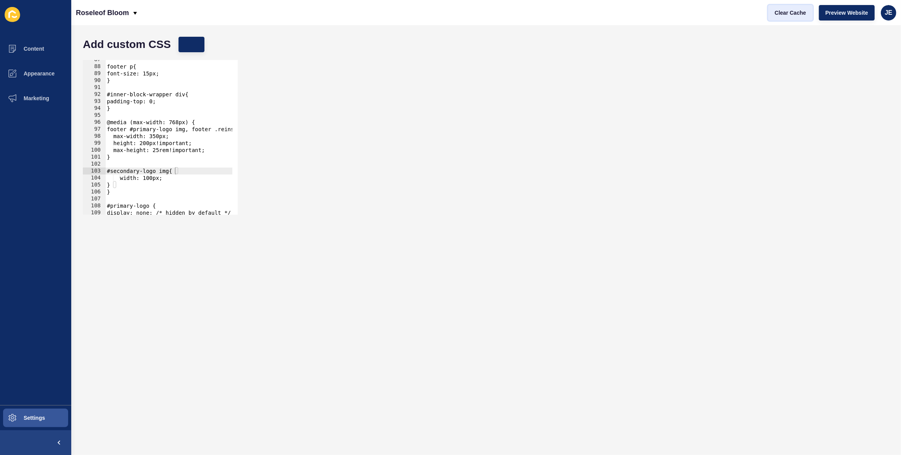
click at [801, 15] on span "Clear Cache" at bounding box center [789, 13] width 31 height 8
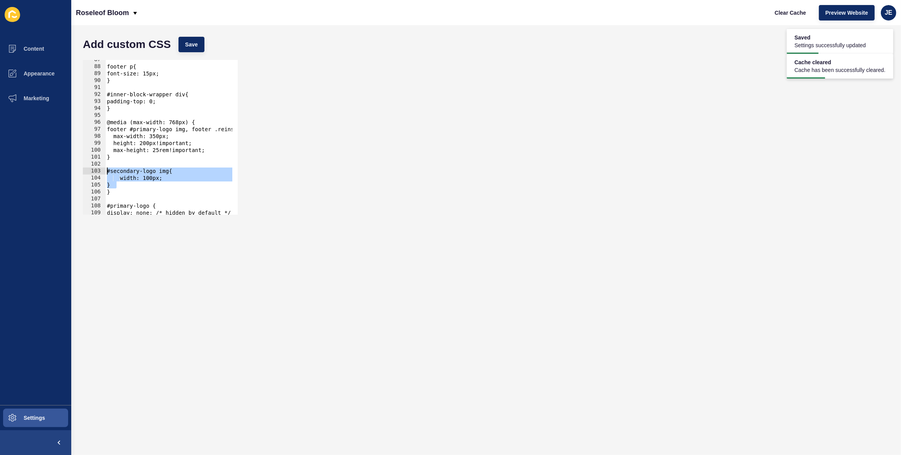
drag, startPoint x: 130, startPoint y: 182, endPoint x: 100, endPoint y: 168, distance: 33.1
click at [100, 168] on div "} 87 88 89 90 91 92 93 94 95 96 97 98 99 100 101 102 103 104 105 106 107 108 10…" at bounding box center [160, 137] width 155 height 155
type textarea "#secondary-logo img{ width: 100px;"
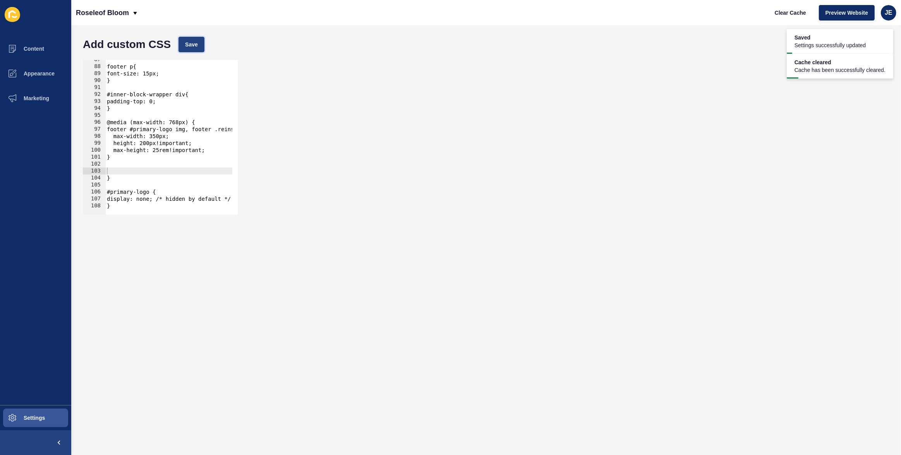
click at [195, 50] on button "Save" at bounding box center [191, 44] width 26 height 15
click at [783, 17] on button "Clear Cache" at bounding box center [790, 12] width 45 height 15
click at [111, 172] on div "footer p{ font-size: 15px; } #inner-block-wrapper div{ padding-top: 0; } @media…" at bounding box center [266, 137] width 322 height 163
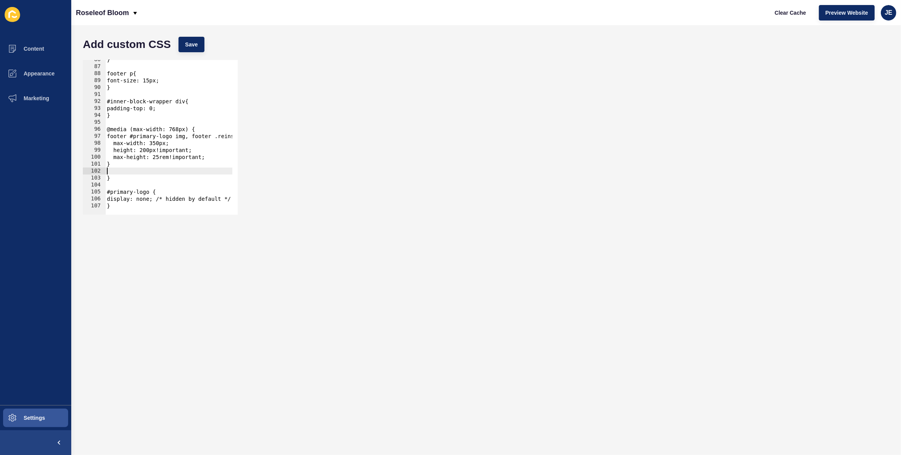
type textarea "}"
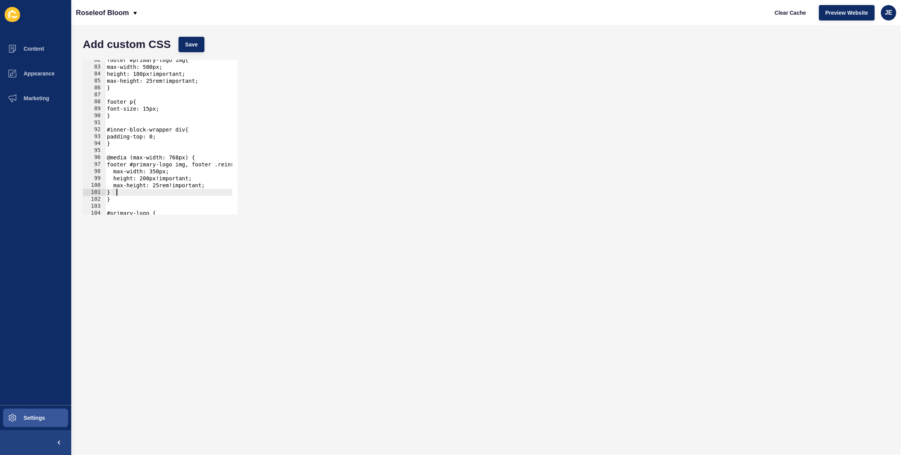
scroll to position [589, 0]
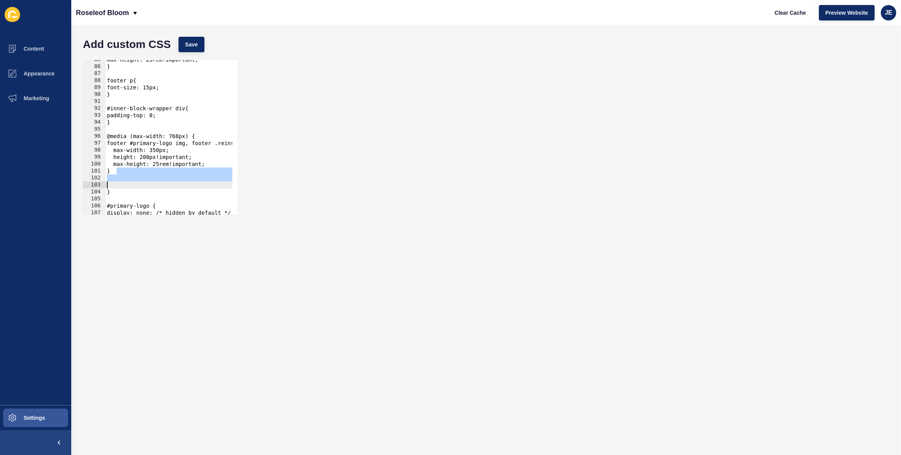
type textarea "width: 100px; }"
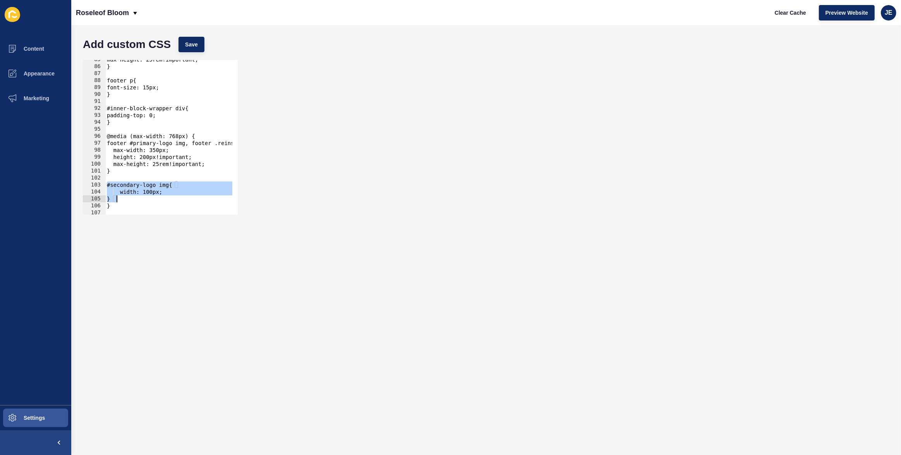
click at [131, 180] on div "max-height: 25rem!important; } footer p{ font-size: 15px; } #inner-block-wrappe…" at bounding box center [266, 137] width 322 height 163
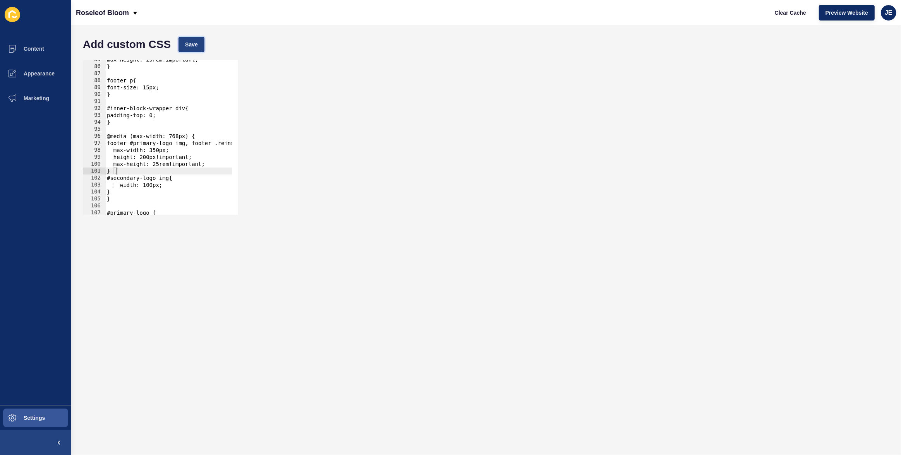
click at [186, 47] on span "Save" at bounding box center [191, 45] width 13 height 8
drag, startPoint x: 123, startPoint y: 190, endPoint x: 112, endPoint y: 181, distance: 14.2
click at [112, 181] on div "max-height: 25rem!important; } footer p{ font-size: 15px; } #inner-block-wrappe…" at bounding box center [266, 137] width 322 height 163
click at [123, 120] on div "max-height: 25rem!important; } footer p{ font-size: 15px; } #inner-block-wrappe…" at bounding box center [266, 137] width 322 height 163
type textarea "}"
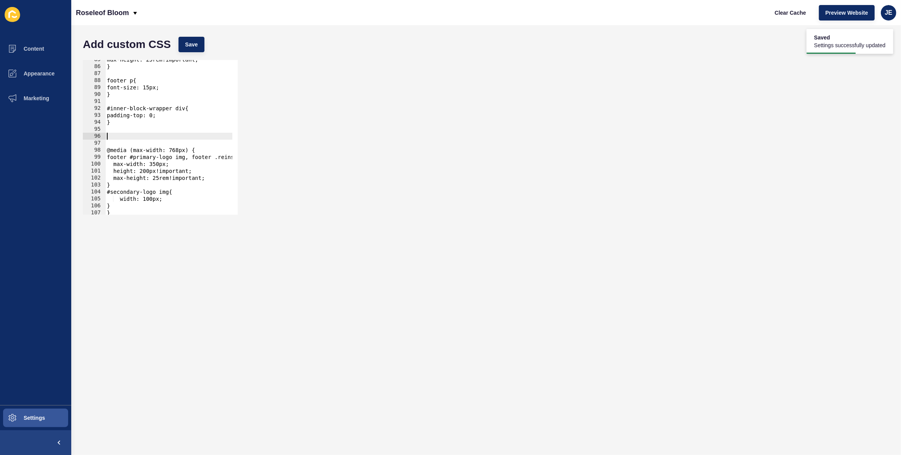
paste textarea "}"
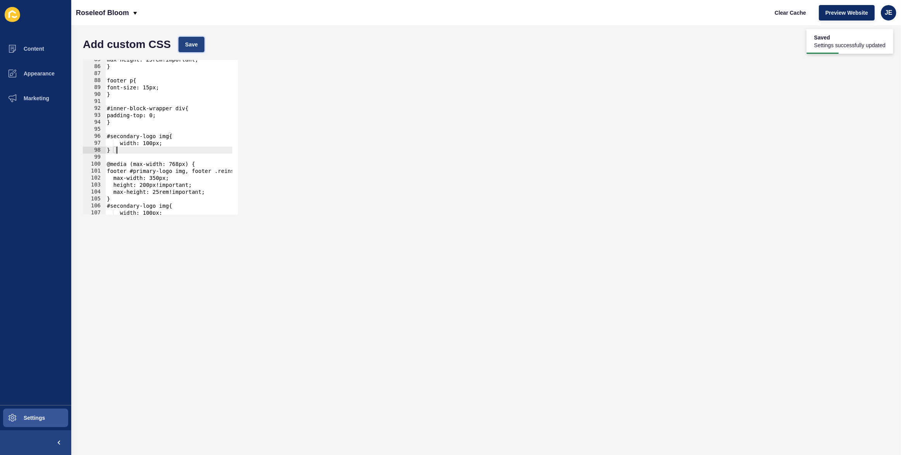
click at [195, 48] on span "Save" at bounding box center [191, 45] width 13 height 8
click at [799, 14] on span "Clear Cache" at bounding box center [789, 13] width 31 height 8
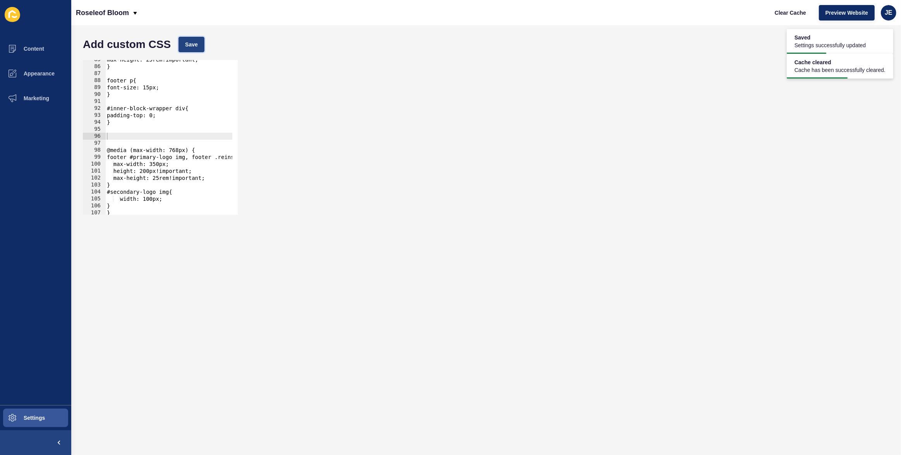
click at [188, 49] on button "Save" at bounding box center [191, 44] width 26 height 15
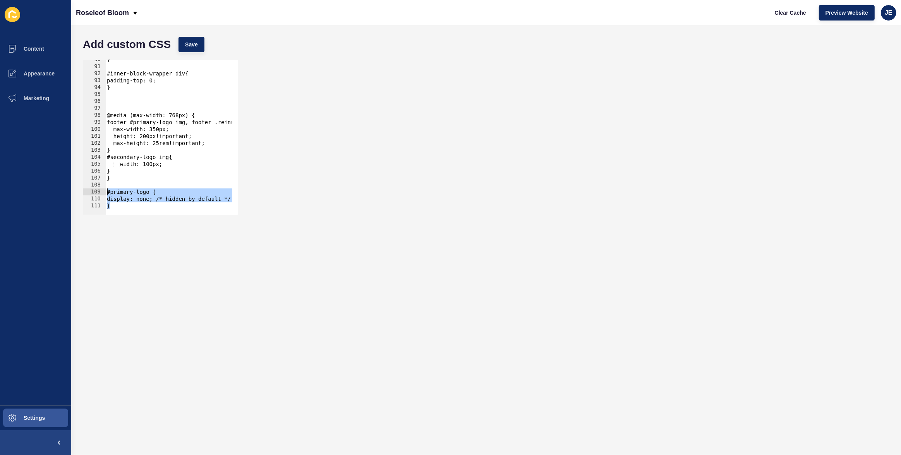
drag, startPoint x: 123, startPoint y: 202, endPoint x: 98, endPoint y: 195, distance: 25.5
click at [98, 195] on div "} 90 91 92 93 94 95 96 97 98 99 100 101 102 103 104 105 106 107 108 109 110 111…" at bounding box center [160, 137] width 155 height 155
click at [134, 180] on div "} #inner-block-wrapper div{ padding-top: 0; } @media (max-width: 768px) { foote…" at bounding box center [266, 137] width 322 height 163
type textarea "}"
paste textarea "}"
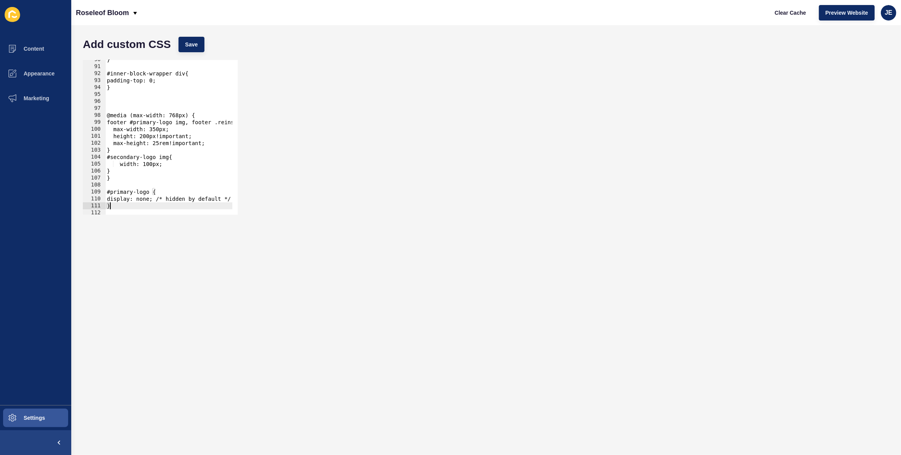
scroll to position [651, 0]
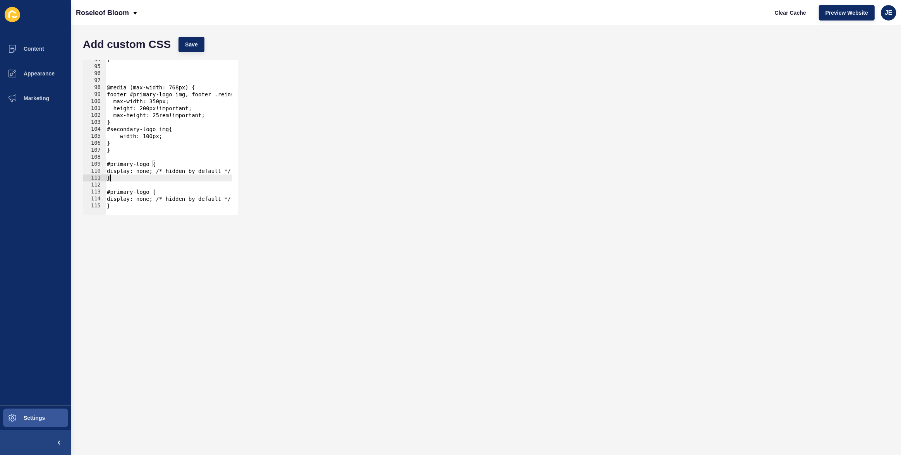
click at [116, 163] on div "} @media (max-width: 768px) { footer #primary-logo img, footer .reinsw-logo{ ma…" at bounding box center [266, 137] width 322 height 163
drag, startPoint x: 113, startPoint y: 172, endPoint x: 285, endPoint y: 176, distance: 171.9
click at [285, 176] on div "#secondary-logo { 94 95 96 97 98 99 100 101 102 103 104 105 106 107 108 109 110…" at bounding box center [486, 137] width 814 height 163
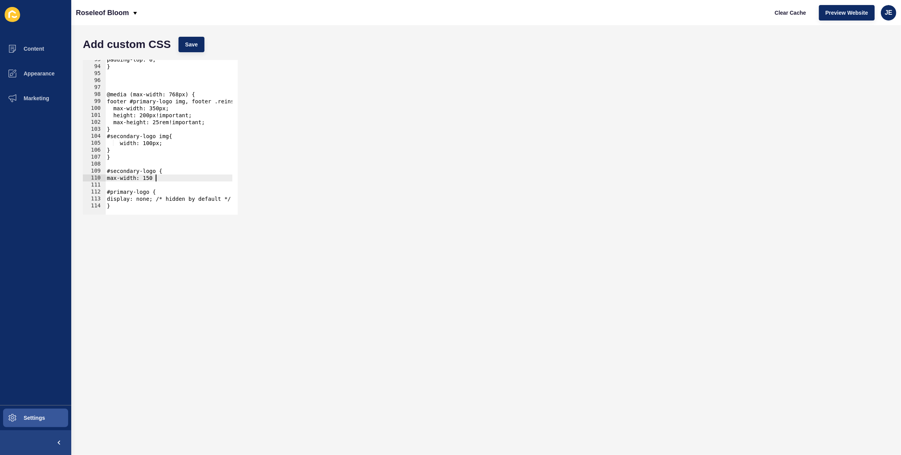
scroll to position [0, 3]
type textarea "max-width: 150px;"
type textarea "}"
click at [200, 47] on button "Save" at bounding box center [191, 44] width 26 height 15
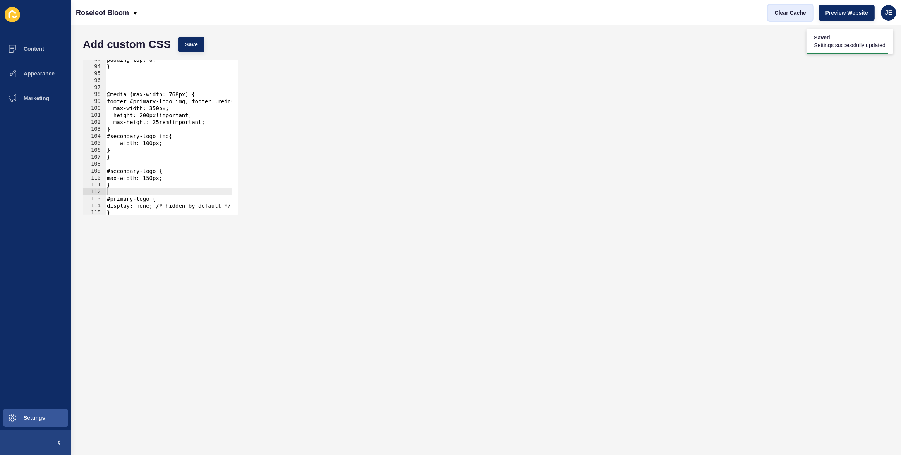
drag, startPoint x: 788, startPoint y: 14, endPoint x: 783, endPoint y: 13, distance: 4.7
click at [788, 14] on span "Clear Cache" at bounding box center [789, 13] width 31 height 8
click at [157, 170] on div "padding-top: 0; } @media (max-width: 768px) { footer #primary-logo img, footer …" at bounding box center [266, 137] width 322 height 163
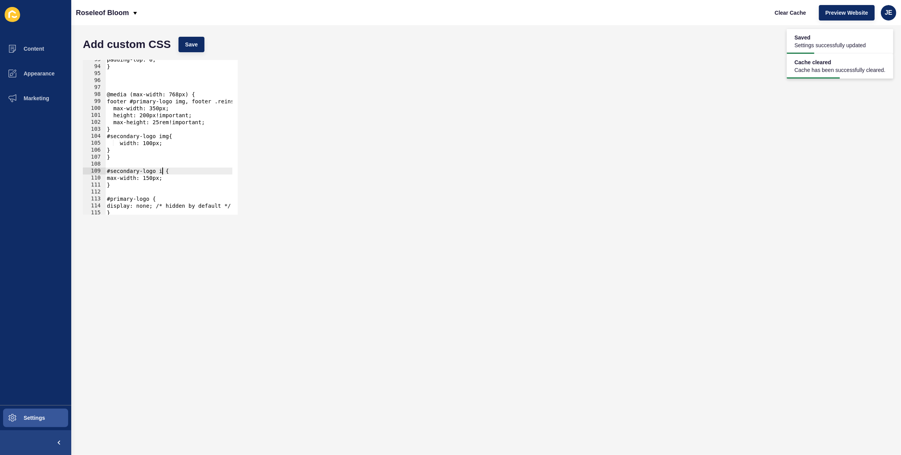
scroll to position [0, 4]
click at [190, 49] on button "Save" at bounding box center [191, 44] width 26 height 15
click at [790, 13] on span "Clear Cache" at bounding box center [789, 13] width 31 height 8
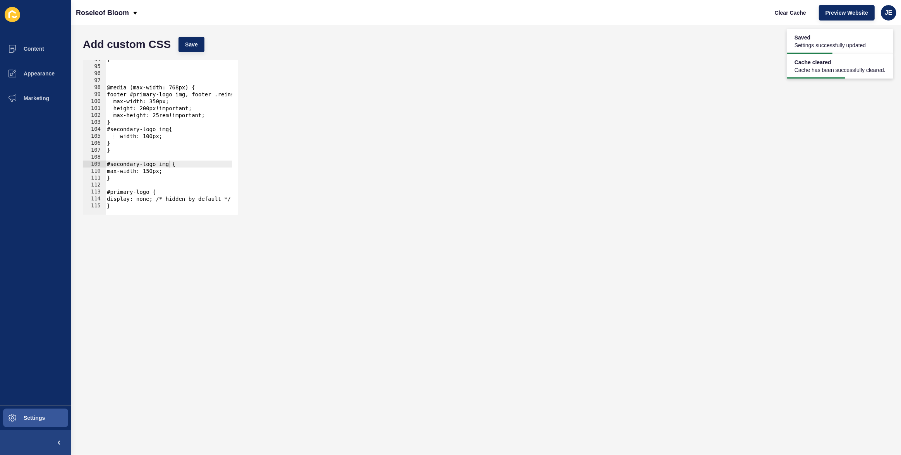
scroll to position [0, 0]
drag, startPoint x: 115, startPoint y: 203, endPoint x: 76, endPoint y: 187, distance: 42.0
click at [76, 187] on div "Add custom CSS Save } 94 95 96 97 98 99 100 101 102 103 104 105 106 107 108 109…" at bounding box center [485, 240] width 829 height 430
type textarea "#primary-logo {"
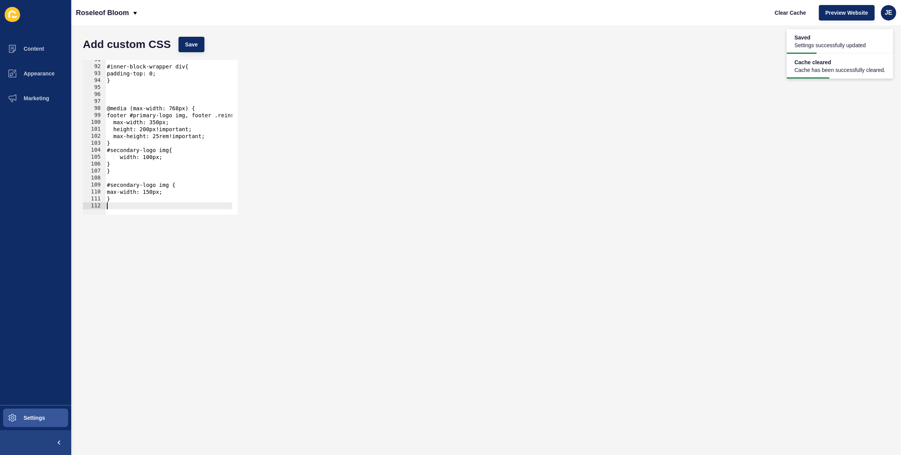
scroll to position [631, 0]
click at [197, 43] on span "Save" at bounding box center [191, 45] width 13 height 8
click at [777, 13] on span "Clear Cache" at bounding box center [789, 13] width 31 height 8
click at [167, 187] on div "#inner-block-wrapper div{ padding-top: 0; } @media (max-width: 768px) { footer …" at bounding box center [266, 137] width 322 height 163
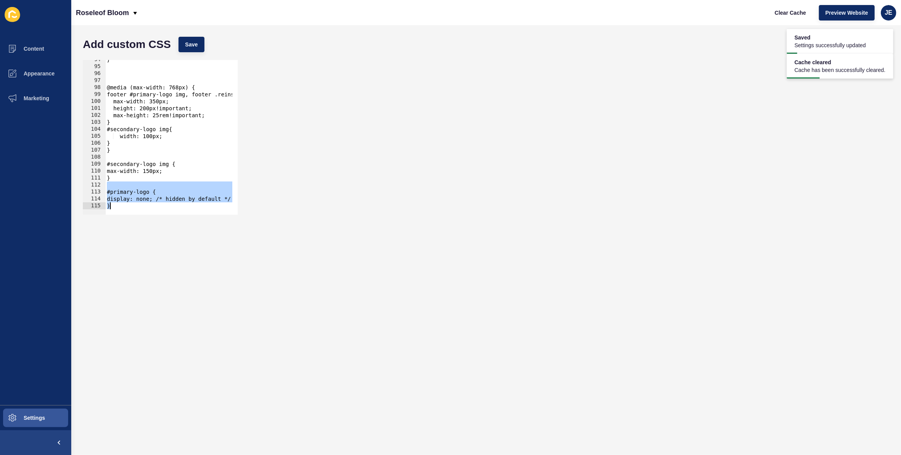
scroll to position [651, 0]
click at [137, 203] on div "} @media (max-width: 768px) { footer #primary-logo img, footer .reinsw-logo{ ma…" at bounding box center [266, 137] width 322 height 163
type textarea "}"
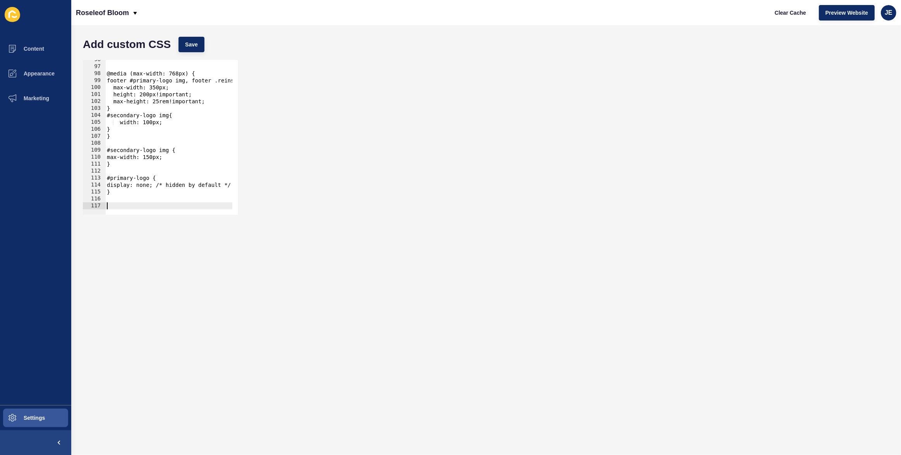
paste textarea "}"
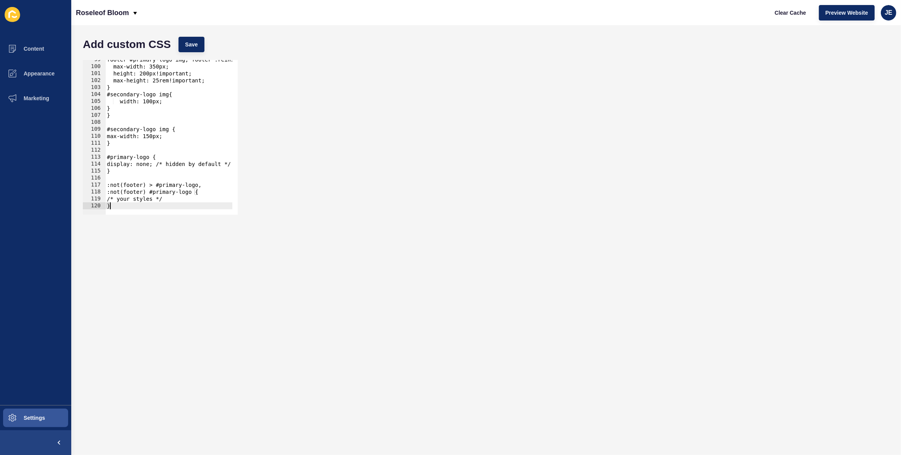
click at [133, 164] on div "footer #primary-logo img, footer .reinsw-logo{ max-width: 350px; height: 200px!…" at bounding box center [266, 137] width 322 height 163
click at [137, 199] on div "@media (max-width: 768px) { footer #primary-logo img, footer .reinsw-logo{ max-…" at bounding box center [266, 137] width 322 height 163
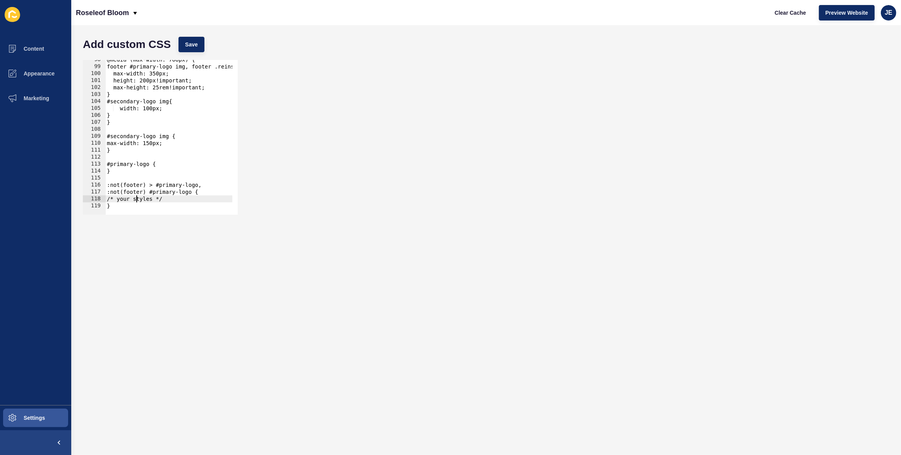
click at [137, 199] on div "@media (max-width: 768px) { footer #primary-logo img, footer .reinsw-logo{ max-…" at bounding box center [266, 137] width 322 height 163
paste textarea
drag, startPoint x: 113, startPoint y: 176, endPoint x: 105, endPoint y: 164, distance: 15.4
click at [105, 164] on div "} 98 99 100 101 102 103 104 105 106 107 108 109 110 111 112 113 114 115 116 117…" at bounding box center [160, 137] width 155 height 155
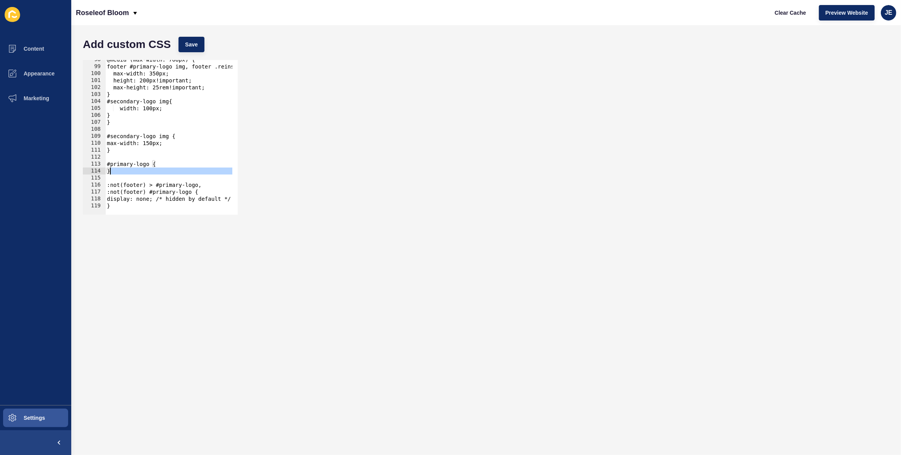
type textarea "#primary-logo { }"
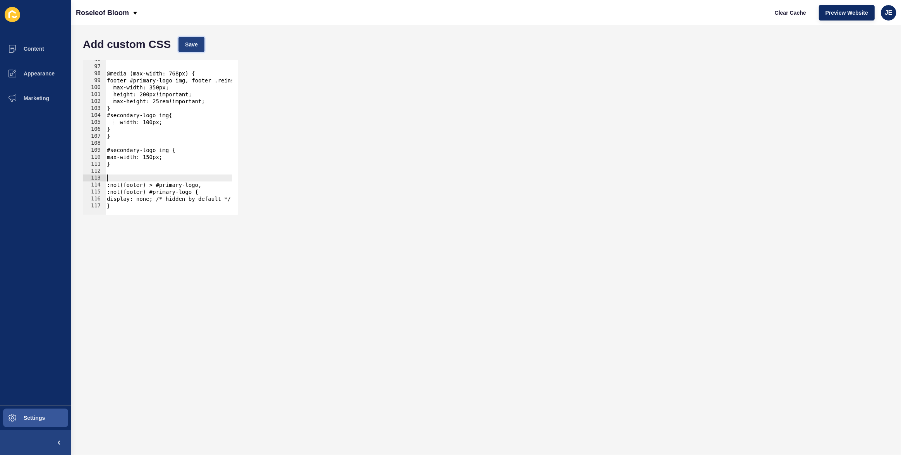
click at [188, 50] on button "Save" at bounding box center [191, 44] width 26 height 15
click at [789, 12] on span "Clear Cache" at bounding box center [789, 13] width 31 height 8
drag, startPoint x: 139, startPoint y: 190, endPoint x: 101, endPoint y: 187, distance: 37.3
click at [101, 187] on div ":not(footer) #primary-logo { 96 97 98 99 100 101 102 103 104 105 106 107 108 10…" at bounding box center [160, 137] width 155 height 155
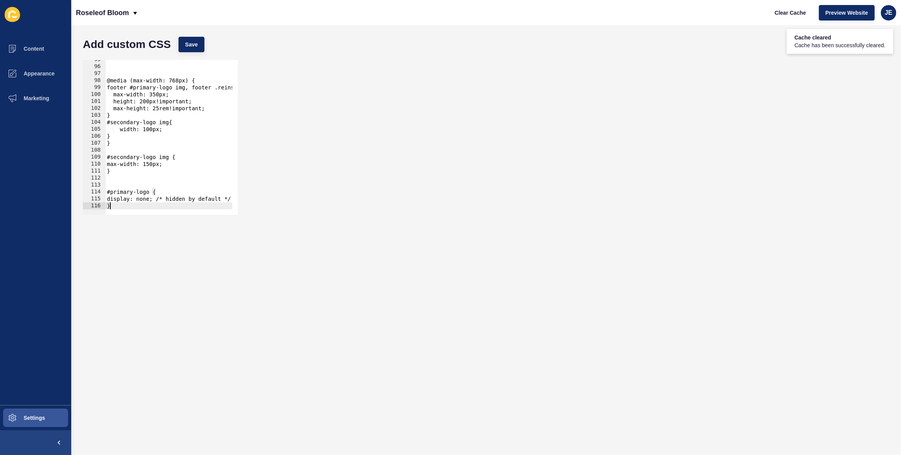
click at [124, 207] on div at bounding box center [266, 210] width 322 height 7
type textarea "}"
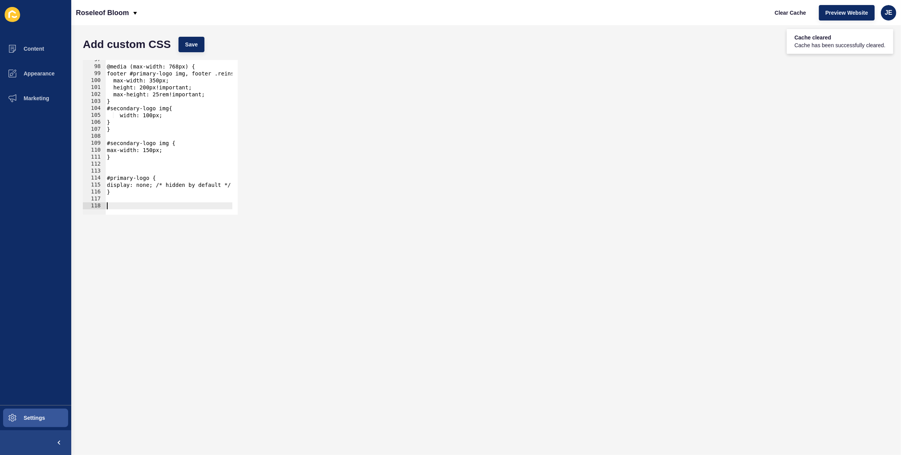
type textarea "}"
paste textarea "}"
type textarea "}"
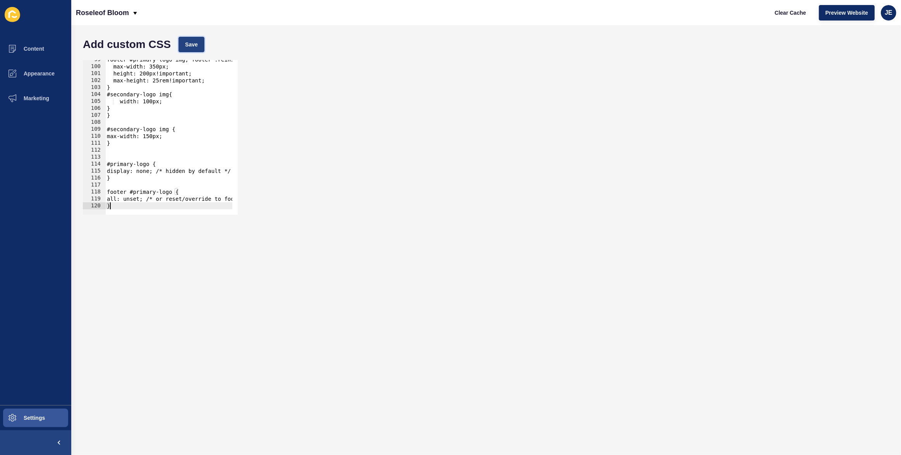
click at [195, 44] on span "Save" at bounding box center [191, 45] width 13 height 8
click at [341, 63] on div "} 99 100 101 102 103 104 105 106 107 108 109 110 111 112 113 114 115 116 117 11…" at bounding box center [486, 137] width 814 height 163
click at [513, 159] on div "} 99 100 101 102 103 104 105 106 107 108 109 110 111 112 113 114 115 116 117 11…" at bounding box center [486, 137] width 814 height 163
click at [500, 66] on div "} 99 100 101 102 103 104 105 106 107 108 109 110 111 112 113 114 115 116 117 11…" at bounding box center [486, 137] width 814 height 163
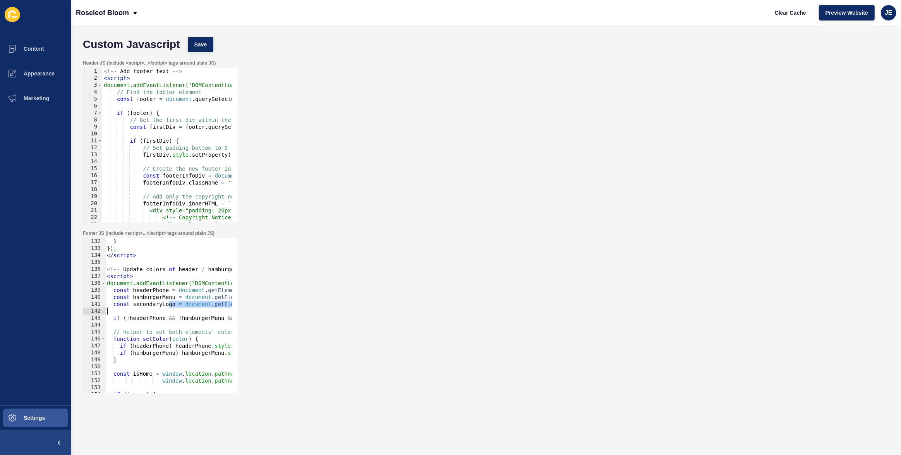
scroll to position [0, 93]
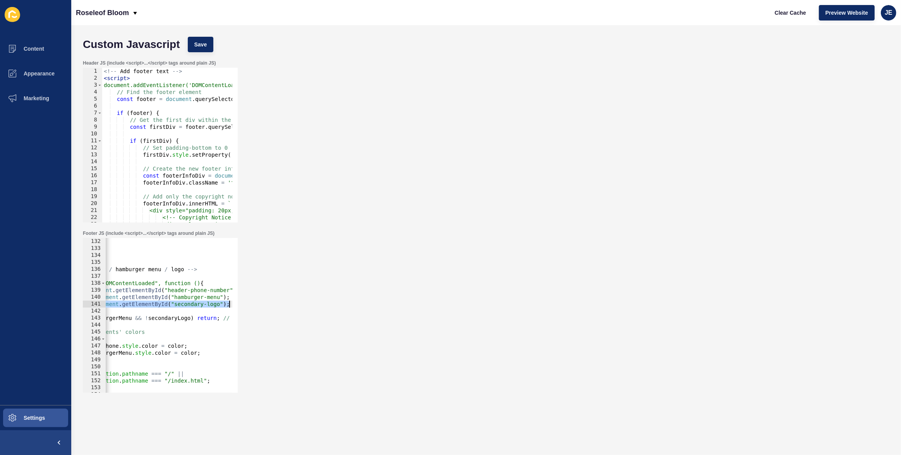
drag, startPoint x: 170, startPoint y: 307, endPoint x: 259, endPoint y: 304, distance: 89.8
click at [259, 304] on div "Footer JS (include <script>...</script> tags around plain JS) const secondaryLo…" at bounding box center [486, 311] width 814 height 170
click at [194, 304] on div "} } ); </ script > <!-- Update colors of header / hamburger menu / logo --> < s…" at bounding box center [221, 319] width 416 height 163
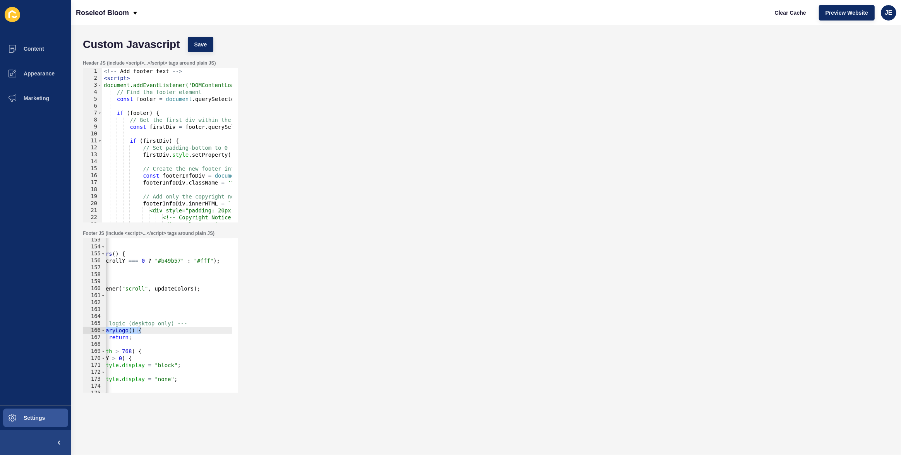
scroll to position [0, 0]
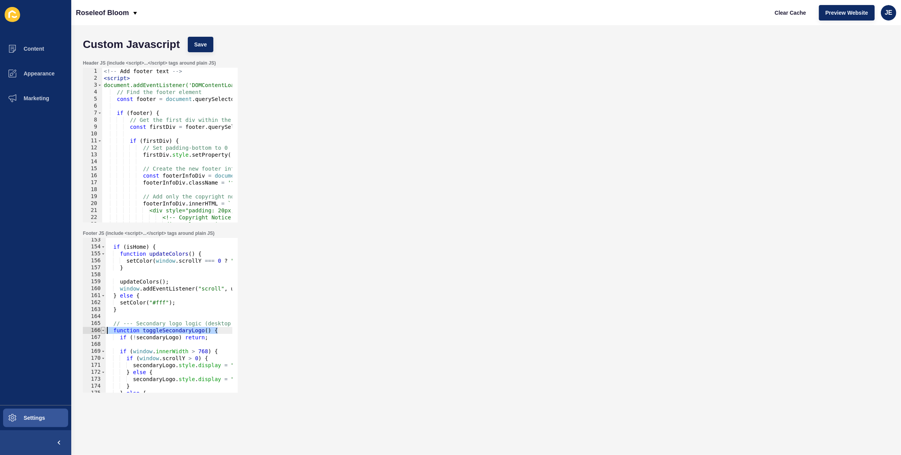
drag, startPoint x: 139, startPoint y: 332, endPoint x: 105, endPoint y: 329, distance: 34.5
click at [82, 330] on div "Footer JS (include <script>...</script> tags around plain JS) const secondaryLo…" at bounding box center [160, 312] width 156 height 164
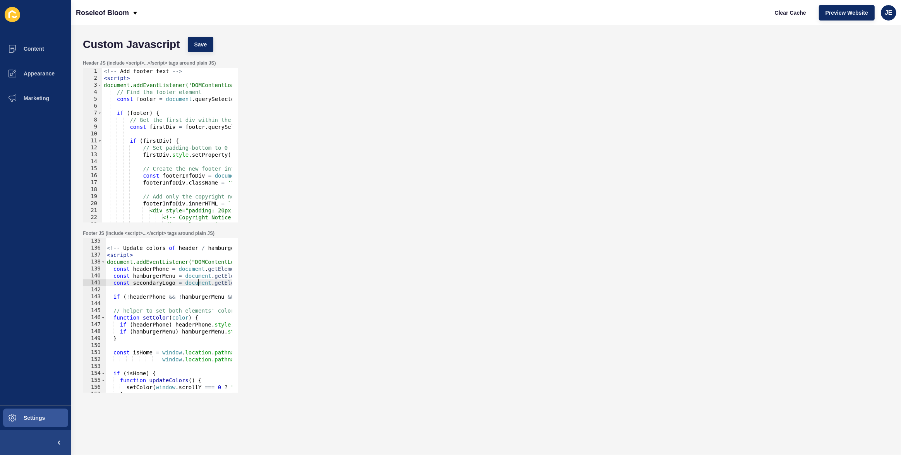
scroll to position [0, 93]
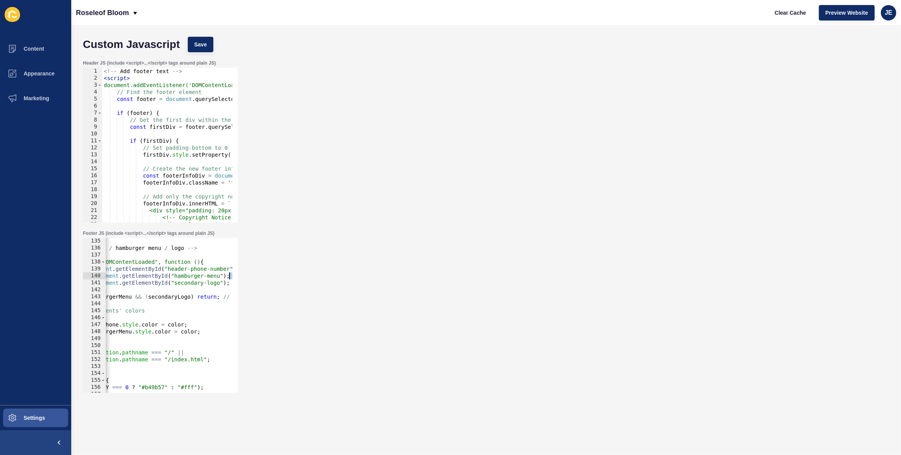
drag, startPoint x: 199, startPoint y: 283, endPoint x: 242, endPoint y: 279, distance: 43.2
click at [242, 279] on div "Footer JS (include <script>...</script> tags around plain JS) function toggleSe…" at bounding box center [486, 311] width 814 height 170
click at [195, 286] on div "<!-- Update colors of header / hamburger menu / logo --> < script > document.ad…" at bounding box center [221, 319] width 416 height 163
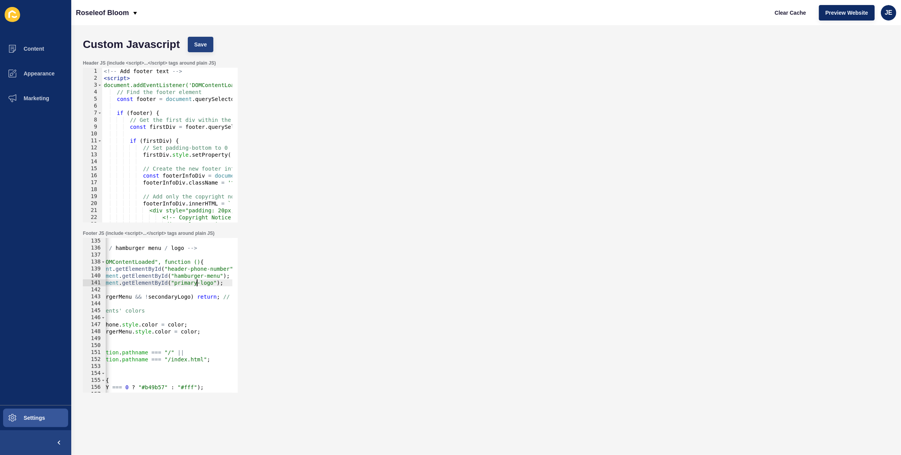
type textarea "const secondaryLogo = document.getElementById("primary-logo");"
click at [197, 46] on span "Save" at bounding box center [200, 45] width 13 height 8
click at [776, 10] on span "Clear Cache" at bounding box center [789, 13] width 31 height 8
type textarea "// Set padding-bottom to 0 !important on the first div"
click at [159, 151] on div "<!-- Add footer text --> < script > document.addEventListener('DOMContentLoaded…" at bounding box center [565, 149] width 927 height 163
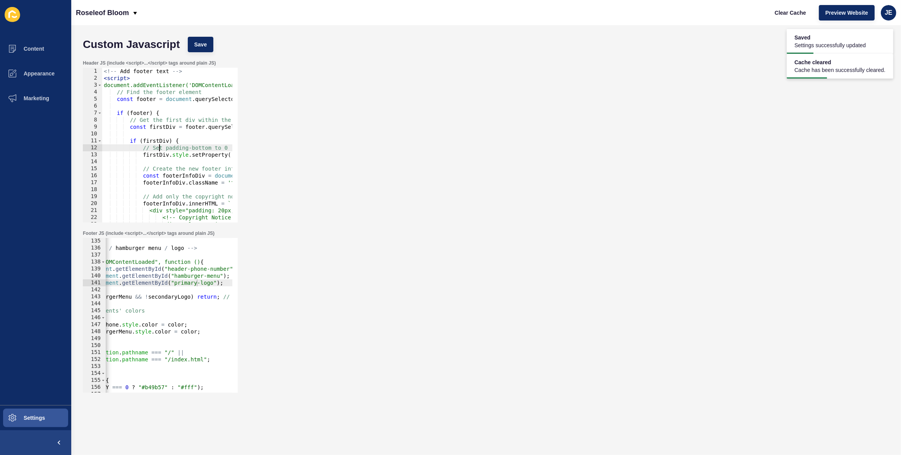
click at [157, 282] on div "<!-- Update colors of header / hamburger menu / logo --> < script > document.ad…" at bounding box center [221, 319] width 416 height 163
type textarea "const secondaryLogo = document.getElementById("secondary-logo");"
click at [209, 44] on button "Save" at bounding box center [201, 44] width 26 height 15
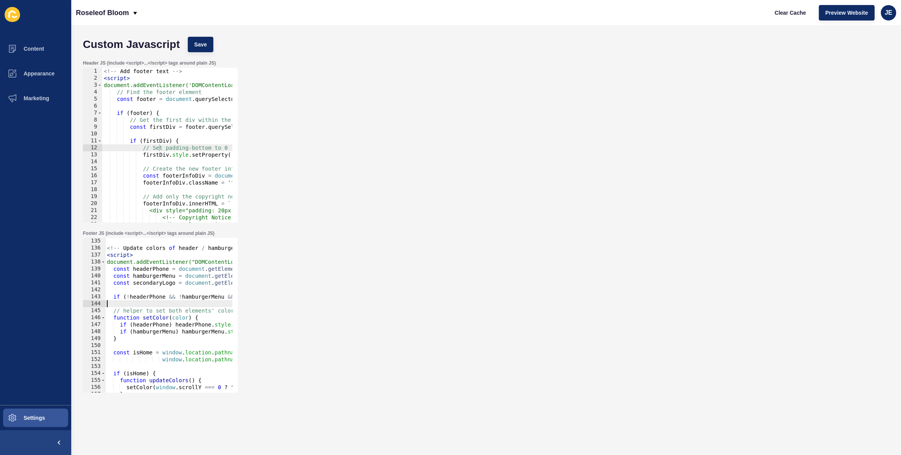
scroll to position [0, 0]
drag, startPoint x: 155, startPoint y: 304, endPoint x: 107, endPoint y: 314, distance: 49.0
click at [107, 314] on div "<!-- Update colors of header / hamburger menu / logo --> < script > document.ad…" at bounding box center [313, 319] width 416 height 163
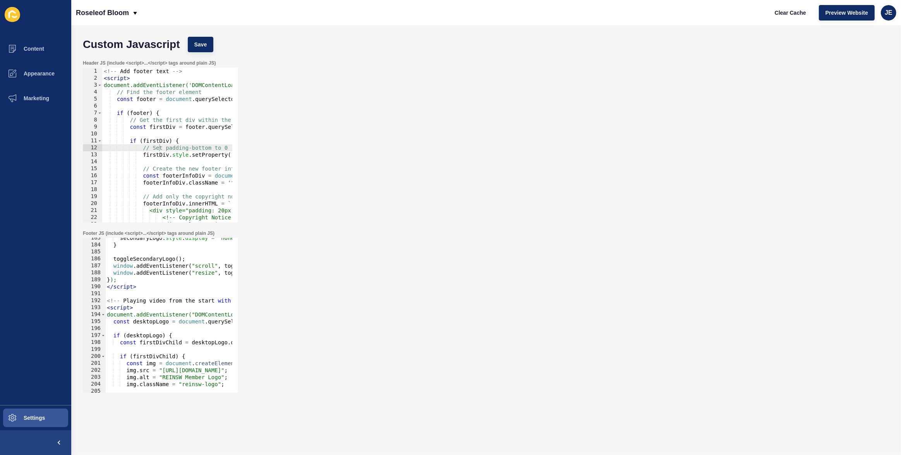
scroll to position [1229, 0]
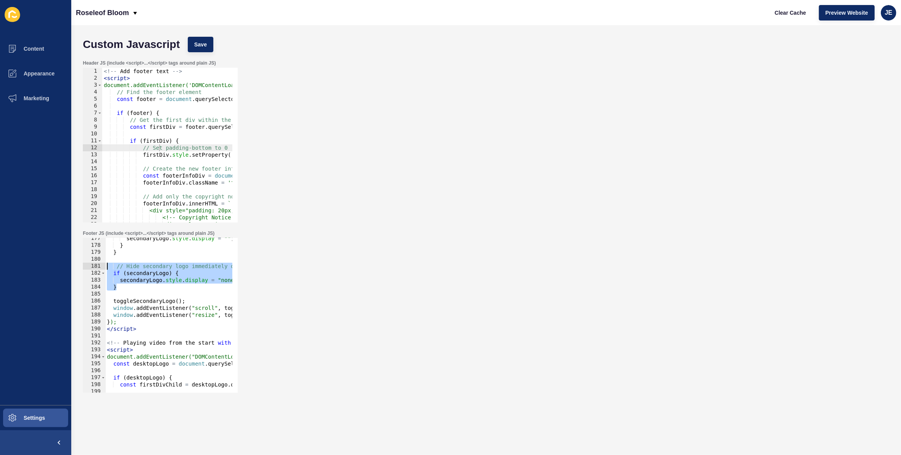
drag, startPoint x: 150, startPoint y: 288, endPoint x: 88, endPoint y: 266, distance: 65.7
click at [88, 266] on div "// helper to set both elements' colors 177 178 179 180 181 182 183 184 185 186 …" at bounding box center [160, 315] width 155 height 155
type textarea "// Hide secondary logo immediately on load if (secondaryLogo) {"
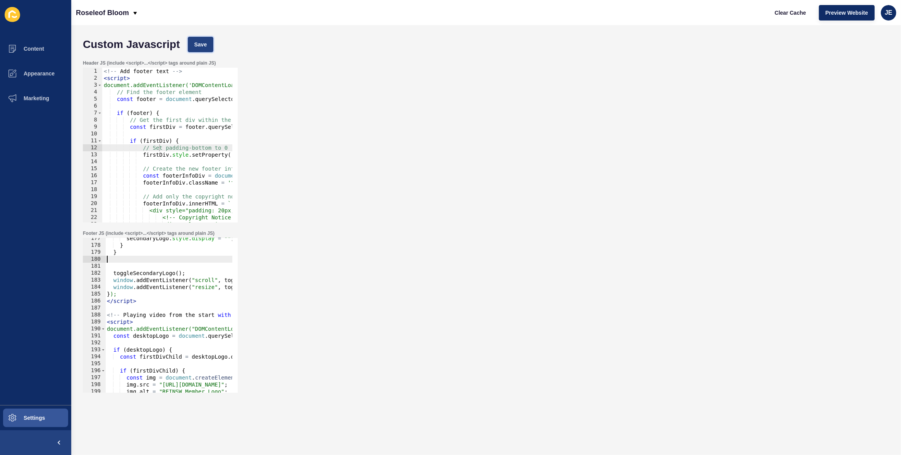
click at [203, 42] on span "Save" at bounding box center [200, 45] width 13 height 8
click at [788, 10] on span "Clear Cache" at bounding box center [789, 13] width 31 height 8
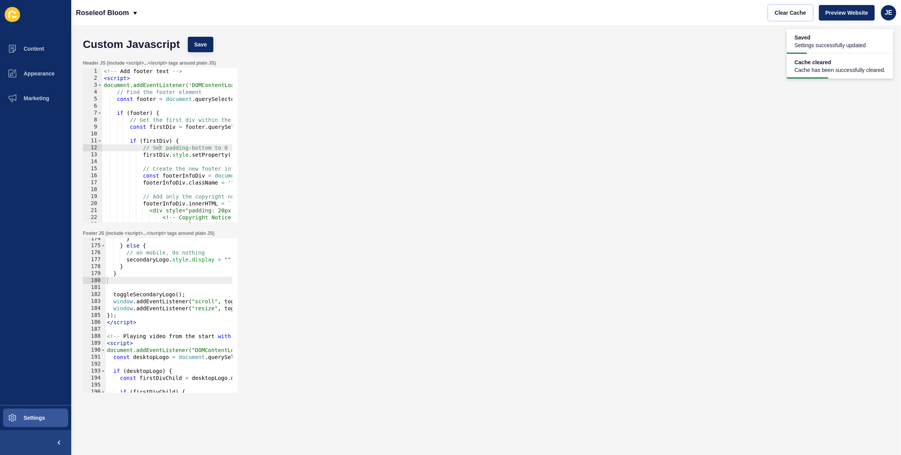
scroll to position [1145, 0]
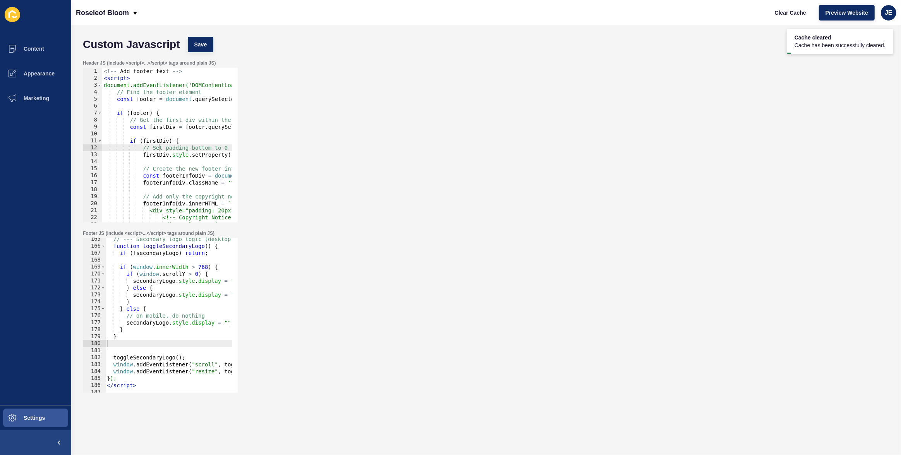
click at [180, 266] on div "// --- Secondary logo logic (desktop only) --- function toggleSecondaryLogo ( )…" at bounding box center [313, 317] width 416 height 163
drag, startPoint x: 158, startPoint y: 307, endPoint x: 102, endPoint y: 287, distance: 59.0
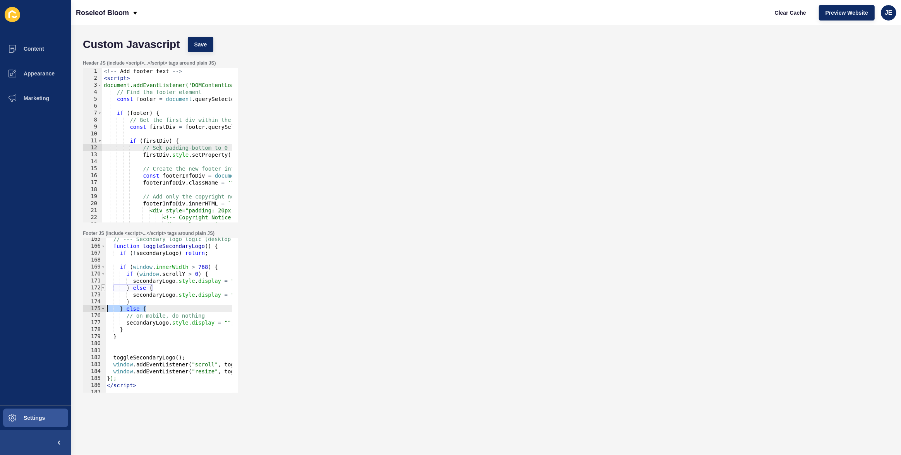
click at [69, 306] on div "Content Appearance Marketing Settings Roseleof Bloom Clear Cache Preview Websit…" at bounding box center [450, 227] width 901 height 455
click at [128, 267] on div "// --- Secondary logo logic (desktop only) --- function toggleSecondaryLogo ( )…" at bounding box center [313, 317] width 416 height 163
click at [223, 265] on div "// --- Secondary logo logic (desktop only) --- function toggleSecondaryLogo ( )…" at bounding box center [313, 317] width 416 height 163
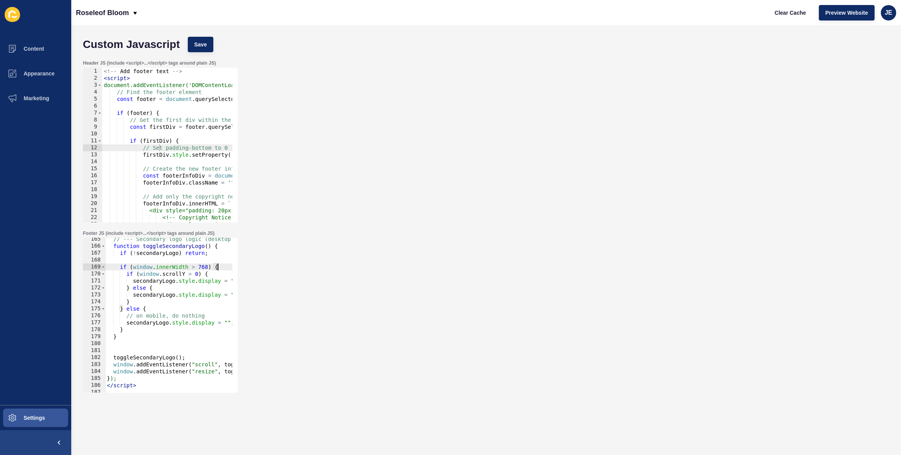
click at [189, 270] on div "// --- Secondary logo logic (desktop only) --- function toggleSecondaryLogo ( )…" at bounding box center [313, 317] width 416 height 163
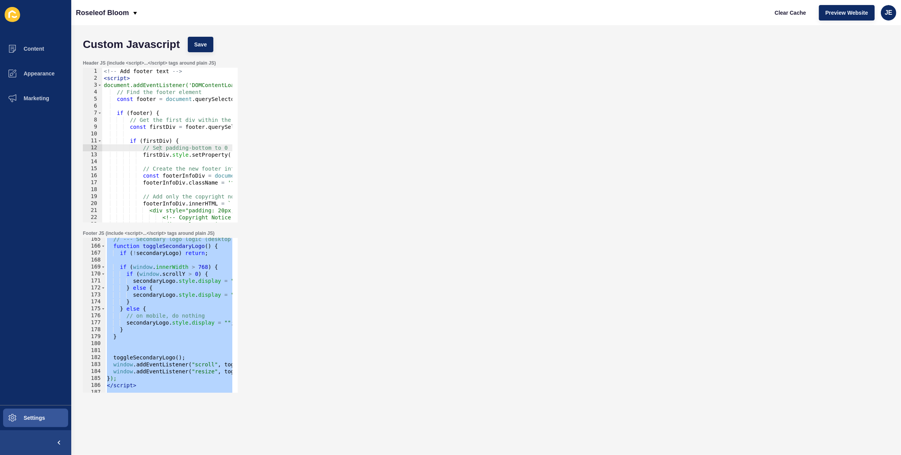
click at [163, 268] on div "// --- Secondary logo logic (desktop only) --- function toggleSecondaryLogo ( )…" at bounding box center [313, 317] width 416 height 163
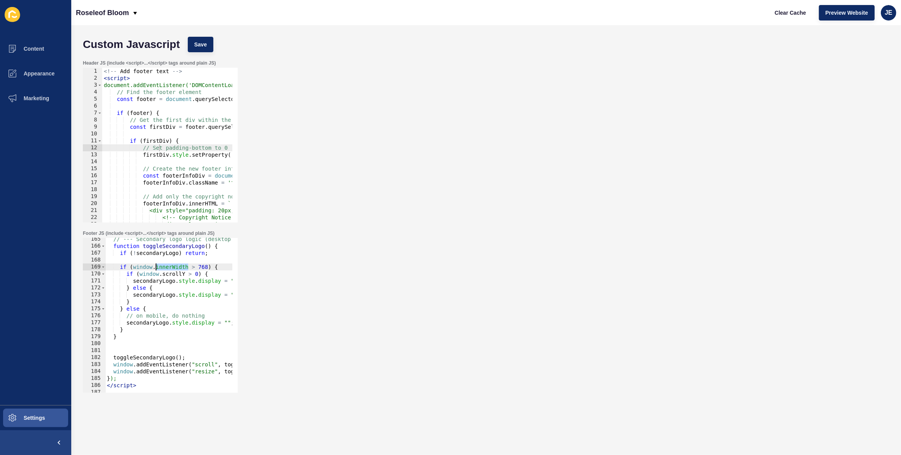
click at [163, 268] on div "// --- Secondary logo logic (desktop only) --- function toggleSecondaryLogo ( )…" at bounding box center [313, 317] width 416 height 163
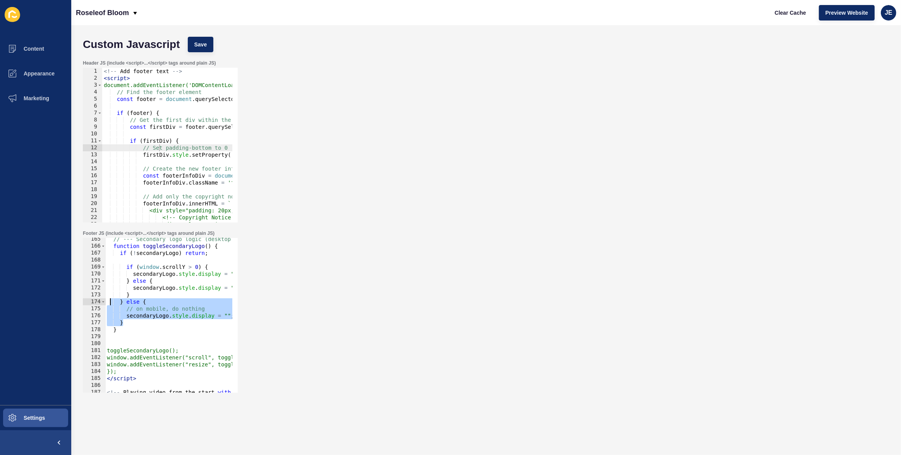
drag, startPoint x: 130, startPoint y: 321, endPoint x: 110, endPoint y: 302, distance: 27.4
click at [110, 302] on div "// --- Secondary logo logic (desktop only) --- function toggleSecondaryLogo ( )…" at bounding box center [313, 317] width 416 height 163
type textarea "} else { // on mobile, do nothing"
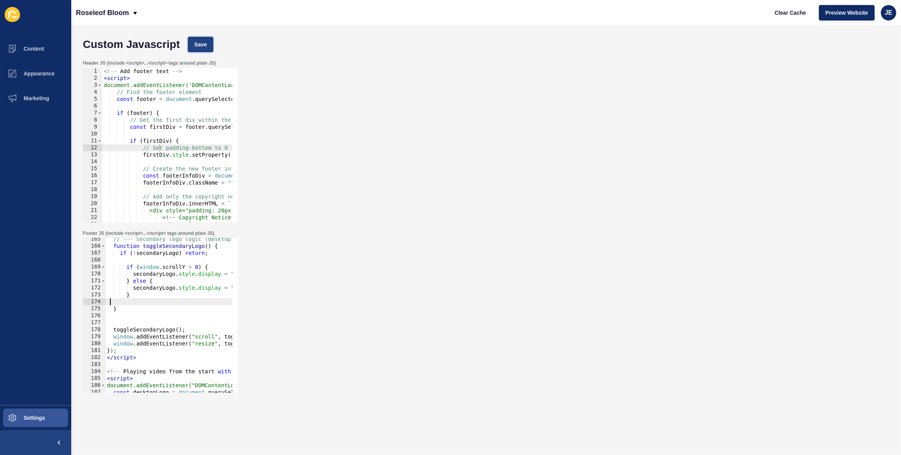
click at [196, 46] on span "Save" at bounding box center [200, 45] width 13 height 8
click at [157, 302] on div "// --- Secondary logo logic (desktop only) --- function toggleSecondaryLogo ( )…" at bounding box center [313, 317] width 416 height 163
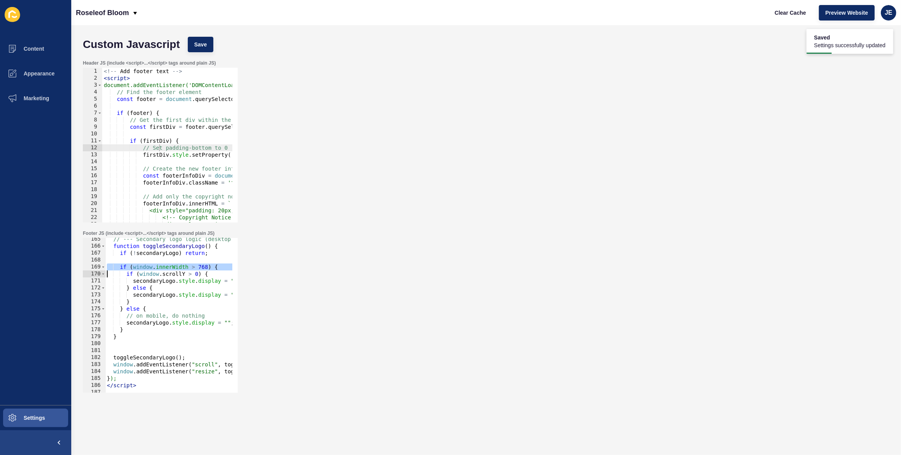
click at [207, 52] on div "Custom Javascript Save" at bounding box center [486, 44] width 814 height 23
click at [207, 52] on button "Save" at bounding box center [201, 44] width 26 height 15
click at [174, 287] on div "// --- Secondary logo logic (desktop only) --- function toggleSecondaryLogo ( )…" at bounding box center [313, 317] width 416 height 163
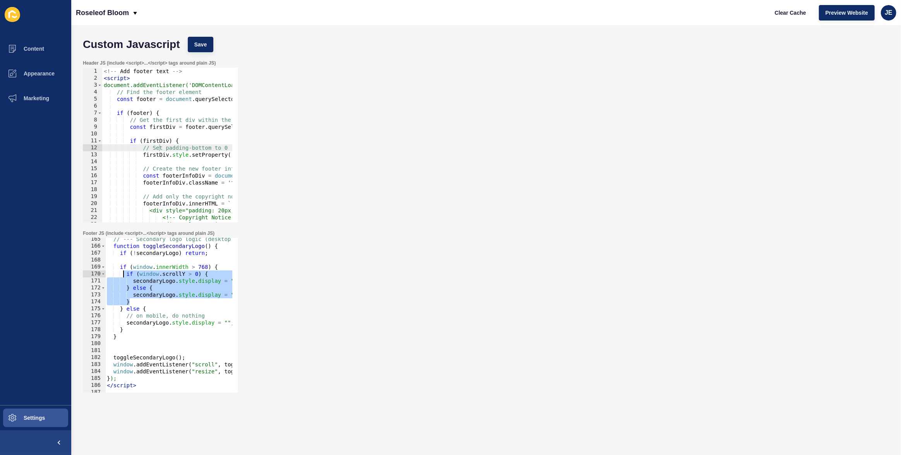
drag, startPoint x: 138, startPoint y: 301, endPoint x: 125, endPoint y: 275, distance: 29.4
click at [125, 275] on div "// --- Secondary logo logic (desktop only) --- function toggleSecondaryLogo ( )…" at bounding box center [313, 317] width 416 height 163
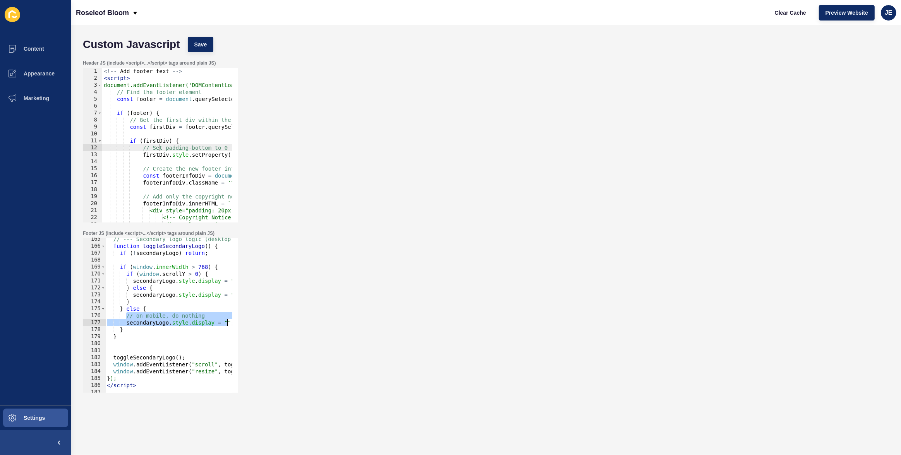
scroll to position [0, 4]
drag, startPoint x: 129, startPoint y: 316, endPoint x: 252, endPoint y: 322, distance: 122.4
click at [252, 322] on div "Footer JS (include <script>...</script> tags around plain JS) if (window.scroll…" at bounding box center [486, 311] width 814 height 170
paste textarea "}"
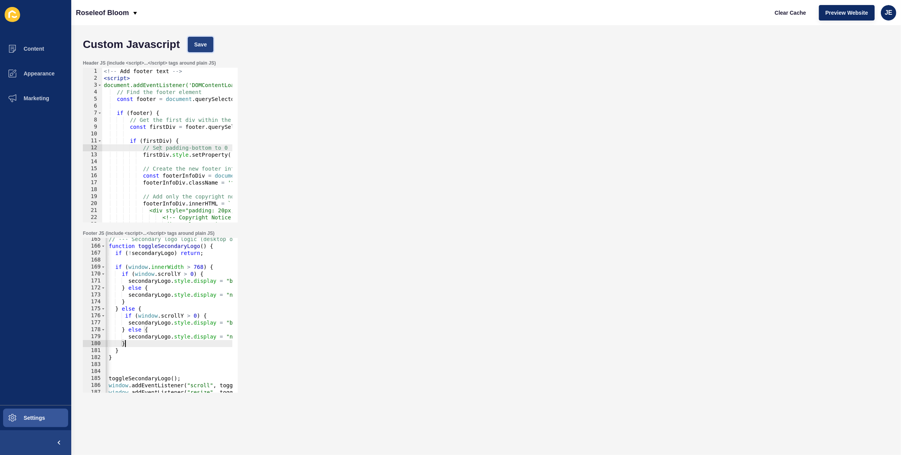
click at [195, 42] on span "Save" at bounding box center [200, 45] width 13 height 8
click at [174, 282] on div "// --- Secondary logo logic (desktop only) --- function toggleSecondaryLogo ( )…" at bounding box center [309, 317] width 416 height 163
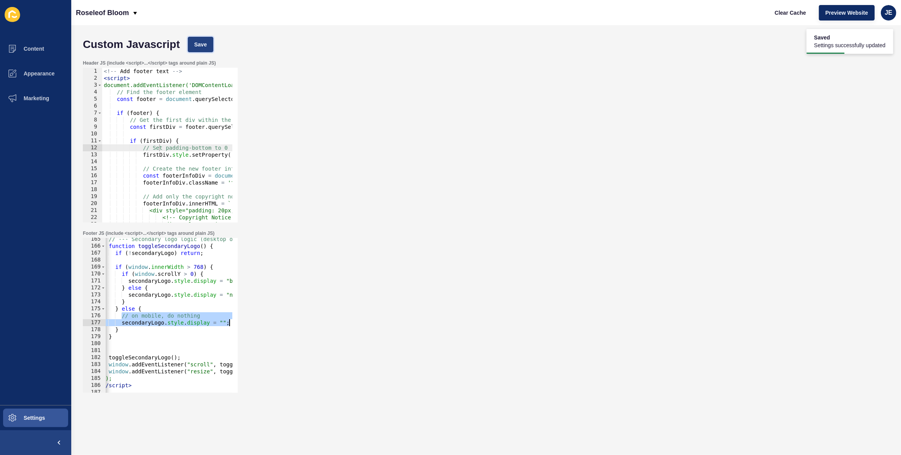
click at [200, 50] on button "Save" at bounding box center [201, 44] width 26 height 15
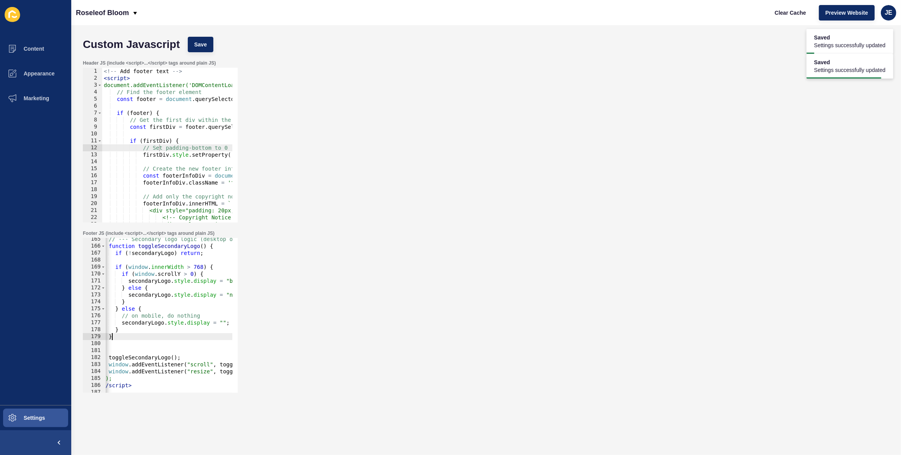
click at [136, 336] on div "// --- Secondary logo logic (desktop only) --- function toggleSecondaryLogo ( )…" at bounding box center [309, 317] width 416 height 163
click at [84, 335] on div "} 165 166 167 168 169 170 171 172 173 174 175 176 177 178 179 180 181 182 183 1…" at bounding box center [160, 315] width 155 height 155
click at [137, 339] on div "// --- Secondary logo logic (desktop only) --- function toggleSecondaryLogo ( )…" at bounding box center [313, 317] width 416 height 163
click at [128, 337] on div "// --- Secondary logo logic (desktop only) --- function toggleSecondaryLogo ( )…" at bounding box center [313, 317] width 416 height 163
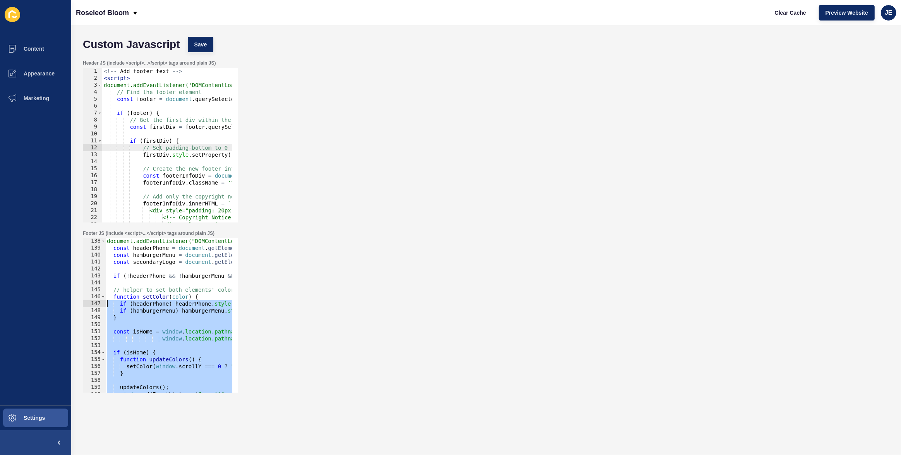
scroll to position [934, 0]
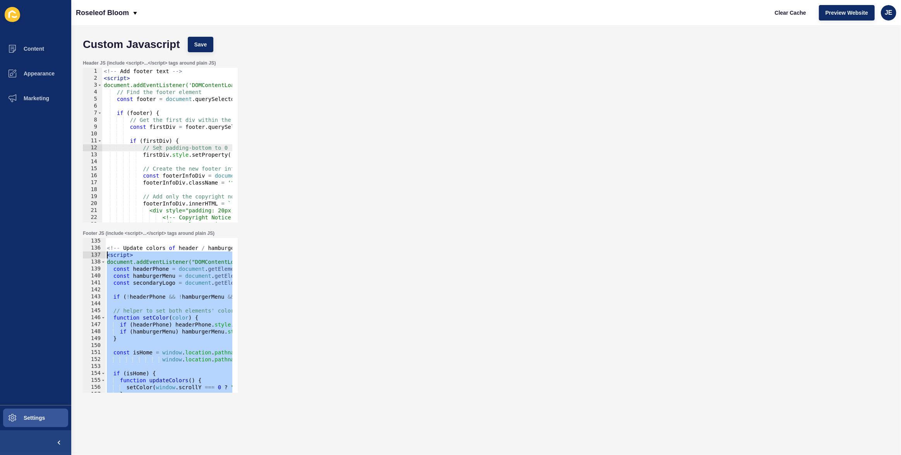
drag, startPoint x: 146, startPoint y: 346, endPoint x: 98, endPoint y: 253, distance: 104.4
click at [98, 253] on div "} 135 136 137 138 139 140 141 142 143 144 145 146 147 148 149 150 151 152 153 1…" at bounding box center [160, 315] width 155 height 155
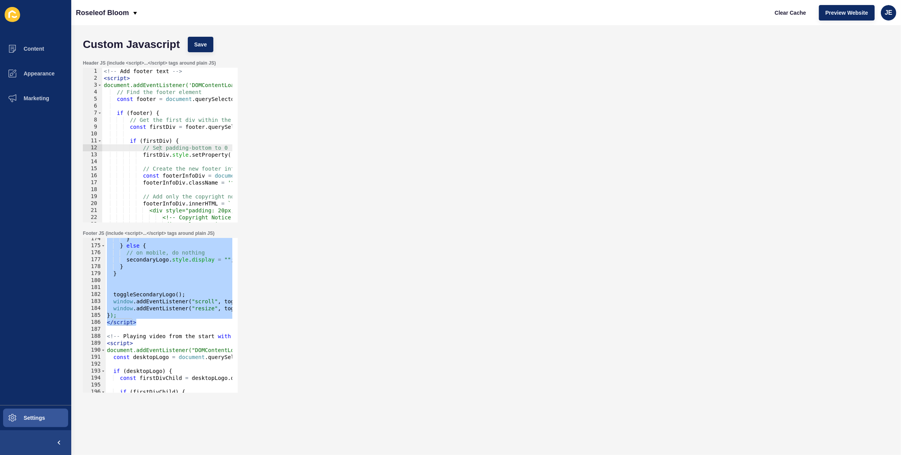
scroll to position [1166, 0]
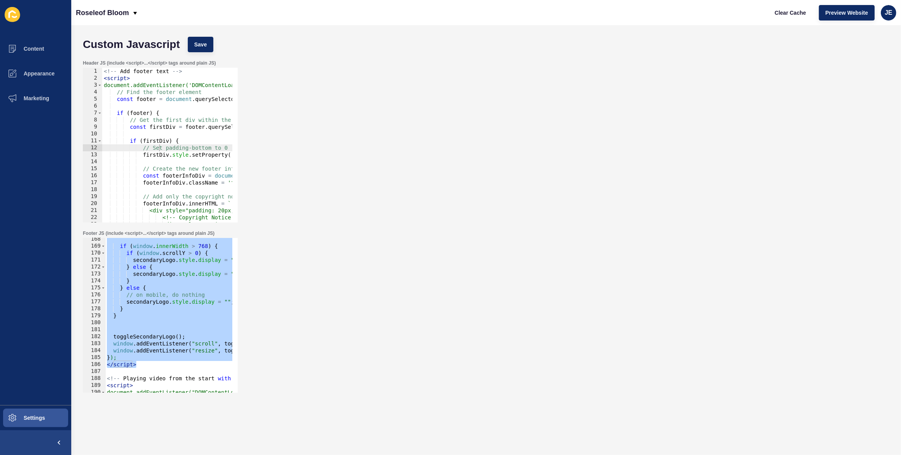
click at [148, 302] on div "if ( window . innerWidth > 768 ) { if ( window . scrollY > 0 ) { secondaryLogo …" at bounding box center [313, 317] width 416 height 163
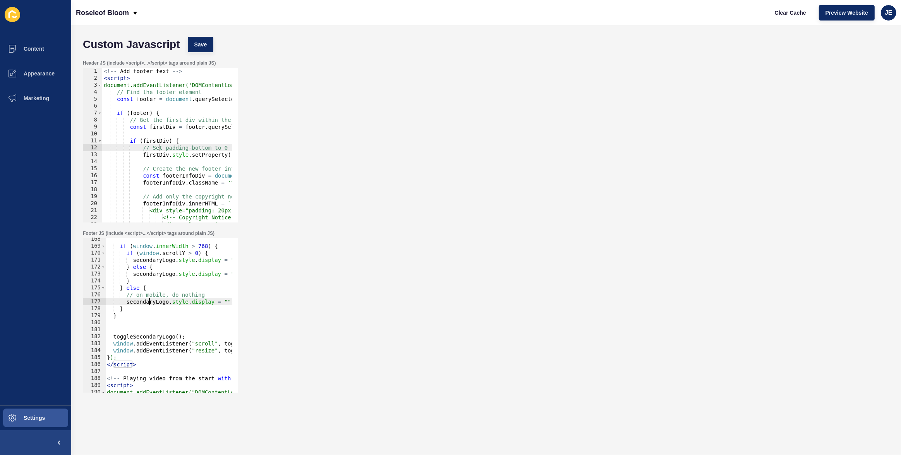
click at [148, 302] on div "if ( window . innerWidth > 768 ) { if ( window . scrollY > 0 ) { secondaryLogo …" at bounding box center [313, 317] width 416 height 163
paste textarea "}"
type textarea "} }"
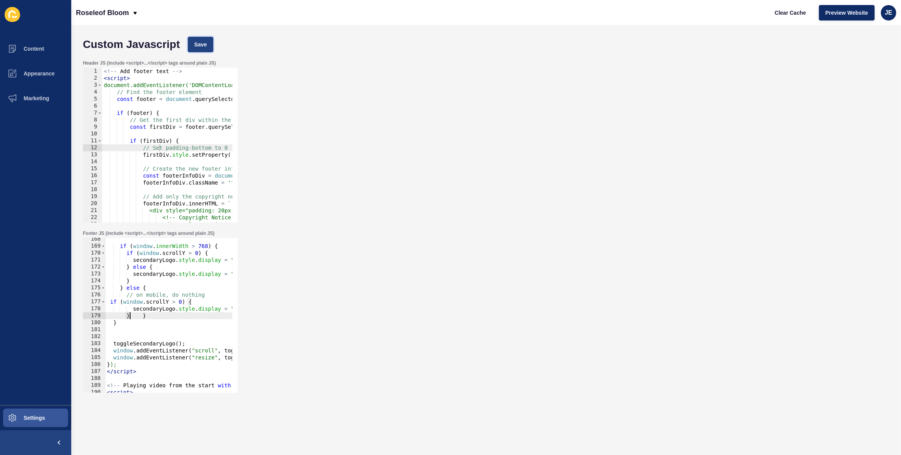
click at [196, 43] on span "Save" at bounding box center [200, 45] width 13 height 8
click at [778, 12] on span "Clear Cache" at bounding box center [789, 13] width 31 height 8
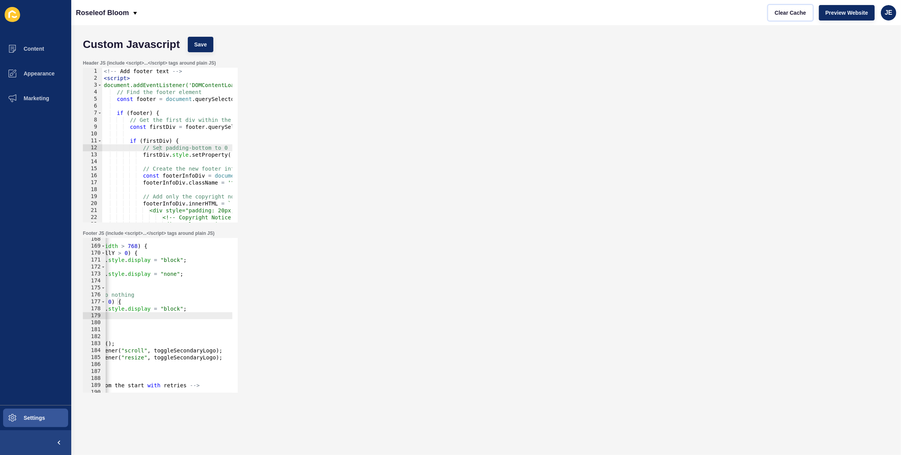
scroll to position [0, 0]
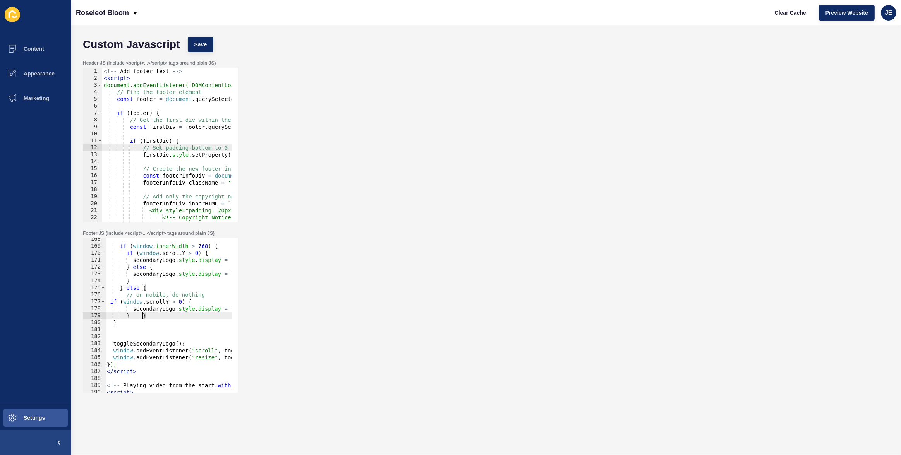
click at [142, 315] on div "if ( window . innerWidth > 768 ) { if ( window . scrollY > 0 ) { secondaryLogo …" at bounding box center [313, 317] width 416 height 163
click at [197, 44] on span "Save" at bounding box center [200, 45] width 13 height 8
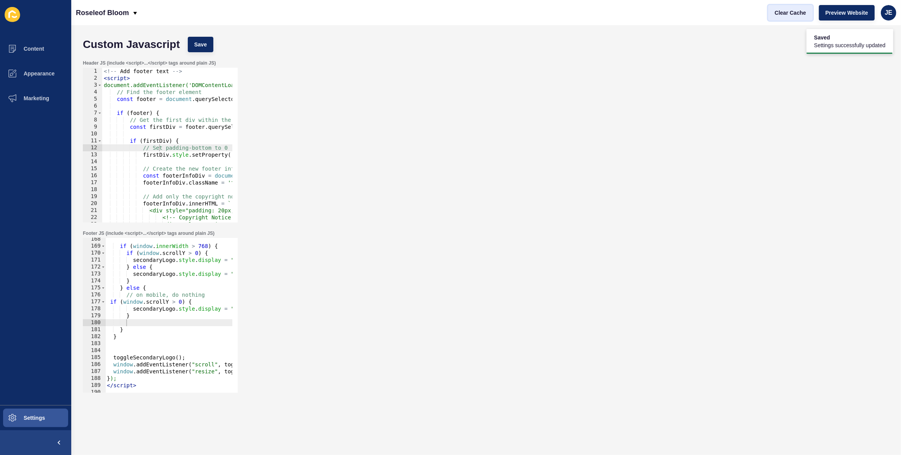
click at [774, 15] on button "Clear Cache" at bounding box center [790, 12] width 45 height 15
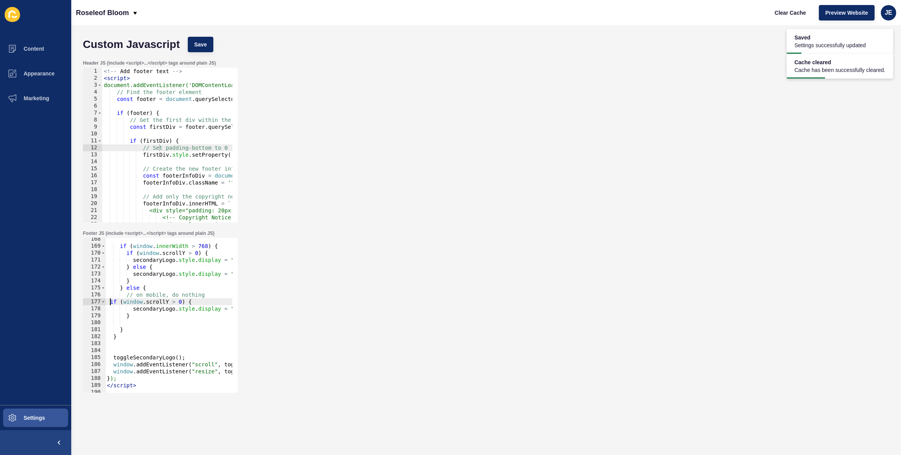
click at [110, 302] on div "if ( window . innerWidth > 768 ) { if ( window . scrollY > 0 ) { secondaryLogo …" at bounding box center [313, 317] width 416 height 163
click at [219, 245] on div "if ( window . innerWidth > 768 ) { if ( window . scrollY > 0 ) { secondaryLogo …" at bounding box center [313, 317] width 416 height 163
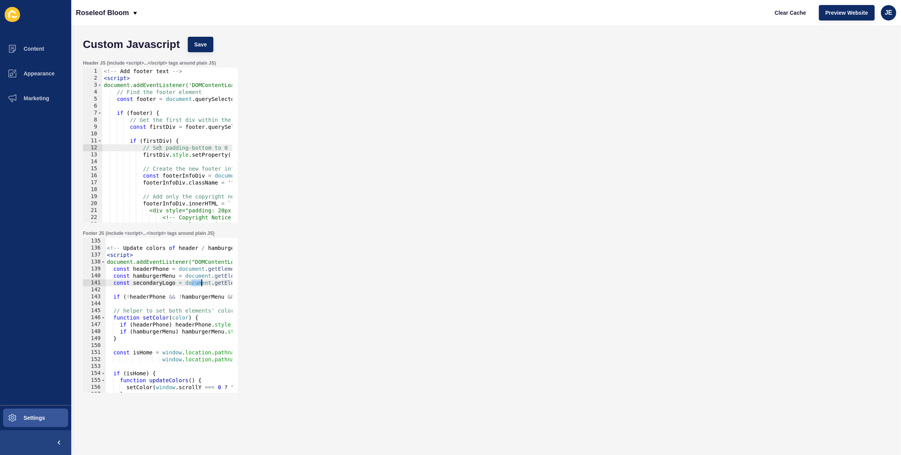
scroll to position [0, 93]
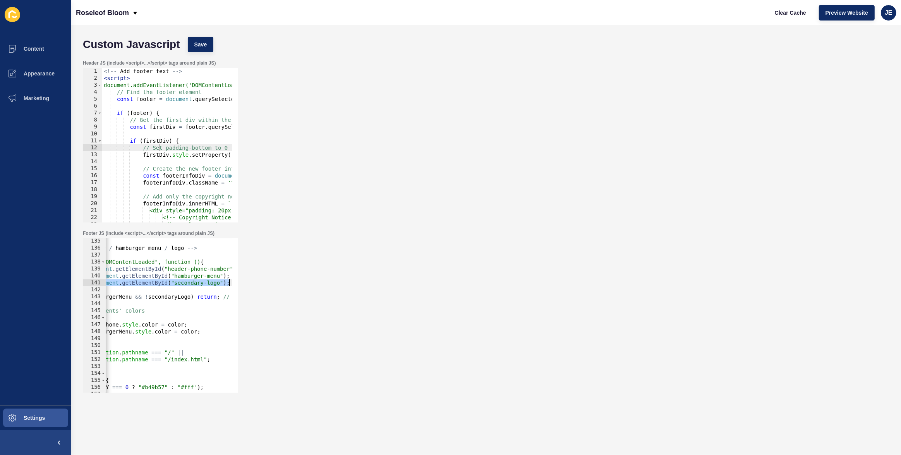
drag, startPoint x: 193, startPoint y: 282, endPoint x: 269, endPoint y: 284, distance: 75.9
click at [269, 284] on div "Footer JS (include <script>...</script> tags around plain JS) if (window.innerW…" at bounding box center [486, 311] width 814 height 170
click at [200, 44] on span "Save" at bounding box center [200, 45] width 13 height 8
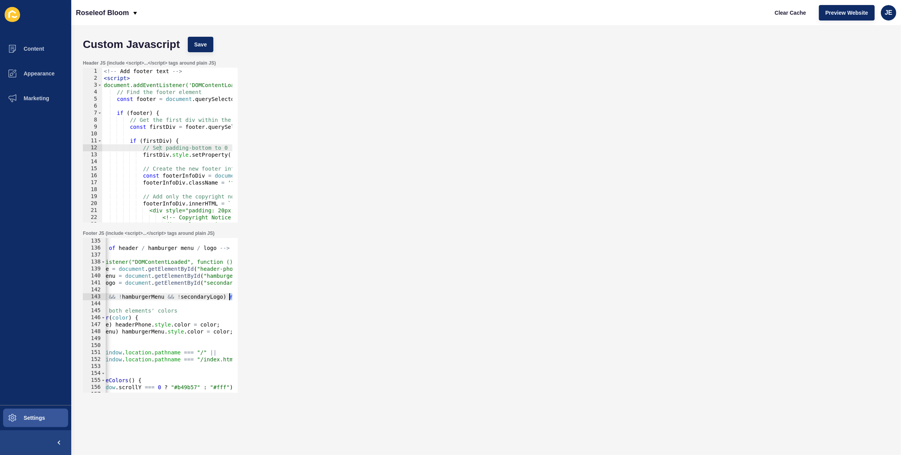
scroll to position [0, 151]
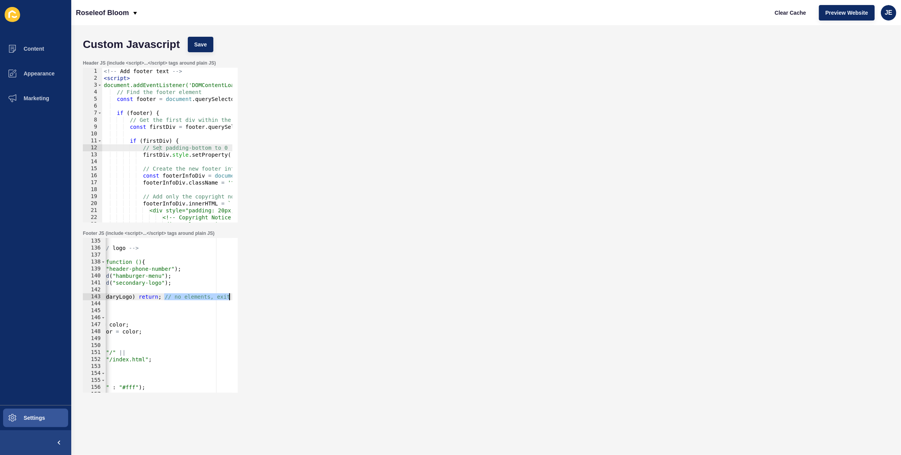
drag, startPoint x: 222, startPoint y: 300, endPoint x: 265, endPoint y: 300, distance: 43.0
click at [265, 300] on div "Footer JS (include <script>...</script> tags around plain JS) if (!headerPhone …" at bounding box center [486, 311] width 814 height 170
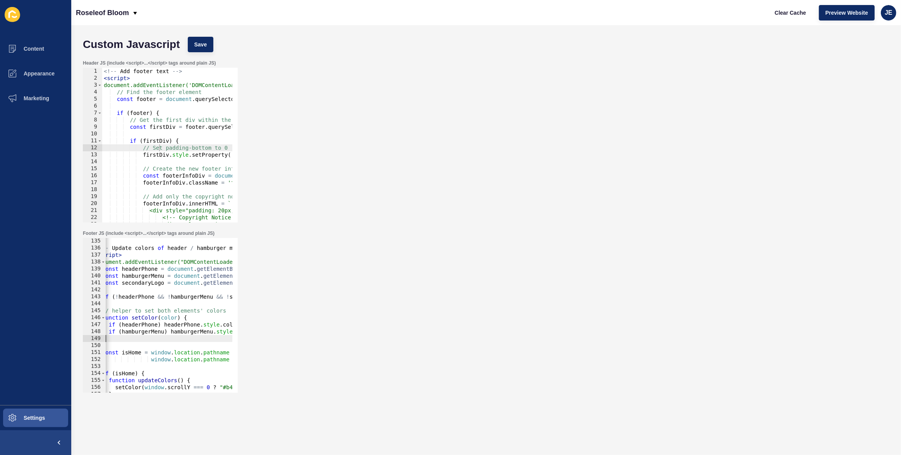
scroll to position [0, 11]
drag, startPoint x: 162, startPoint y: 336, endPoint x: 148, endPoint y: 335, distance: 14.0
click at [148, 335] on div "<!-- Update colors of header / hamburger menu / logo --> < script > document.ad…" at bounding box center [302, 319] width 416 height 163
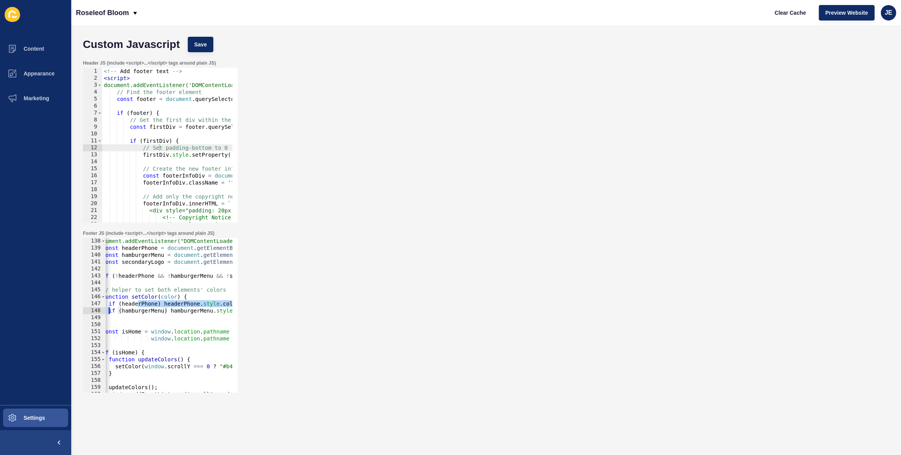
scroll to position [0, 0]
drag, startPoint x: 139, startPoint y: 305, endPoint x: 89, endPoint y: 310, distance: 50.5
click at [89, 310] on div "if (hamburgerMenu) hamburgerMenu.style.color = color; } 138 139 140 141 142 143…" at bounding box center [160, 315] width 155 height 155
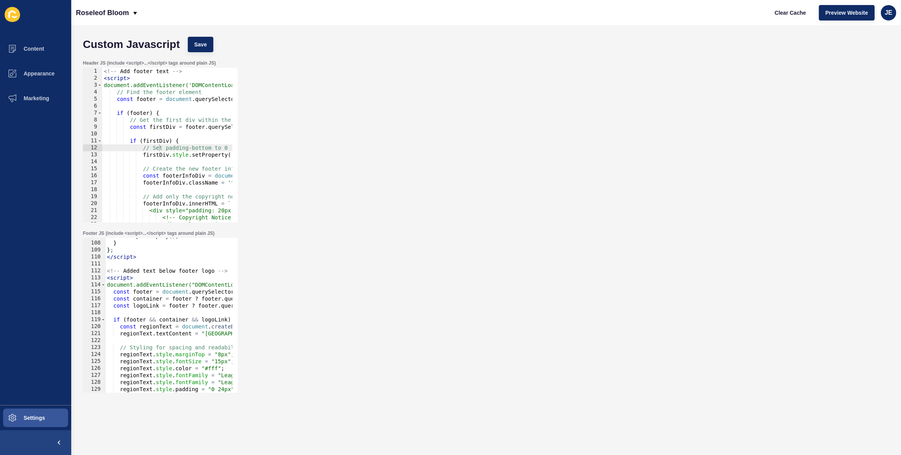
scroll to position [660, 0]
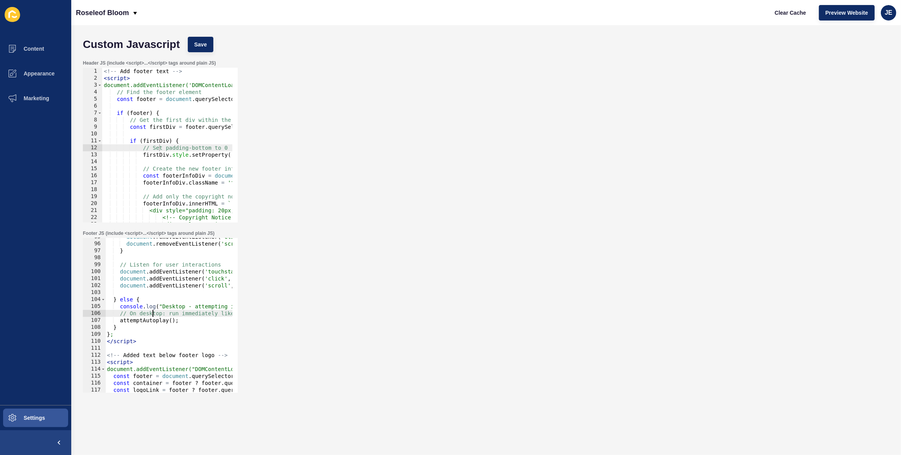
click at [152, 314] on div "document . removeEventListener ( 'click' , handleInteraction ) ; document . rem…" at bounding box center [313, 314] width 416 height 163
click at [164, 315] on div "document . removeEventListener ( 'click' , handleInteraction ) ; document . rem…" at bounding box center [313, 314] width 416 height 163
click at [167, 314] on div "document . removeEventListener ( 'click' , handleInteraction ) ; document . rem…" at bounding box center [313, 314] width 416 height 163
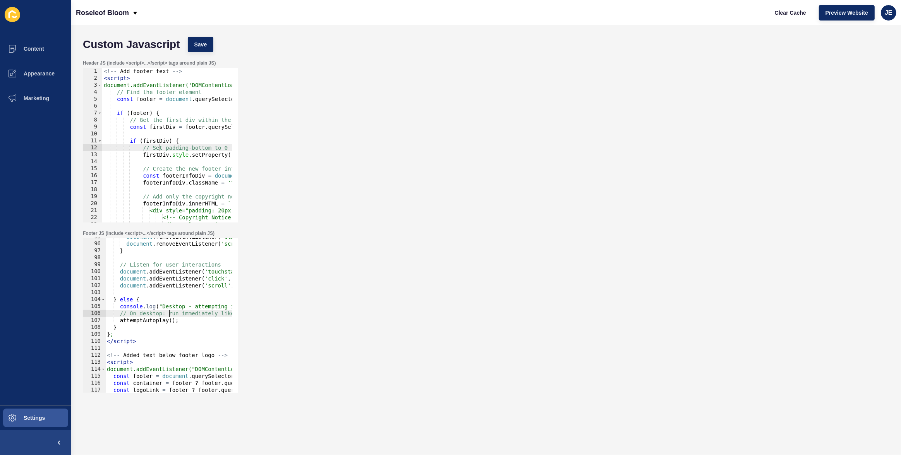
click at [168, 306] on div "document . removeEventListener ( 'click' , handleInteraction ) ; document . rem…" at bounding box center [313, 314] width 416 height 163
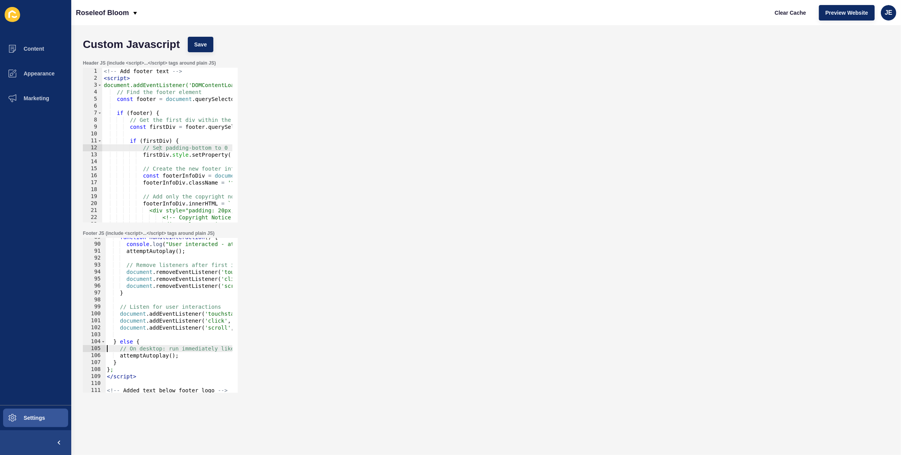
scroll to position [596, 0]
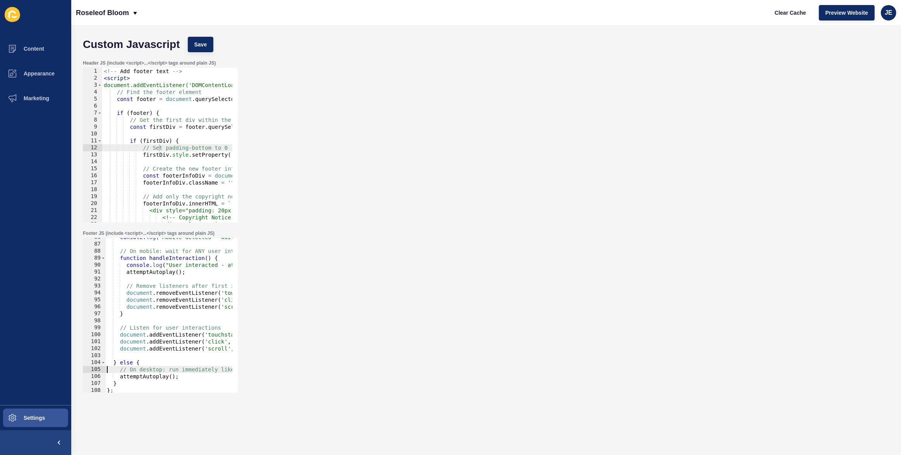
click at [164, 328] on div "console . log ( "Mobile detected - waiting for user interaction" ) ; // On mobi…" at bounding box center [313, 315] width 416 height 163
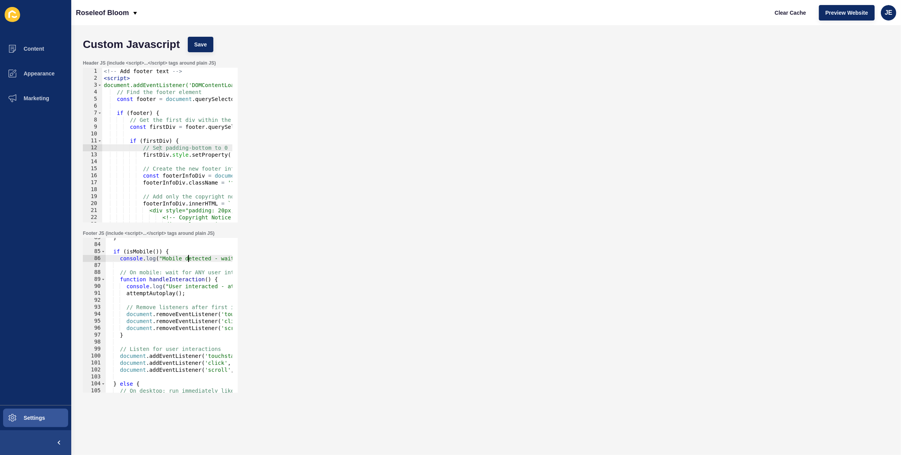
click at [187, 262] on div "} if ( isMobile ( )) { console . log ( "Mobile detected - waiting for user inte…" at bounding box center [313, 315] width 416 height 163
type textarea "console.log("Mobile detected - waiting for user interaction");"
click at [187, 262] on div "} if ( isMobile ( )) { console . log ( "Mobile detected - waiting for user inte…" at bounding box center [313, 315] width 416 height 163
click at [191, 267] on div "} if ( isMobile ( )) { console . log ( "Mobile detected - waiting for user inte…" at bounding box center [313, 315] width 416 height 163
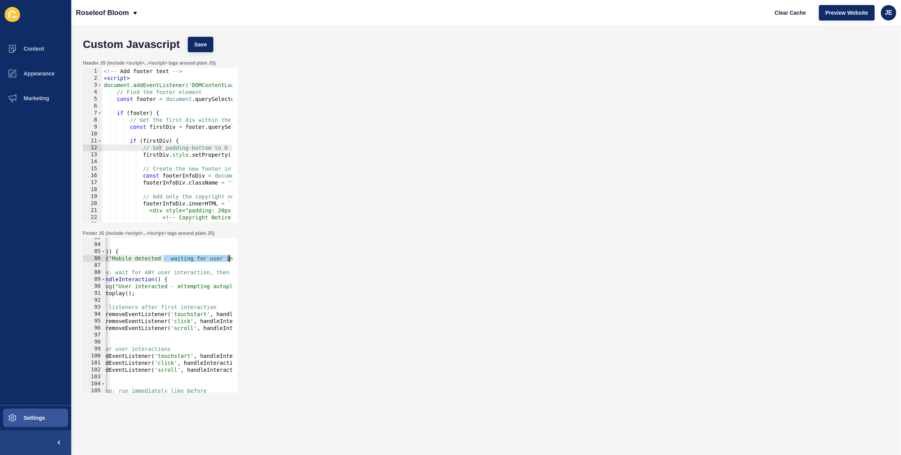
scroll to position [0, 93]
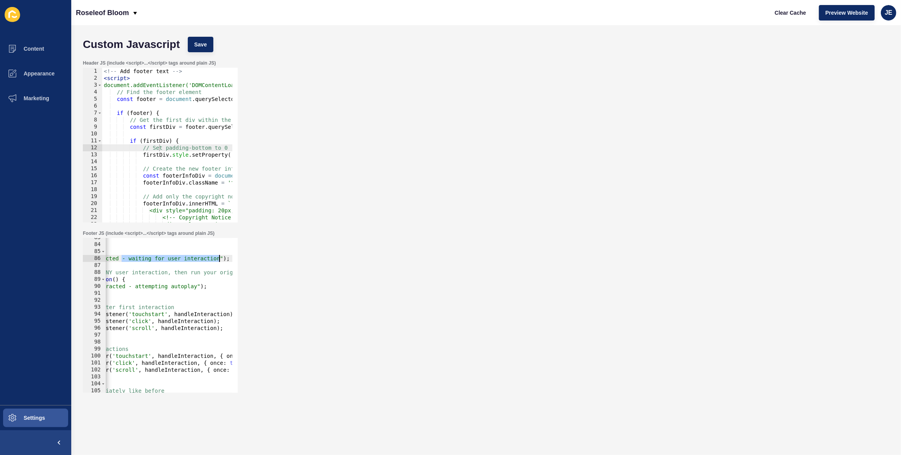
drag, startPoint x: 214, startPoint y: 259, endPoint x: 219, endPoint y: 260, distance: 5.5
click at [219, 260] on div "} if ( isMobile ( )) { console . log ( "Mobile detected - waiting for user inte…" at bounding box center [221, 315] width 416 height 163
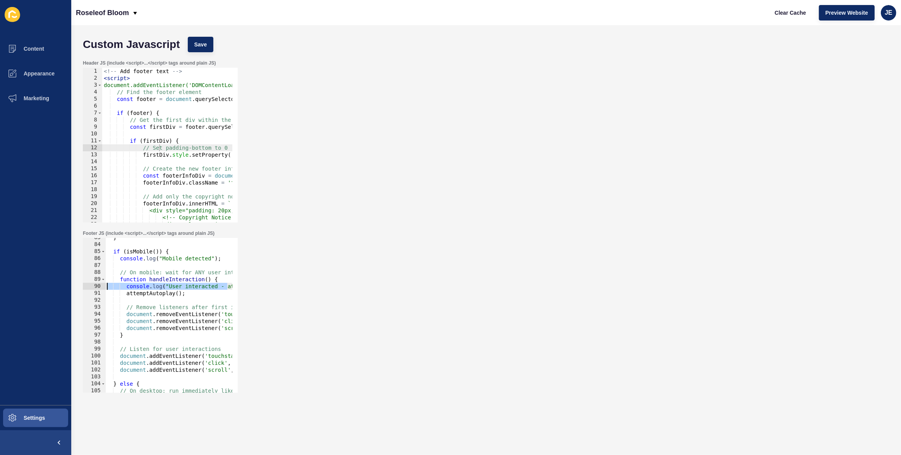
scroll to position [0, 0]
drag, startPoint x: 134, startPoint y: 286, endPoint x: 168, endPoint y: 286, distance: 34.1
click at [168, 286] on div "} if ( isMobile ( )) { console . log ( "Mobile detected" ) ; // On mobile: wait…" at bounding box center [313, 315] width 416 height 163
click at [163, 261] on div "} if ( isMobile ( )) { console . log ( "Mobile detected" ) ; // On mobile: wait…" at bounding box center [313, 315] width 416 height 163
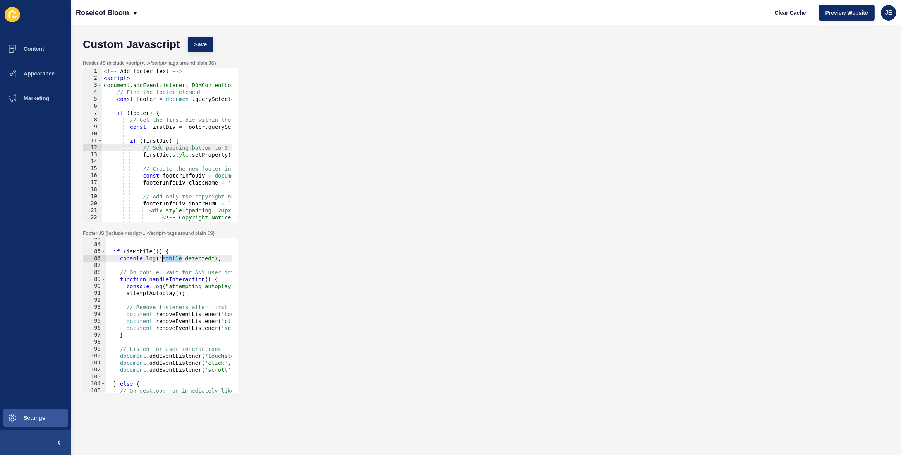
click at [163, 261] on div "} if ( isMobile ( )) { console . log ( "Mobile detected" ) ; // On mobile: wait…" at bounding box center [313, 315] width 416 height 163
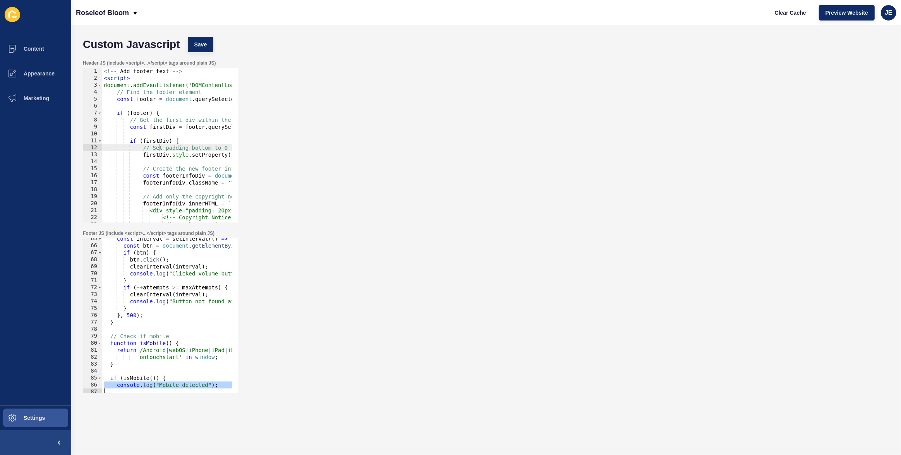
scroll to position [406, 0]
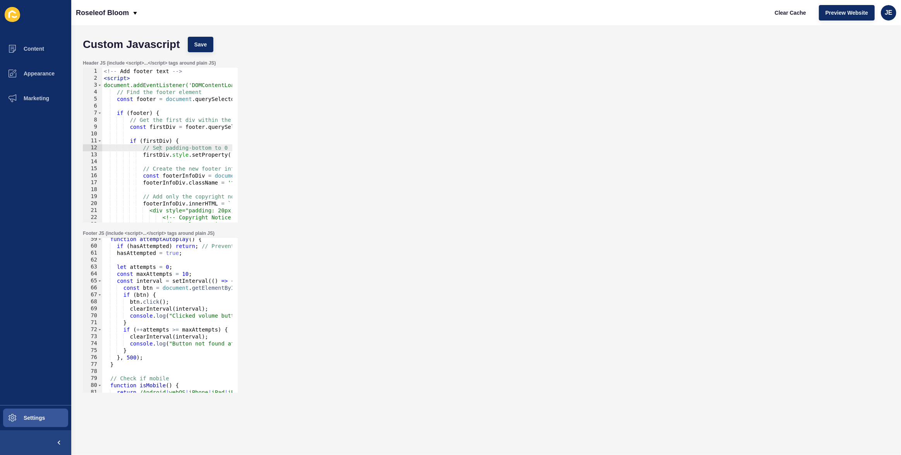
click at [167, 344] on div "function attemptAutoplay ( ) { if ( hasAttempted ) return ; // Prevent multiple…" at bounding box center [310, 317] width 416 height 163
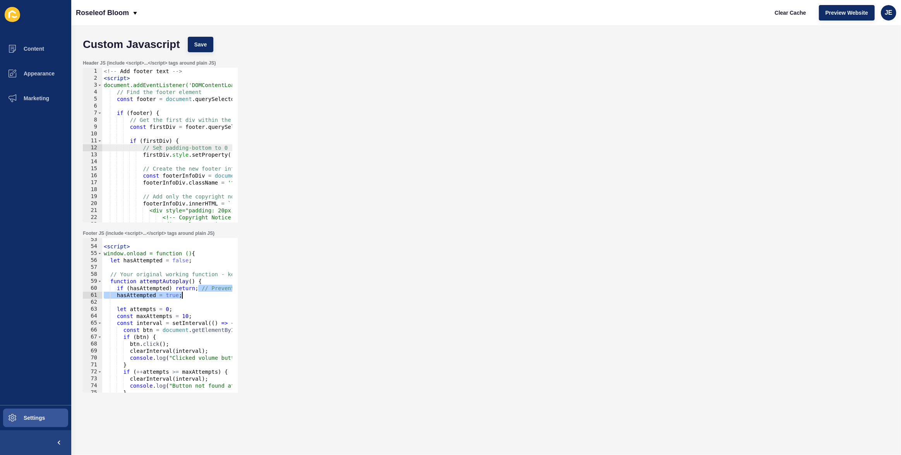
scroll to position [0, 63]
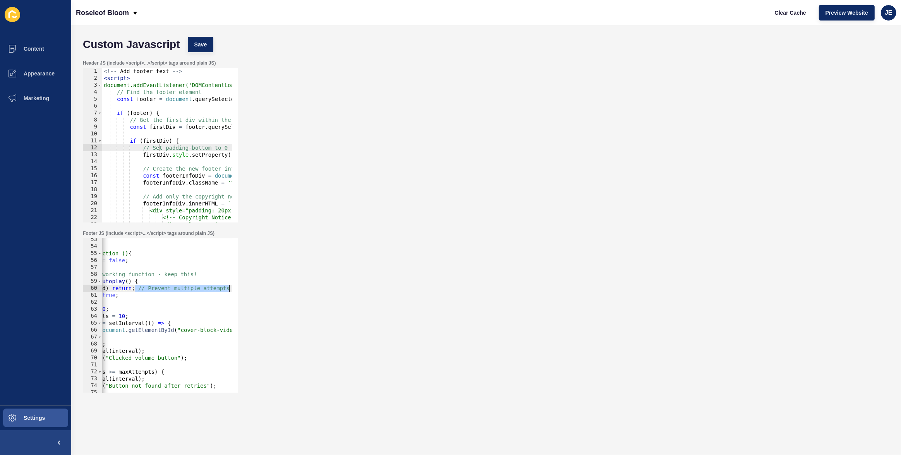
drag, startPoint x: 199, startPoint y: 289, endPoint x: 254, endPoint y: 285, distance: 55.1
click at [254, 285] on div "Footer JS (include <script>...</script> tags around plain JS) console.log("Butt…" at bounding box center [486, 311] width 814 height 170
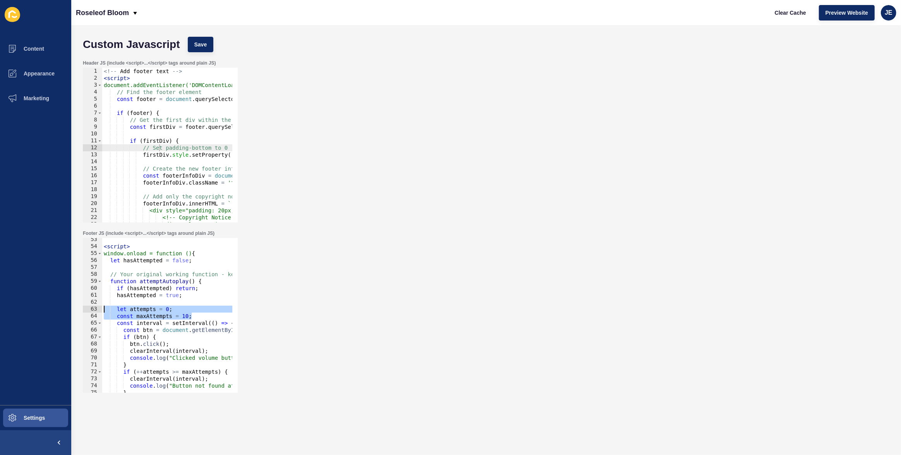
drag, startPoint x: 135, startPoint y: 315, endPoint x: 86, endPoint y: 310, distance: 49.0
click at [86, 310] on div "if (hasAttempted) return; 53 54 55 56 57 58 59 60 61 62 63 64 65 66 67 68 69 70…" at bounding box center [160, 315] width 155 height 155
click at [224, 275] on div "< script > window.onload = function () { let hasAttempted = false ; // Your ori…" at bounding box center [310, 317] width 416 height 163
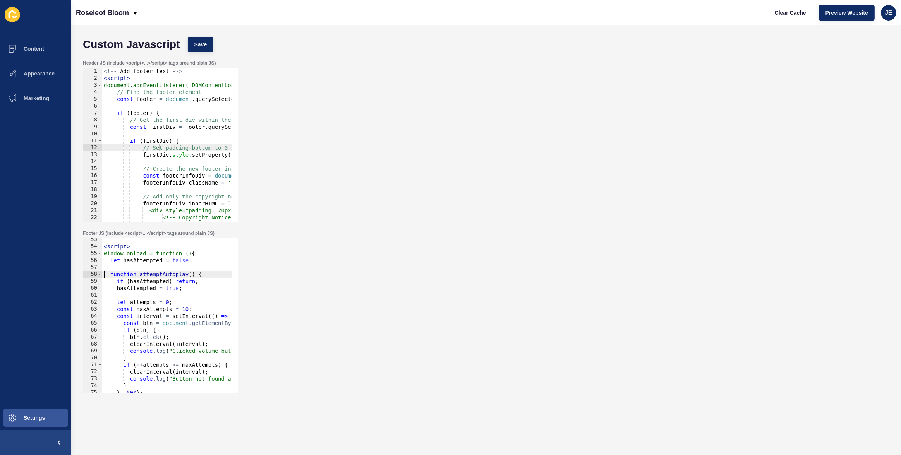
scroll to position [406, 0]
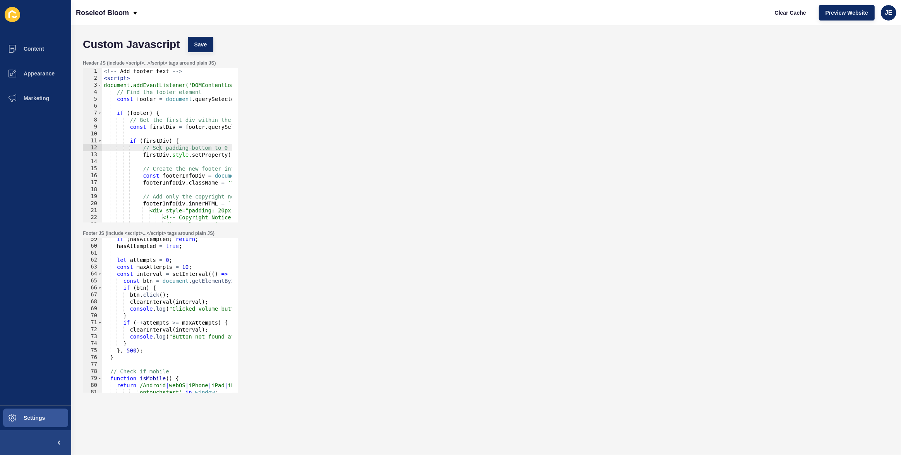
click at [163, 309] on div "if ( hasAttempted ) return ; hasAttempted = true ; let attempts = 0 ; const max…" at bounding box center [310, 317] width 416 height 163
type textarea "}"
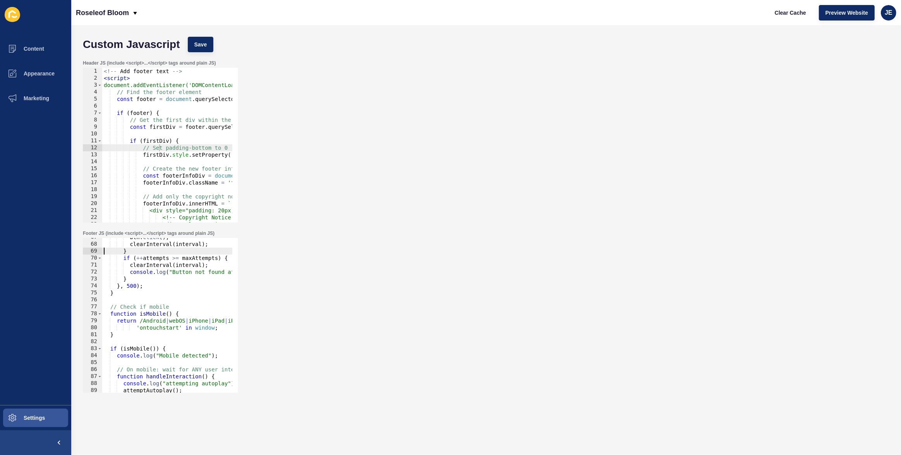
scroll to position [1285, 0]
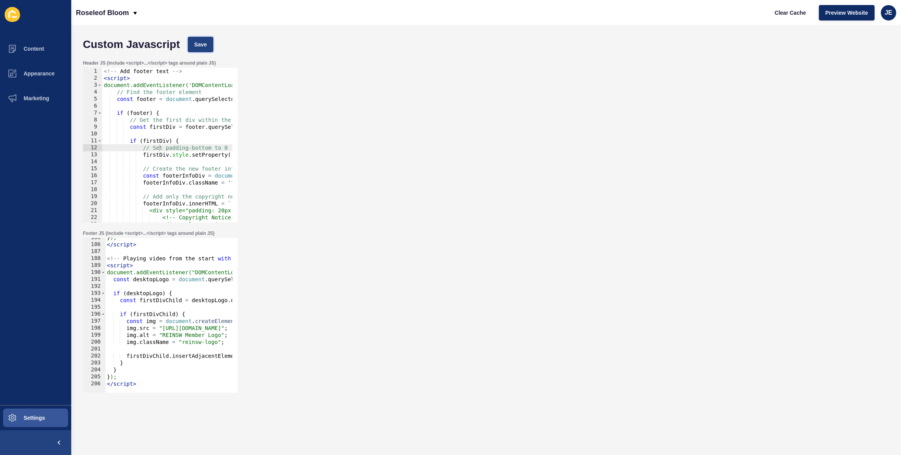
click at [202, 50] on button "Save" at bounding box center [201, 44] width 26 height 15
click at [779, 12] on span "Clear Cache" at bounding box center [789, 13] width 31 height 8
click at [827, 14] on span "Preview Website" at bounding box center [846, 13] width 43 height 8
click at [419, 95] on div "Header JS (include <script>...</script> tags around plain JS) // Set padding-bo…" at bounding box center [486, 141] width 814 height 170
click at [434, 58] on div "Header JS (include <script>...</script> tags around plain JS) // Set padding-bo…" at bounding box center [486, 141] width 814 height 170
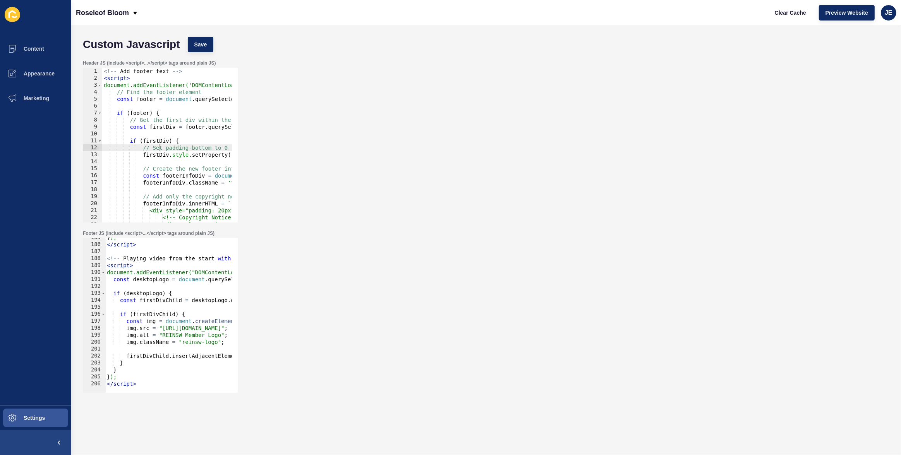
click at [390, 45] on div "Custom Javascript Save" at bounding box center [486, 44] width 814 height 23
click at [395, 75] on div "Header JS (include <script>...</script> tags around plain JS) // Set padding-bo…" at bounding box center [486, 141] width 814 height 170
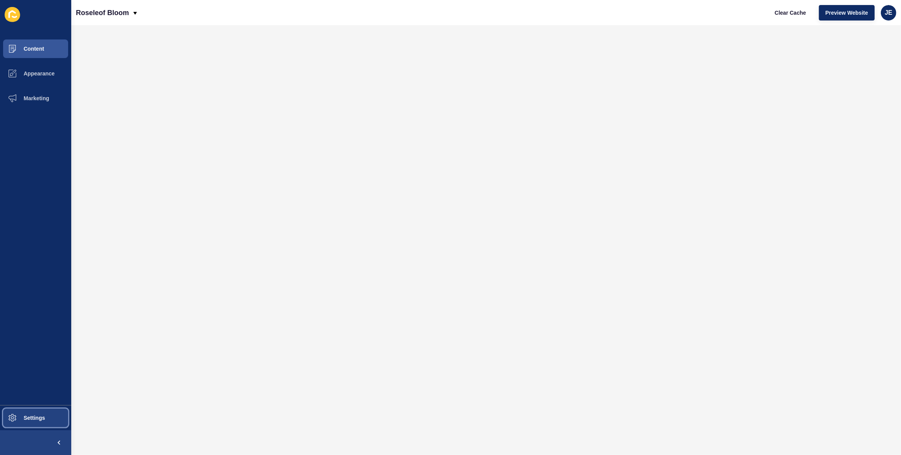
click at [37, 418] on span "Settings" at bounding box center [22, 418] width 46 height 6
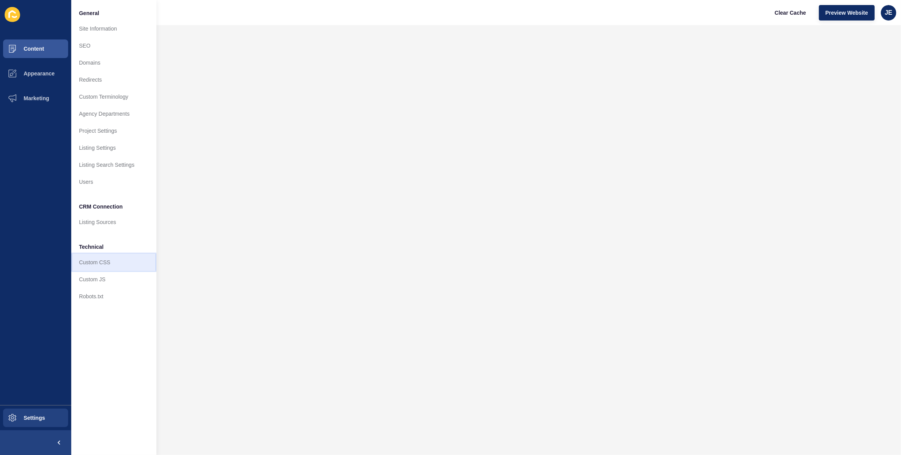
click at [101, 266] on link "Custom CSS" at bounding box center [113, 262] width 85 height 17
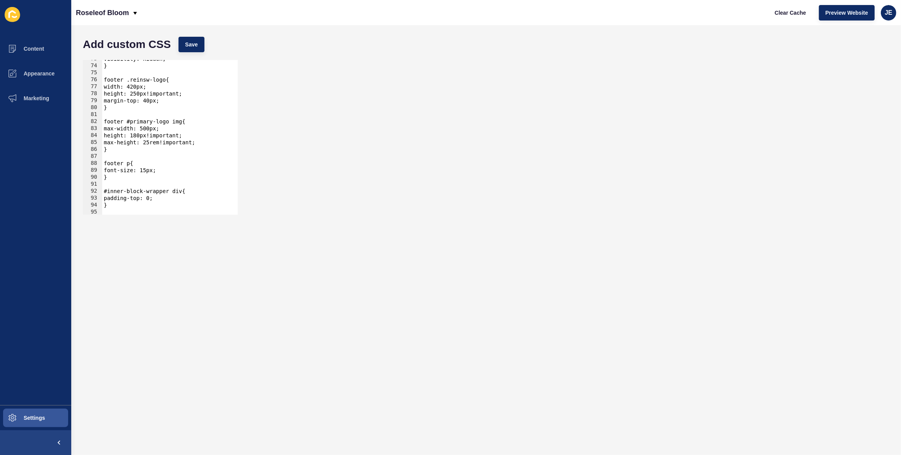
scroll to position [686, 0]
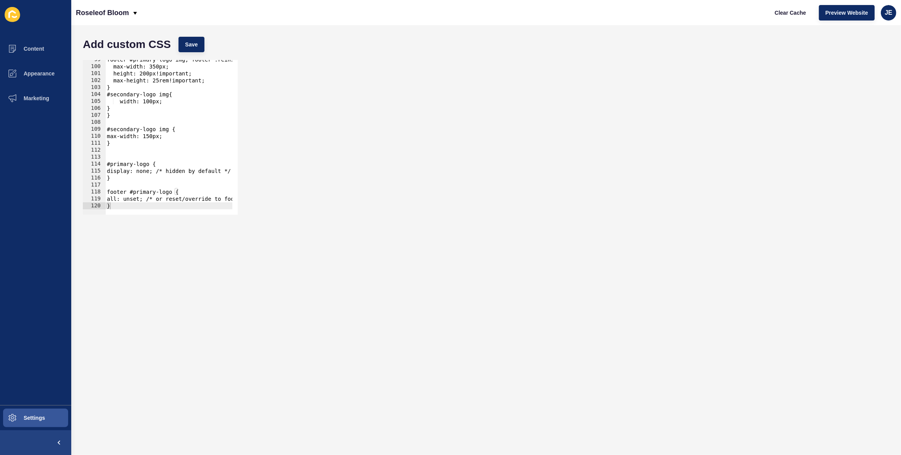
type textarea "}"
click at [188, 206] on div "footer #primary-logo img, footer .reinsw-logo{ max-width: 350px; height: 200px!…" at bounding box center [266, 137] width 322 height 163
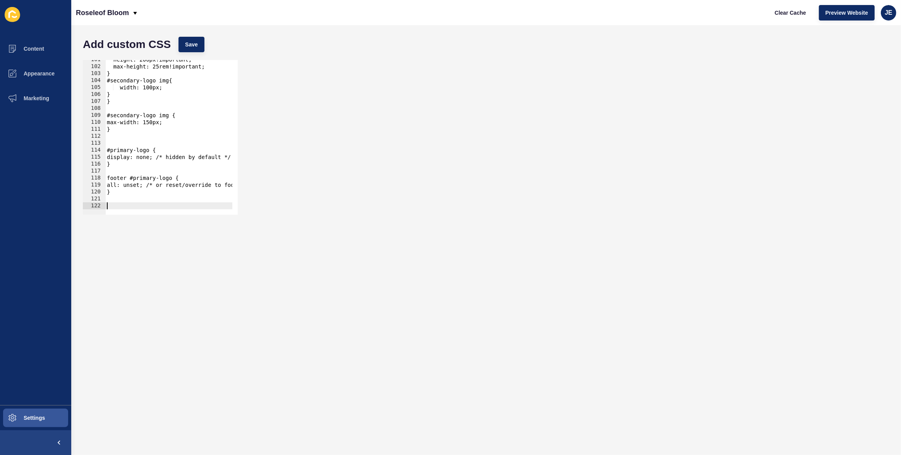
scroll to position [701, 0]
paste textarea "cta-banner-block"
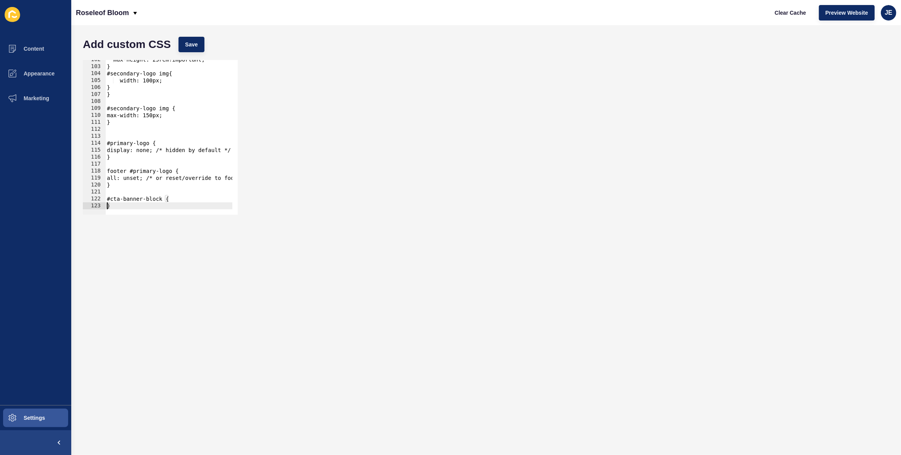
type textarea "}"
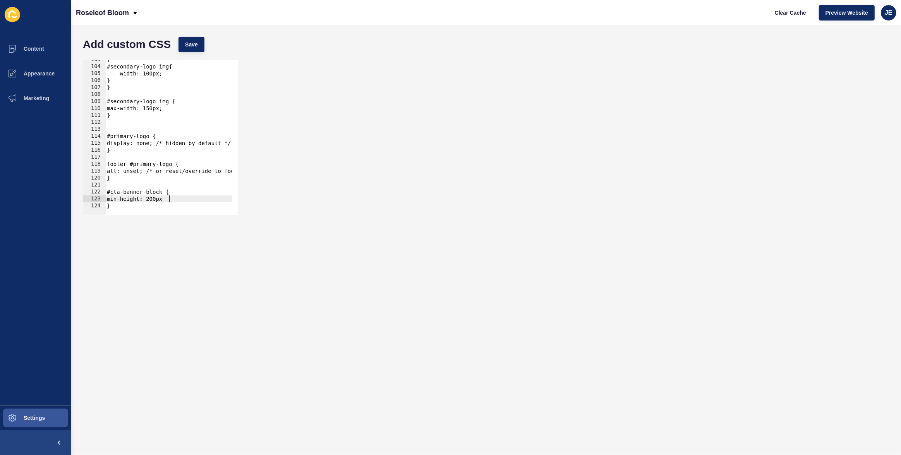
scroll to position [0, 4]
click at [206, 47] on div "Add custom CSS Save" at bounding box center [486, 44] width 814 height 23
click at [169, 200] on div "} #secondary-logo img{ width: 100px; } } #secondary-logo img { max-width: 150px…" at bounding box center [266, 137] width 322 height 163
click at [197, 51] on button "Save" at bounding box center [191, 44] width 26 height 15
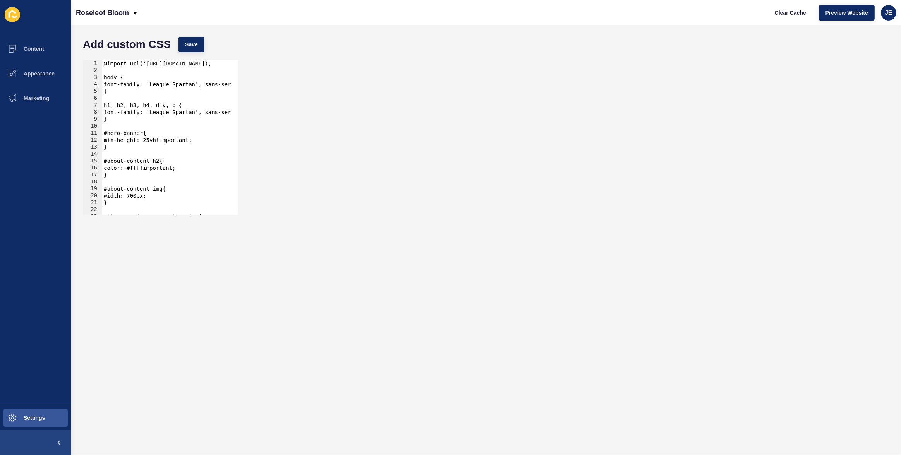
scroll to position [84, 0]
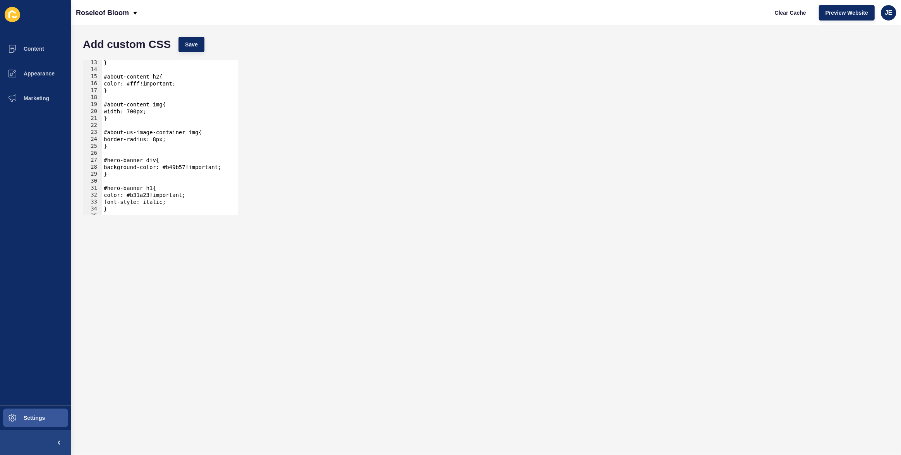
click at [179, 168] on div "} #about-content h2{ color: #fff!important; } #about-content img{ width: 700px;…" at bounding box center [263, 140] width 322 height 163
click at [152, 174] on div "} #about-content h2{ color: #fff!important; } #about-content img{ width: 700px;…" at bounding box center [263, 140] width 322 height 163
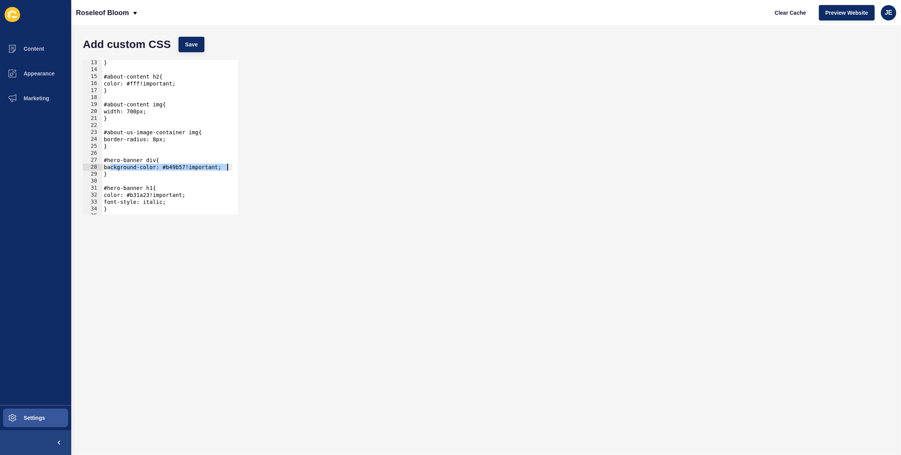
drag, startPoint x: 121, startPoint y: 168, endPoint x: 238, endPoint y: 169, distance: 117.3
click at [238, 169] on div "} 13 14 15 16 17 18 19 20 21 22 23 24 25 26 27 28 29 30 31 32 33 34 35 36 } #ab…" at bounding box center [160, 137] width 156 height 156
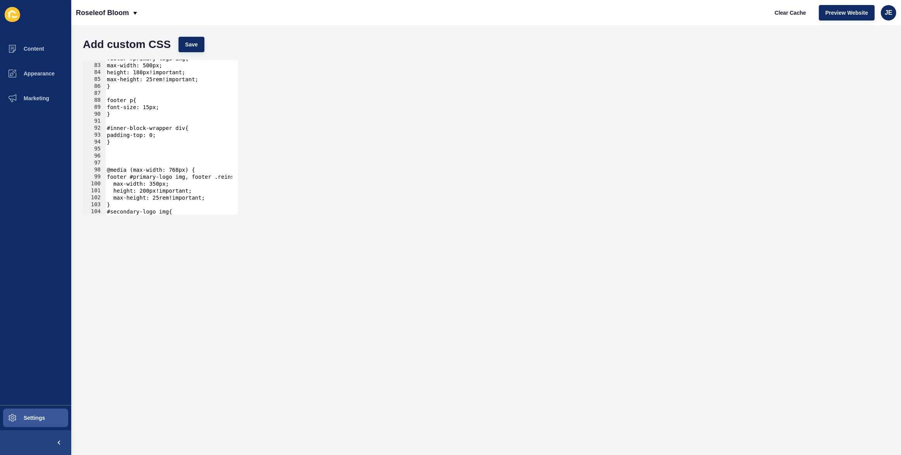
scroll to position [714, 0]
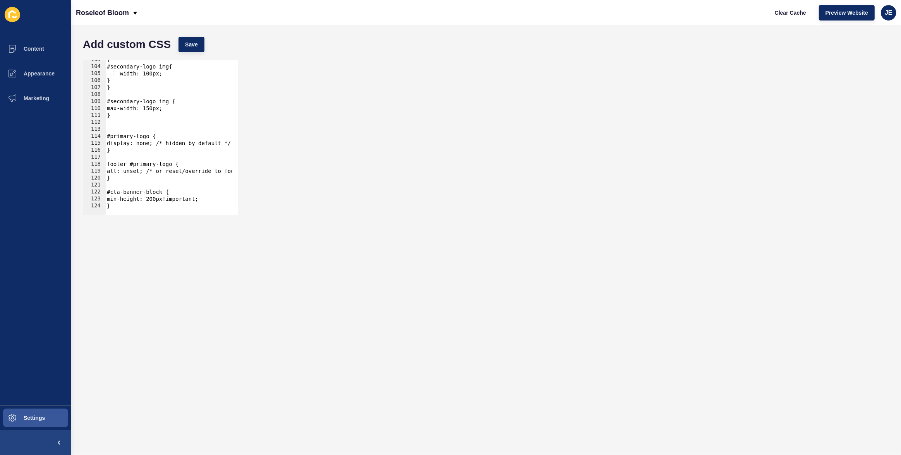
click at [141, 205] on div "} #secondary-logo img{ width: 100px; } } #secondary-logo img { max-width: 150px…" at bounding box center [266, 137] width 322 height 163
click at [214, 200] on div "} #secondary-logo img{ width: 100px; } } #secondary-logo img { max-width: 150px…" at bounding box center [266, 137] width 322 height 163
type textarea "min-height: 200px!important;"
paste textarea "background-color: #b49b57!important;"
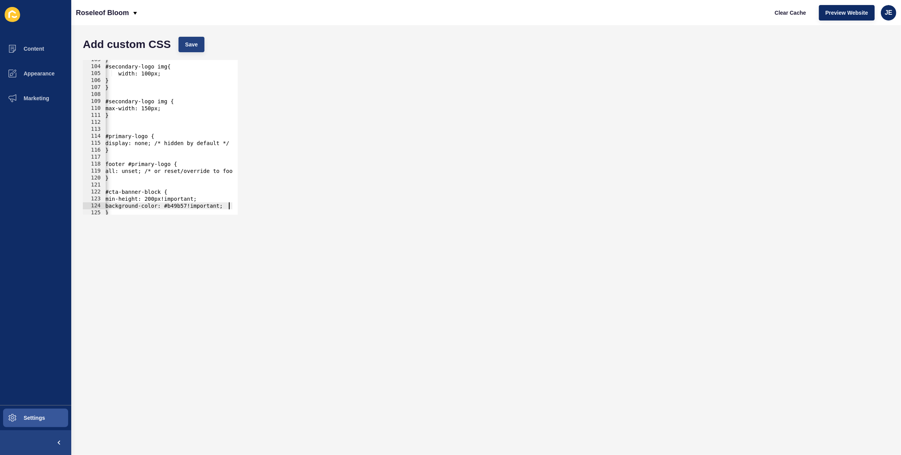
type textarea "background-color: #b49b57!important;"
click at [194, 45] on span "Save" at bounding box center [191, 45] width 13 height 8
click at [796, 14] on span "Clear Cache" at bounding box center [789, 13] width 31 height 8
click at [827, 12] on span "Preview Website" at bounding box center [846, 13] width 43 height 8
click at [228, 207] on div at bounding box center [265, 210] width 322 height 7
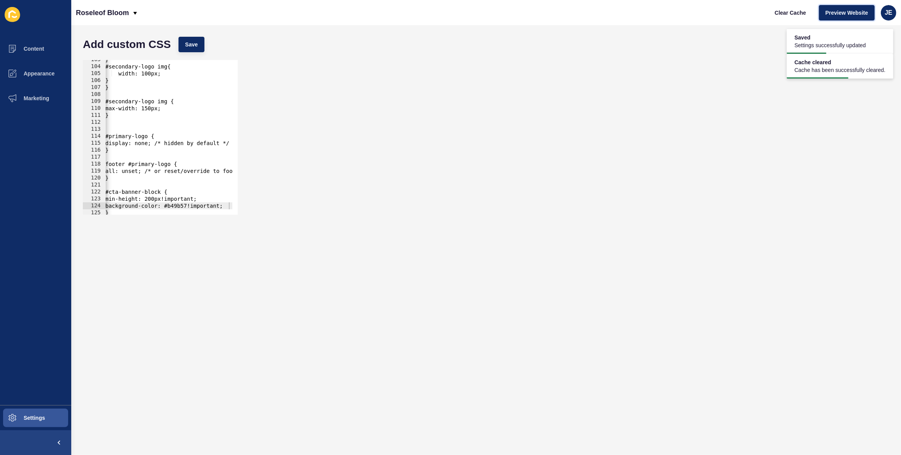
click at [229, 208] on div at bounding box center [265, 210] width 322 height 7
click at [819, 5] on button "Preview Website" at bounding box center [847, 12] width 56 height 15
click at [452, 168] on div "background-color: #b49b57!important; 103 104 105 106 107 108 109 110 111 112 11…" at bounding box center [486, 137] width 814 height 163
drag, startPoint x: 250, startPoint y: 191, endPoint x: 202, endPoint y: 190, distance: 48.4
click at [241, 192] on div "background-color: #b49b57!important; 103 104 105 106 107 108 109 110 111 112 11…" at bounding box center [486, 137] width 814 height 163
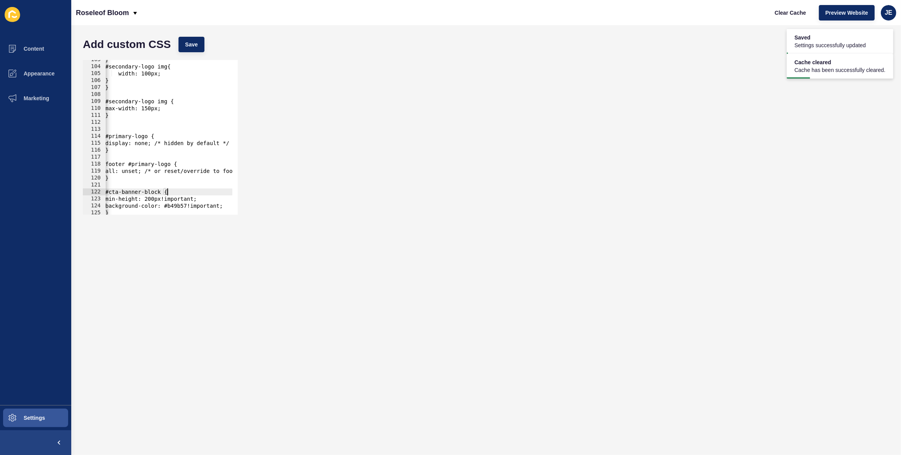
click at [201, 190] on div "} #secondary-logo img{ width: 100px; } } #secondary-logo img { max-width: 150px…" at bounding box center [265, 137] width 322 height 163
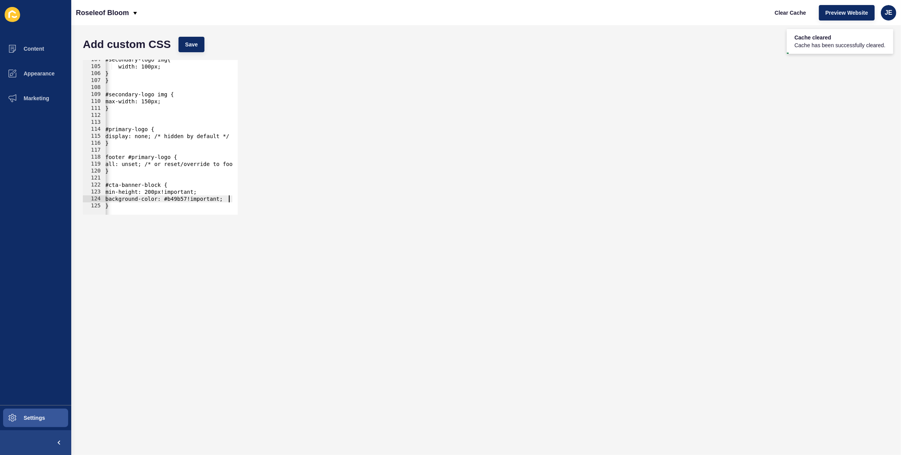
click at [230, 201] on div "#secondary-logo img{ width: 100px; } } #secondary-logo img { max-width: 150px; …" at bounding box center [265, 137] width 322 height 163
type textarea "background-color: #b49b57!important;"
click at [194, 44] on span "Save" at bounding box center [191, 45] width 13 height 8
click at [805, 14] on span "Clear Cache" at bounding box center [789, 13] width 31 height 8
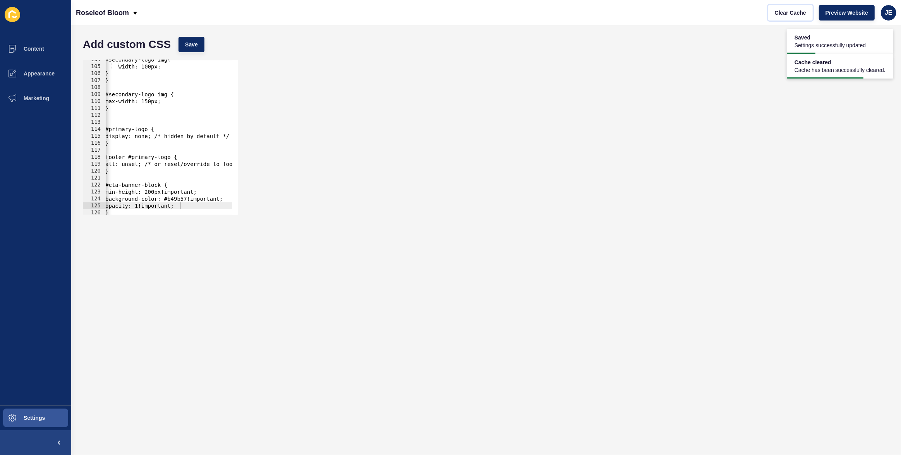
scroll to position [728, 0]
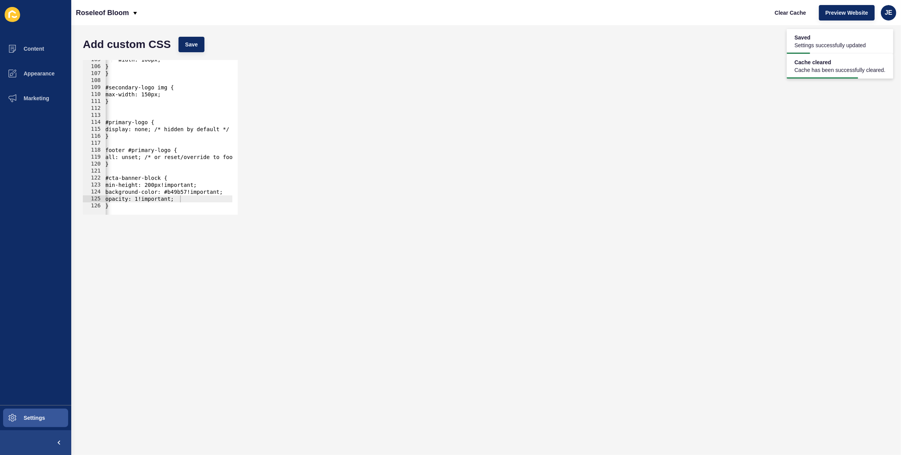
type textarea "}"
click at [153, 205] on div "width: 100px; } } #secondary-logo img { max-width: 150px; } #primary-logo { dis…" at bounding box center [265, 137] width 322 height 163
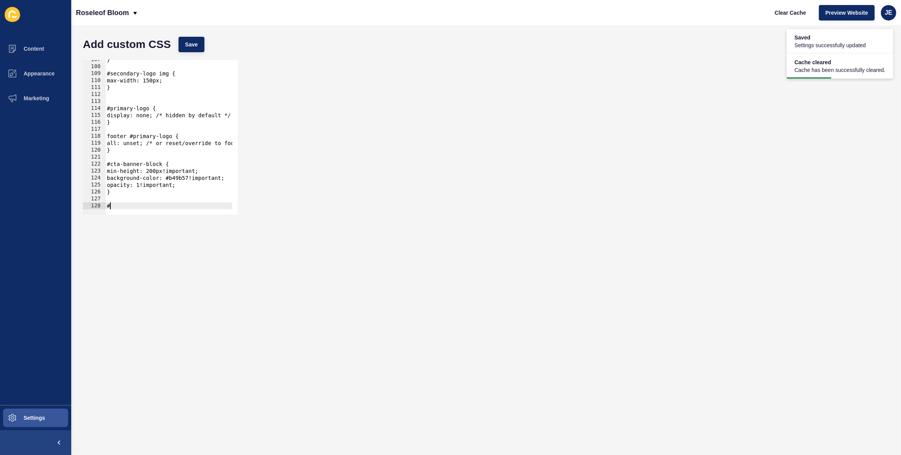
paste textarea "banner-block-background-tint"
click at [153, 205] on div "} #secondary-logo img { max-width: 150px; } #primary-logo { display: none; /* h…" at bounding box center [266, 137] width 322 height 163
click at [170, 242] on form "Add custom CSS Save # 107 108 109 110 111 112 113 114 115 116 117 118 119 120 1…" at bounding box center [486, 240] width 814 height 415
click at [142, 206] on div "} #secondary-logo img { max-width: 150px; } #primary-logo { display: none; /* h…" at bounding box center [266, 137] width 322 height 163
paste textarea "banner-block-background-tint"
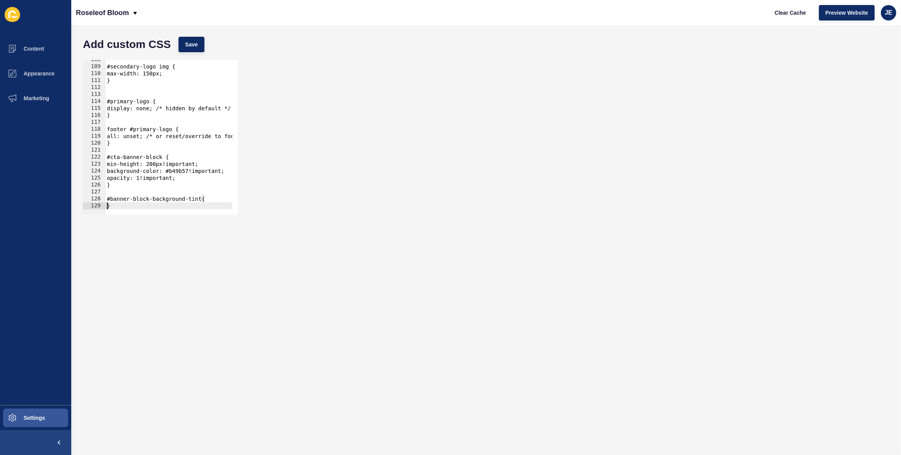
scroll to position [756, 0]
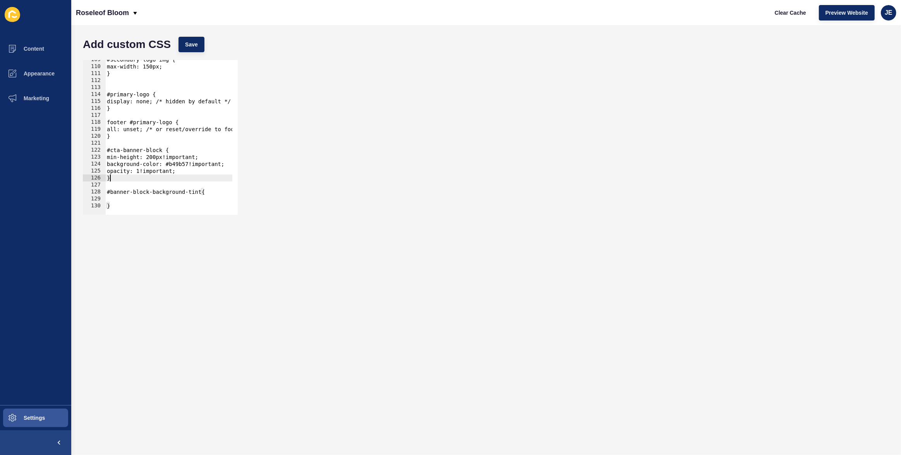
click at [142, 175] on div "#secondary-logo img { max-width: 150px; } #primary-logo { display: none; /* hid…" at bounding box center [266, 137] width 322 height 163
click at [143, 170] on div "#secondary-logo img { max-width: 150px; } #primary-logo { display: none; /* hid…" at bounding box center [266, 137] width 322 height 163
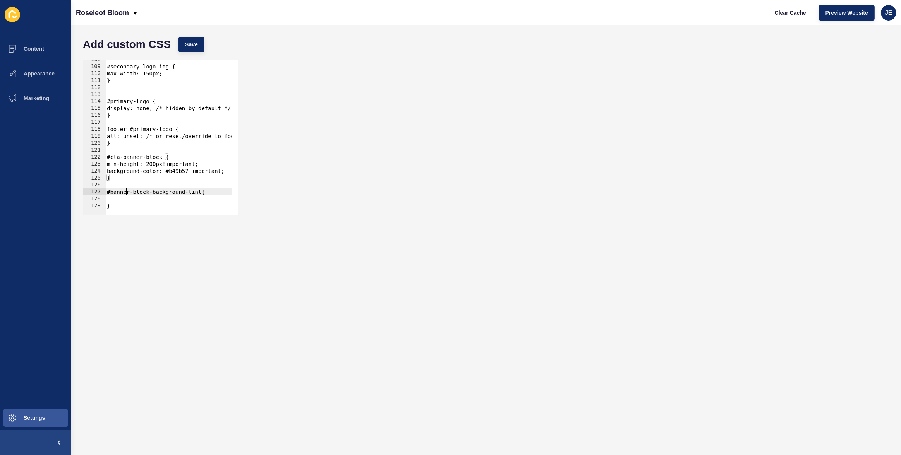
click at [125, 195] on div "#secondary-logo img { max-width: 150px; } #primary-logo { display: none; /* hid…" at bounding box center [266, 137] width 322 height 163
paste textarea
type textarea "#banner-block-background-tint{"
click at [125, 199] on div "#secondary-logo img { max-width: 150px; } #primary-logo { display: none; /* hid…" at bounding box center [266, 137] width 322 height 163
paste textarea
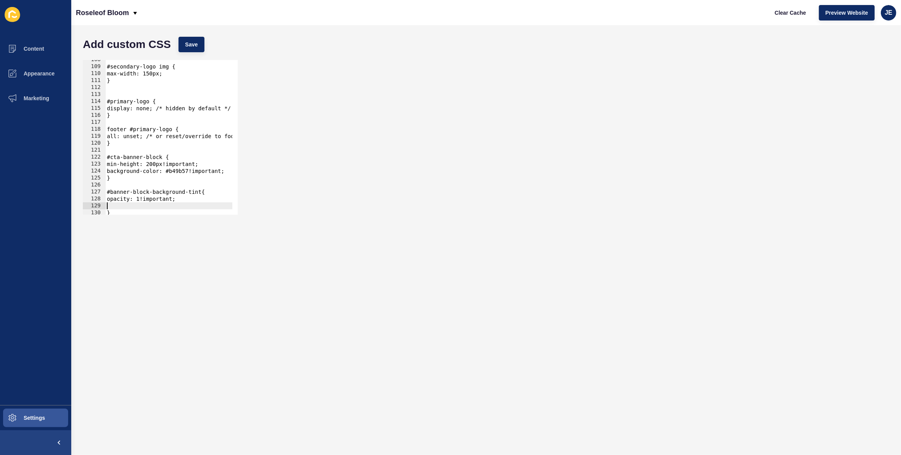
click at [197, 55] on div "Add custom CSS Save" at bounding box center [486, 44] width 814 height 23
click at [199, 46] on button "Save" at bounding box center [191, 44] width 26 height 15
click at [163, 173] on div "#secondary-logo img { max-width: 150px; } #primary-logo { display: none; /* hid…" at bounding box center [266, 137] width 322 height 163
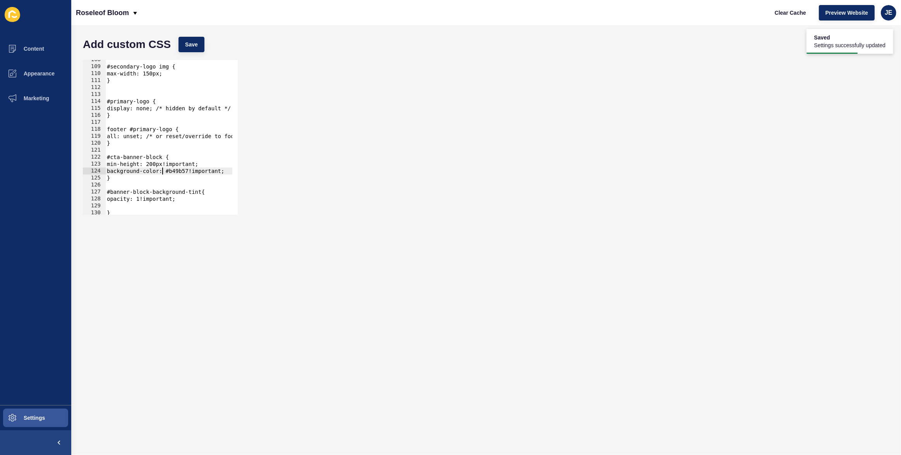
type textarea "background-color: #b49b57!important; }"
click at [122, 206] on div "#secondary-logo img { max-width: 150px; } #primary-logo { display: none; /* hid…" at bounding box center [266, 137] width 322 height 163
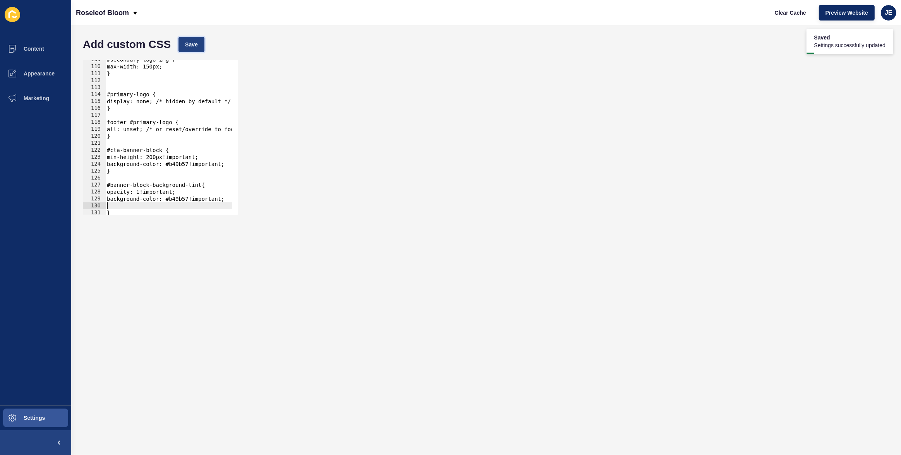
click at [195, 38] on button "Save" at bounding box center [191, 44] width 26 height 15
click at [787, 12] on span "Clear Cache" at bounding box center [789, 13] width 31 height 8
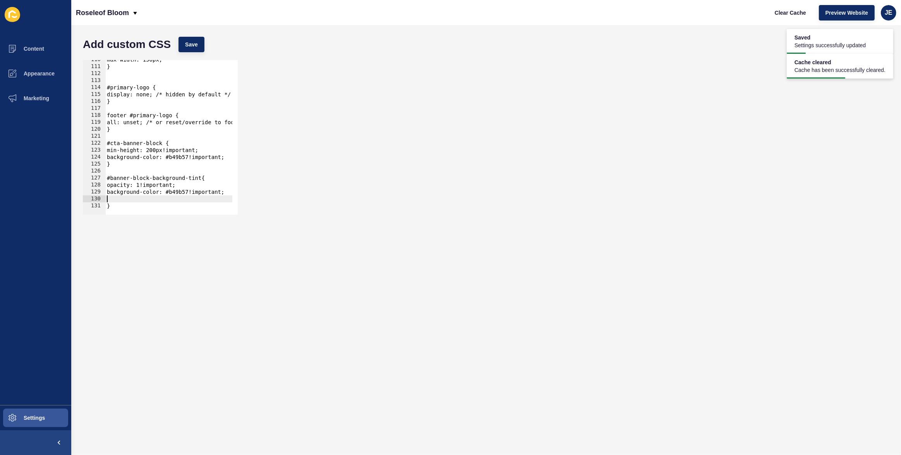
click at [134, 199] on div "max-width: 150px; } #primary-logo { display: none; /* hidden by default */ } fo…" at bounding box center [266, 137] width 322 height 163
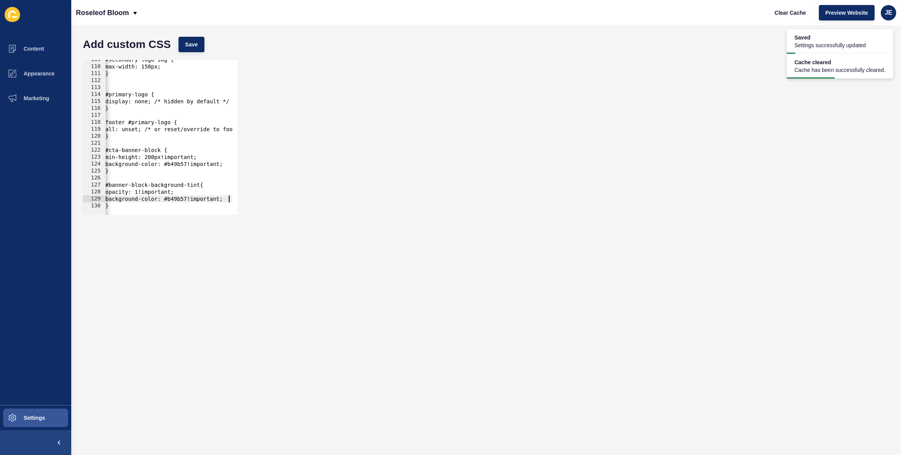
click at [132, 203] on div "#secondary-logo img { max-width: 150px; } #primary-logo { display: none; /* hid…" at bounding box center [265, 137] width 322 height 163
type textarea "}"
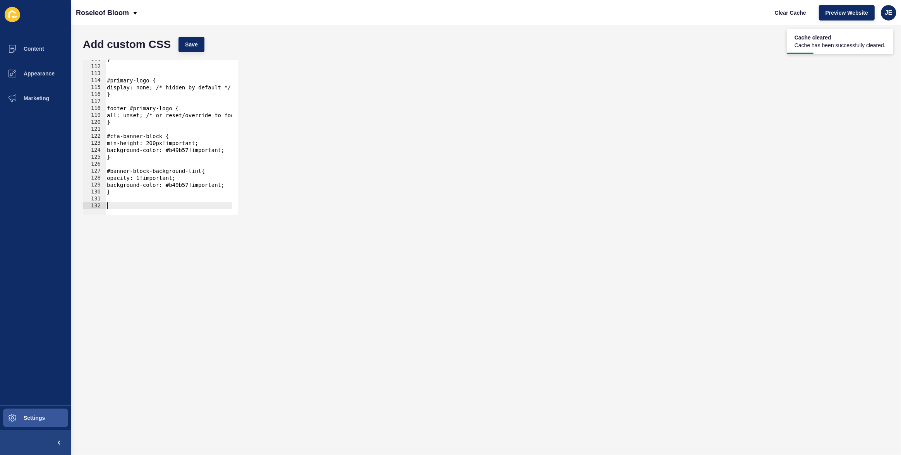
paste textarea "v2-content-container"
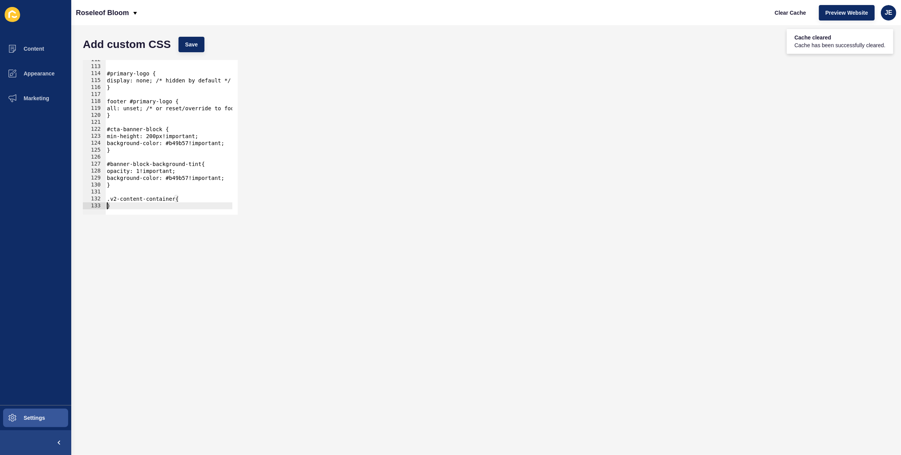
type textarea ".v2-content-container{}"
type textarea "}"
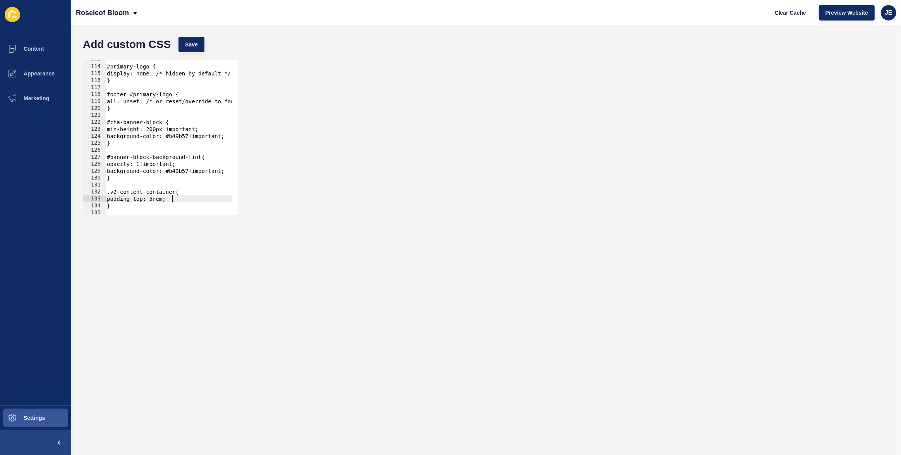
scroll to position [0, 4]
click at [197, 45] on button "Save" at bounding box center [191, 44] width 26 height 15
click at [782, 15] on span "Clear Cache" at bounding box center [789, 13] width 31 height 8
drag, startPoint x: 109, startPoint y: 192, endPoint x: 124, endPoint y: 197, distance: 16.1
click at [105, 192] on div ".v2-content-container{ 113 114 115 116 117 118 119 120 121 122 123 124 125 126 …" at bounding box center [160, 137] width 155 height 155
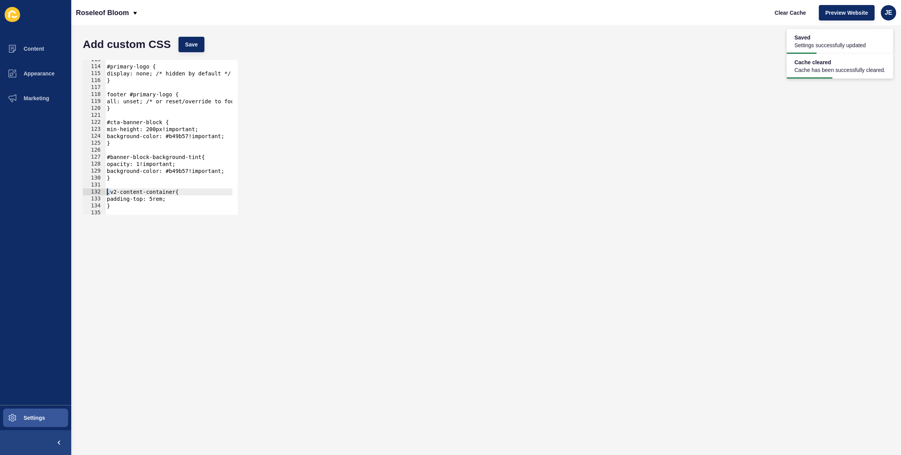
scroll to position [0, 0]
click at [169, 200] on div "#primary-logo { display: none; /* hidden by default */ } footer #primary-logo {…" at bounding box center [266, 137] width 322 height 163
click at [202, 48] on button "Save" at bounding box center [191, 44] width 26 height 15
click at [785, 9] on span "Clear Cache" at bounding box center [789, 13] width 31 height 8
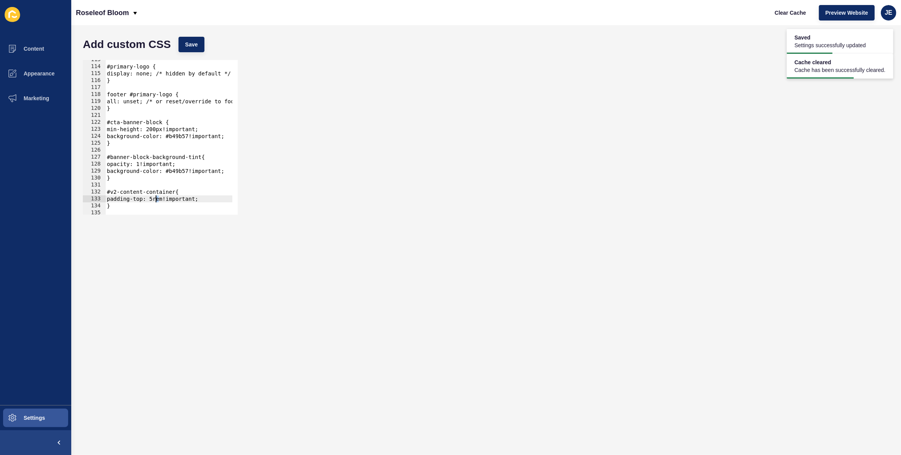
click at [156, 199] on div "#primary-logo { display: none; /* hidden by default */ } footer #primary-logo {…" at bounding box center [266, 137] width 322 height 163
click at [189, 29] on div "Add custom CSS Save padding-top: 0rem!important; 113 114 115 116 117 118 119 12…" at bounding box center [485, 240] width 829 height 430
click at [191, 39] on button "Save" at bounding box center [191, 44] width 26 height 15
click at [783, 12] on span "Clear Cache" at bounding box center [789, 13] width 31 height 8
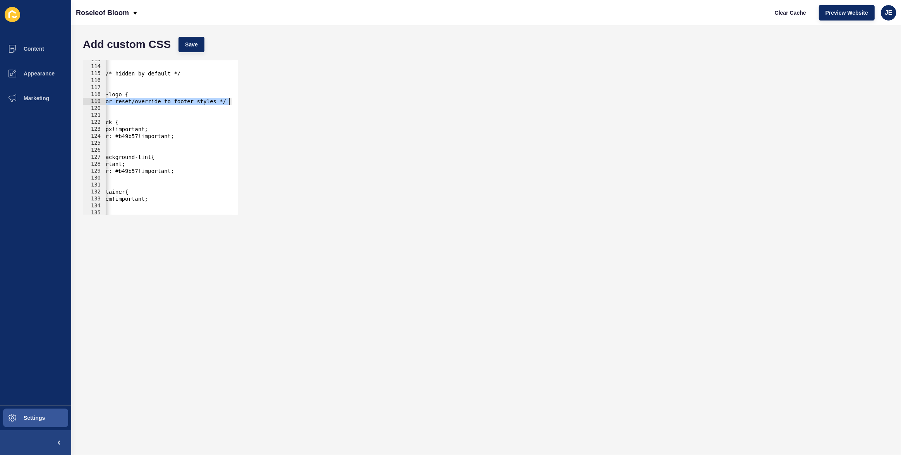
scroll to position [0, 53]
drag, startPoint x: 151, startPoint y: 103, endPoint x: 241, endPoint y: 100, distance: 89.8
click at [241, 100] on div "all: unset; /* or reset/override to footer styles */ 113 114 115 116 117 118 11…" at bounding box center [486, 137] width 814 height 163
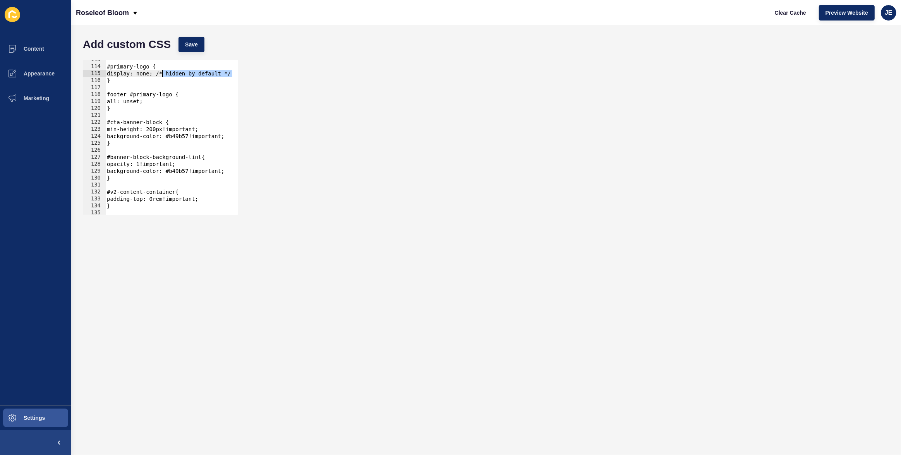
drag, startPoint x: 190, startPoint y: 75, endPoint x: 162, endPoint y: 74, distance: 27.9
click at [162, 74] on div "#primary-logo { display: none; /* hidden by default */ } footer #primary-logo {…" at bounding box center [266, 137] width 322 height 163
type textarea "display: none;"
click at [189, 48] on button "Save" at bounding box center [191, 44] width 26 height 15
click at [145, 116] on div "#primary-logo { display: none; } footer #primary-logo { all: unset; } #cta-bann…" at bounding box center [266, 137] width 322 height 163
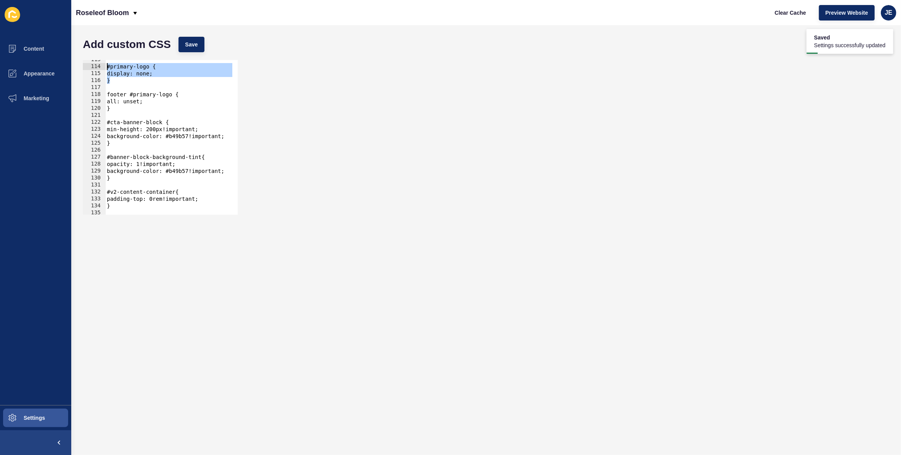
drag, startPoint x: 113, startPoint y: 79, endPoint x: 105, endPoint y: 68, distance: 13.8
click at [105, 68] on div "113 114 115 116 117 118 119 120 121 122 123 124 125 126 127 128 129 130 131 132…" at bounding box center [160, 137] width 155 height 155
type textarea "#primary-logo { display: none;"
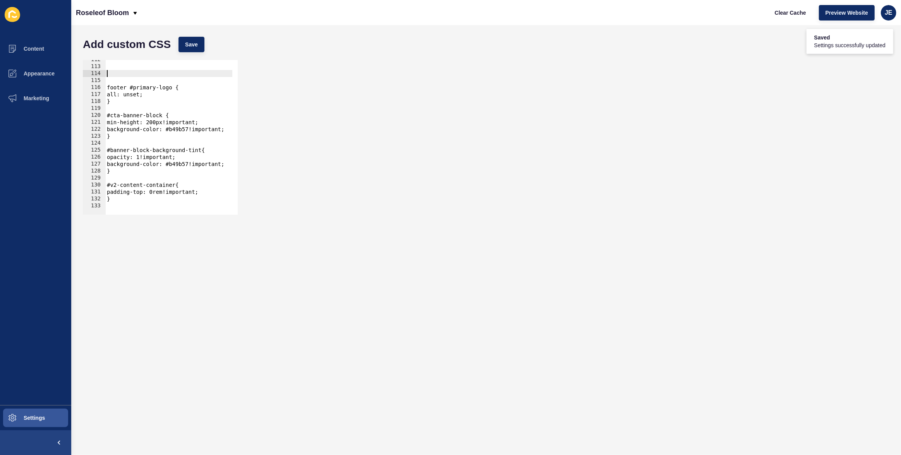
scroll to position [777, 0]
click at [120, 75] on div "footer #primary-logo { all: unset; } #cta-banner-block { min-height: 200px!impo…" at bounding box center [266, 137] width 322 height 163
click at [37, 413] on button "Settings" at bounding box center [35, 418] width 71 height 25
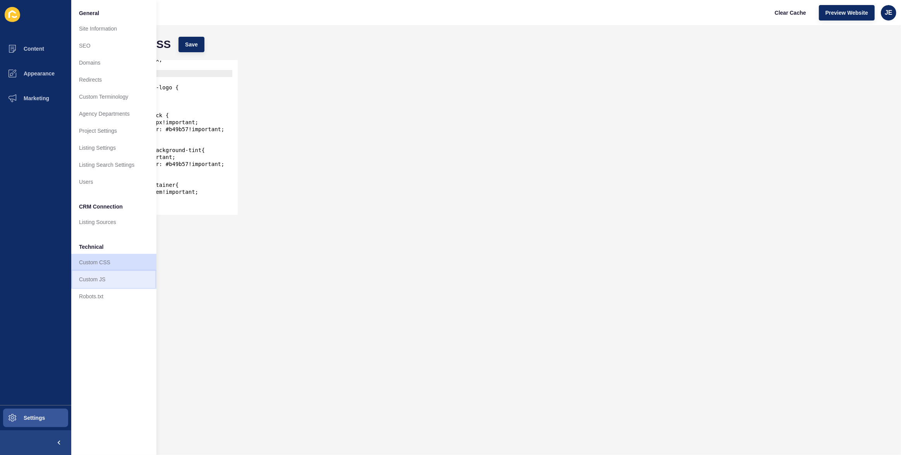
click at [93, 281] on link "Custom JS" at bounding box center [113, 279] width 85 height 17
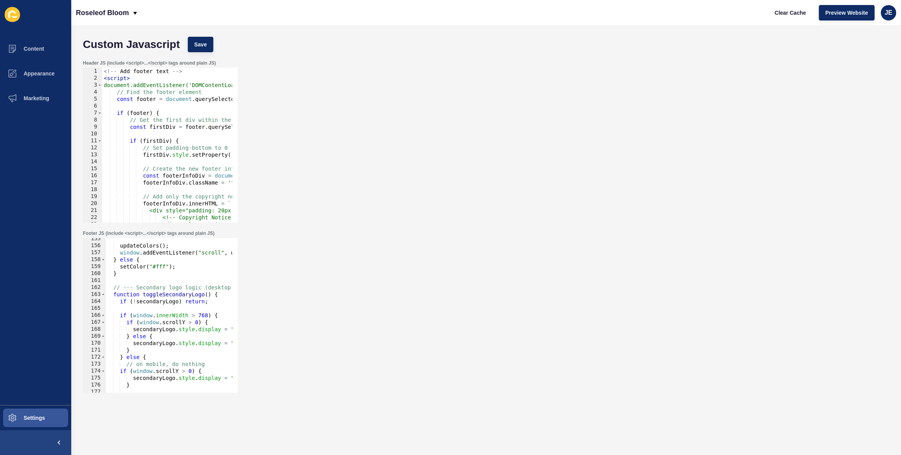
scroll to position [1285, 0]
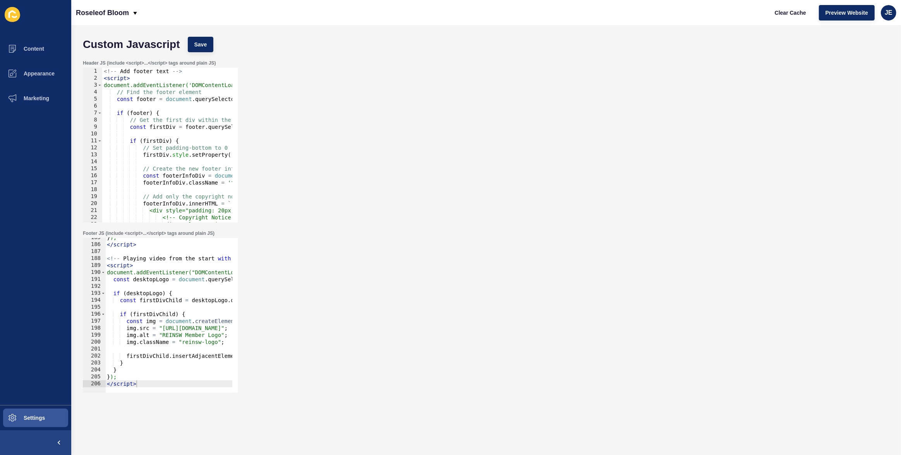
type textarea "</script>"
click at [188, 381] on div "} ); </ script > <!-- Playing video from the start with retries --> < script > …" at bounding box center [313, 315] width 416 height 163
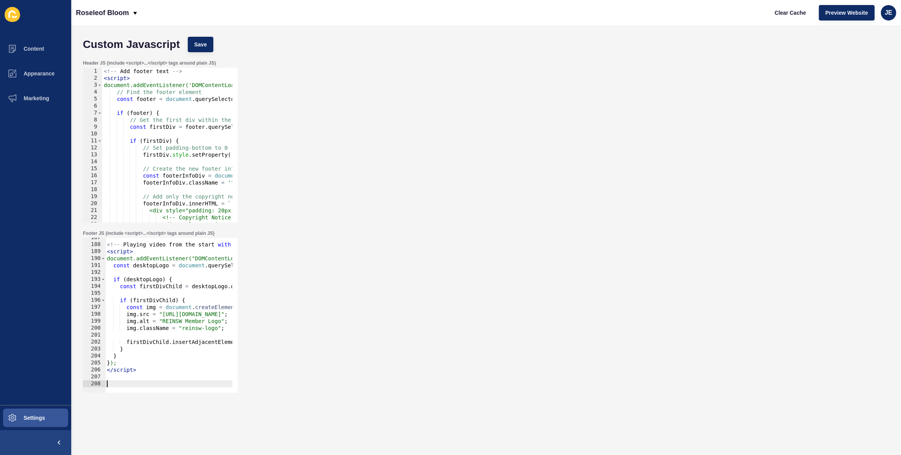
paste textarea
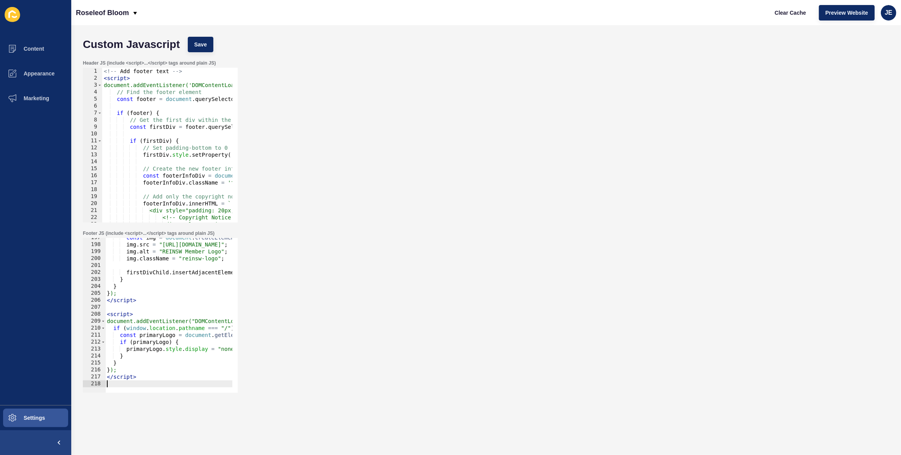
scroll to position [1369, 0]
click at [184, 40] on div "Custom Javascript Save" at bounding box center [486, 44] width 814 height 23
click at [211, 47] on button "Save" at bounding box center [201, 44] width 26 height 15
click at [776, 9] on span "Clear Cache" at bounding box center [789, 13] width 31 height 8
click at [57, 412] on button "Settings" at bounding box center [35, 418] width 71 height 25
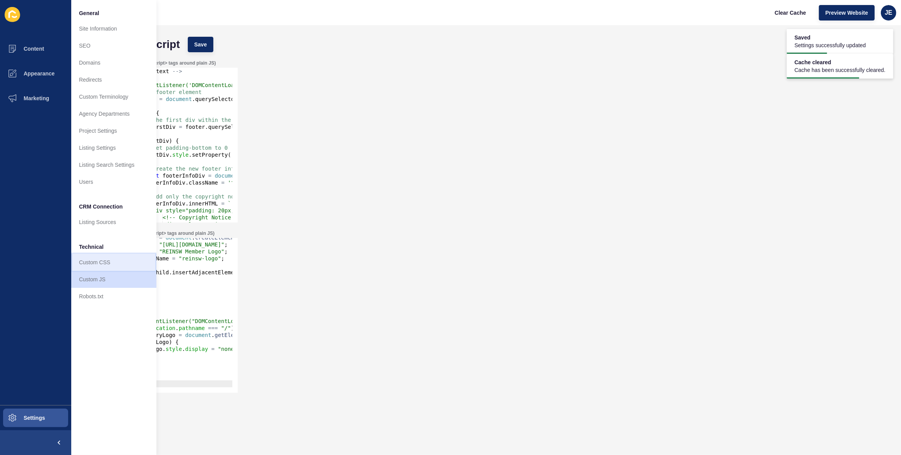
click at [109, 264] on link "Custom CSS" at bounding box center [113, 262] width 85 height 17
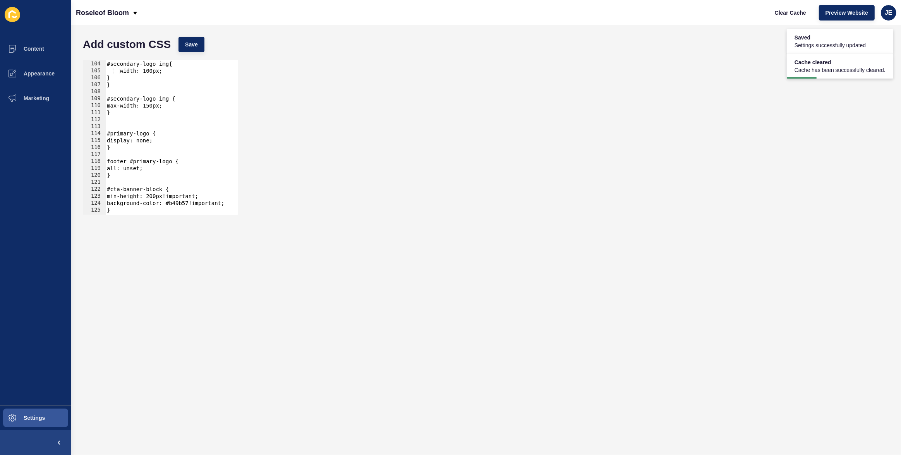
scroll to position [784, 0]
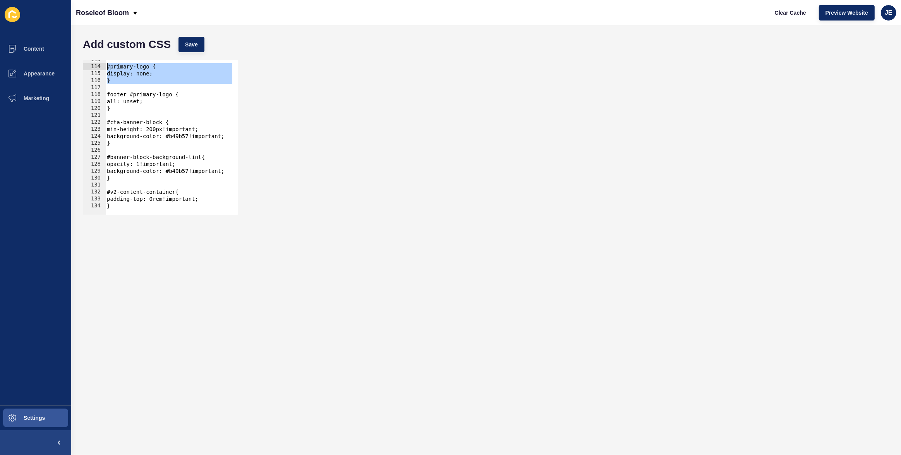
drag, startPoint x: 111, startPoint y: 86, endPoint x: 98, endPoint y: 69, distance: 21.7
click at [98, 69] on div "113 114 115 116 117 118 119 120 121 122 123 124 125 126 127 128 129 130 131 132…" at bounding box center [160, 137] width 155 height 155
type textarea "#primary-logo { display: none;"
click at [192, 46] on span "Save" at bounding box center [191, 45] width 13 height 8
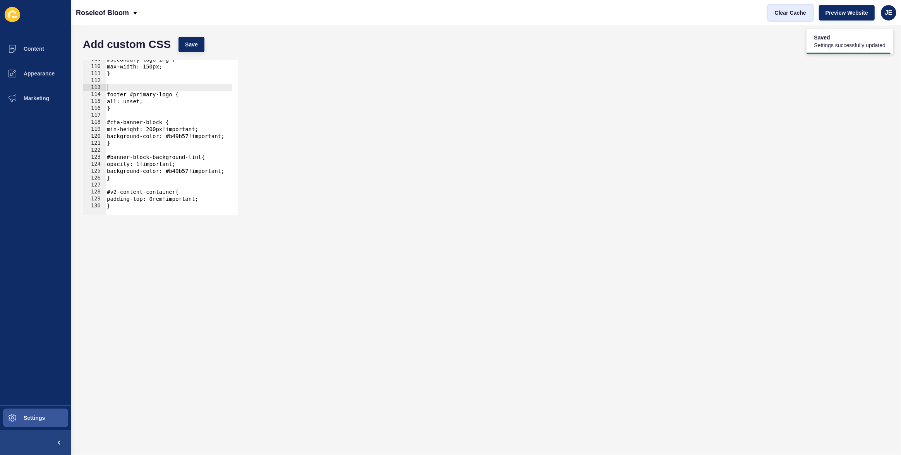
click at [791, 15] on span "Clear Cache" at bounding box center [789, 13] width 31 height 8
click at [26, 417] on span "Settings" at bounding box center [22, 418] width 46 height 6
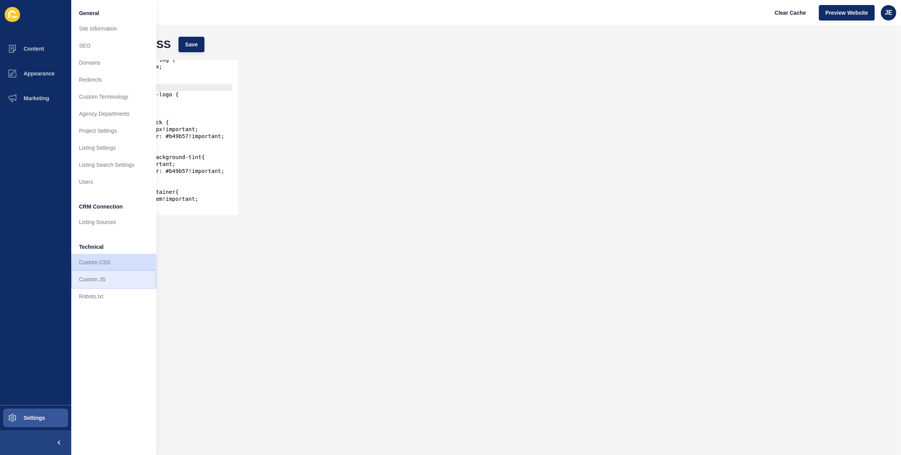
click at [100, 281] on link "Custom JS" at bounding box center [113, 279] width 85 height 17
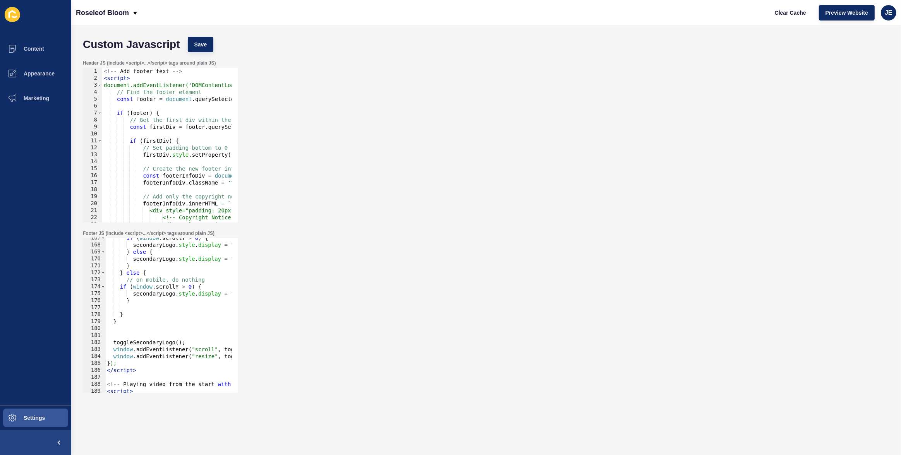
scroll to position [1362, 0]
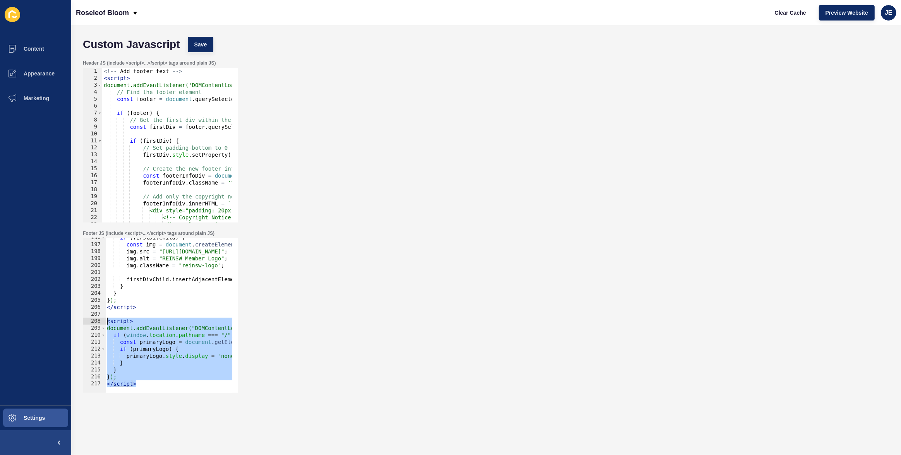
drag, startPoint x: 137, startPoint y: 378, endPoint x: 100, endPoint y: 323, distance: 66.3
click at [100, 323] on div "</script> 196 197 198 199 200 201 202 203 204 205 206 207 208 209 210 211 212 2…" at bounding box center [160, 315] width 155 height 155
type textarea "<script> document.addEventListener("DOMContentLoaded", function () {"
paste textarea
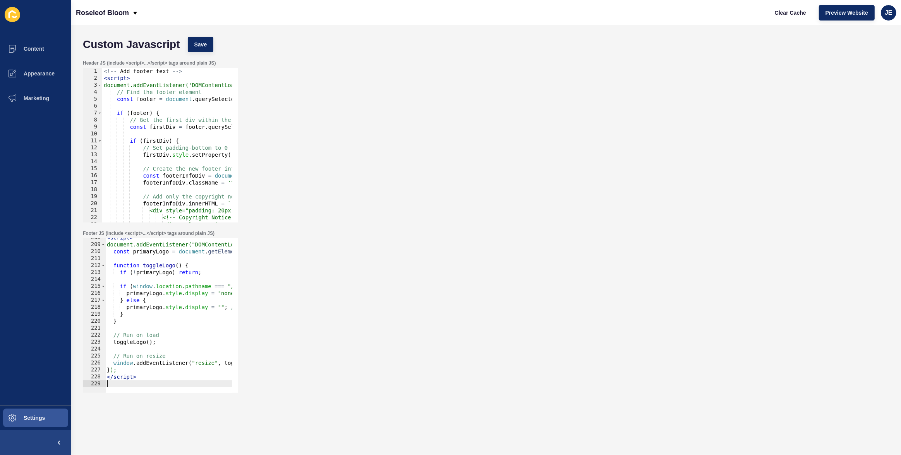
click at [148, 338] on div "< script > document.addEventListener("DOMContentLoaded", function () { const pr…" at bounding box center [313, 315] width 416 height 163
click at [147, 338] on div "< script > document.addEventListener("DOMContentLoaded", function () { const pr…" at bounding box center [313, 315] width 416 height 163
click at [147, 337] on div "< script > document.addEventListener("DOMContentLoaded", function () { const pr…" at bounding box center [313, 315] width 416 height 163
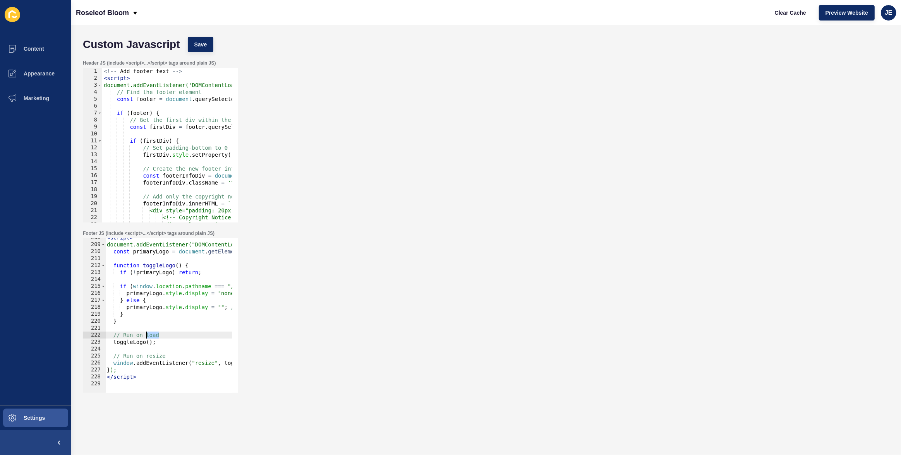
click at [147, 337] on div "< script > document.addEventListener("DOMContentLoaded", function () { const pr…" at bounding box center [313, 315] width 416 height 163
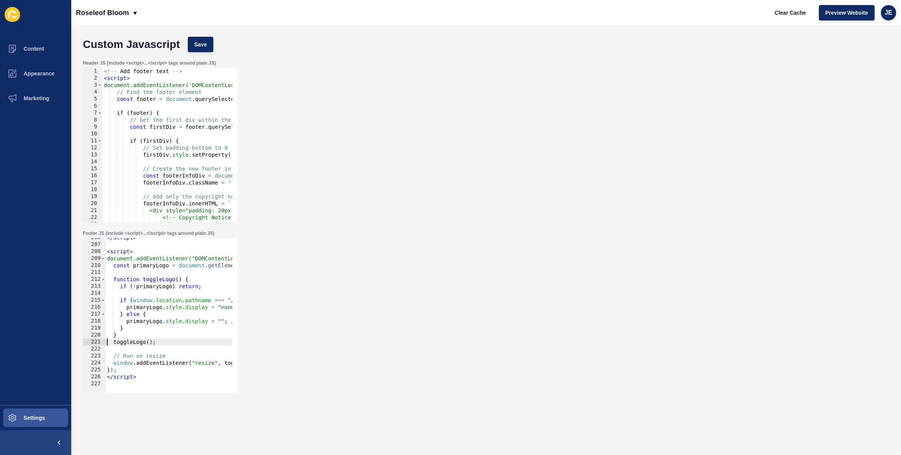
scroll to position [1432, 0]
type textarea "toggleLogo();"
click at [205, 45] on span "Save" at bounding box center [200, 45] width 13 height 8
click at [780, 8] on button "Clear Cache" at bounding box center [790, 12] width 45 height 15
